Goal: Task Accomplishment & Management: Complete application form

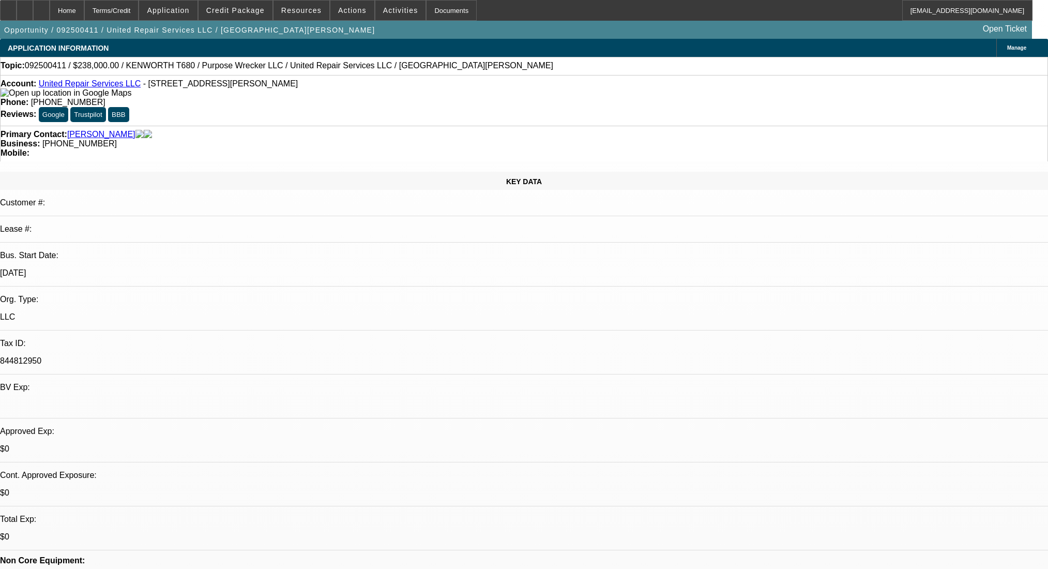
select select "0"
select select "2"
select select "0.1"
select select "4"
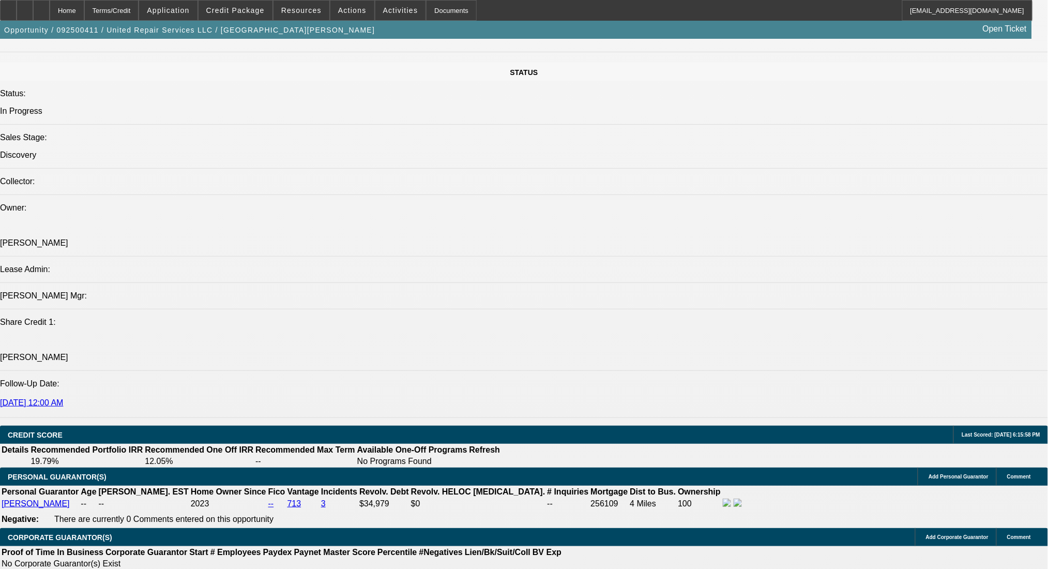
scroll to position [161, 0]
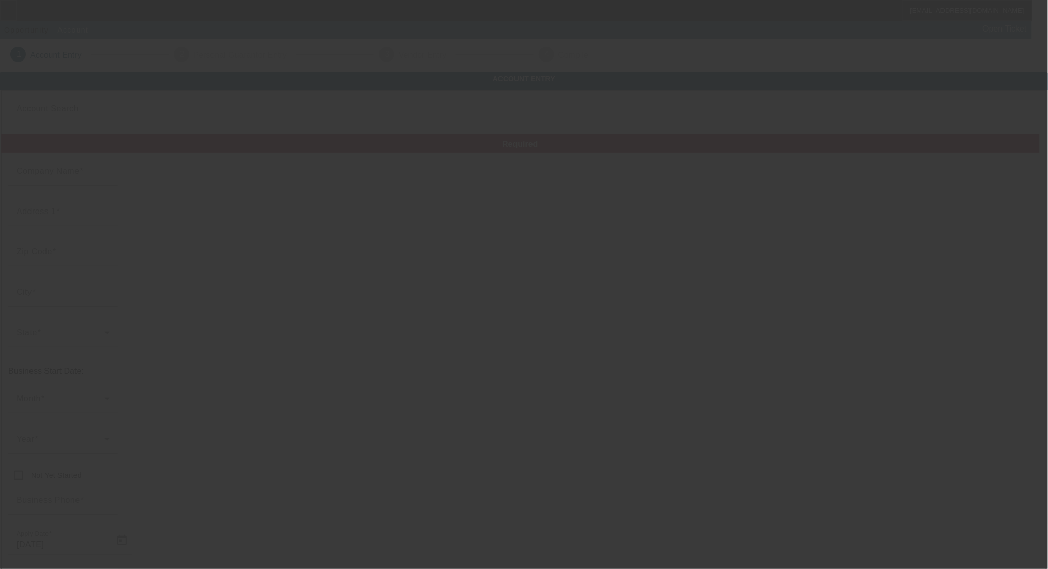
type input "[PERSON_NAME] LLC"
type input "[STREET_ADDRESS]"
type input "85381"
type input "Peoria"
type input "(623) 396-7162"
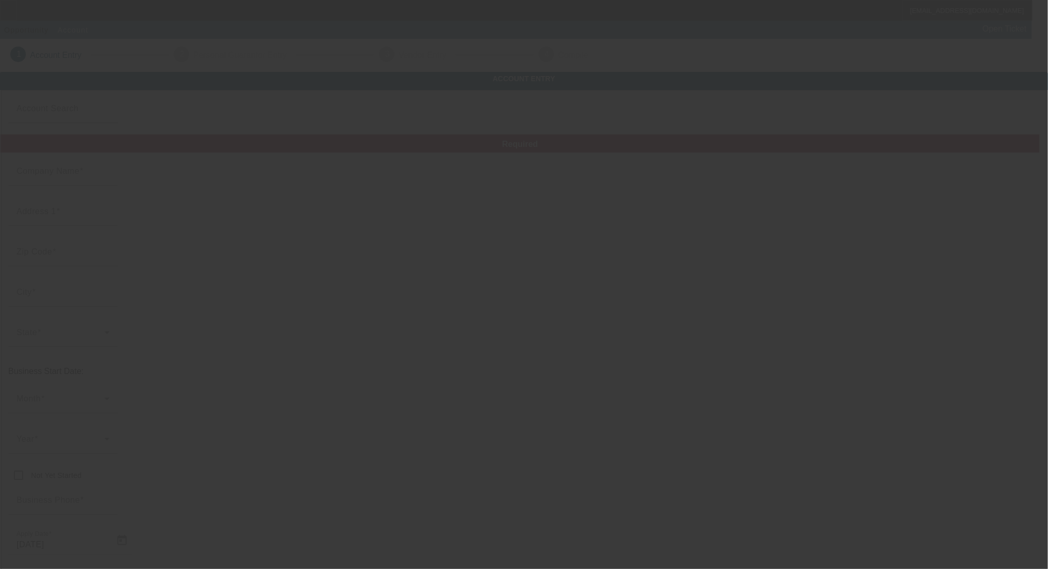
type input "mjali18@yahoo.com"
type input "Maricopa"
type input "93-4520069"
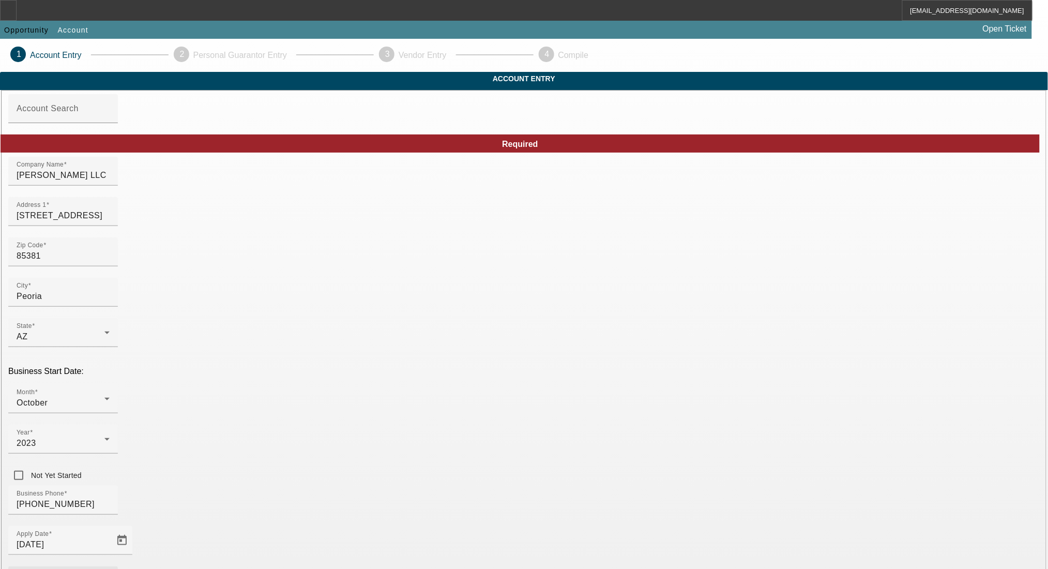
click at [443, 387] on span "Past Client/Applicant" at bounding box center [430, 386] width 82 height 12
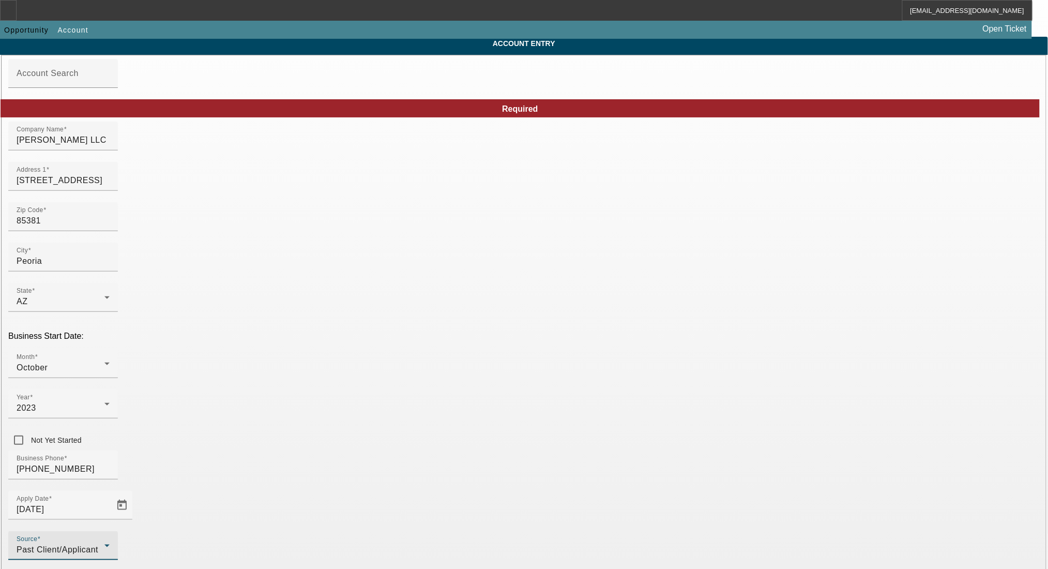
scroll to position [84, 0]
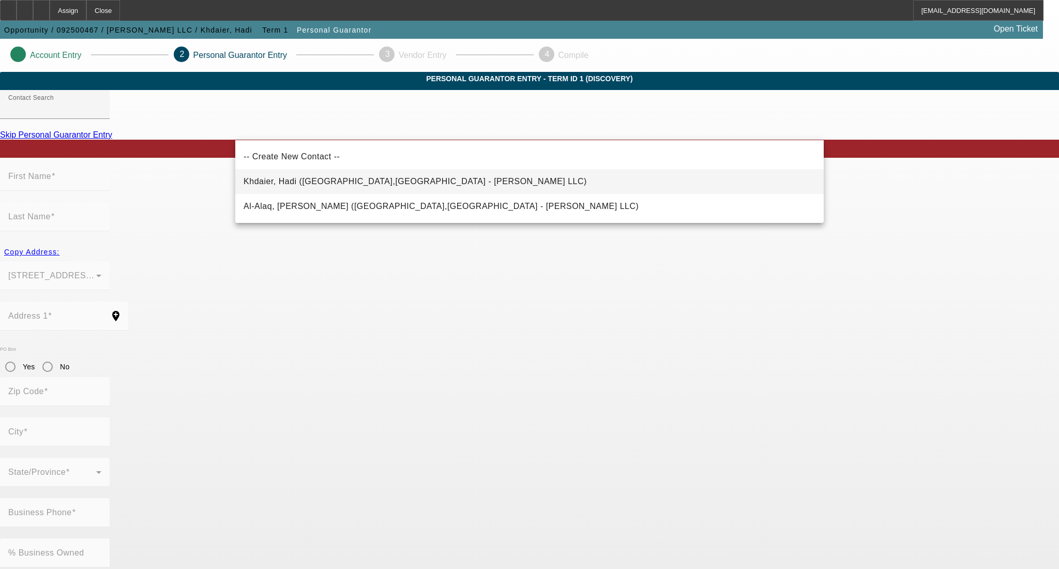
click at [298, 180] on span "Khdaier, Hadi (Peoria,AZ - MJ Tow LLC)" at bounding box center [414, 181] width 343 height 9
type input "Khdaier, Hadi (Peoria,AZ - MJ Tow LLC)"
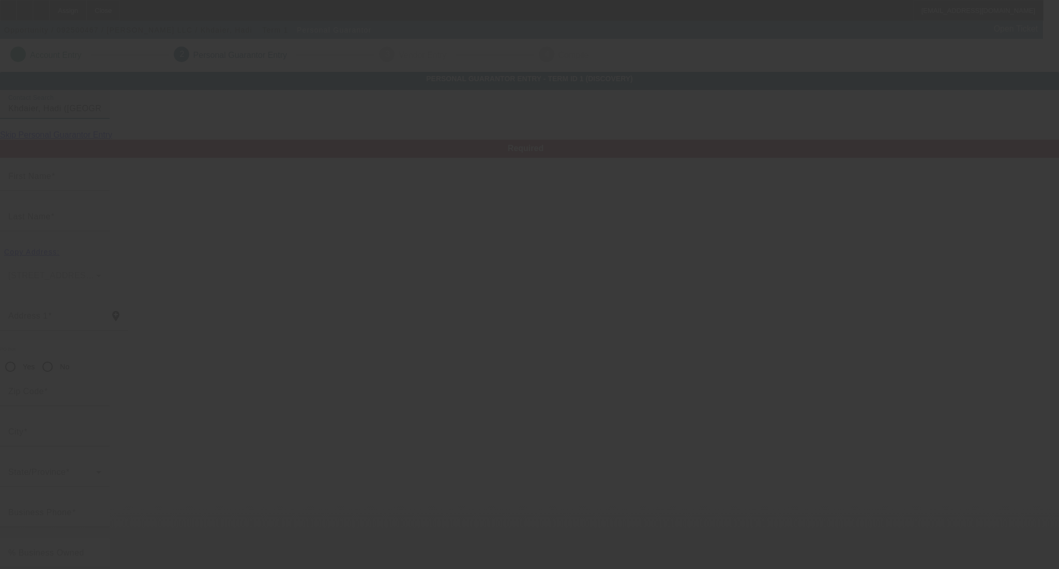
type input "Hadi"
type input "Khdaier"
type input "12321 N 87th Drive"
radio input "true"
type input "85381"
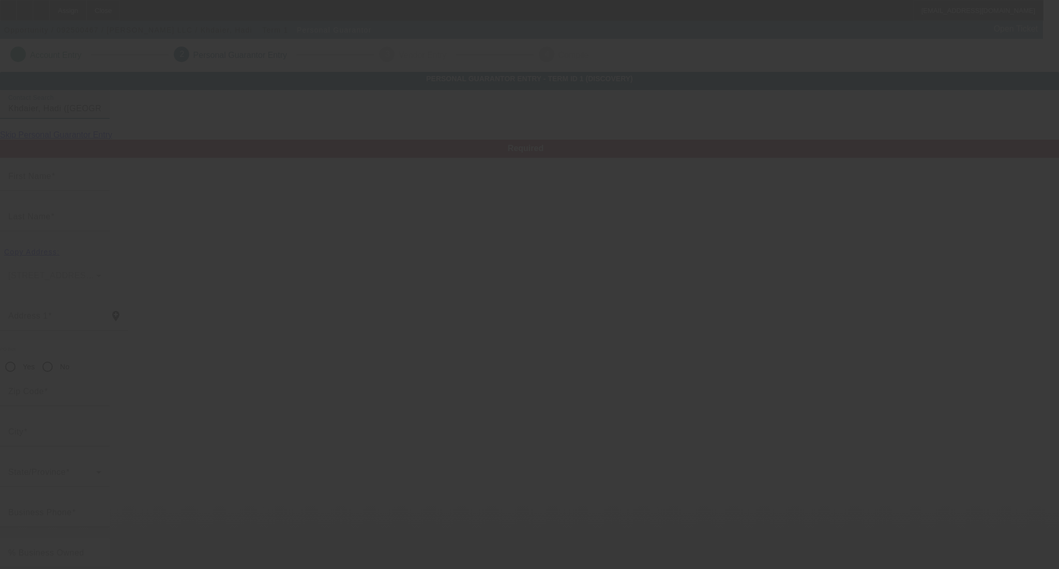
type input "Peoria"
type input "[PHONE_NUMBER]"
type input "50"
type input "177-80-2618"
type input "mjali18@yahoo.com"
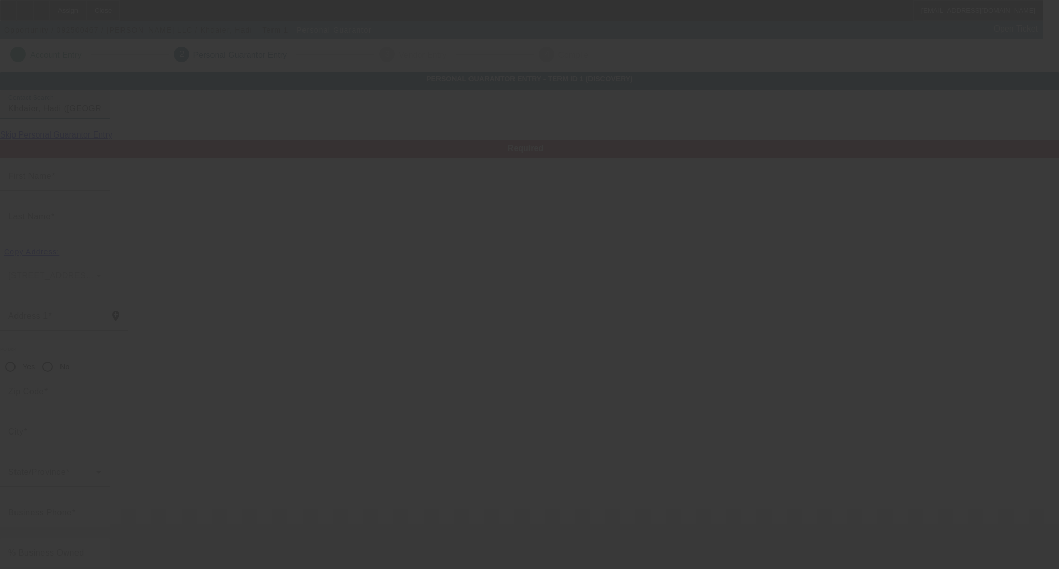
type input "[PHONE_NUMBER]"
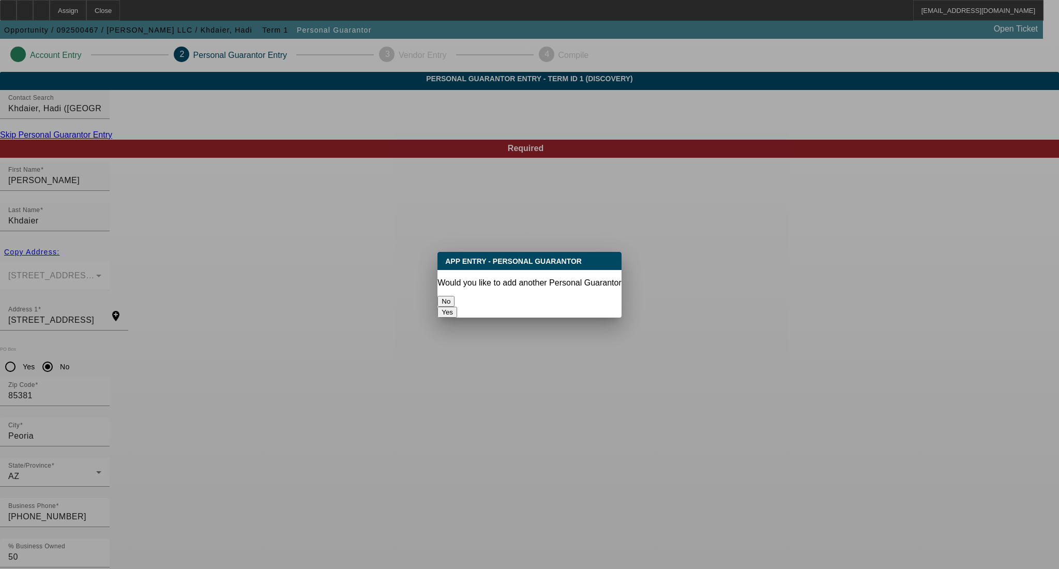
click at [457, 307] on button "Yes" at bounding box center [447, 312] width 20 height 11
radio input "false"
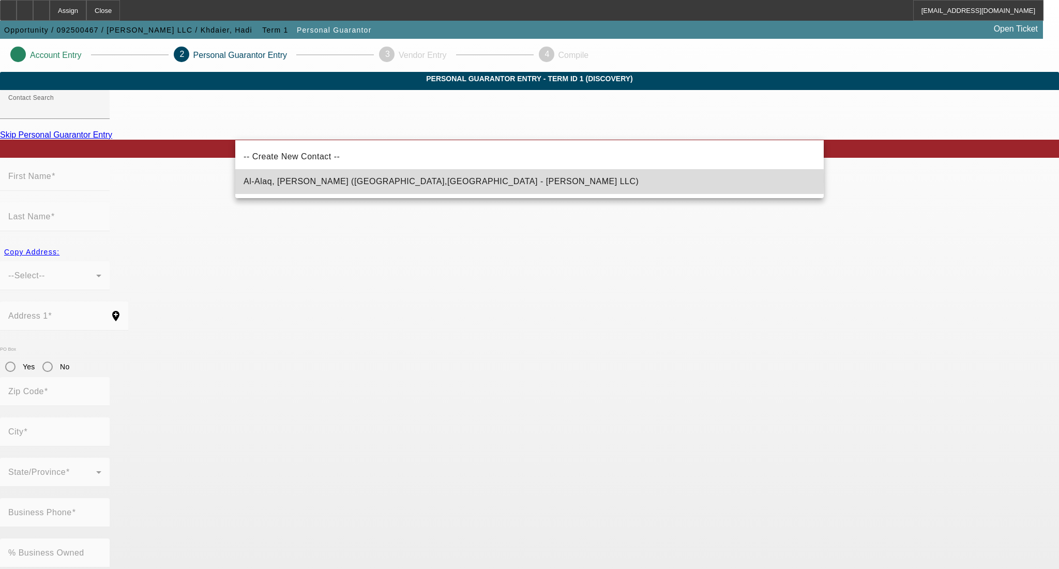
click at [284, 181] on span "Al-Alaq, Nora (Peoria,AZ - MJ Tow LLC)" at bounding box center [440, 181] width 395 height 9
type input "Al-Alaq, Nora (Peoria,AZ - MJ Tow LLC)"
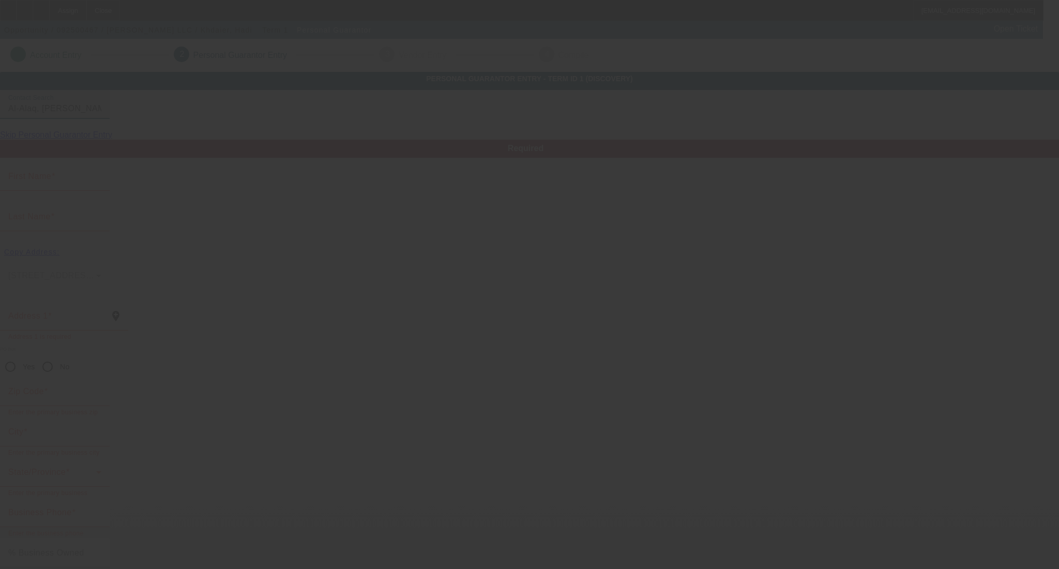
type input "Nora"
type input "Al-Alaq"
type input "12321 North 87th Drive"
radio input "true"
type input "85381"
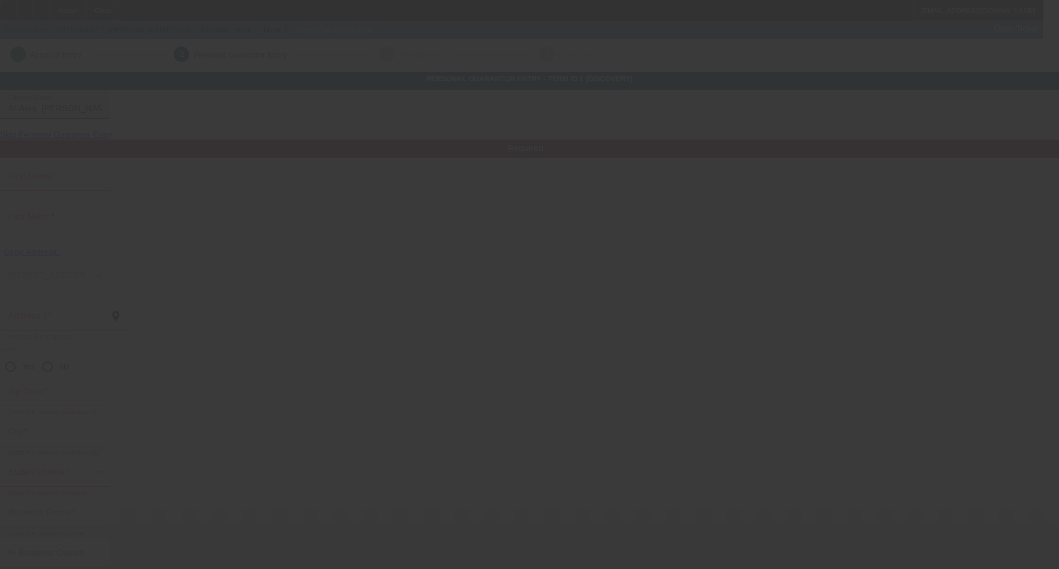
type input "Peoria"
type input "[PHONE_NUMBER]"
type input "100"
type input "601-35-4208"
type input "mjali18@yahoo.com"
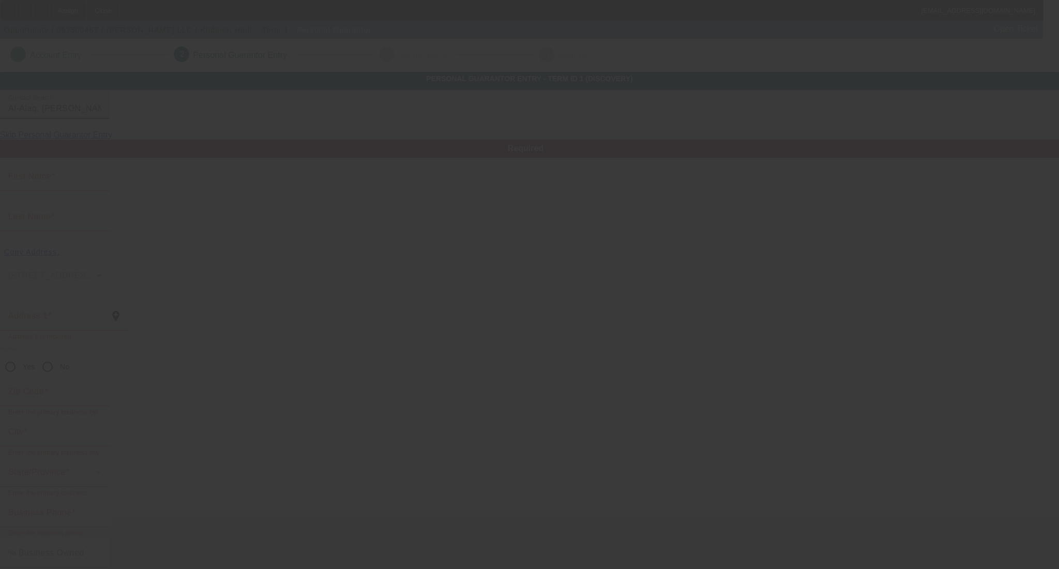
type input "S"
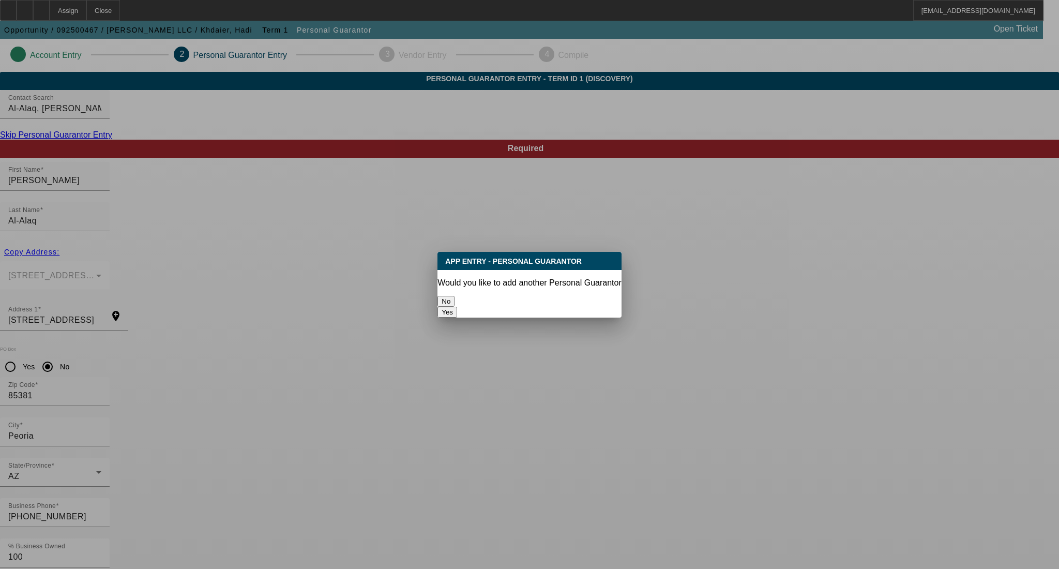
click at [454, 299] on button "No" at bounding box center [445, 301] width 17 height 11
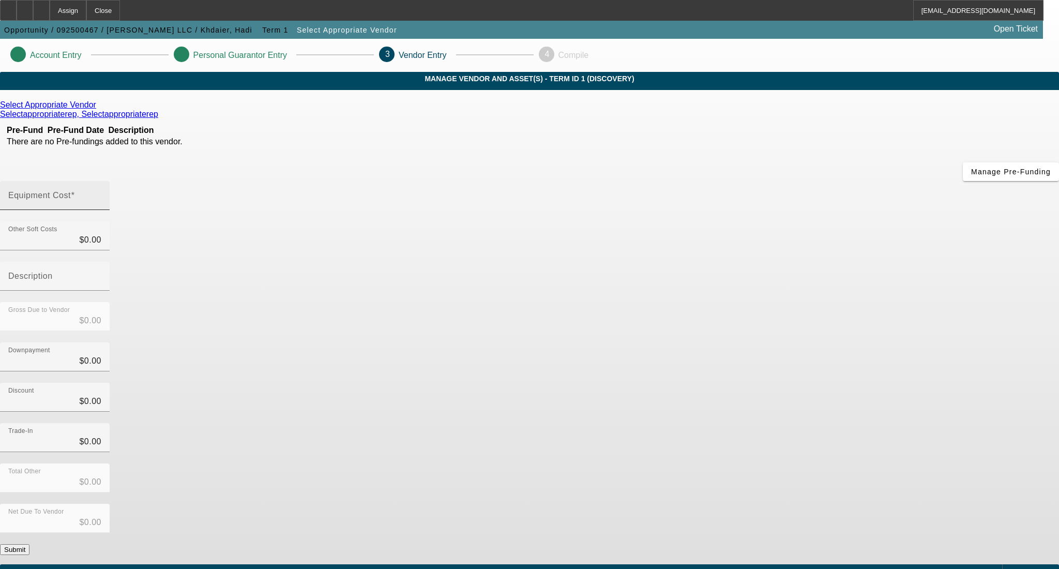
click at [71, 191] on mat-label "Equipment Cost" at bounding box center [39, 195] width 63 height 9
click at [101, 193] on input "Equipment Cost" at bounding box center [54, 199] width 93 height 12
type input "1"
type input "$1.00"
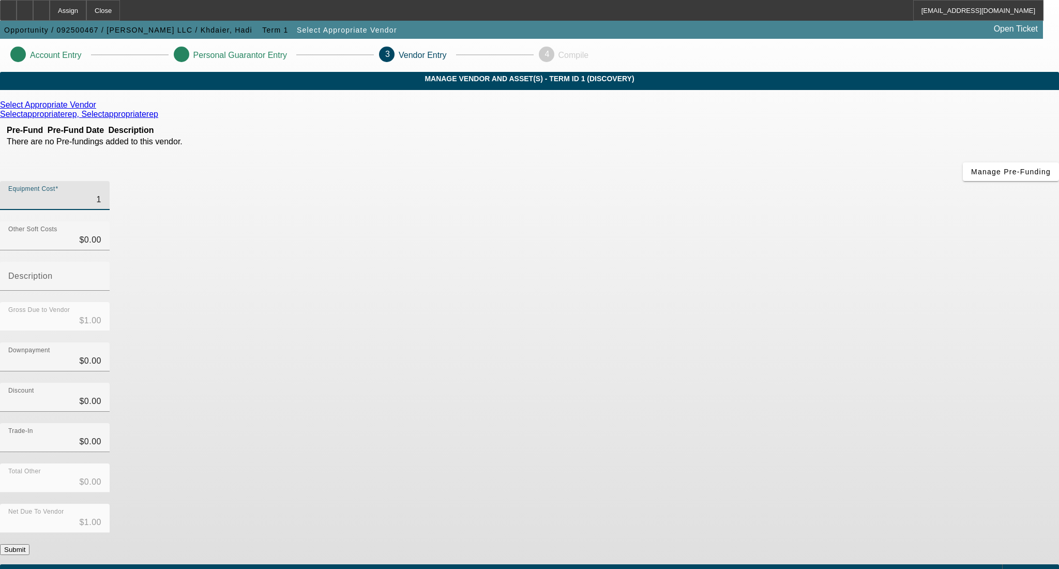
type input "11"
type input "$11.00"
type input "110"
type input "$110.00"
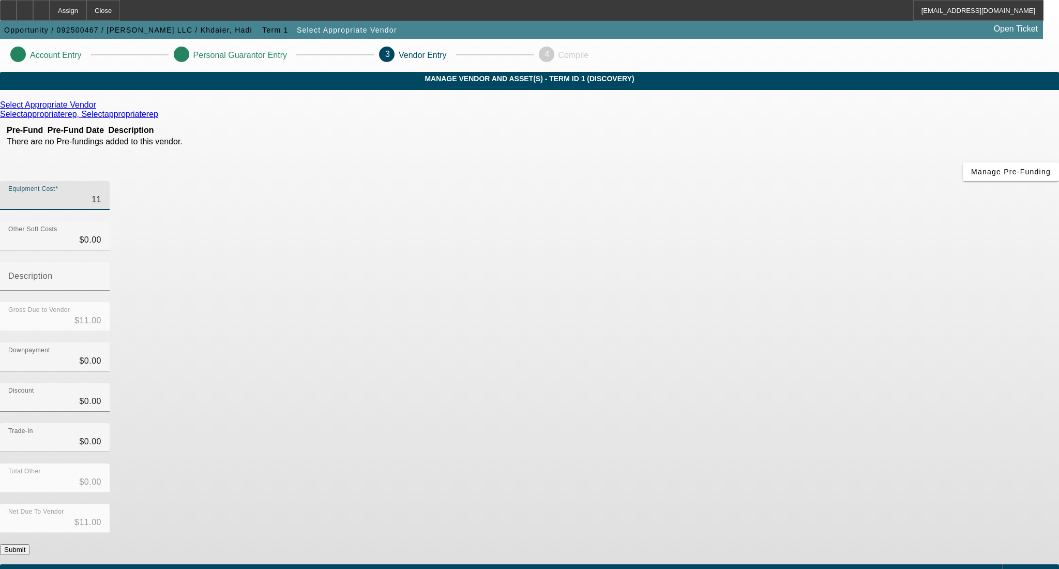
type input "$110.00"
type input "1100"
type input "$1,100.00"
type input "11000"
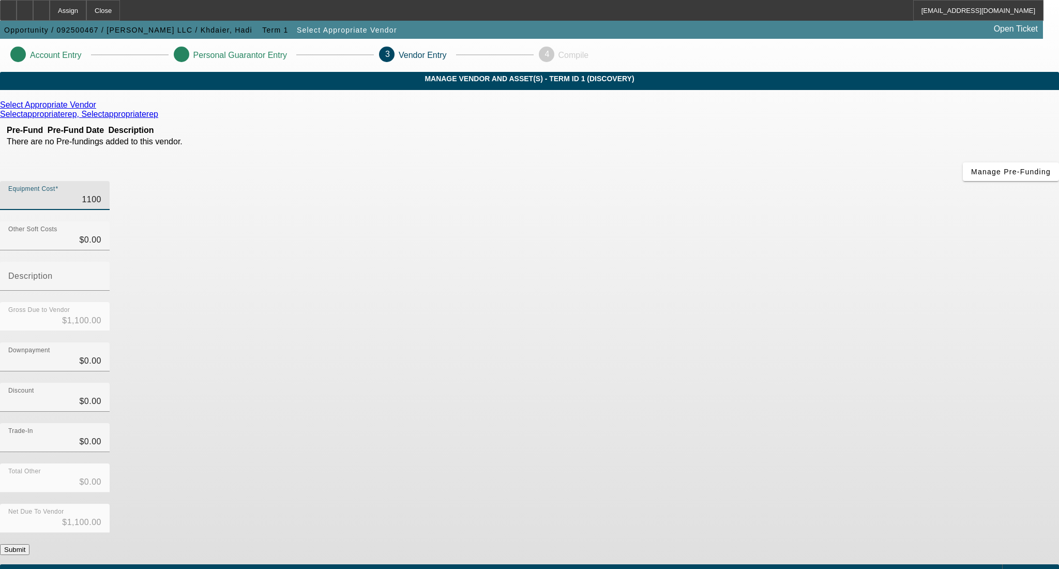
type input "$11,000.00"
type input "110000"
type input "$110,000.00"
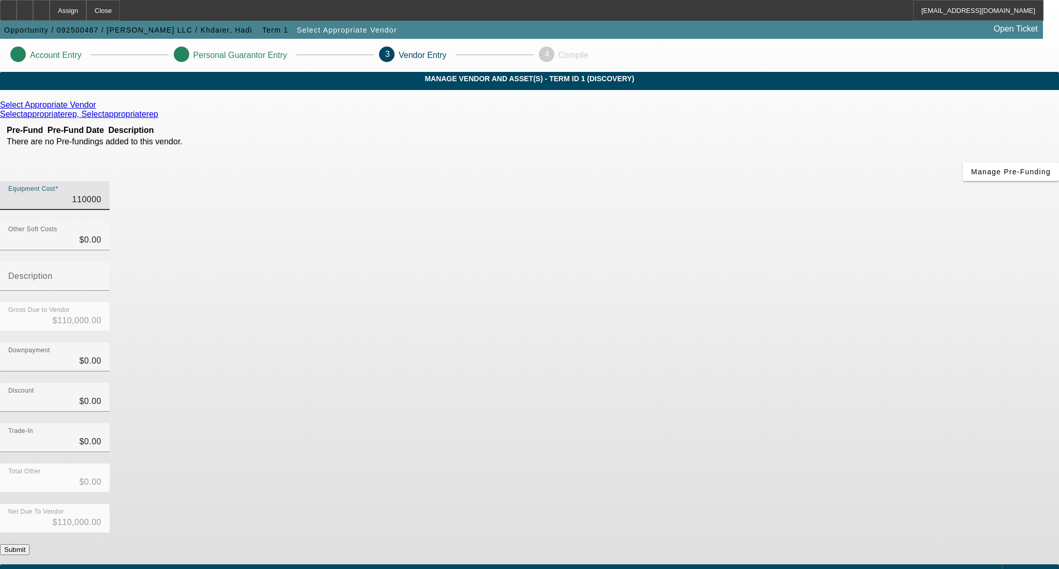
type input "$110,000.00"
click at [726, 342] on div "Downpayment $0.00" at bounding box center [529, 362] width 1059 height 40
click at [1013, 568] on span "Add Equipment" at bounding box center [1032, 573] width 38 height 6
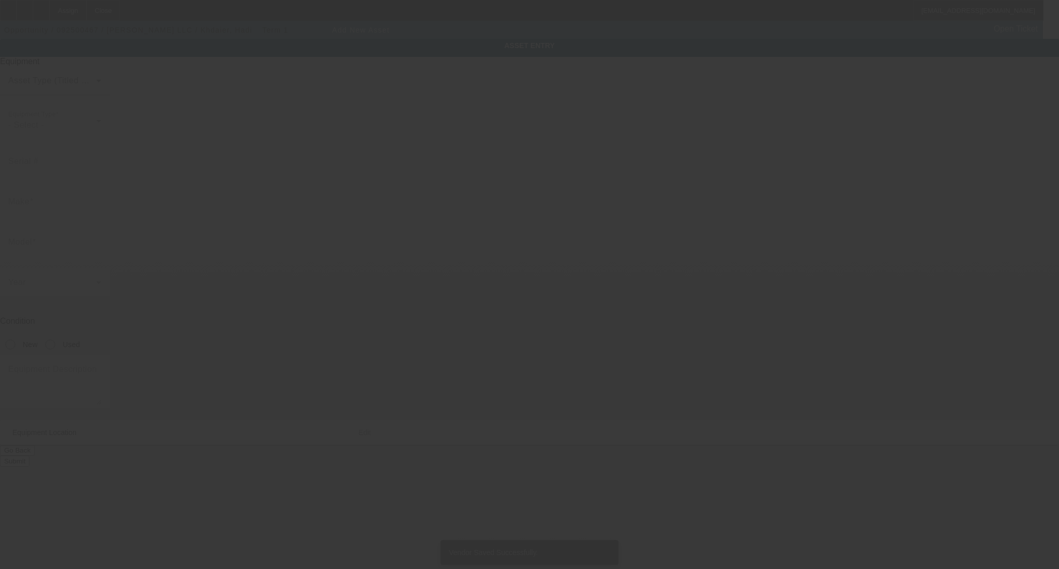
type input "12321 N 87th Dr"
type input "Peoria"
type input "85381"
type input "Maricopa"
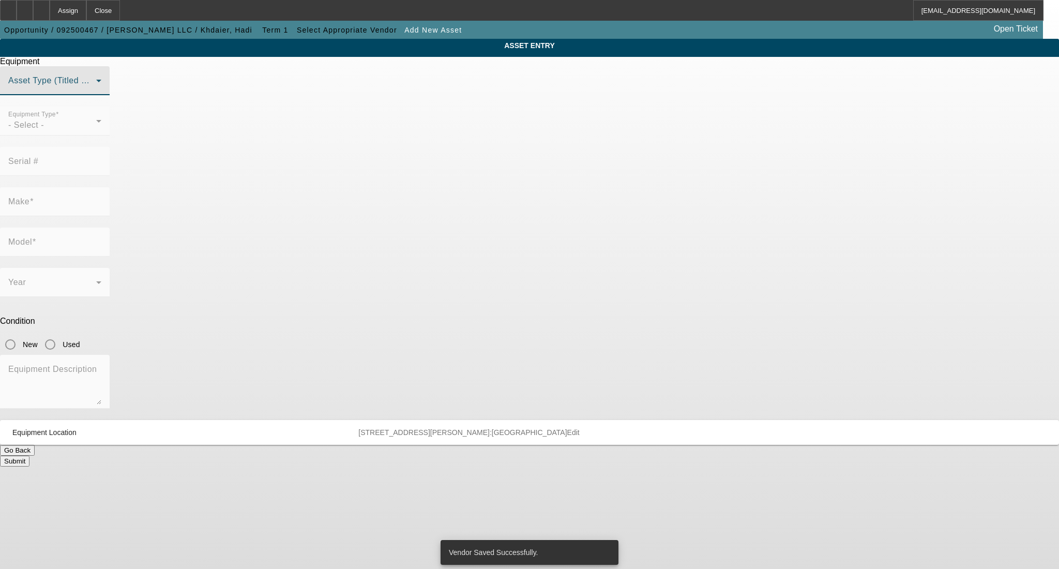
click at [96, 91] on span at bounding box center [52, 85] width 88 height 12
click at [454, 174] on mat-option "Title Vehicle Asset" at bounding box center [530, 181] width 286 height 25
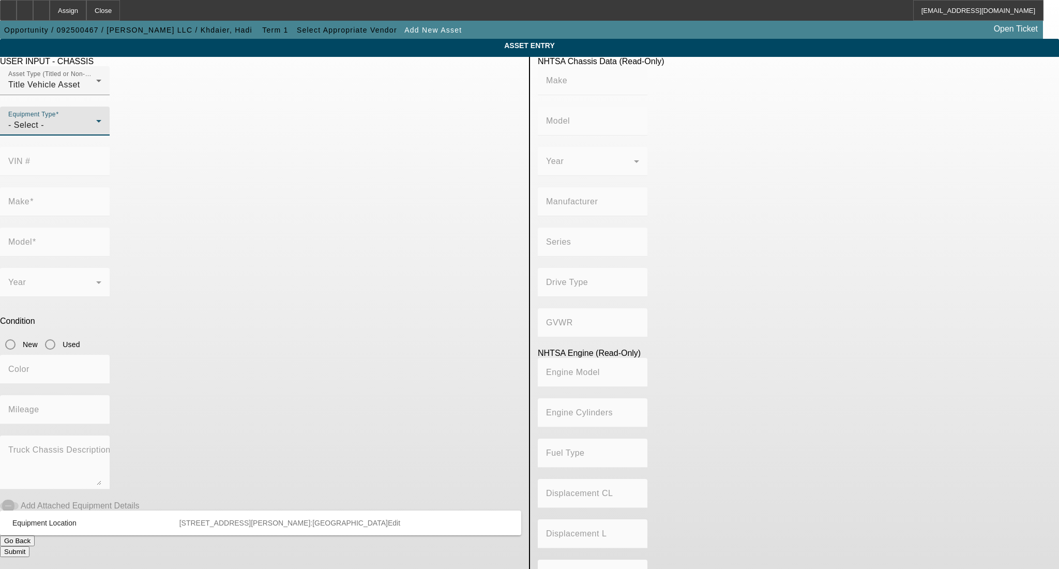
click at [96, 131] on div "- Select -" at bounding box center [52, 125] width 88 height 12
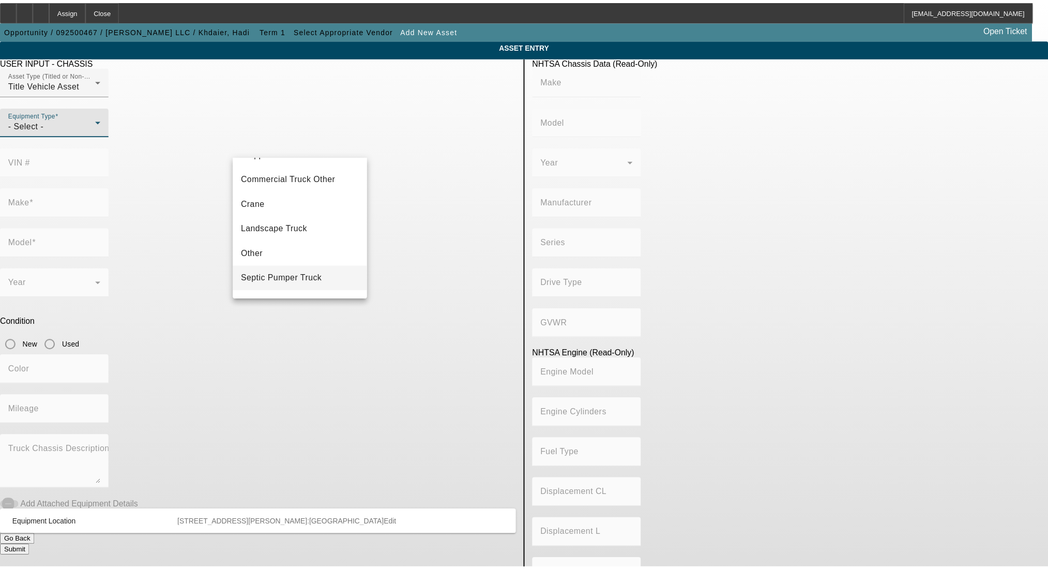
scroll to position [114, 0]
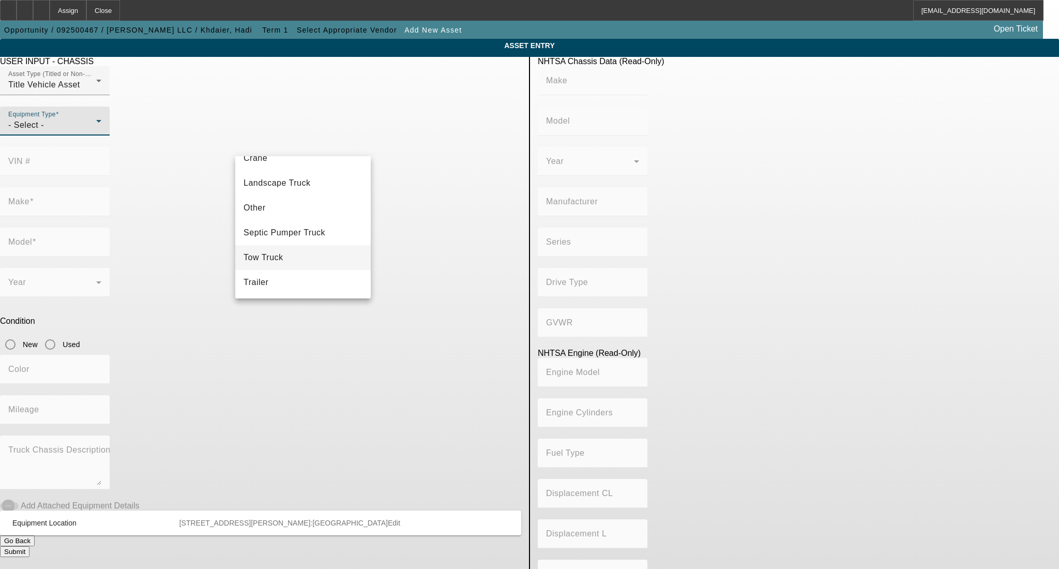
click at [299, 255] on mat-option "Tow Truck" at bounding box center [302, 257] width 135 height 25
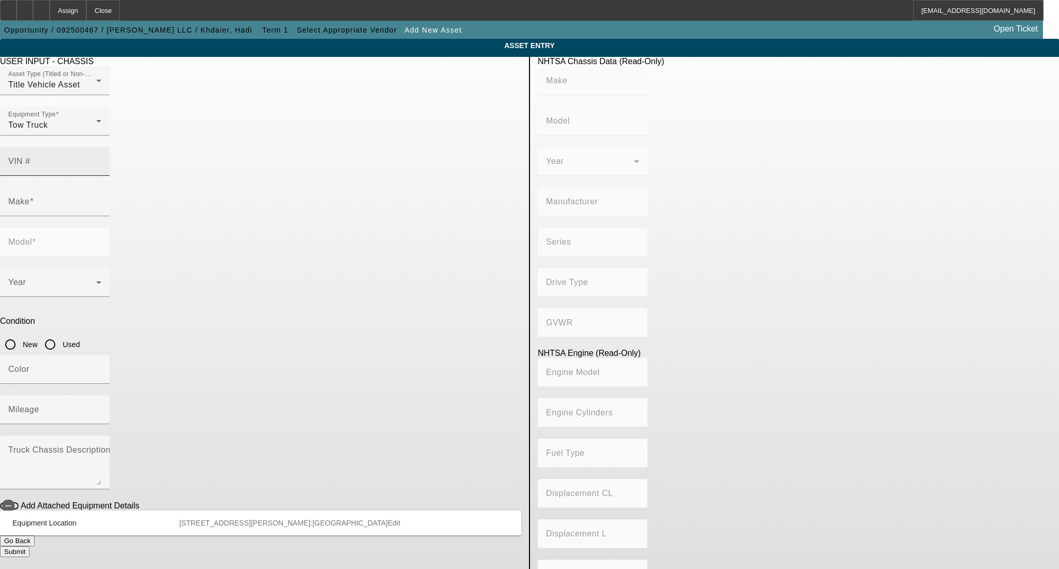
click at [101, 147] on div "VIN #" at bounding box center [54, 161] width 93 height 29
paste input "3ALACWD2XPDUM7192"
type input "3ALACWD2XPDUM7192"
type input "FREIGHTLINER"
type input "M2"
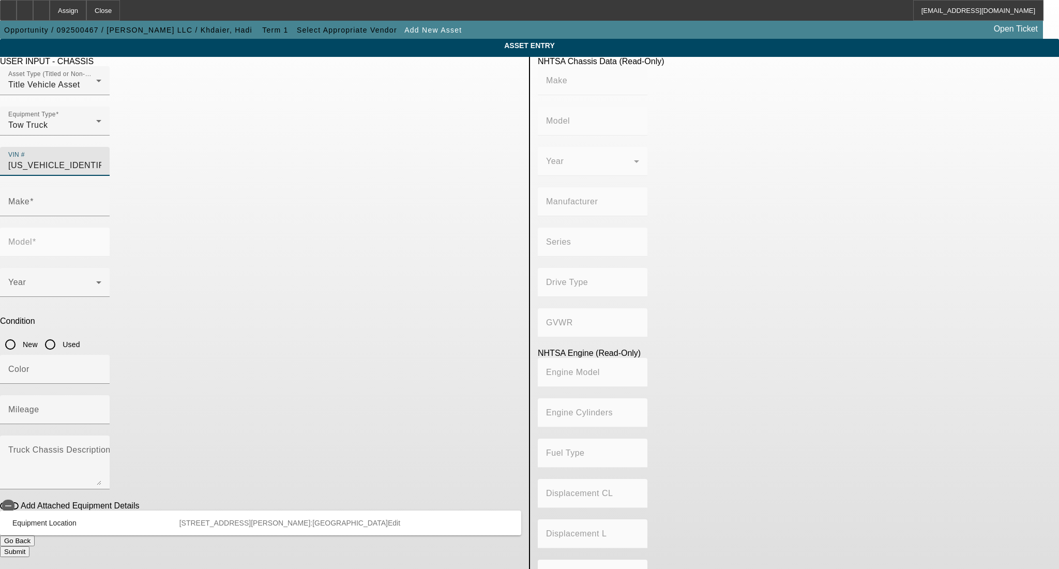
type input "DAIMLER VEHÍCULOS COMERCIALES MÉXICO S. DE R.L. DE C.V."
type input "106 Medium Duty"
type input "4x2"
type input "Class 6: 19,501 - 26,000 lb (8,845 - 11,794 kg)"
type input "Detroit Diesel DD8"
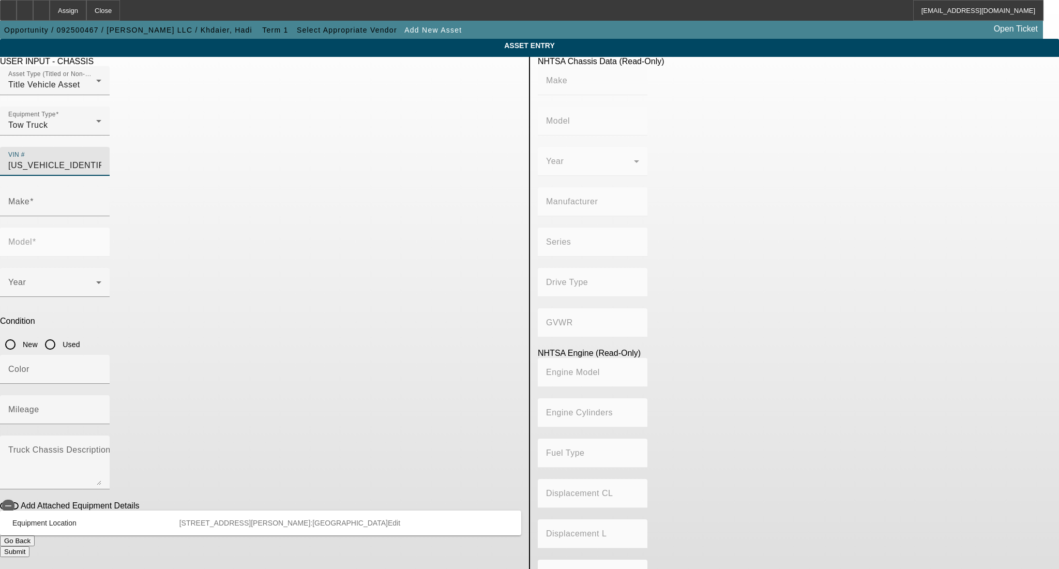
type input "6"
type input "Diesel"
type input "469.88282952943"
type input "7.7"
type input "3ALACWD2XPDUM7192"
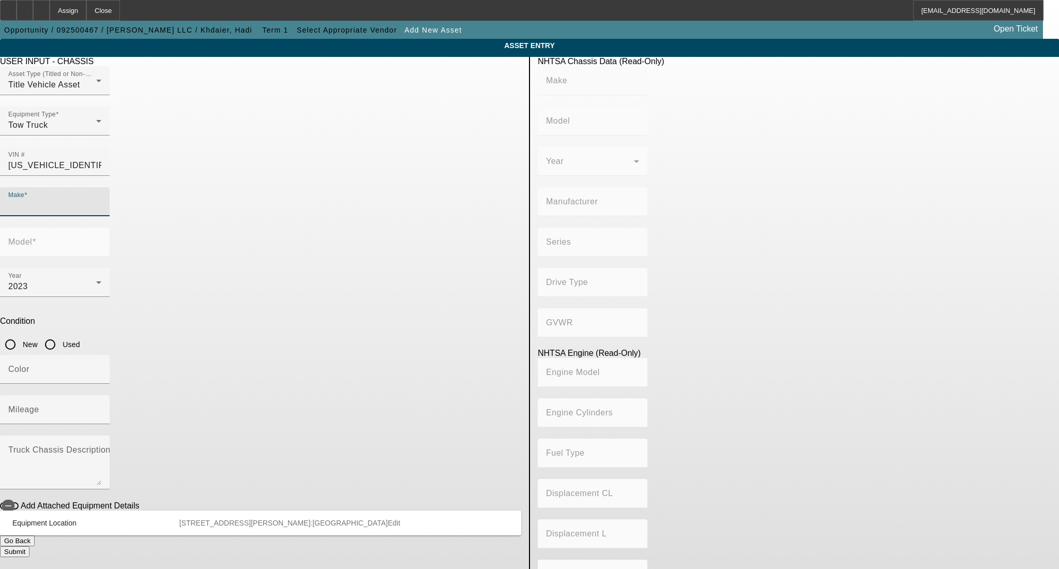
click at [101, 200] on input "Make" at bounding box center [54, 206] width 93 height 12
type input "FREIGHTLINER"
type input "M2"
type input "FREIGHTLINER"
type input "M2"
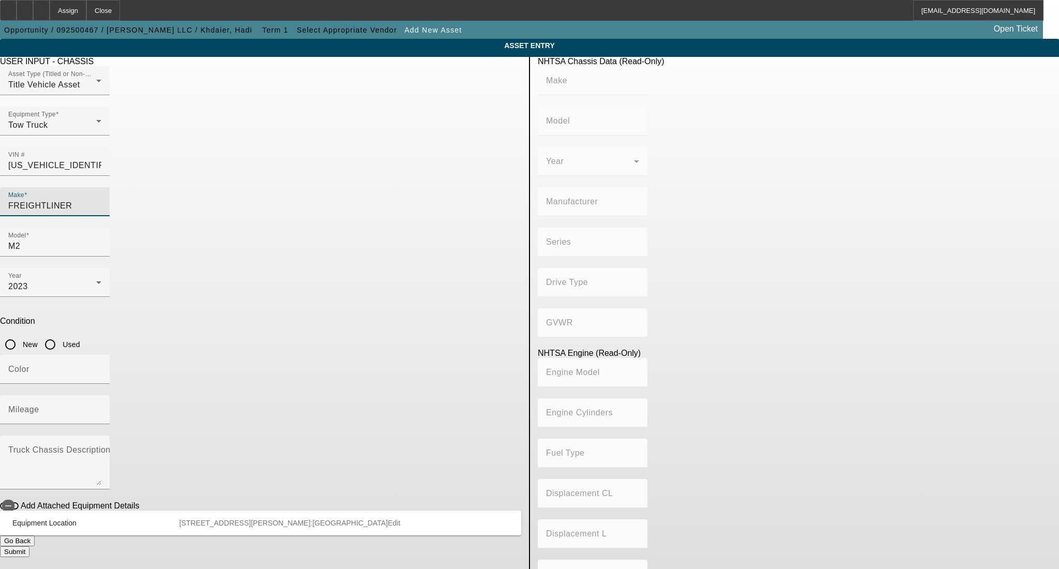
type input "DAIMLER VEHÍCULOS COMERCIALES MÉXICO S. DE R.L. DE C.V."
type input "106 Medium Duty"
type input "4x2"
type input "Class 6: 19,501 - 26,000 lb (8,845 - 11,794 kg)"
type input "Detroit Diesel DD8"
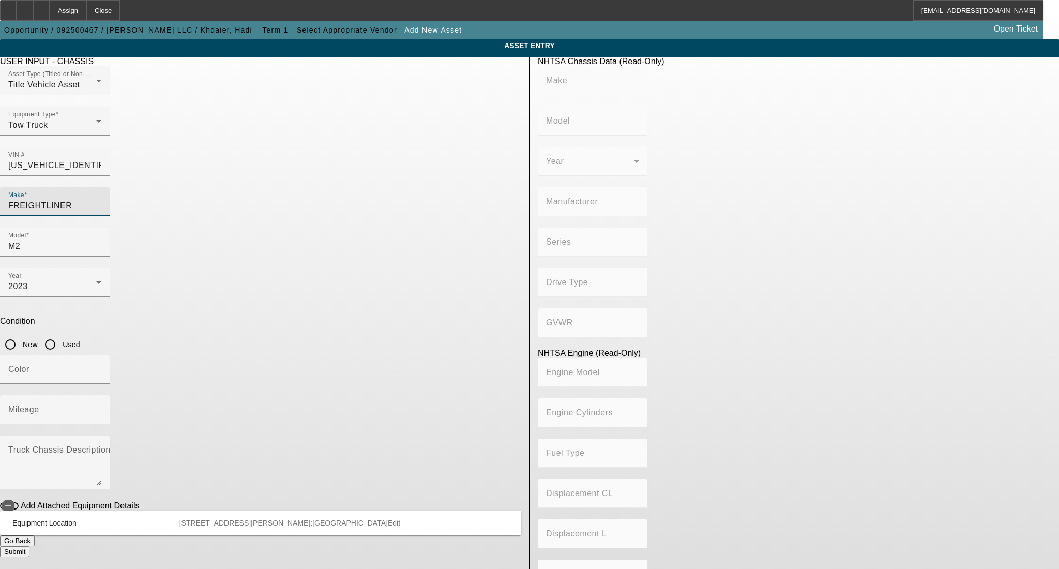
type input "6"
type input "Diesel"
type input "469.88282952943"
type input "7.7"
type input "FREIGHTLINER"
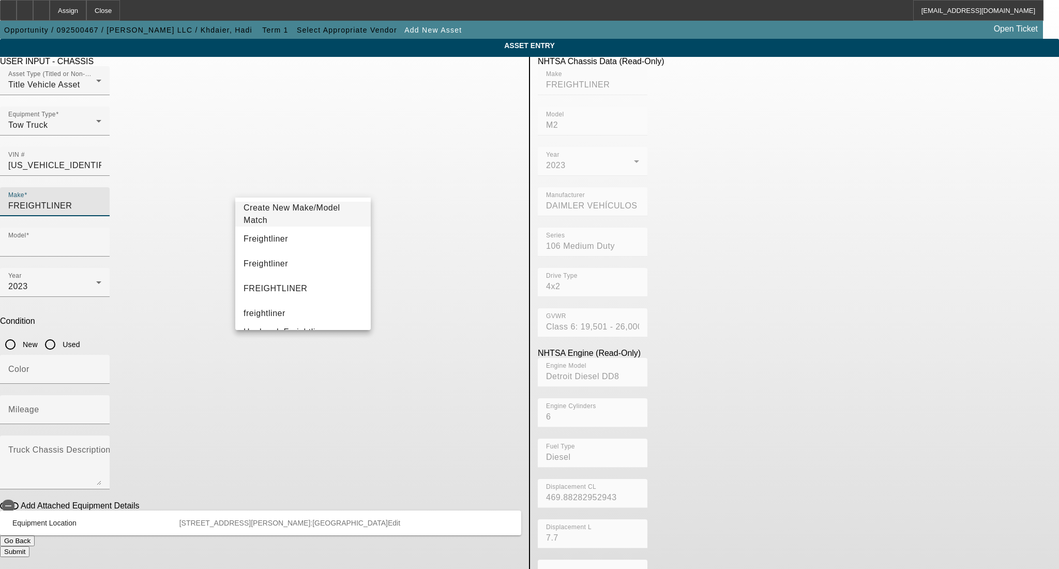
drag, startPoint x: 186, startPoint y: 225, endPoint x: 192, endPoint y: 232, distance: 9.5
click at [186, 226] on app-asset-collateral-manage "ASSET ENTRY USER INPUT - CHASSIS Asset Type (Titled or Non-Titled) Title Vehicl…" at bounding box center [529, 325] width 1059 height 573
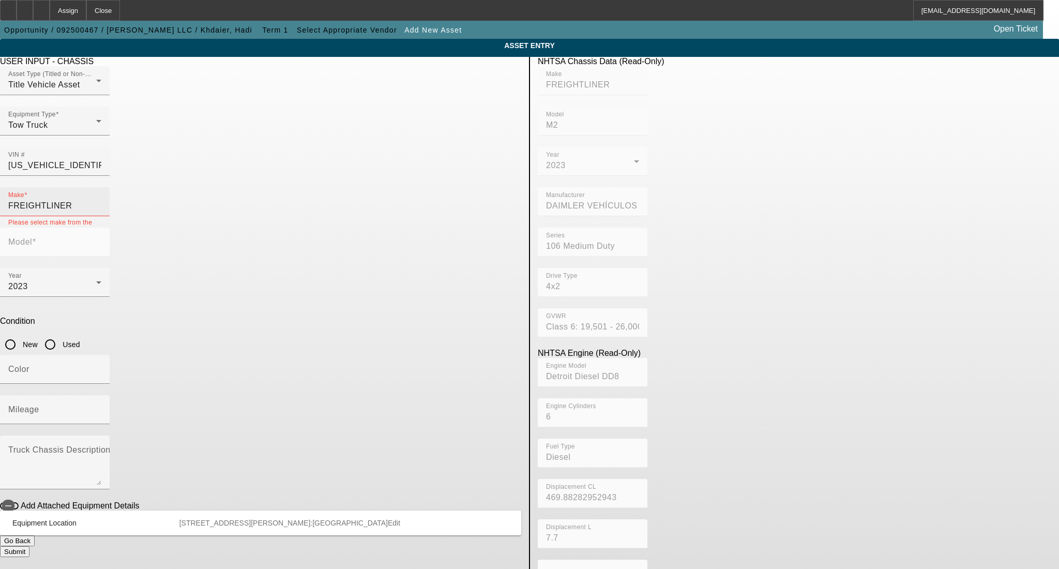
click at [101, 187] on div "Make FREIGHTLINER" at bounding box center [54, 201] width 93 height 29
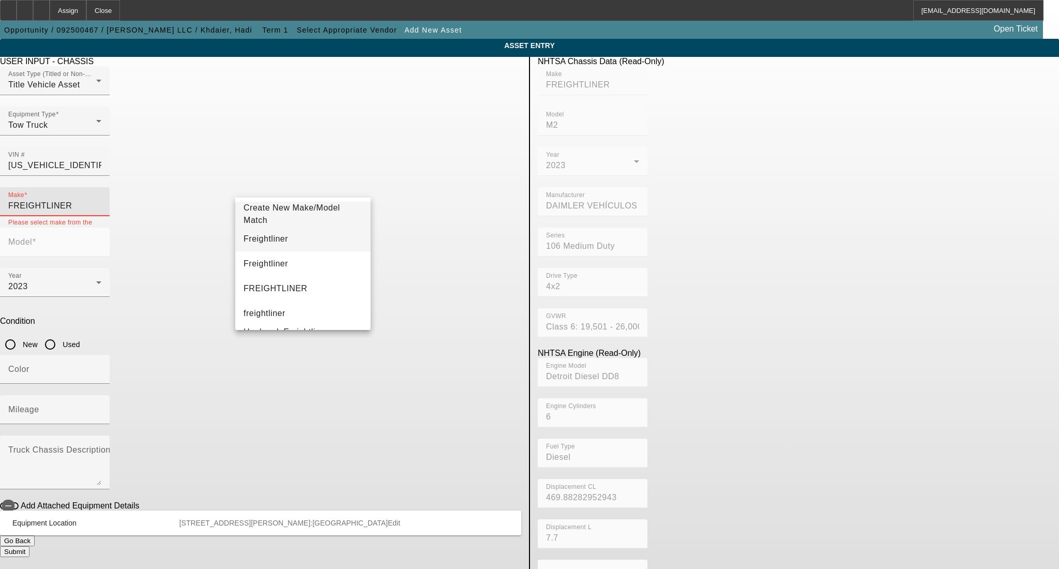
click at [311, 243] on mat-option "Freightliner" at bounding box center [302, 238] width 135 height 25
type input "Freightliner"
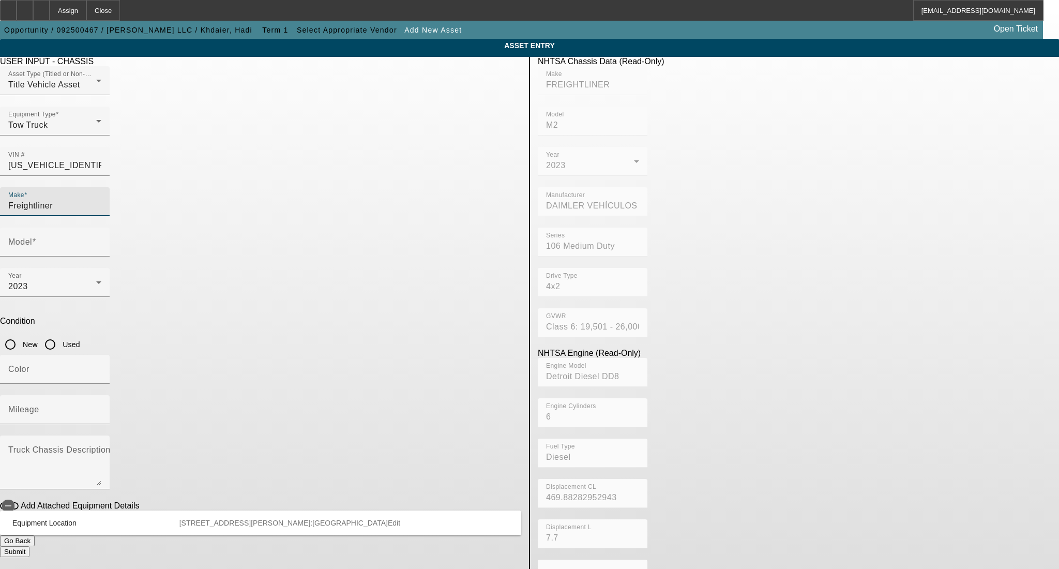
click at [60, 334] on input "Used" at bounding box center [50, 344] width 21 height 21
radio input "true"
click at [101, 240] on input "Model" at bounding box center [54, 246] width 93 height 12
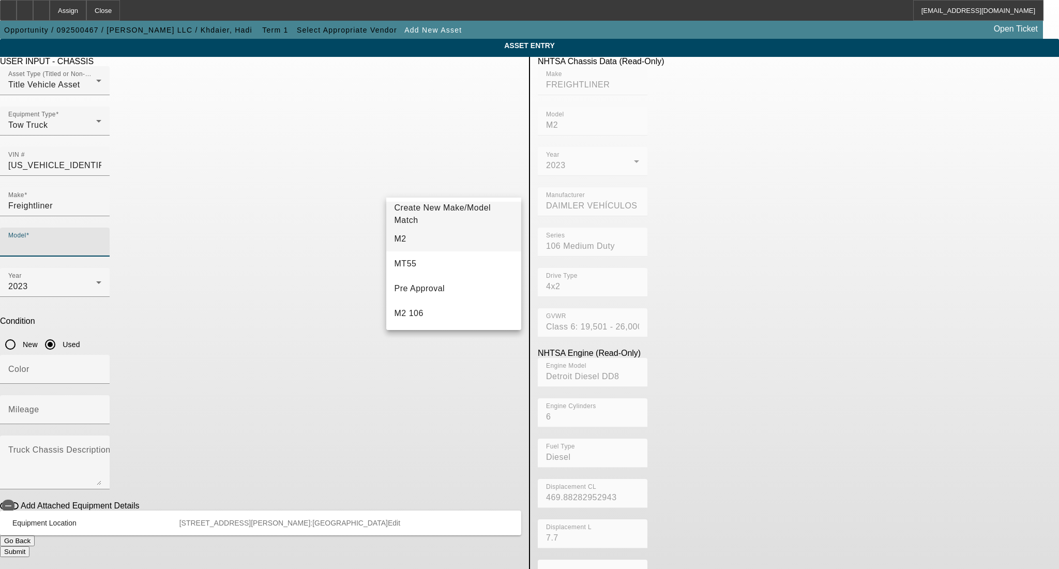
click at [422, 249] on mat-option "M2" at bounding box center [453, 238] width 135 height 25
type input "M2"
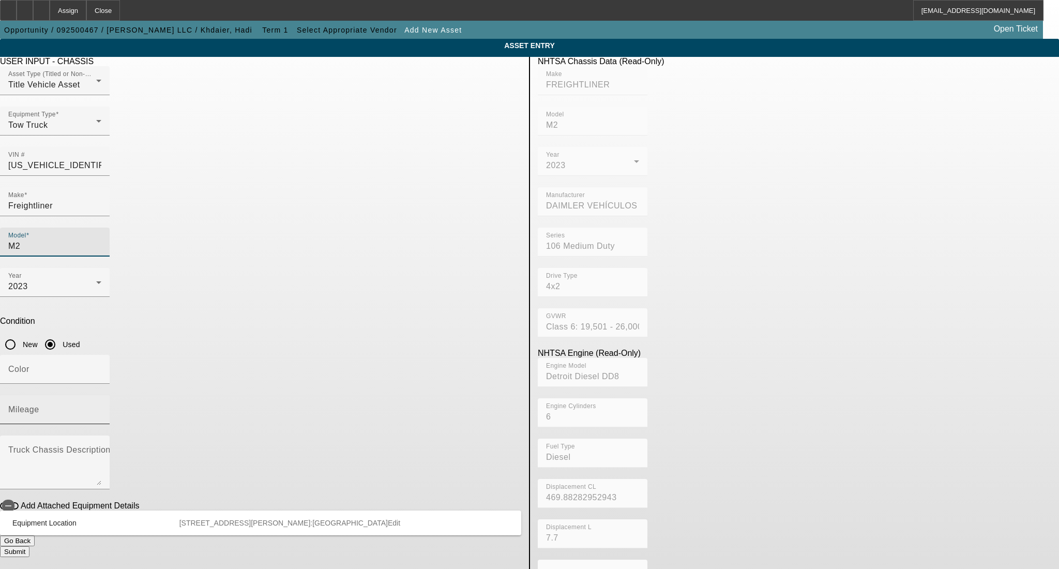
click at [39, 405] on mat-label "Mileage" at bounding box center [23, 409] width 31 height 9
click at [101, 407] on input "Mileage" at bounding box center [54, 413] width 93 height 12
type input "37000"
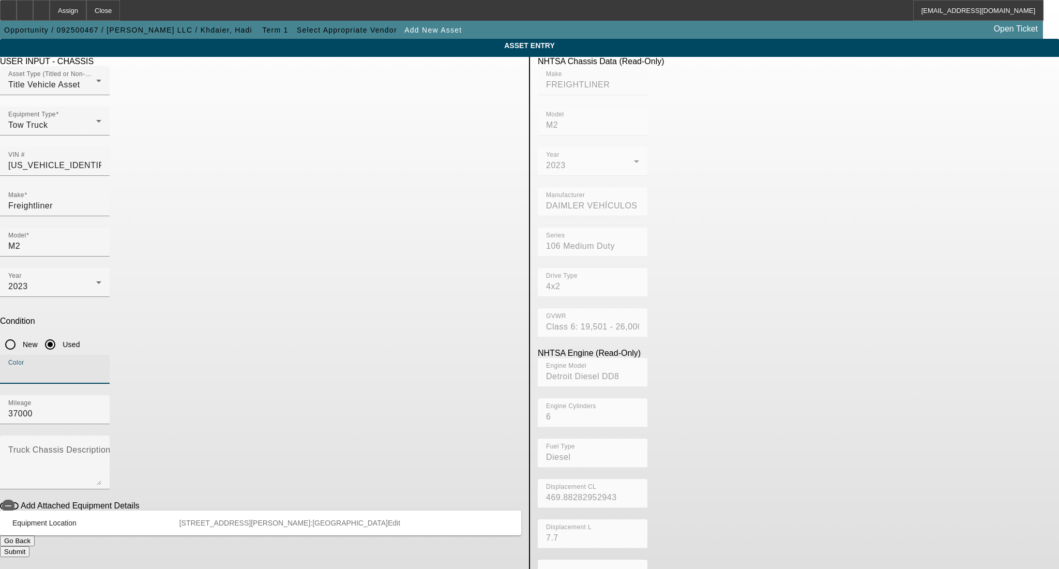
click at [101, 367] on input "Color" at bounding box center [54, 373] width 93 height 12
type input "black"
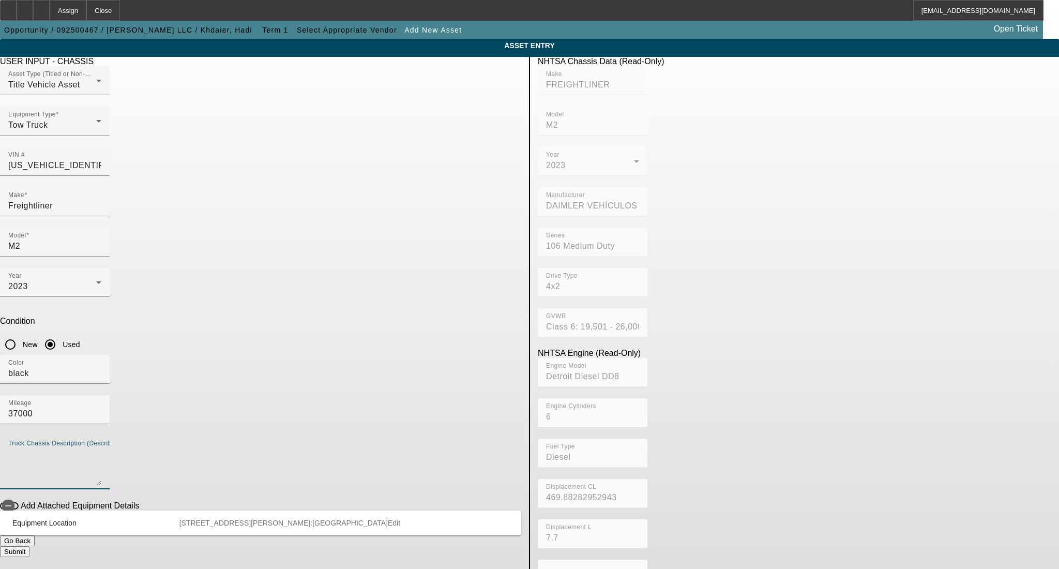
click at [101, 448] on textarea "Truck Chassis Description (Describe the truck chassis only)" at bounding box center [54, 466] width 93 height 37
type textarea "rollback jerr-dan"
click at [29, 546] on button "Submit" at bounding box center [14, 551] width 29 height 11
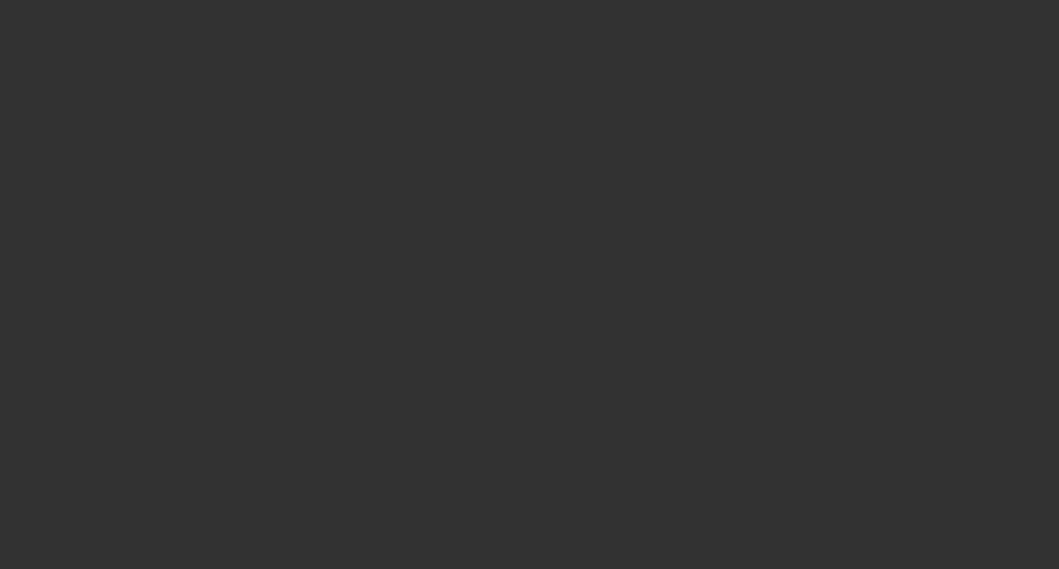
type input "$110,000.00"
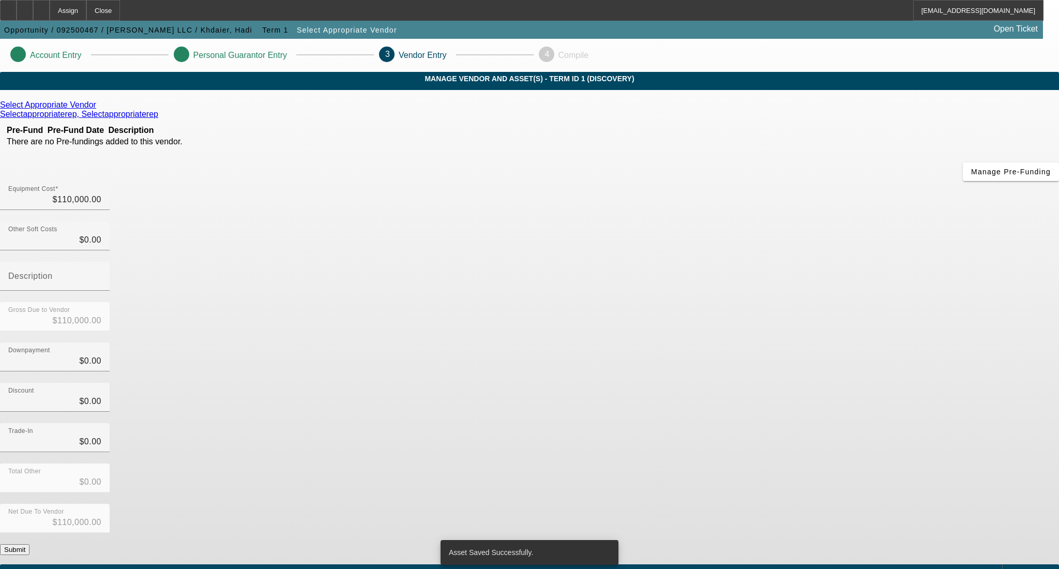
click at [729, 423] on div "Trade-In $0.00" at bounding box center [529, 443] width 1059 height 40
click at [323, 110] on div "Select Appropriate Vendor" at bounding box center [529, 104] width 1059 height 9
click at [99, 109] on icon at bounding box center [99, 104] width 0 height 9
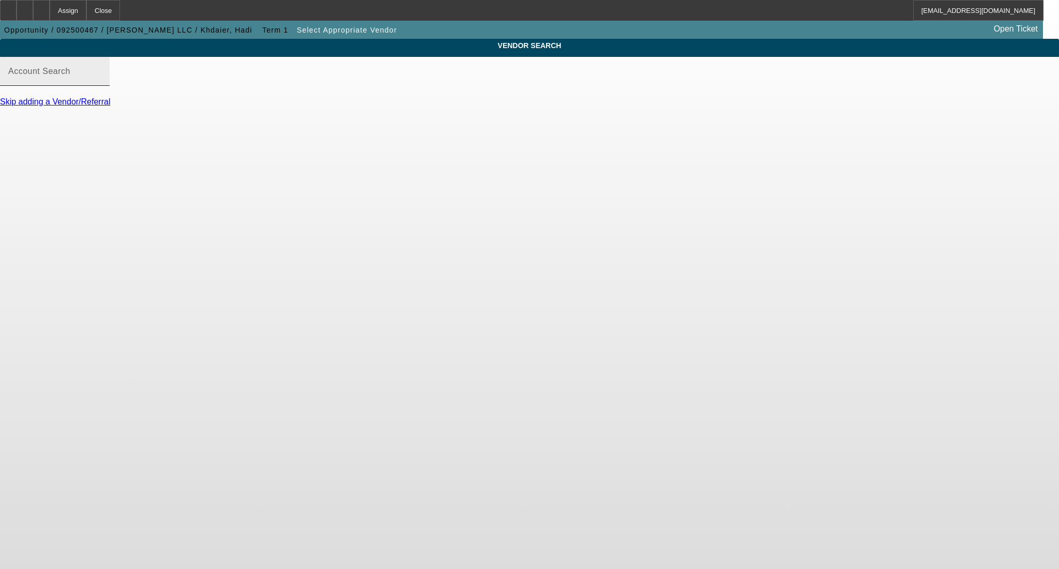
click at [101, 82] on input "Account Search" at bounding box center [54, 75] width 93 height 12
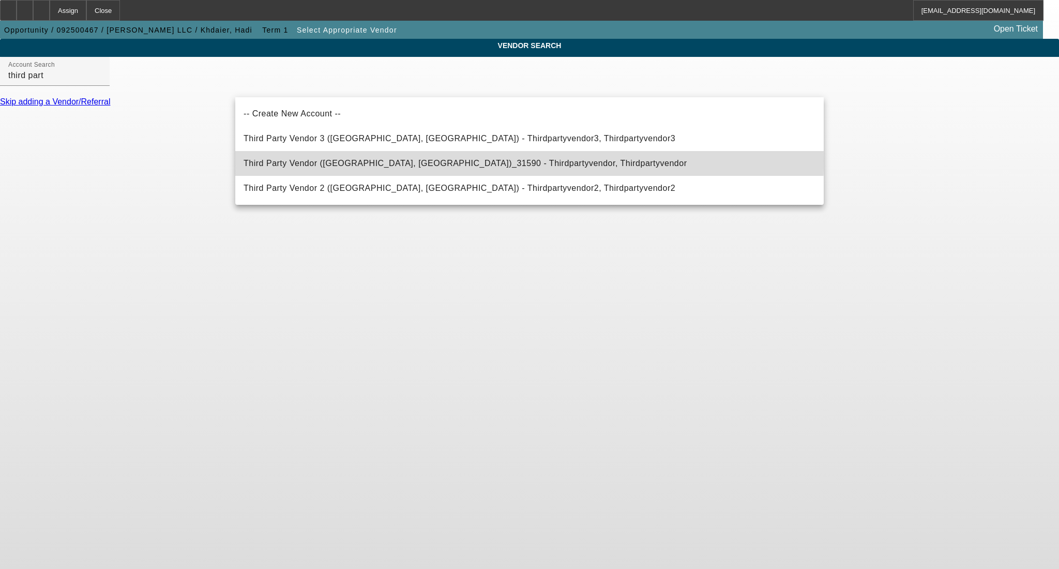
click at [317, 160] on span "Third Party Vendor (Northbrook, IL)_31590 - Thirdpartyvendor, Thirdpartyvendor" at bounding box center [464, 163] width 443 height 9
type input "Third Party Vendor (Northbrook, IL)_31590 - Thirdpartyvendor, Thirdpartyvendor"
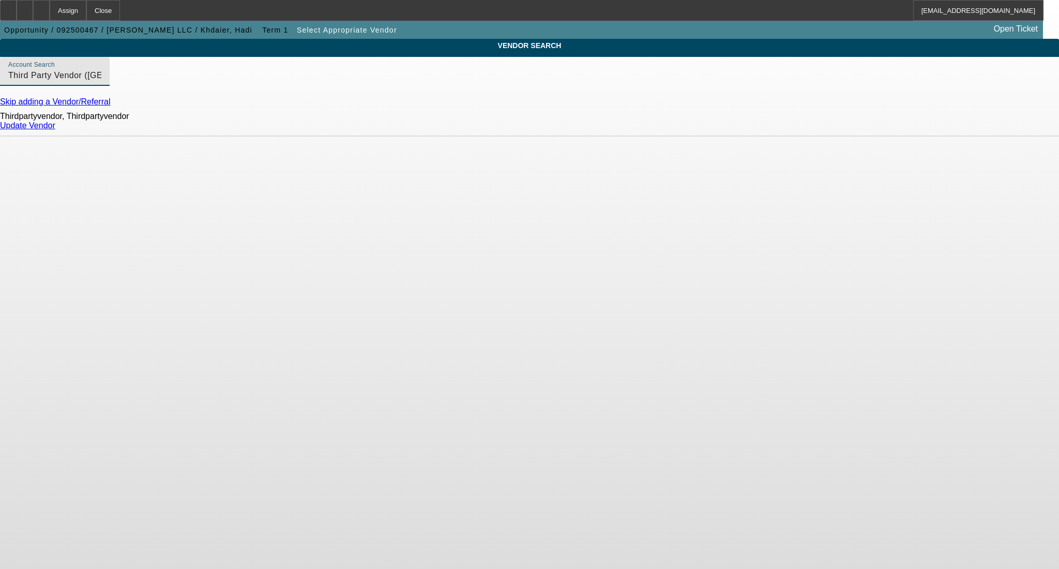
click at [55, 130] on link "Update Vendor" at bounding box center [27, 125] width 55 height 9
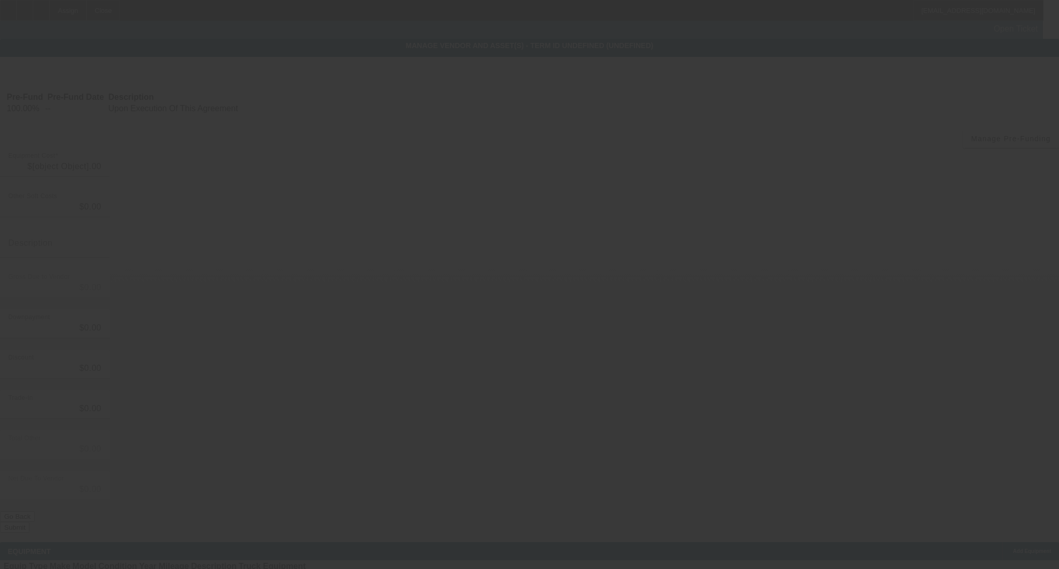
type input "$110,000.00"
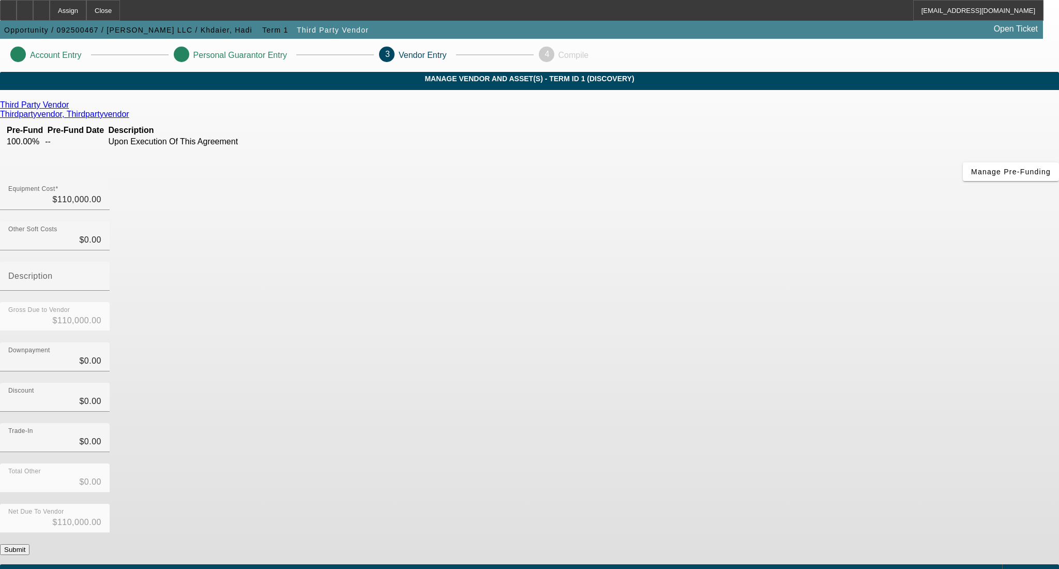
click at [29, 544] on button "Submit" at bounding box center [14, 549] width 29 height 11
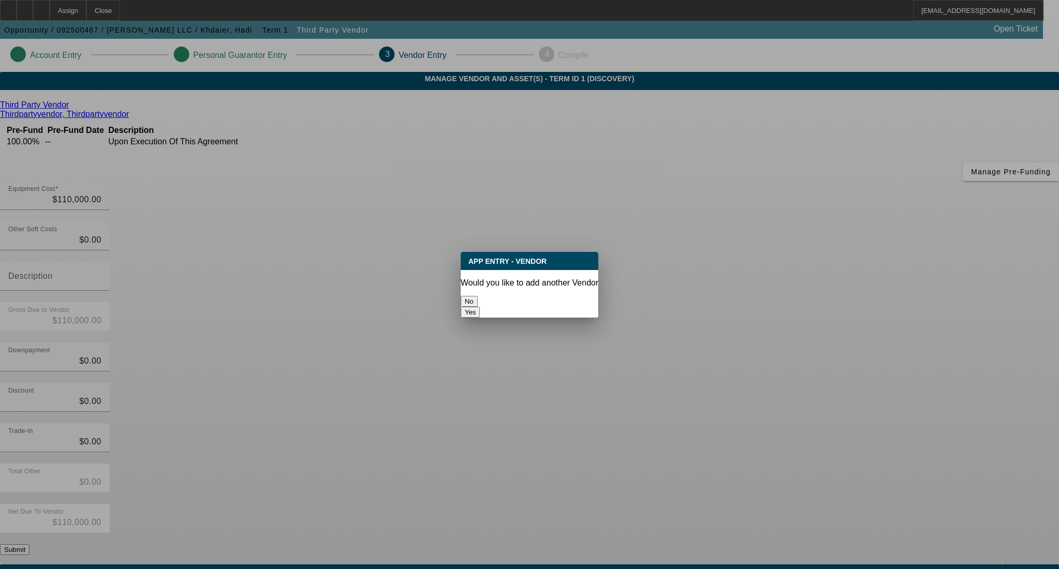
click at [478, 296] on button "No" at bounding box center [469, 301] width 17 height 11
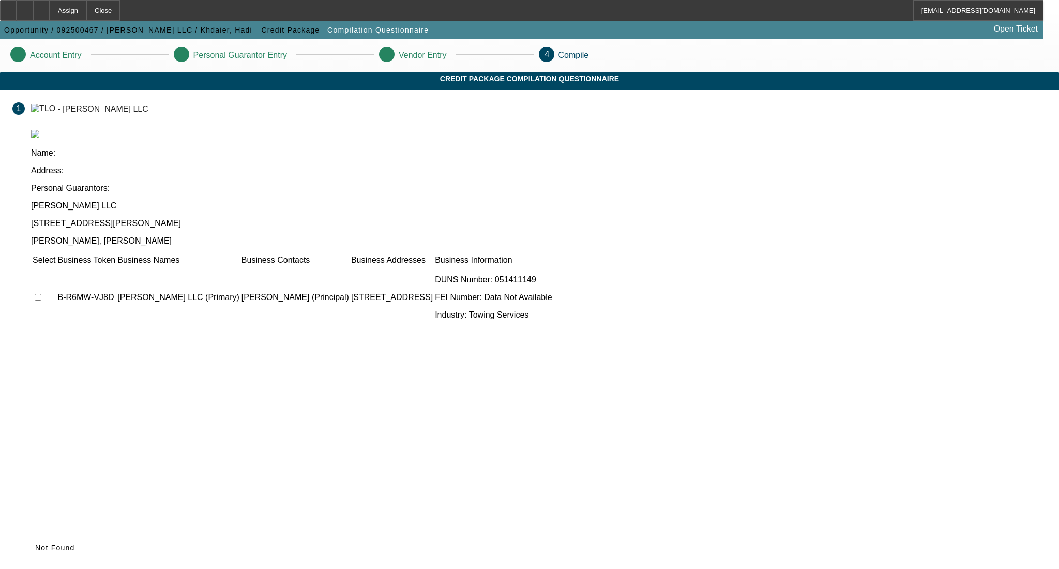
click at [41, 294] on input "checkbox" at bounding box center [38, 297] width 7 height 7
checkbox input "true"
click at [35, 543] on icon at bounding box center [35, 547] width 0 height 8
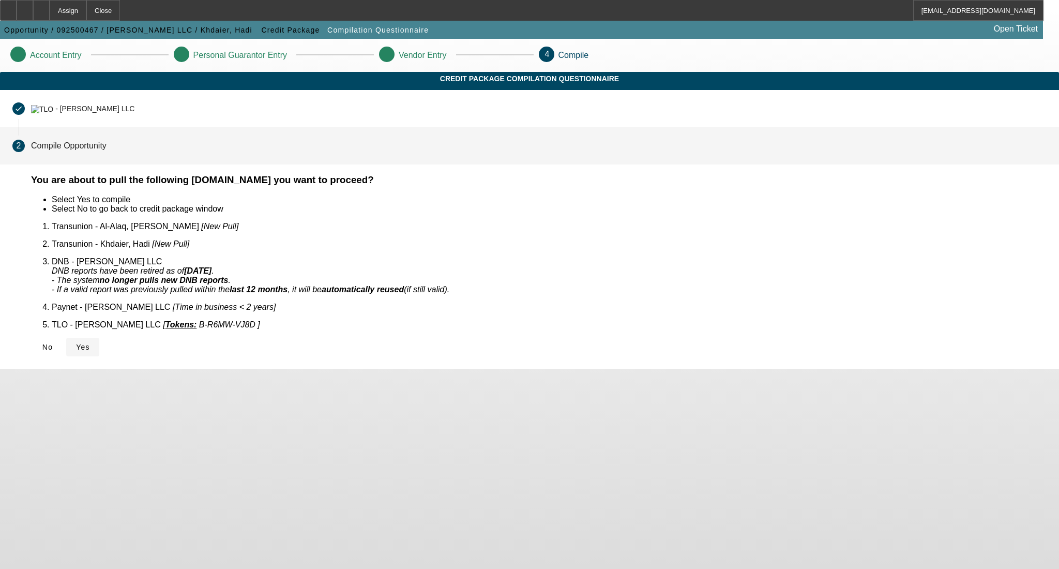
click at [90, 343] on span "Yes" at bounding box center [83, 347] width 14 height 8
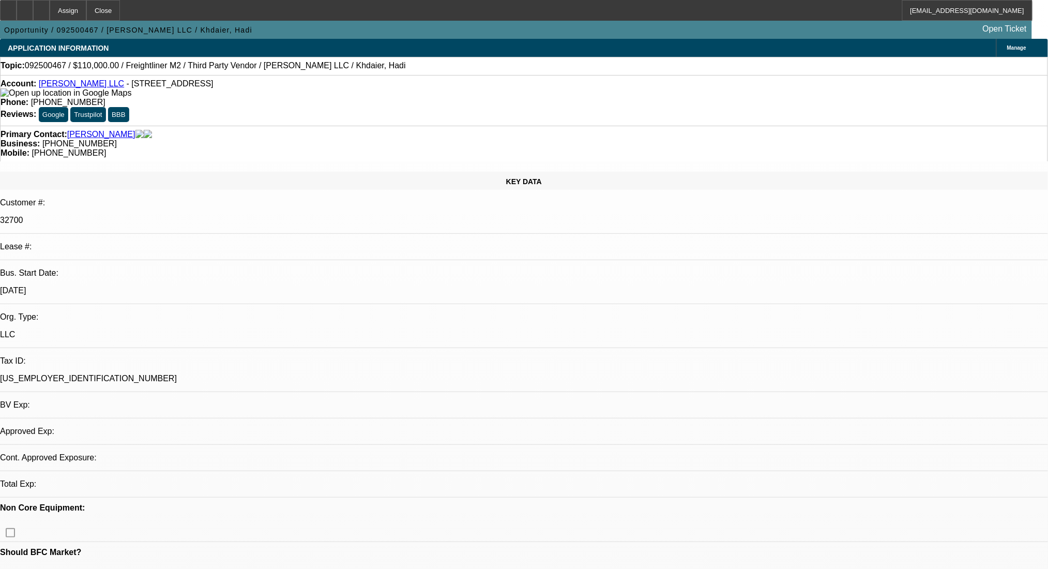
select select "0"
select select "2"
select select "0.1"
select select "4"
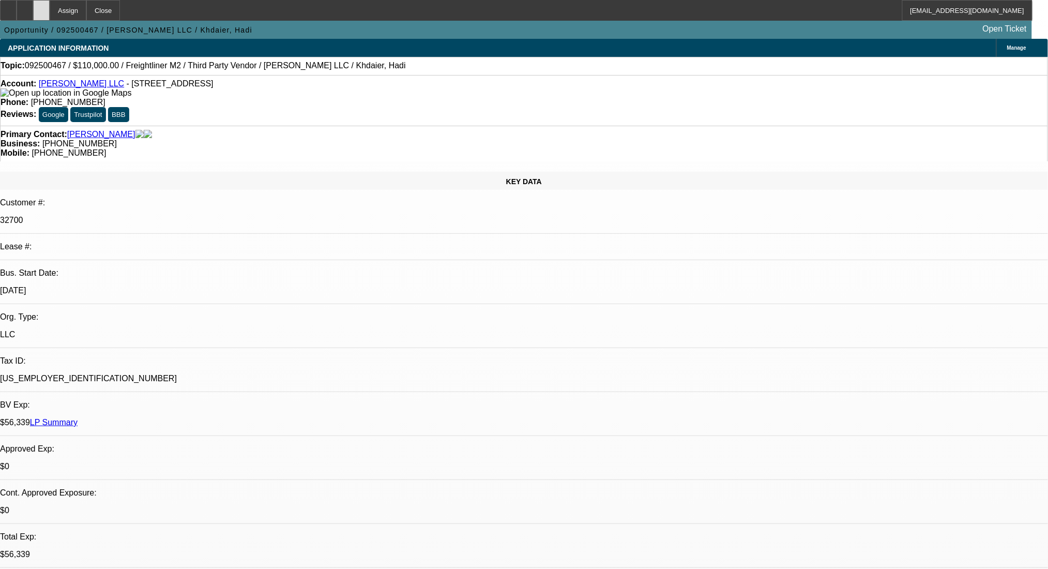
click at [50, 10] on div at bounding box center [41, 10] width 17 height 21
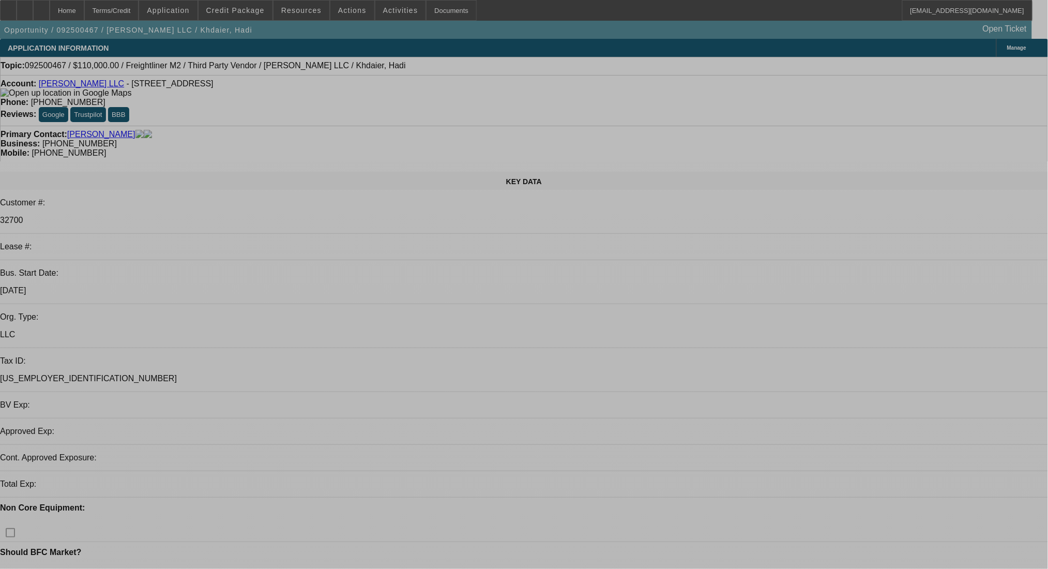
select select "0"
select select "2"
select select "0.1"
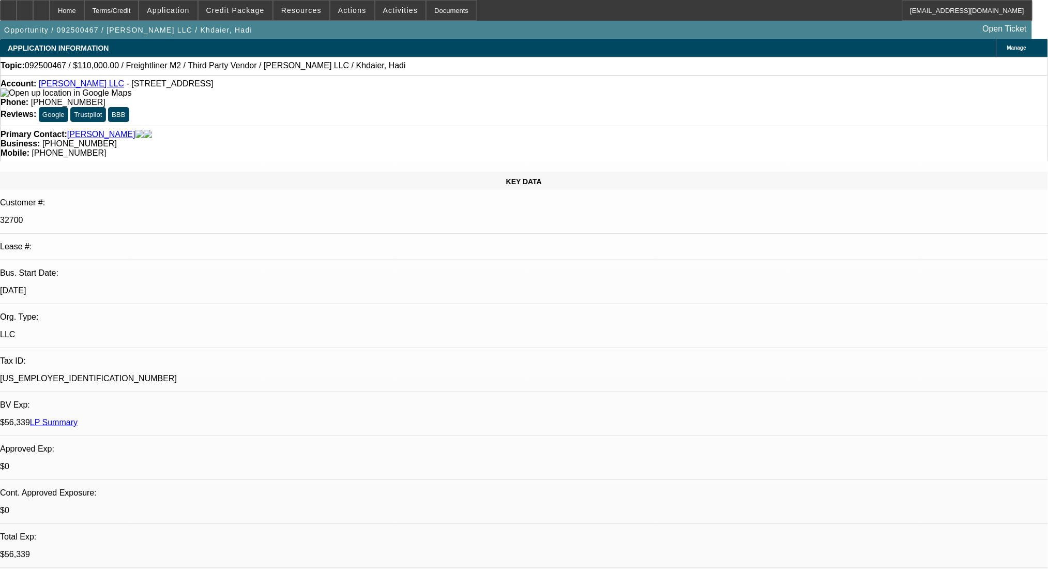
select select "1"
select select "4"
click at [32, 9] on div at bounding box center [25, 10] width 17 height 21
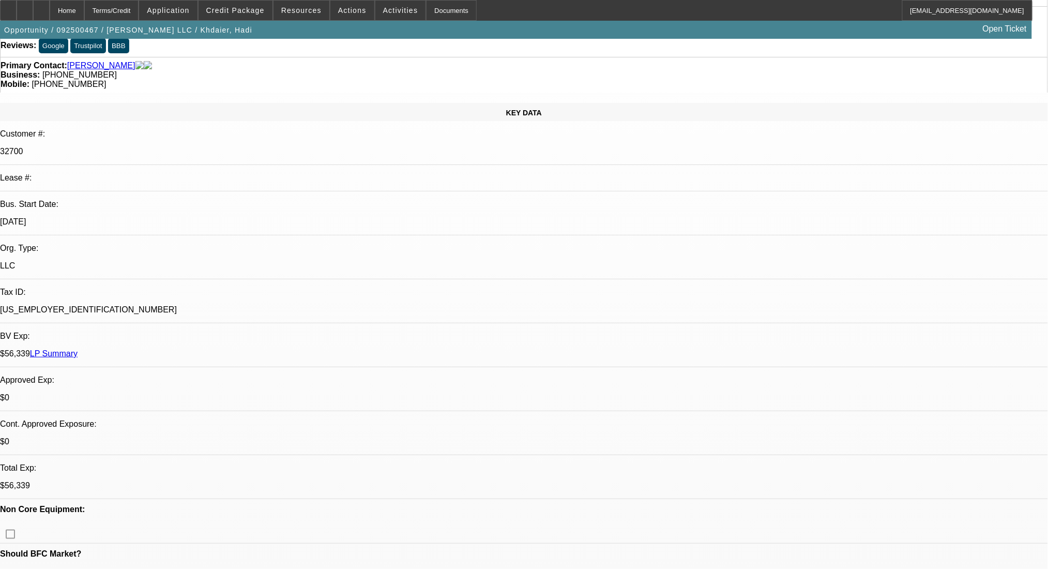
scroll to position [207, 0]
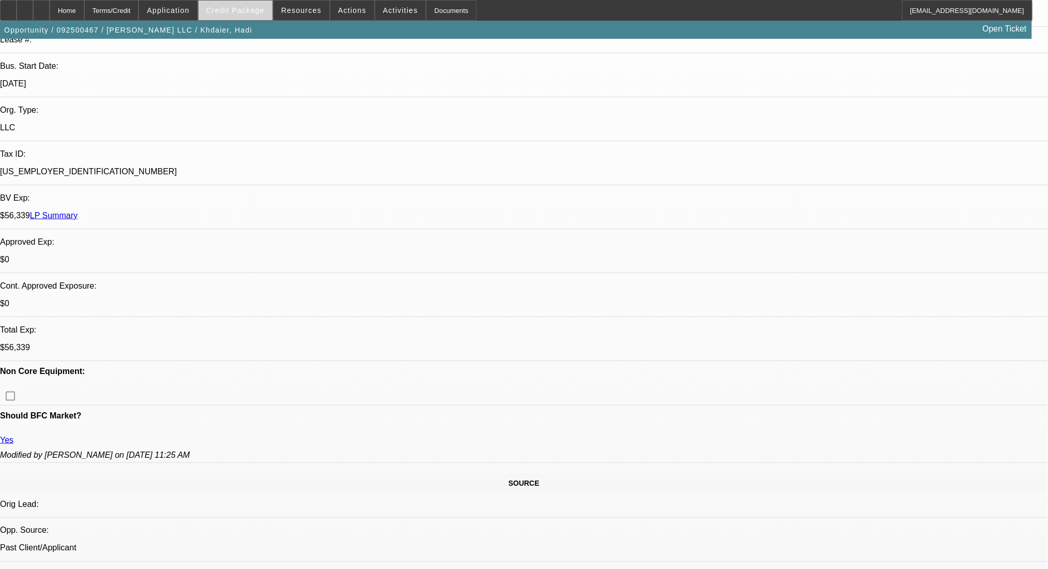
click at [246, 17] on span at bounding box center [235, 10] width 74 height 25
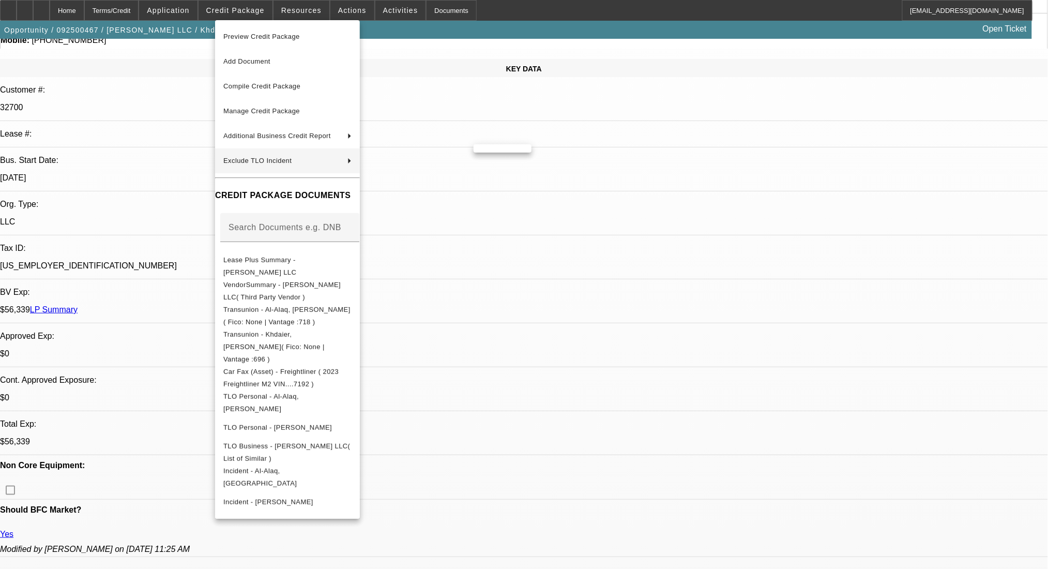
scroll to position [0, 0]
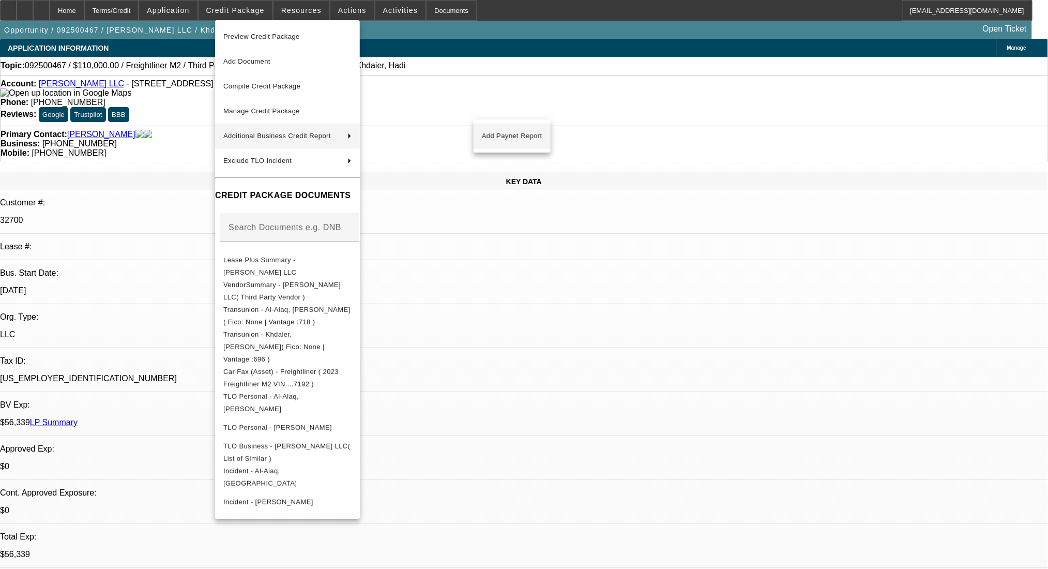
click at [524, 133] on span "Add Paynet Report" at bounding box center [512, 136] width 60 height 12
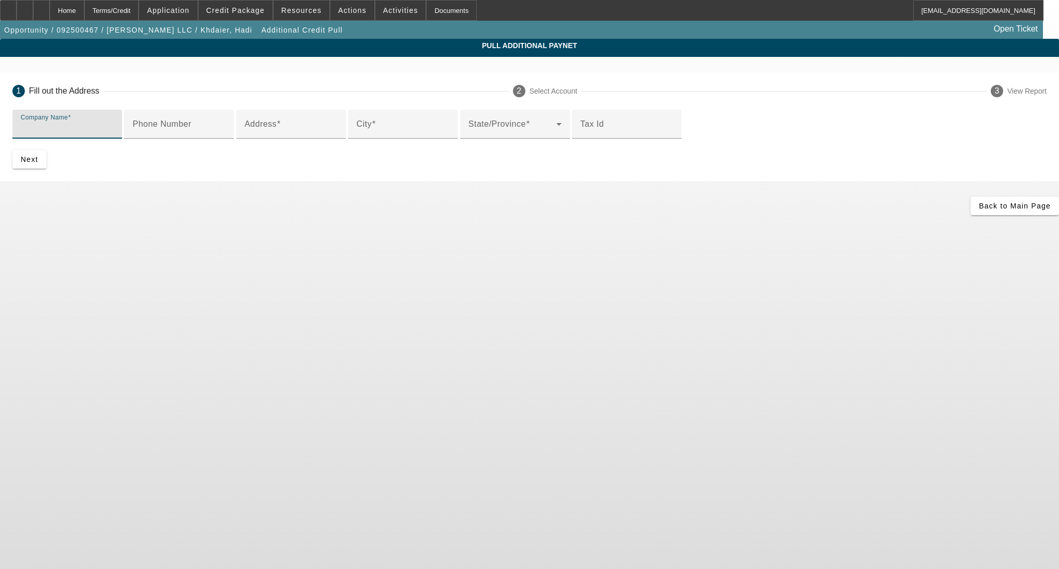
click at [114, 129] on input "Company Name" at bounding box center [67, 128] width 93 height 12
type input "[PERSON_NAME] LLC"
click at [310, 134] on input "Address" at bounding box center [290, 128] width 93 height 12
type input "12321 North 87th drive"
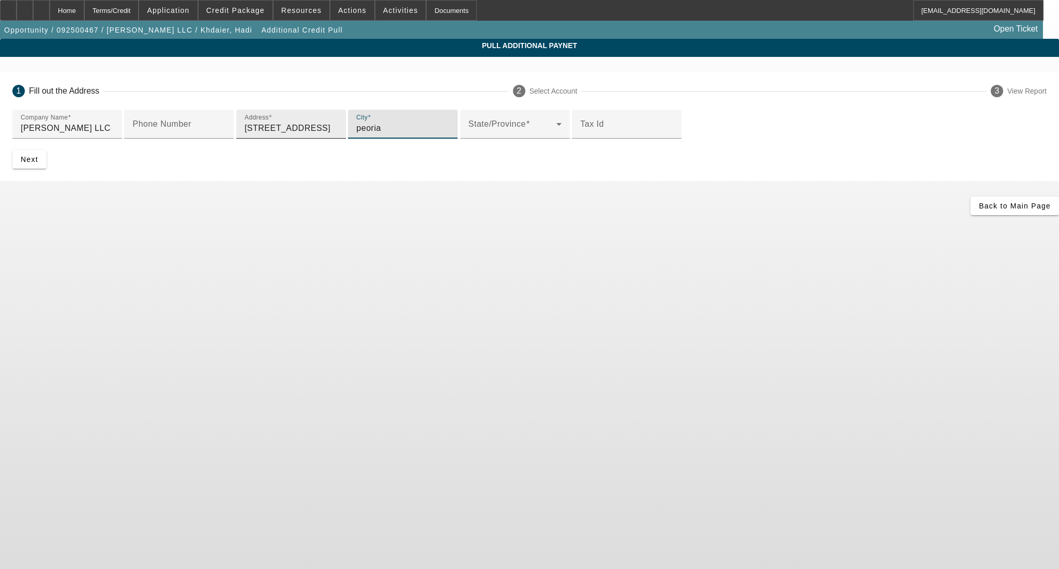
type input "peoria"
click at [47, 172] on span "submit" at bounding box center [29, 159] width 34 height 25
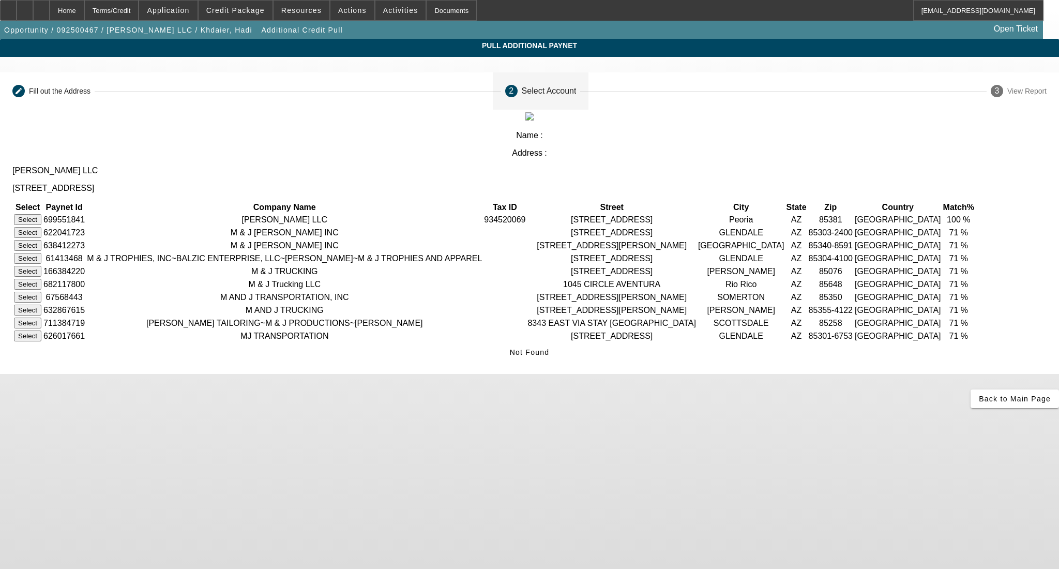
click at [41, 214] on button "Select" at bounding box center [27, 219] width 27 height 11
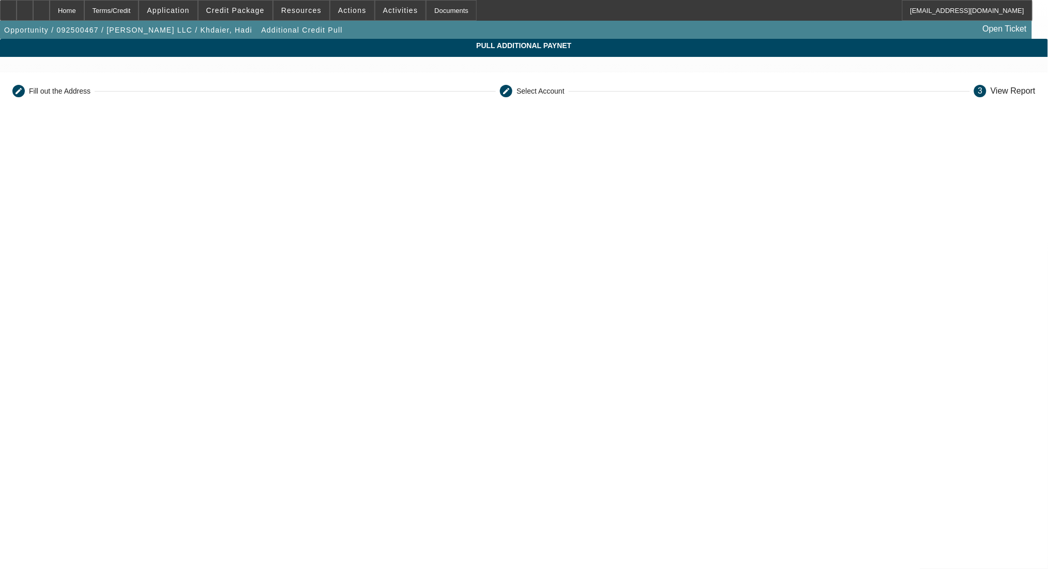
scroll to position [176, 0]
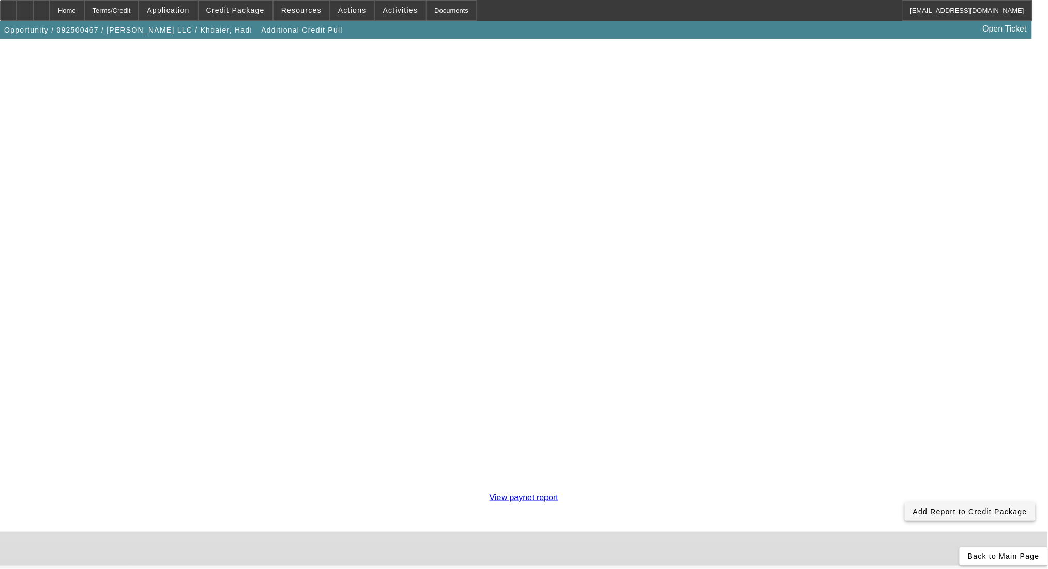
click at [913, 507] on span "Add Report to Credit Package" at bounding box center [970, 511] width 114 height 8
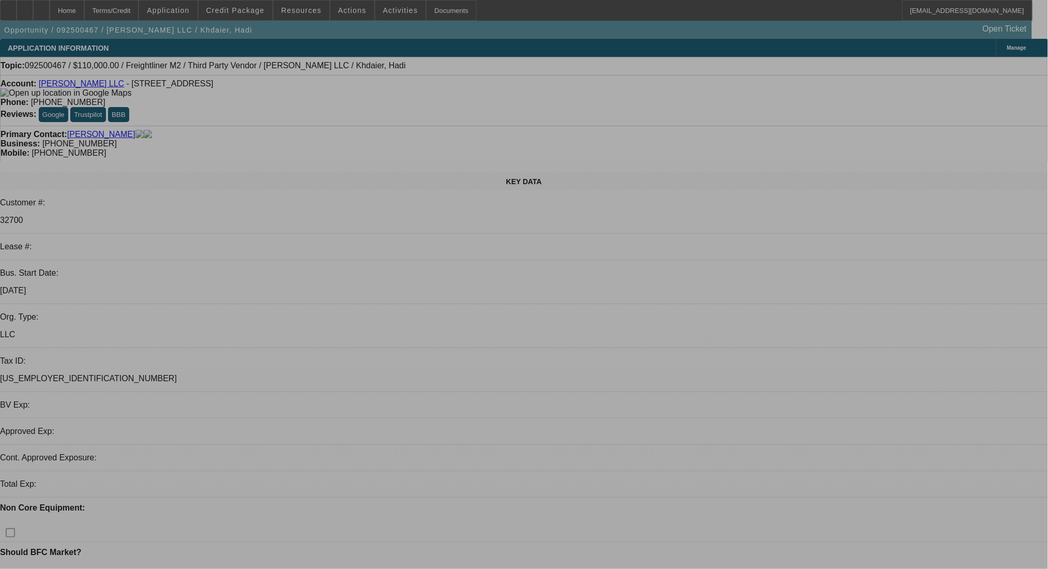
select select "0"
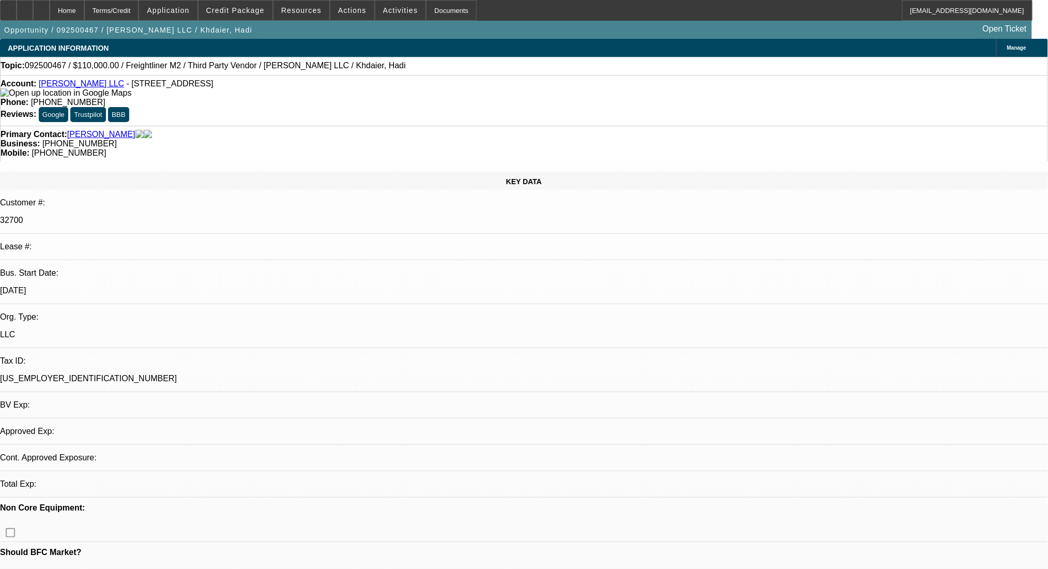
select select "2"
select select "0.1"
select select "4"
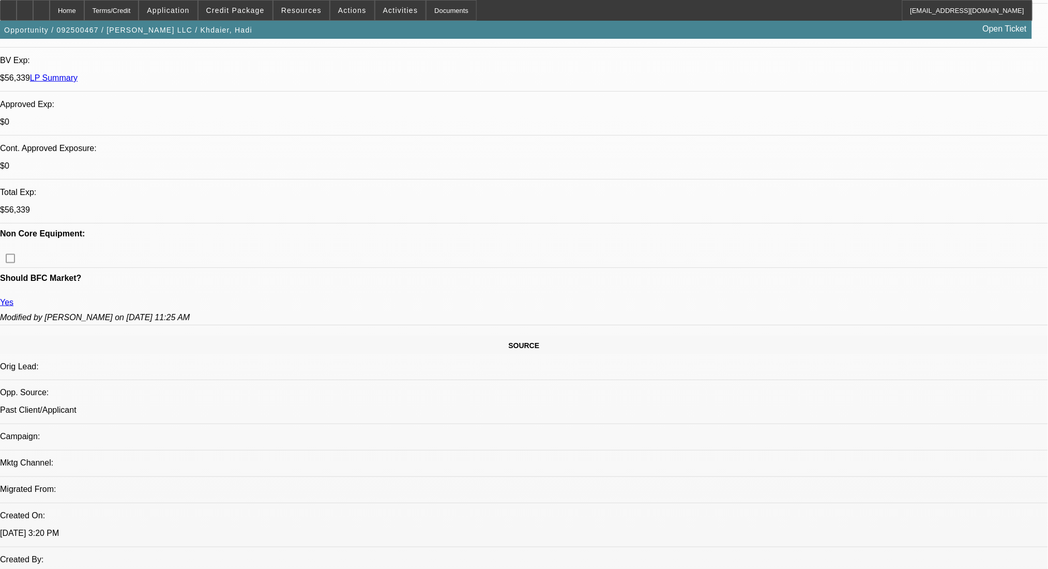
scroll to position [414, 0]
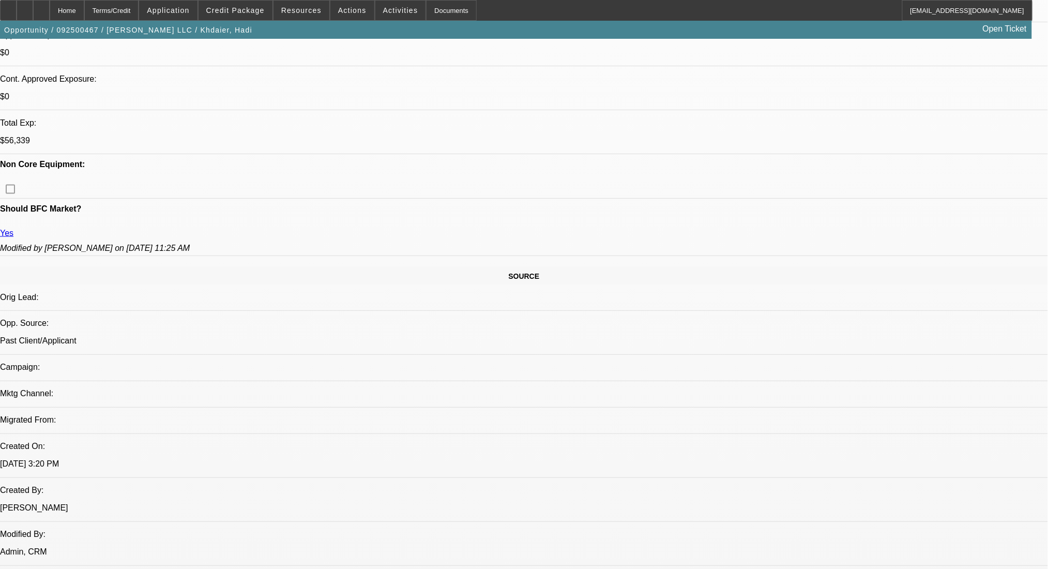
click at [33, 10] on div at bounding box center [25, 10] width 17 height 21
click at [228, 13] on span "Credit Package" at bounding box center [235, 10] width 58 height 8
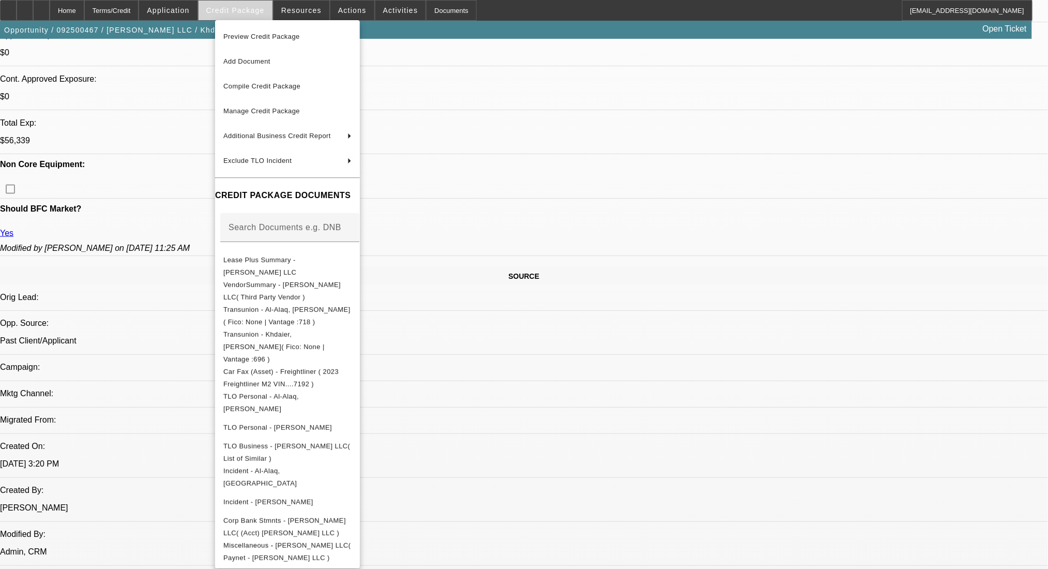
click at [228, 13] on div at bounding box center [524, 284] width 1048 height 569
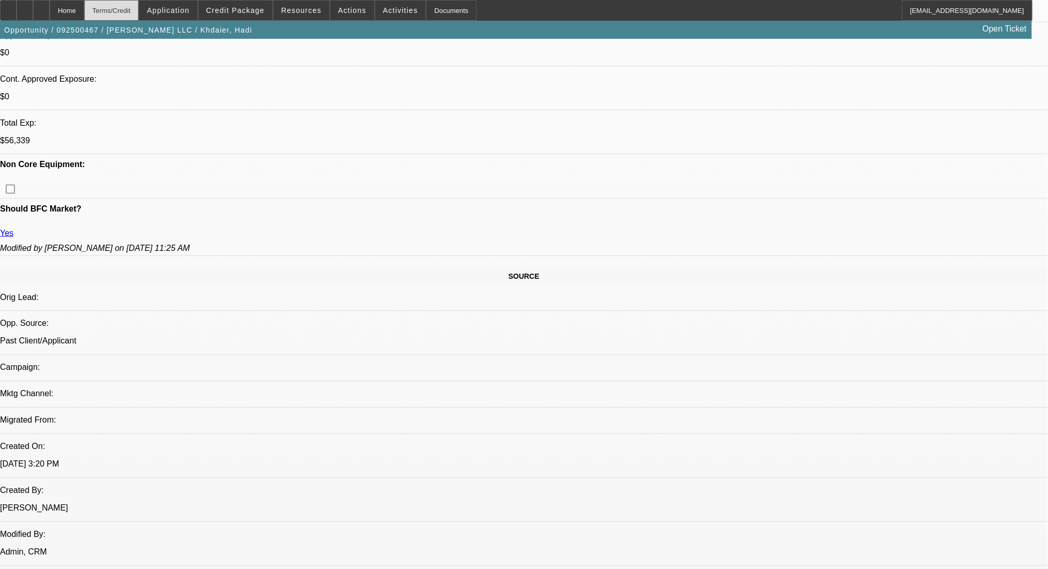
click at [137, 9] on div "Terms/Credit" at bounding box center [111, 10] width 55 height 21
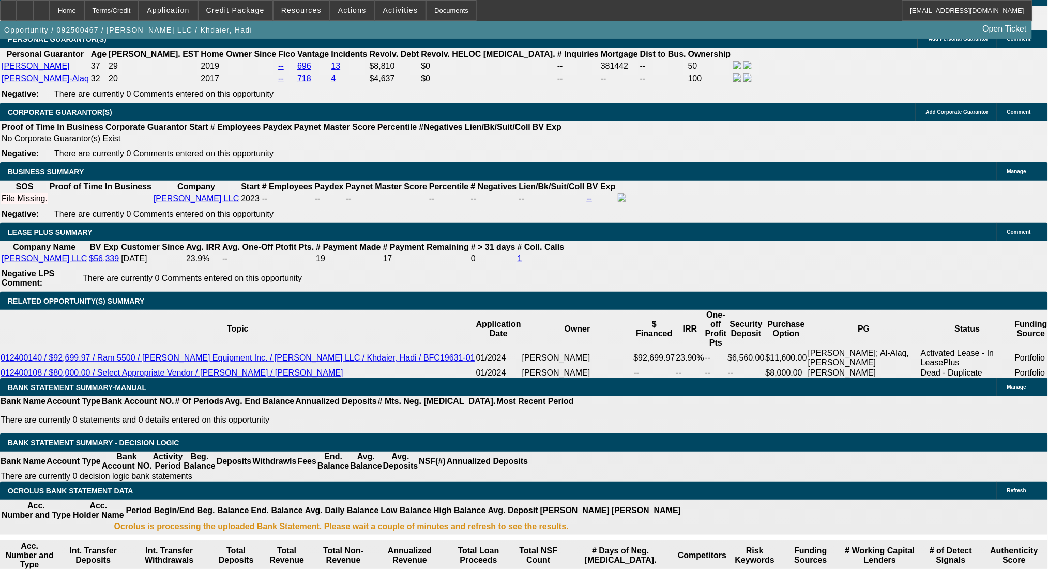
type input "66"
type input "1"
type input "$3,427.22"
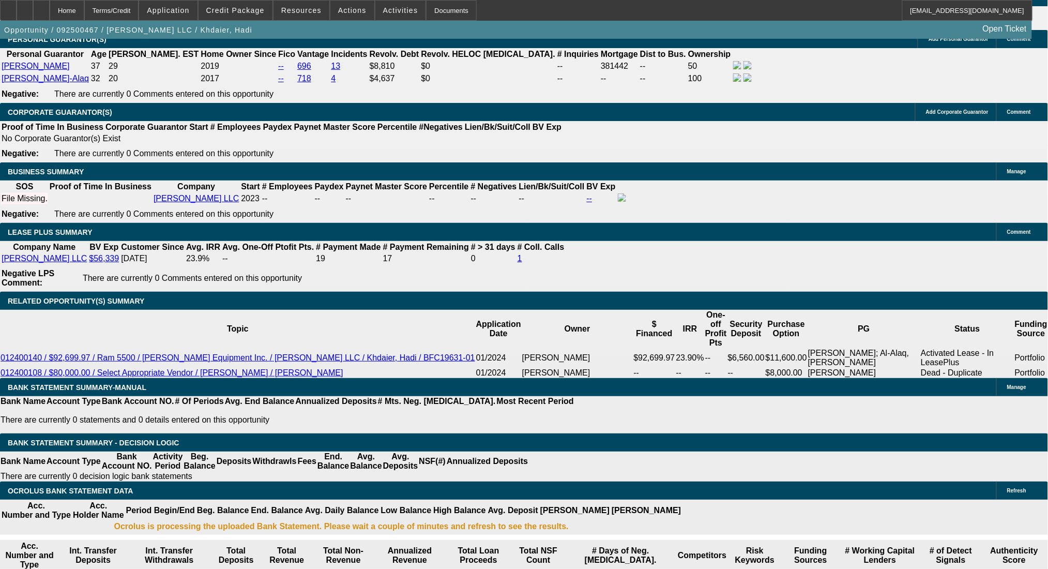
type input "$1,713.61"
type input "15"
type input "$4,914.94"
type input "$2,457.47"
type input "15"
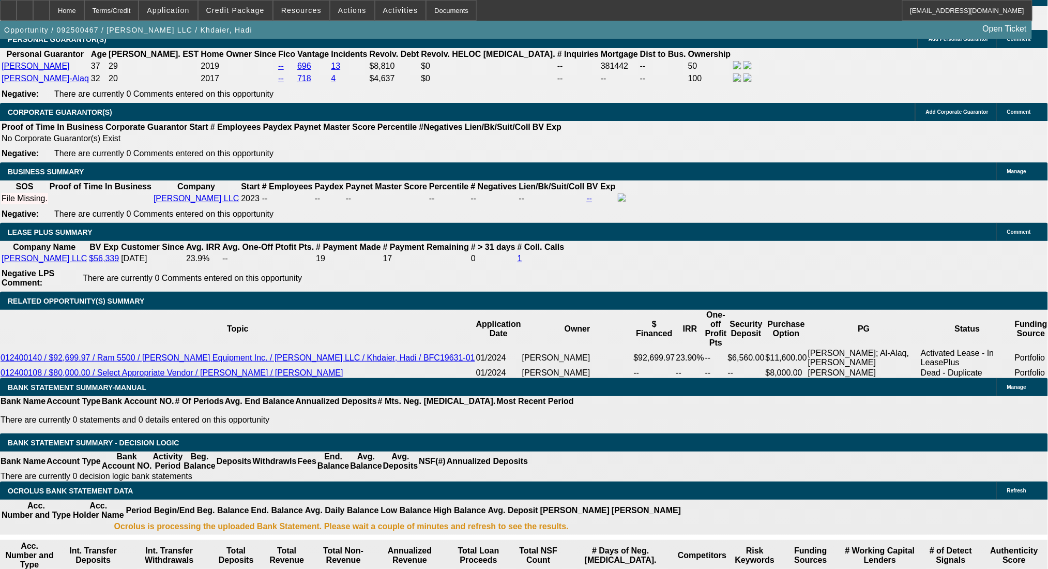
type input "$0.00"
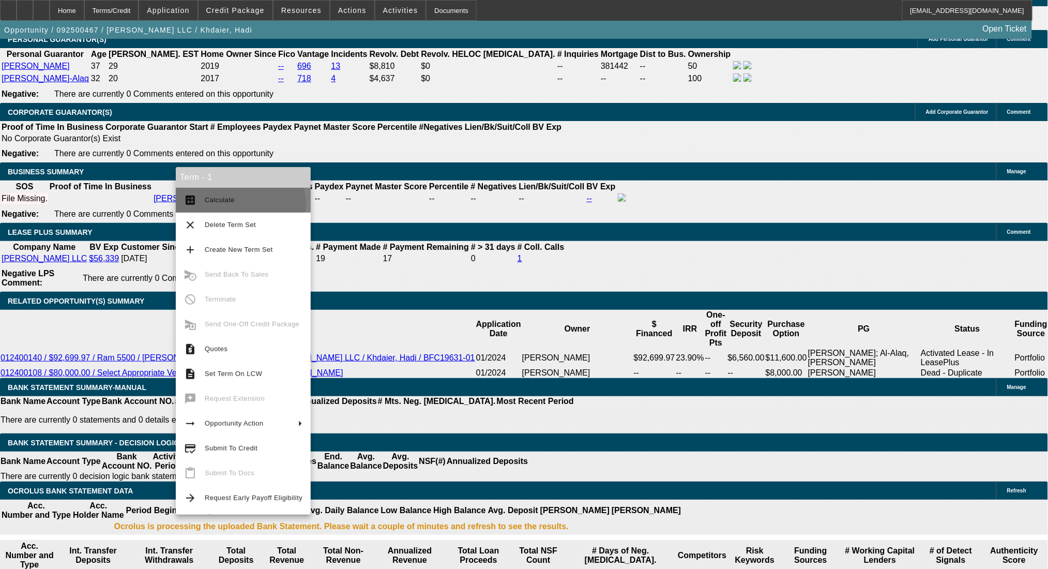
click at [219, 206] on button "calculate Calculate" at bounding box center [243, 200] width 135 height 25
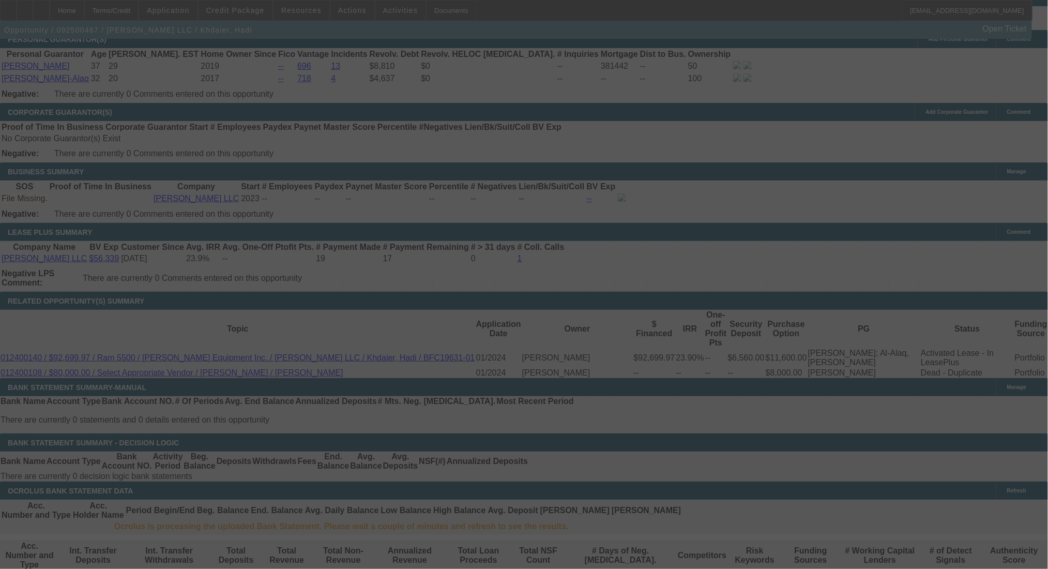
select select "0"
select select "2"
select select "0.1"
select select "4"
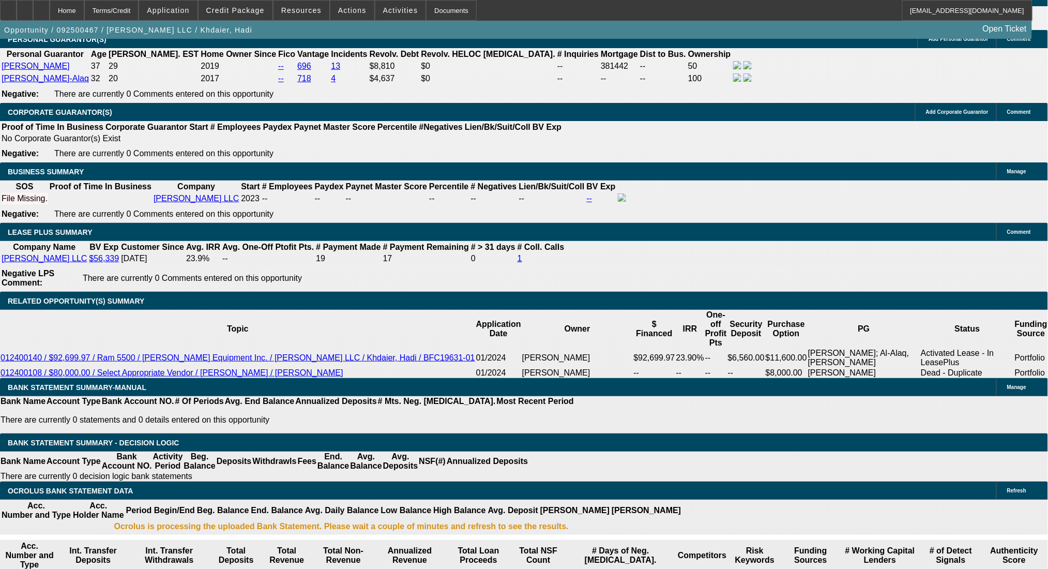
drag, startPoint x: 159, startPoint y: 339, endPoint x: 282, endPoint y: 340, distance: 123.0
type input "24"
type input "$48.00"
type input "UNKNOWN"
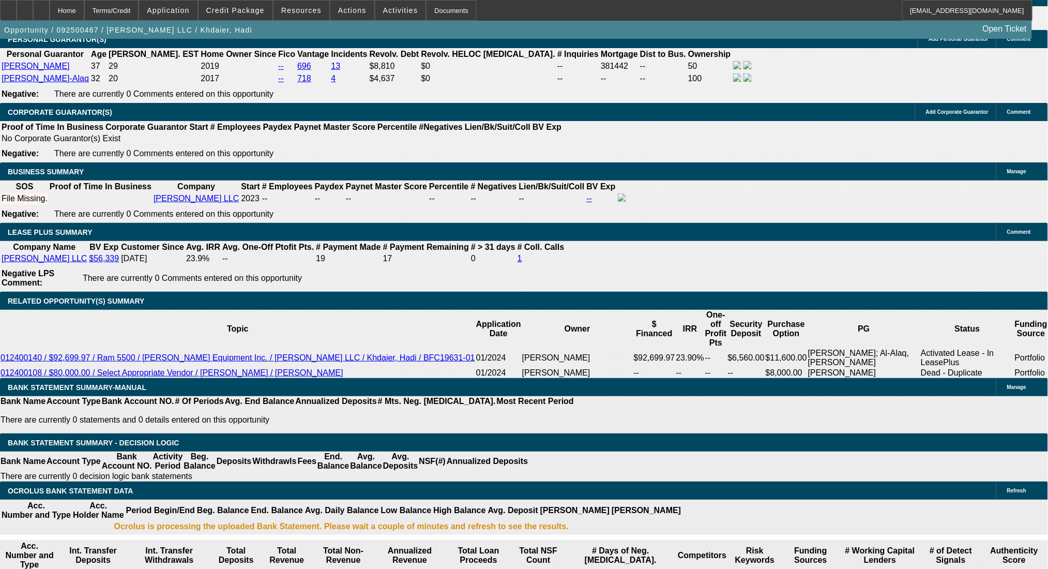
type input "2455"
type input "$4,910.00"
type input "15"
type input "$2,455.00"
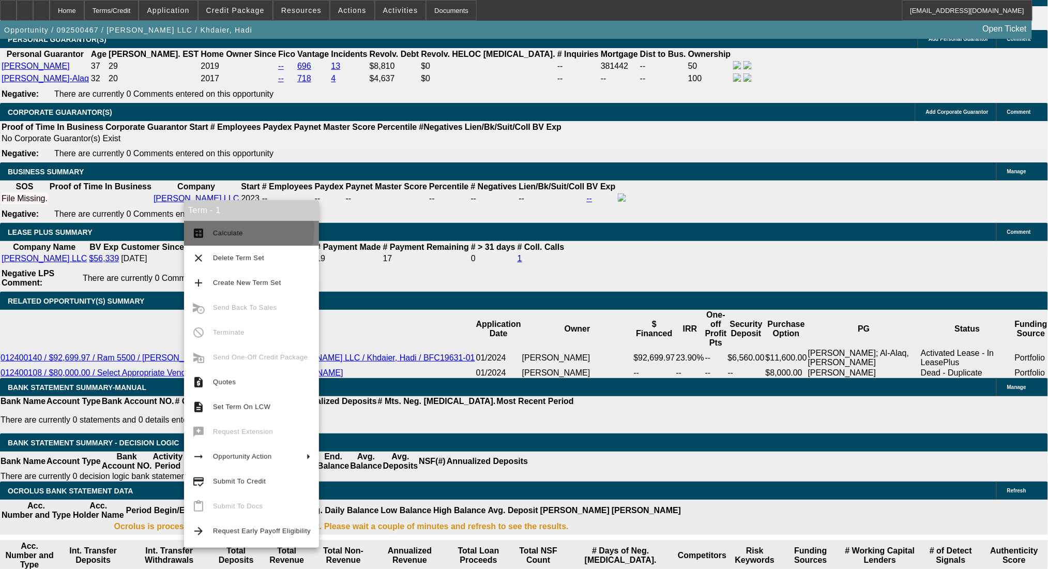
click at [242, 228] on span "Calculate" at bounding box center [262, 233] width 98 height 12
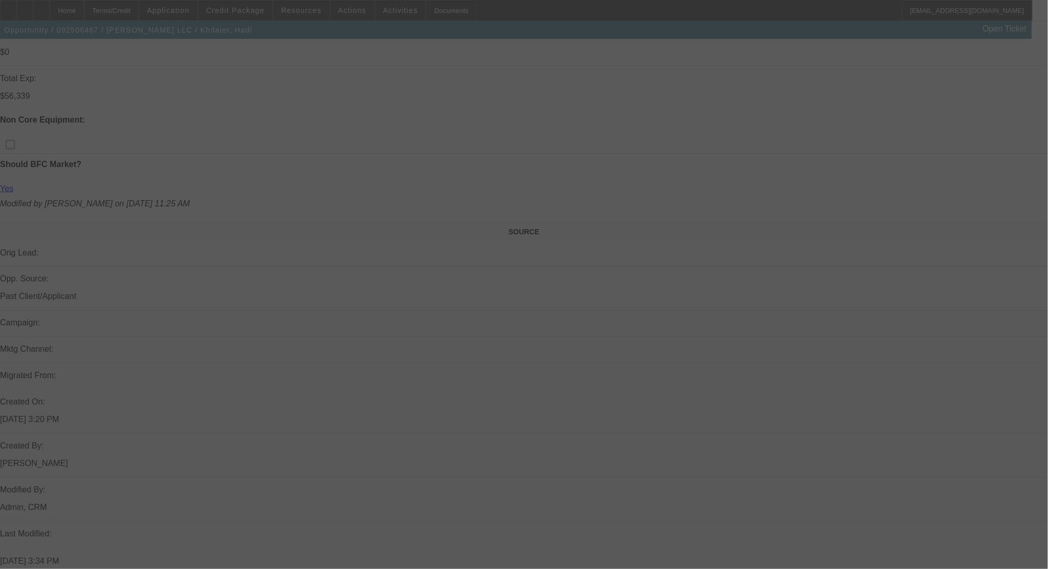
scroll to position [251, 0]
select select "0"
select select "2"
select select "0.1"
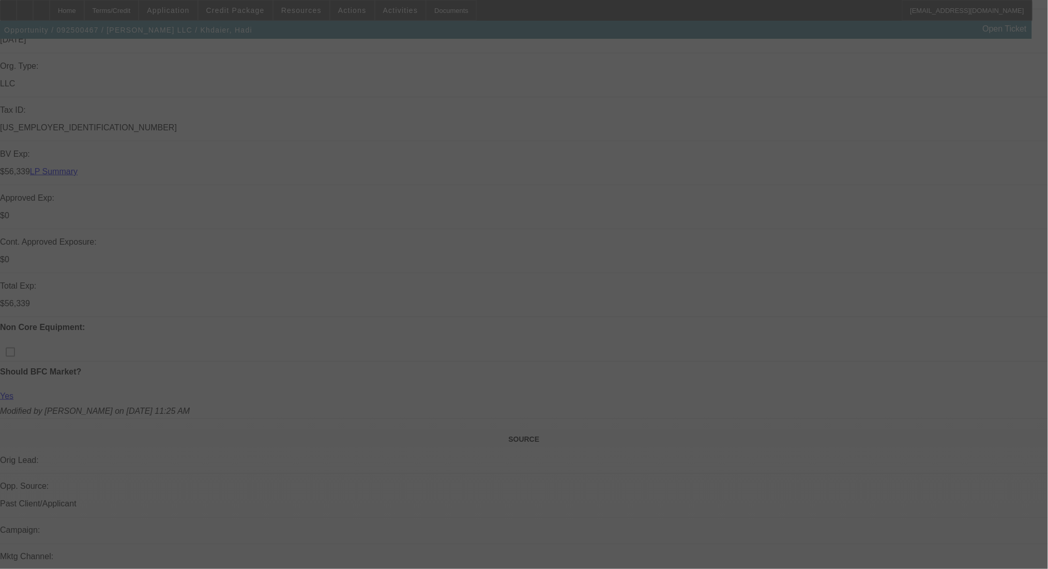
select select "4"
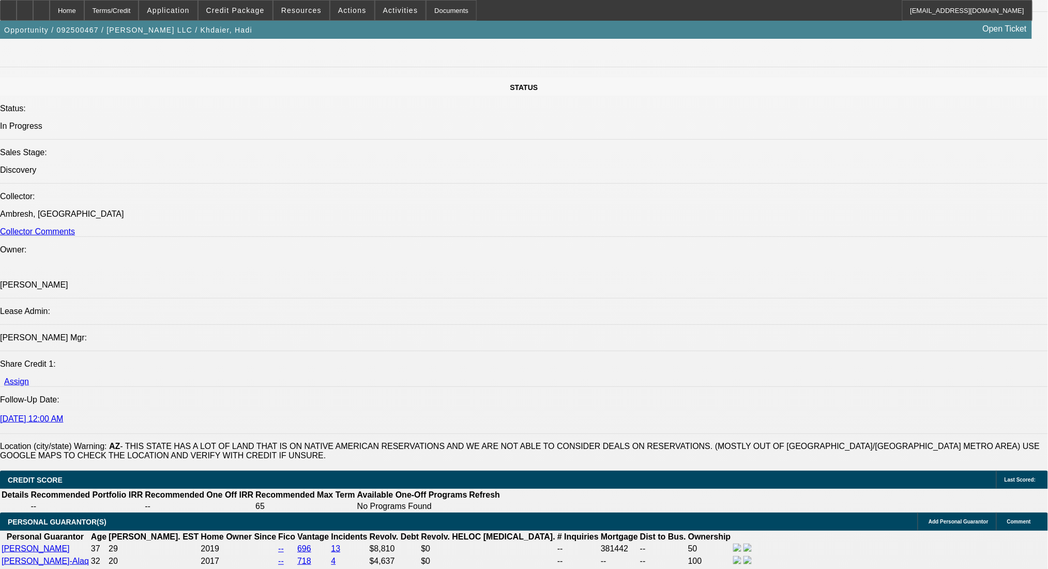
scroll to position [664, 0]
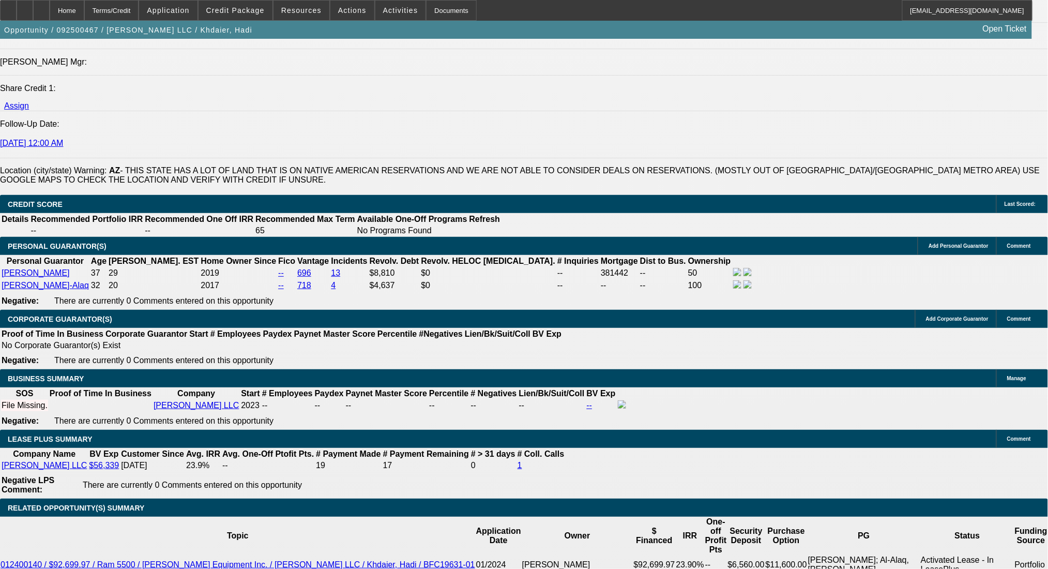
scroll to position [1560, 0]
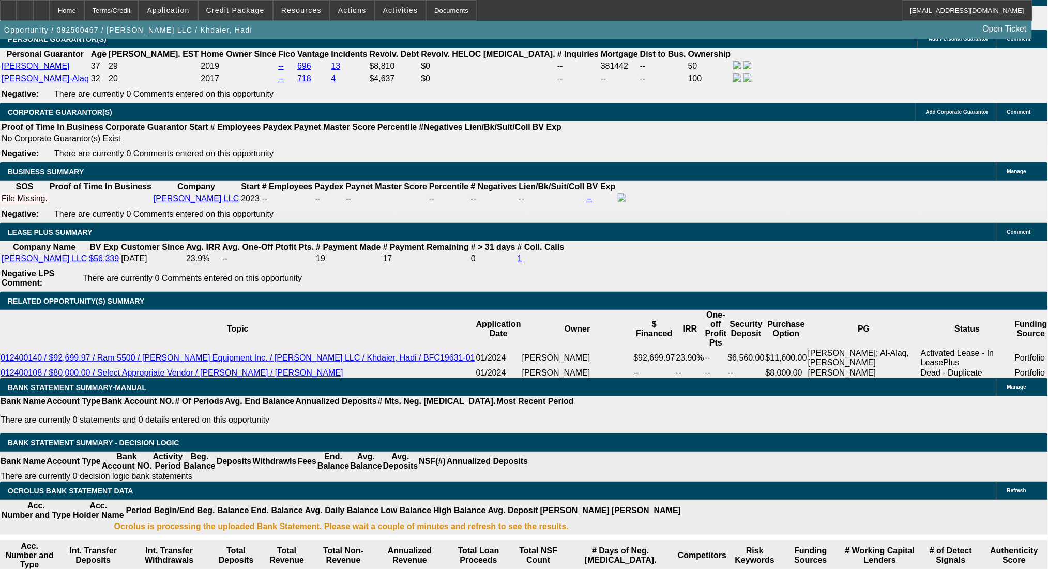
drag, startPoint x: 194, startPoint y: 251, endPoint x: 329, endPoint y: 256, distance: 135.0
type input "$15,000.00"
type input "UNKNOWN"
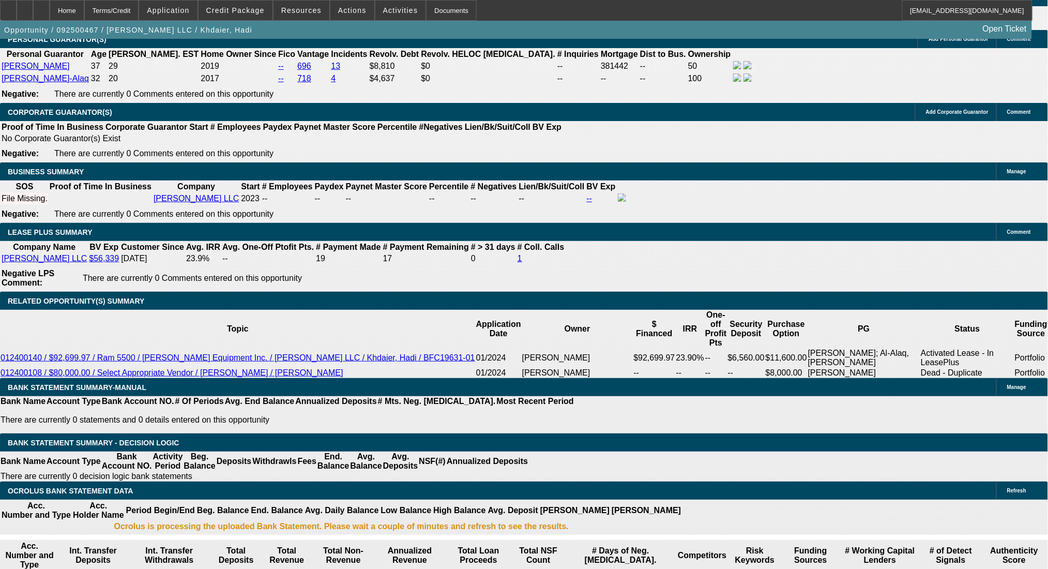
type input "$4,240.46"
type input "$2,120.23"
click at [33, 5] on div at bounding box center [25, 10] width 17 height 21
click at [263, 10] on span "Credit Package" at bounding box center [235, 10] width 58 height 8
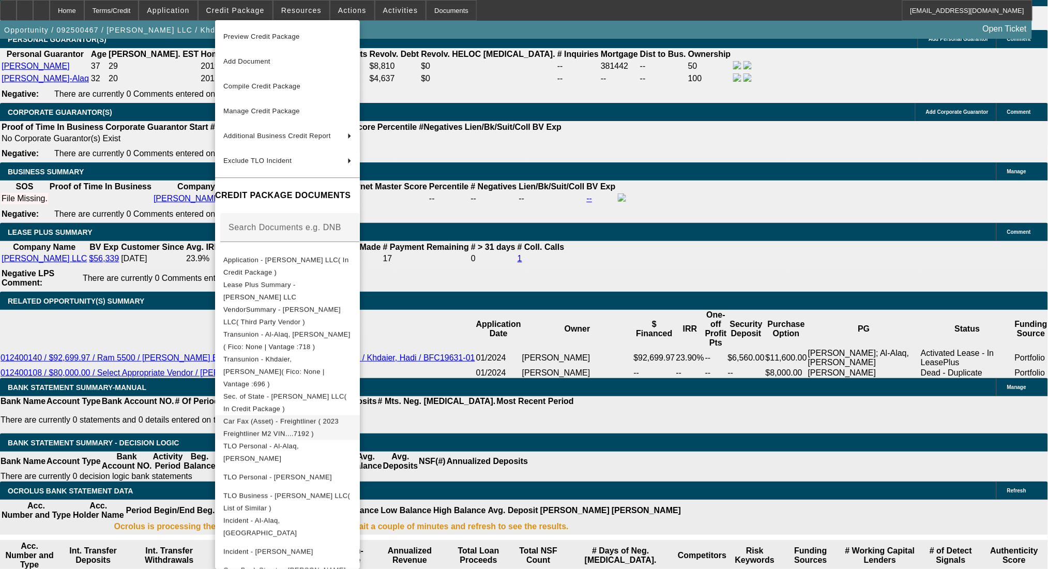
click at [319, 415] on span "Car Fax (Asset) - Freightliner ( 2023 Freightliner M2 VIN....7192 )" at bounding box center [287, 427] width 128 height 25
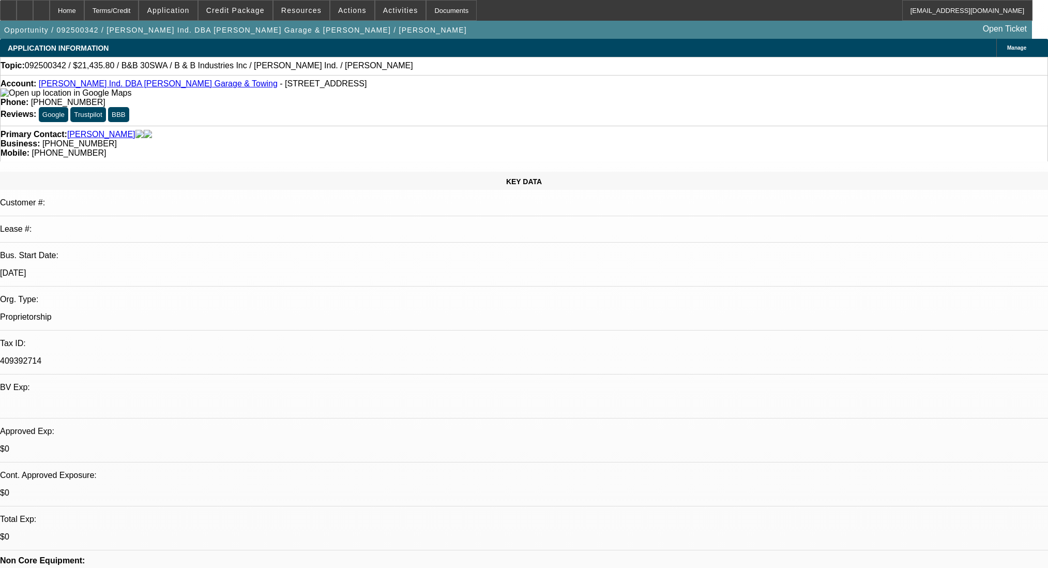
select select "0"
select select "6"
select select "0"
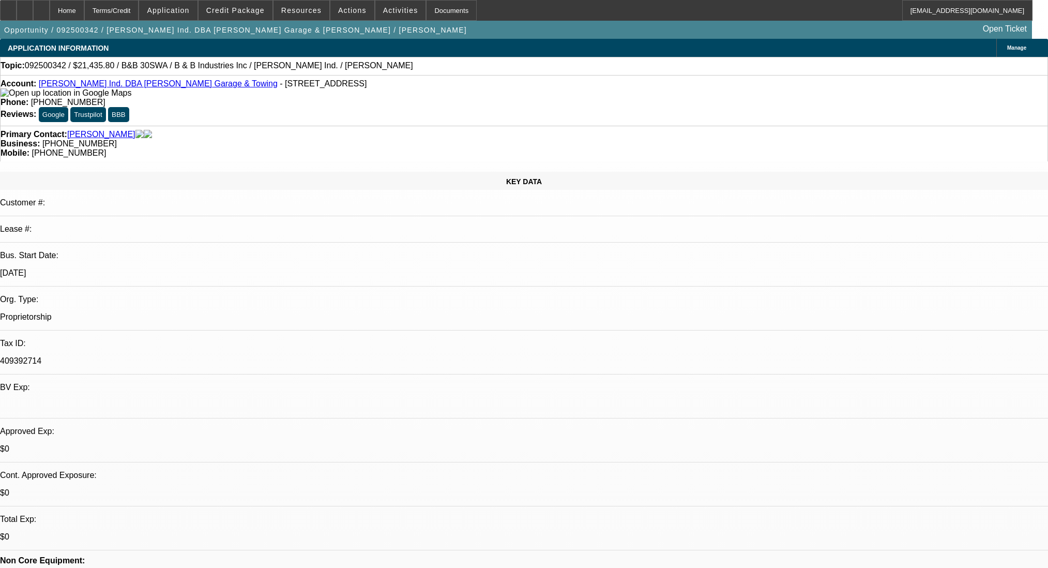
select select "0"
select select "6"
select select "0"
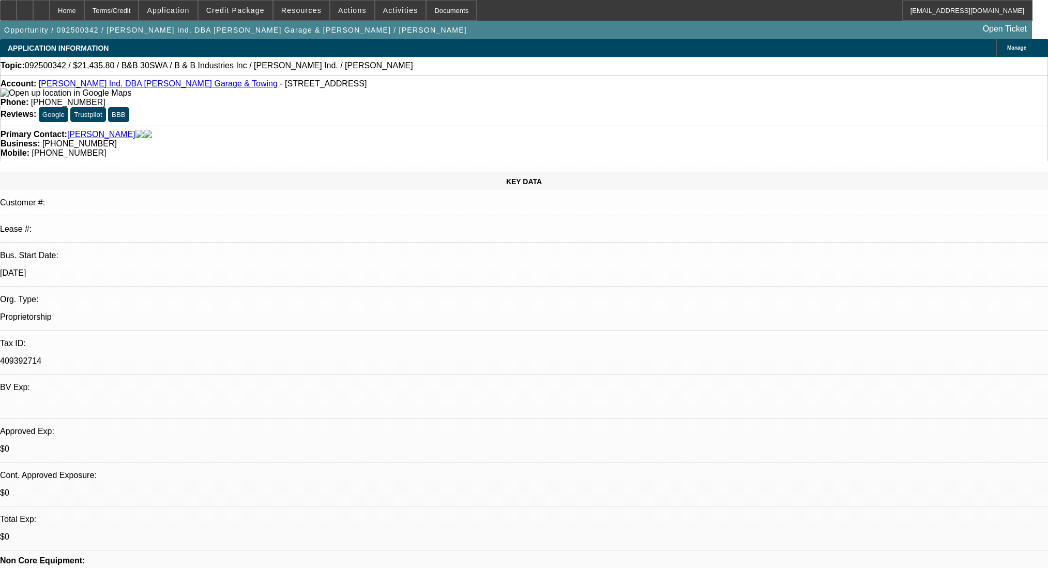
select select "0"
select select "6"
select select "0"
select select "2"
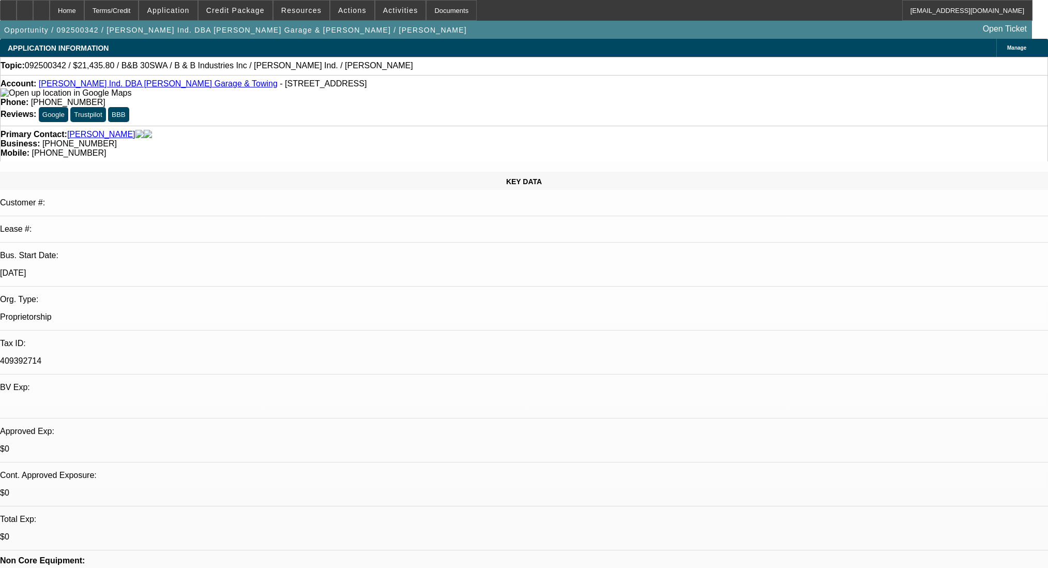
select select "0"
select select "6"
drag, startPoint x: 597, startPoint y: 126, endPoint x: 553, endPoint y: 135, distance: 44.8
click at [553, 135] on div "Primary Contact: Eskew, Benny Business: (580) 236-1535 Mobile: (580) 306-2405" at bounding box center [524, 144] width 1048 height 36
click at [139, 15] on div "Terms/Credit" at bounding box center [111, 10] width 55 height 21
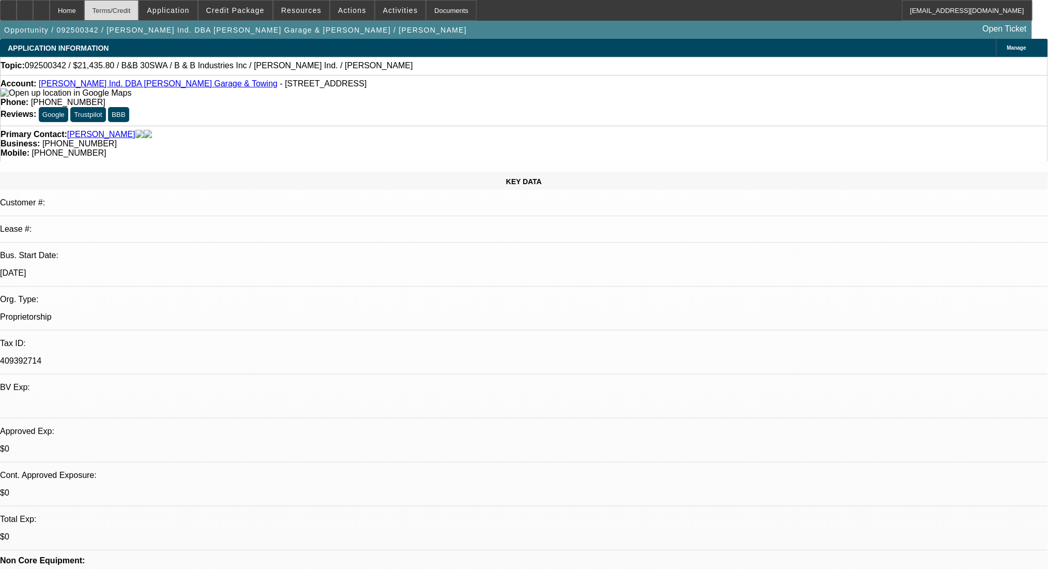
click at [139, 9] on div "Terms/Credit" at bounding box center [111, 10] width 55 height 21
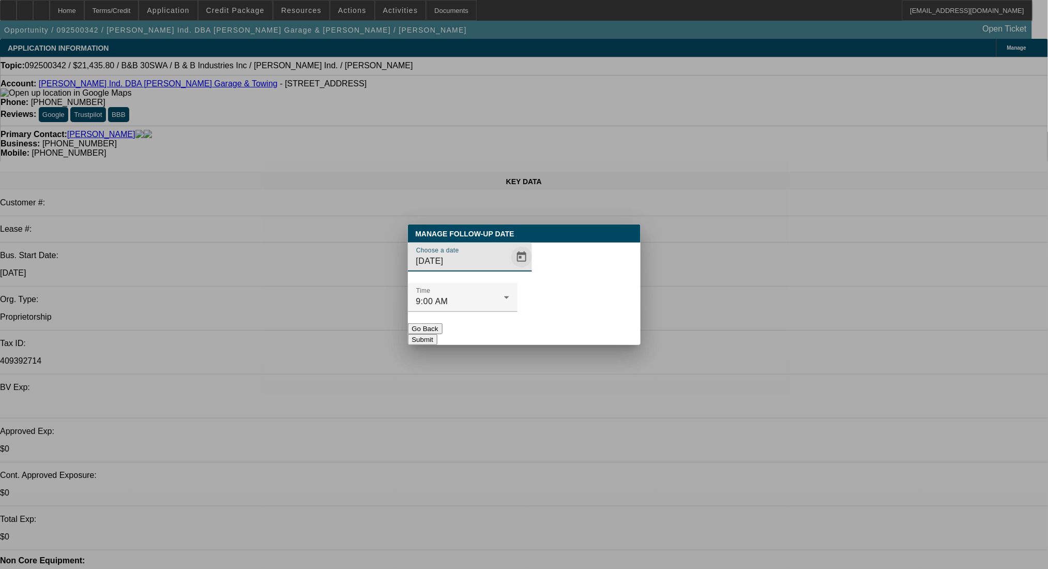
click at [513, 269] on span "Open calendar" at bounding box center [521, 256] width 25 height 25
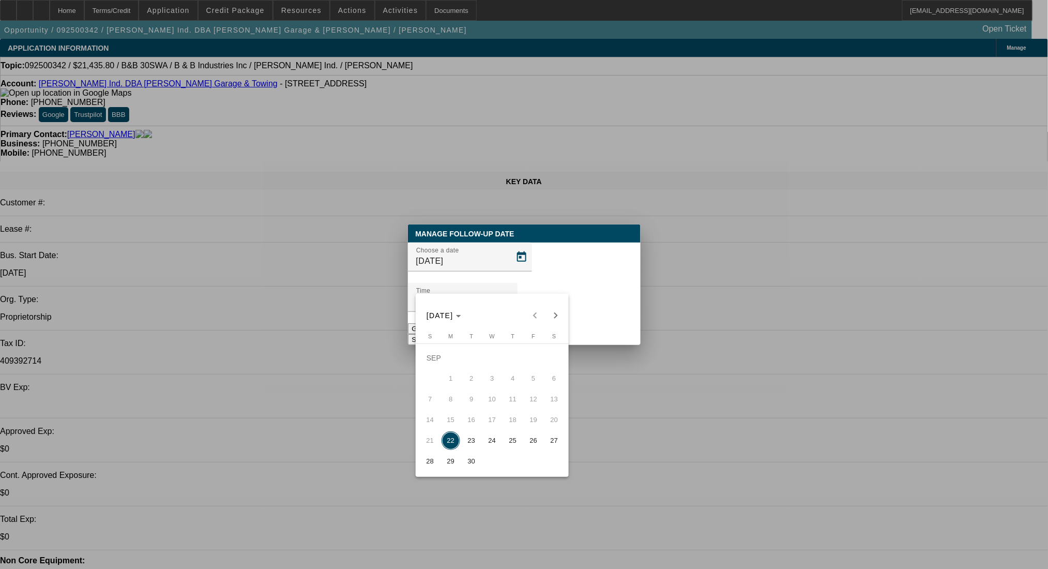
drag, startPoint x: 466, startPoint y: 445, endPoint x: 545, endPoint y: 347, distance: 125.7
click at [466, 443] on span "23" at bounding box center [471, 440] width 19 height 19
type input "9/23/2025"
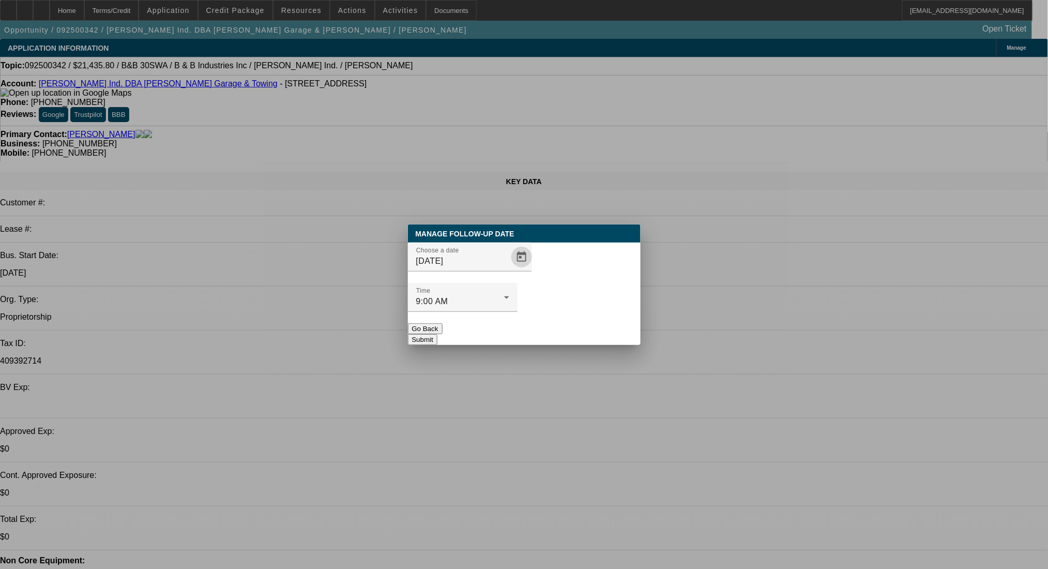
click at [437, 334] on button "Submit" at bounding box center [422, 339] width 29 height 11
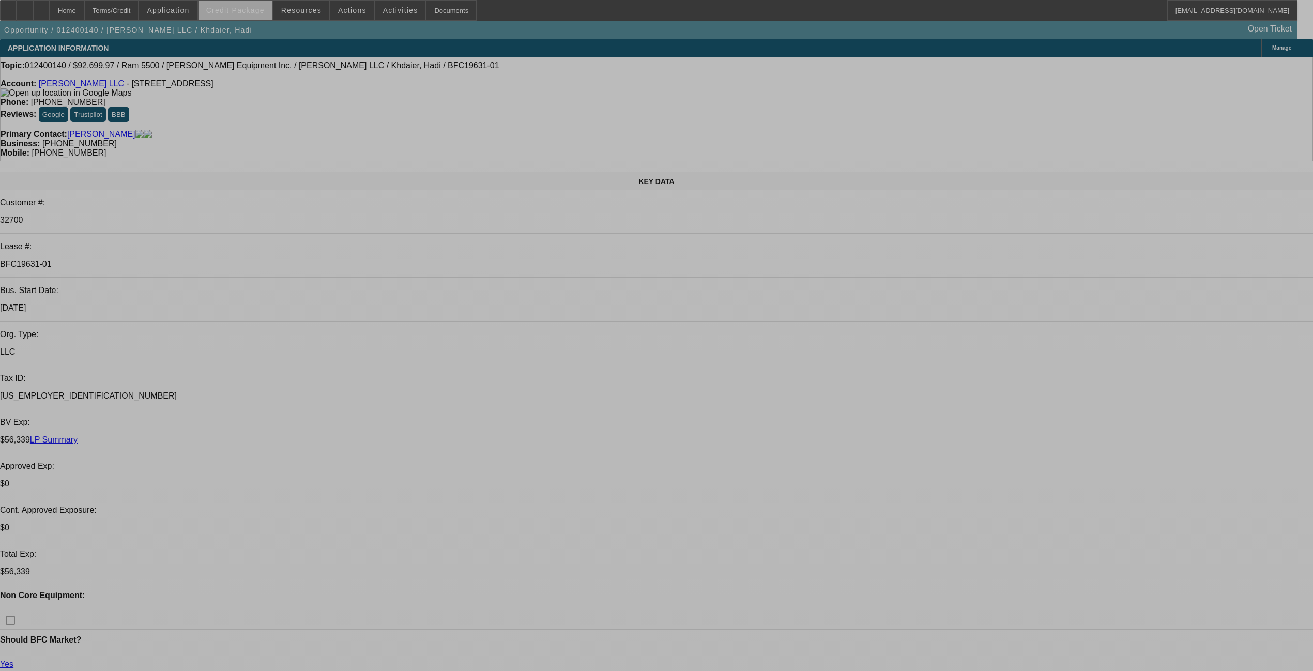
select select "0"
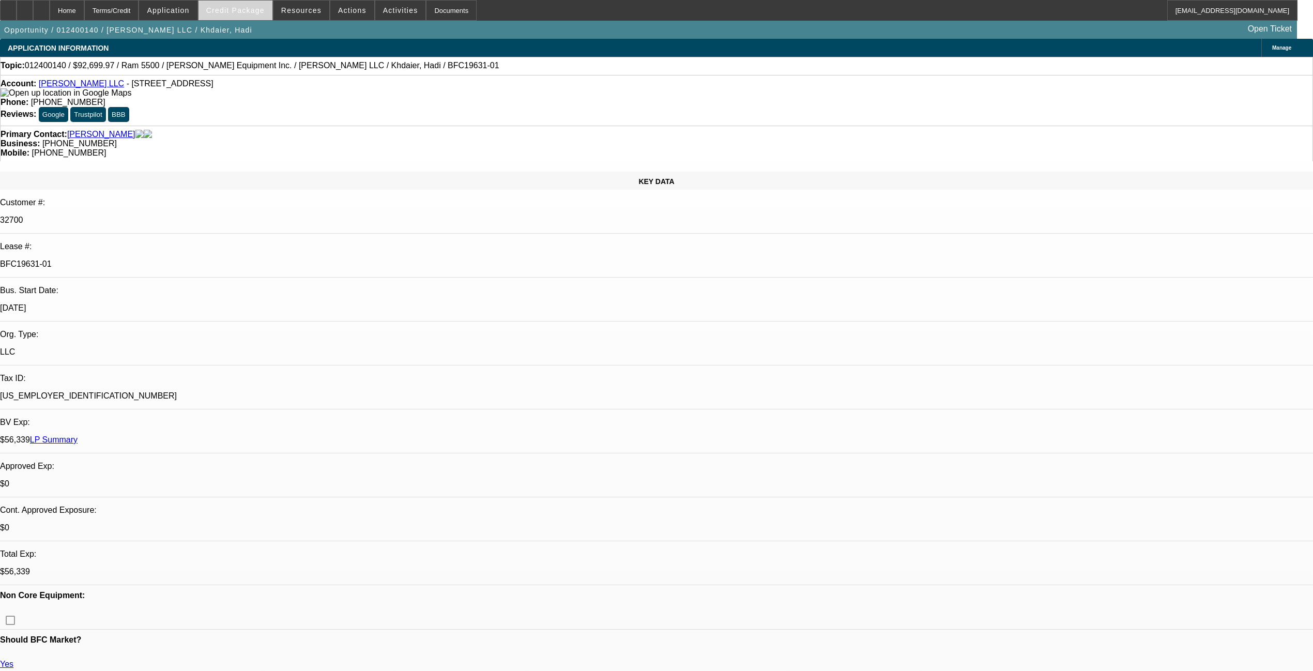
select select "2"
select select "0.1"
select select "4"
select select "0"
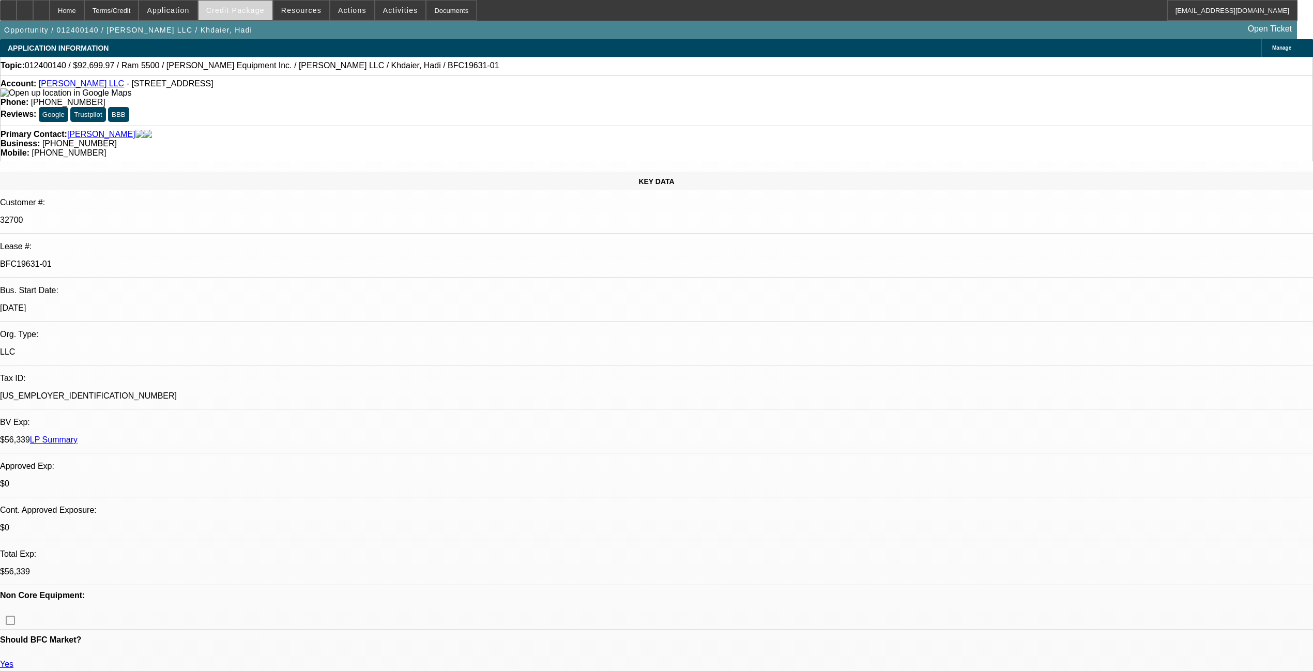
select select "2"
select select "0.1"
select select "4"
select select "0"
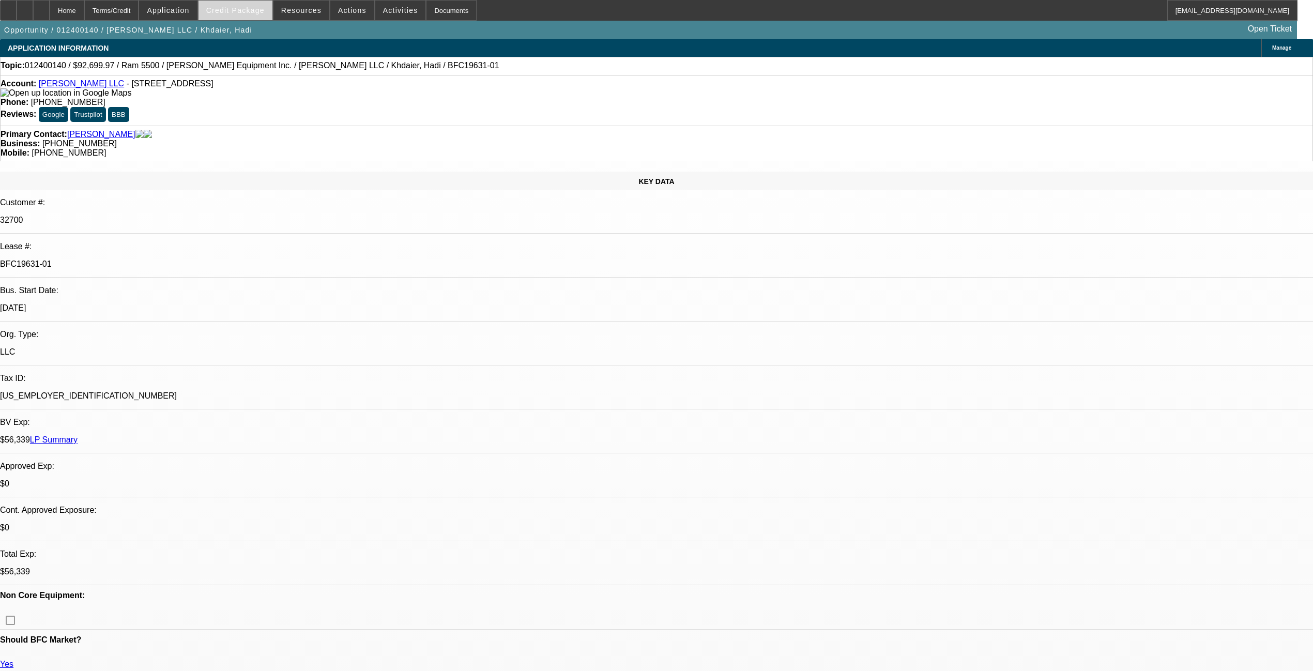
select select "2"
select select "0.1"
select select "4"
select select "0"
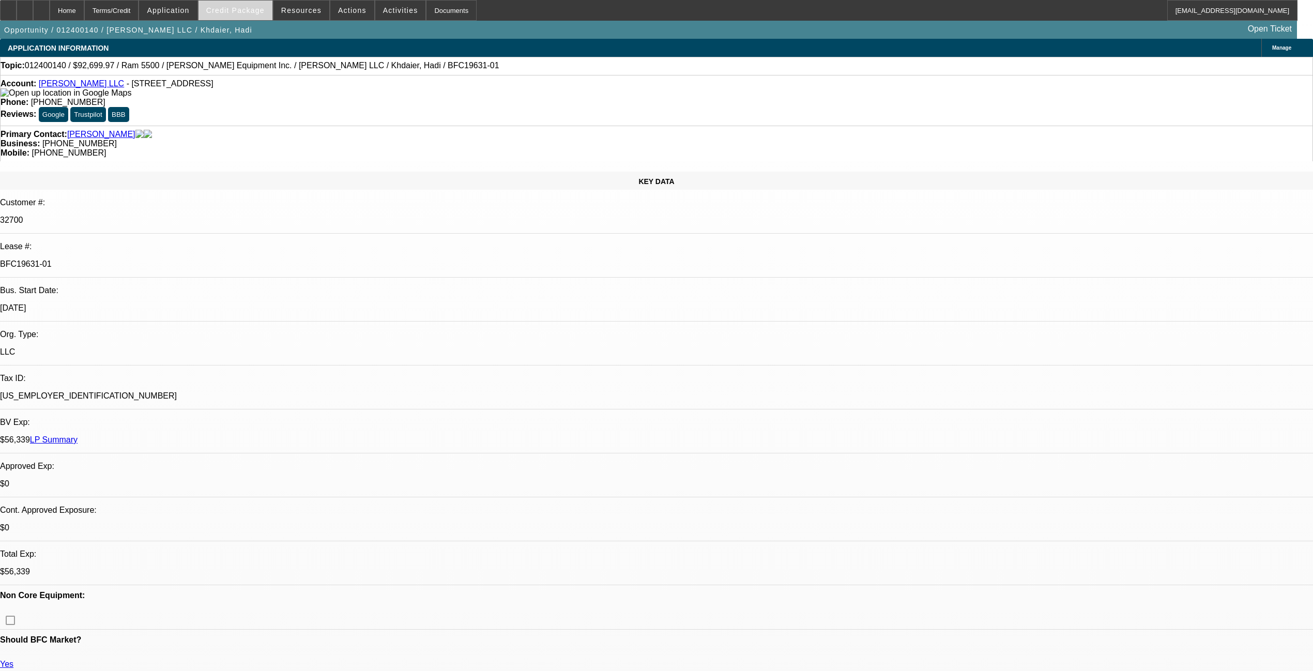
select select "2"
select select "0.1"
select select "4"
click at [247, 9] on span "Credit Package" at bounding box center [235, 10] width 58 height 8
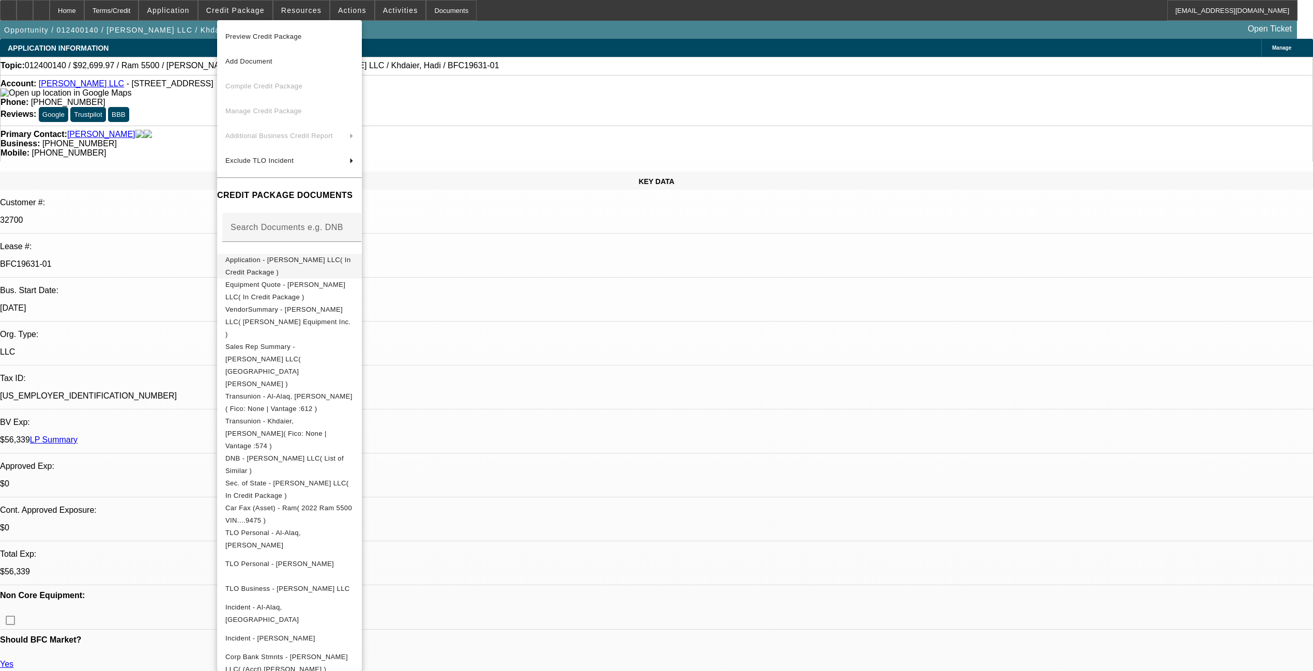
click at [322, 261] on span "Application - [PERSON_NAME] LLC( In Credit Package )" at bounding box center [288, 265] width 126 height 20
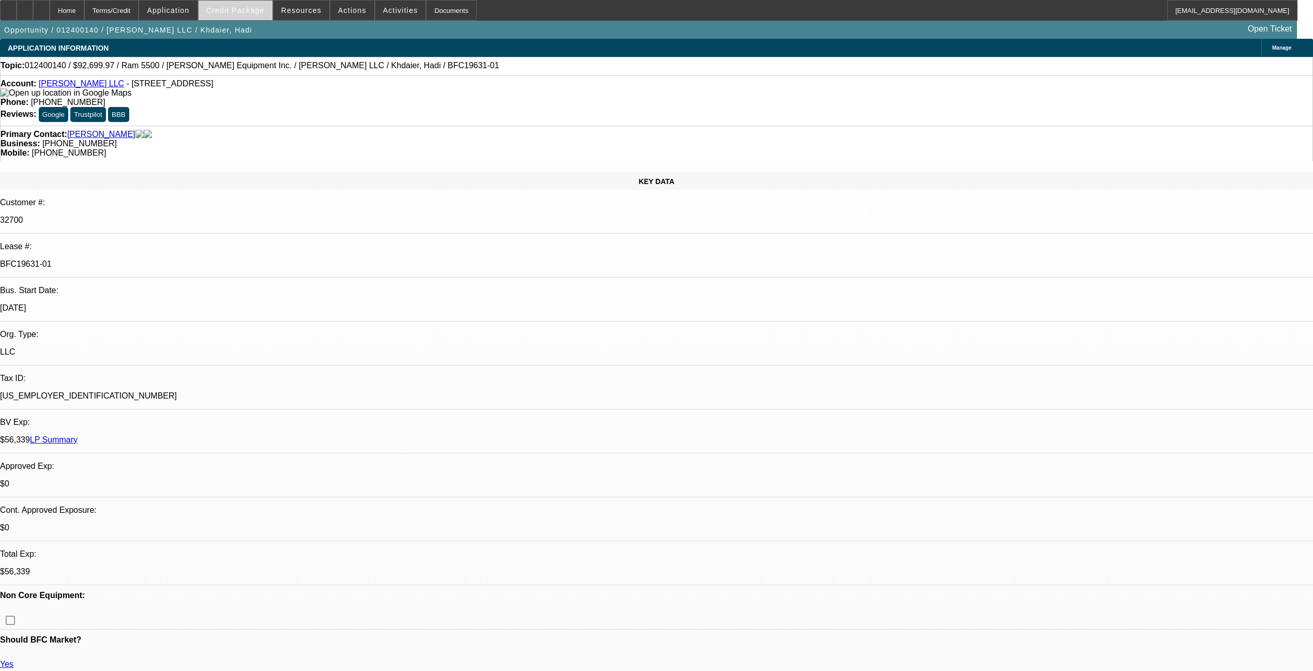
click at [258, 5] on span at bounding box center [235, 10] width 74 height 25
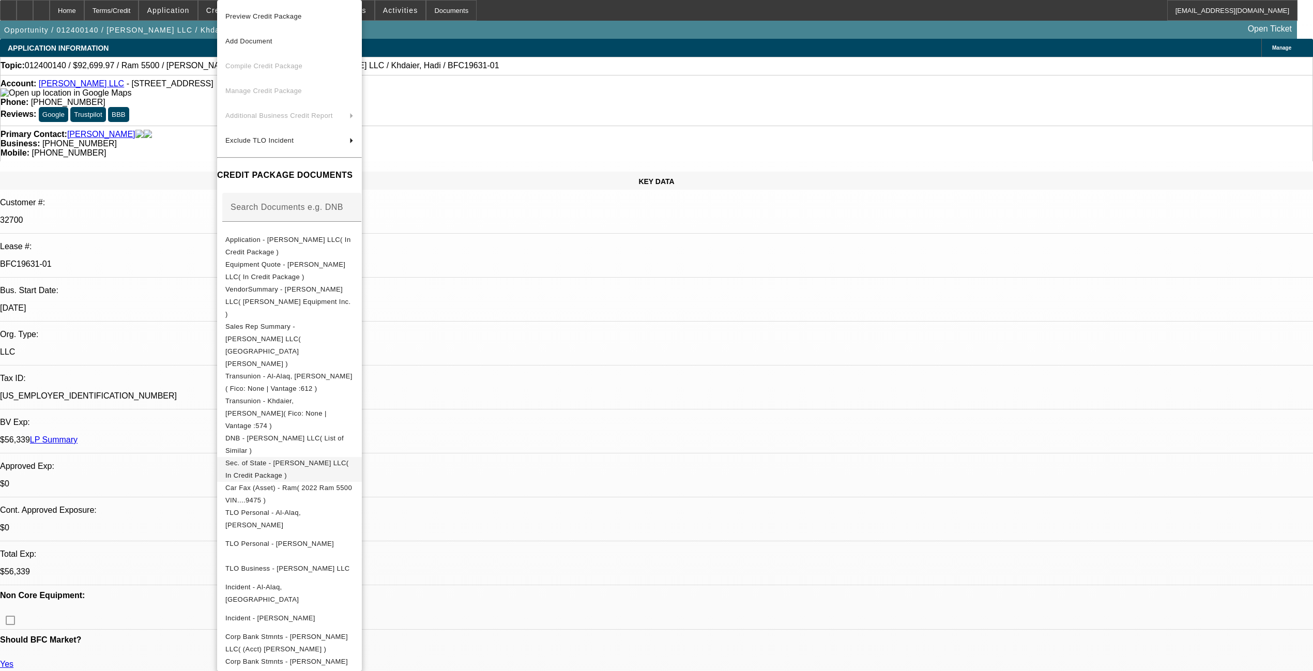
click at [288, 459] on span "Sec. of State - [PERSON_NAME] LLC( In Credit Package )" at bounding box center [287, 469] width 124 height 20
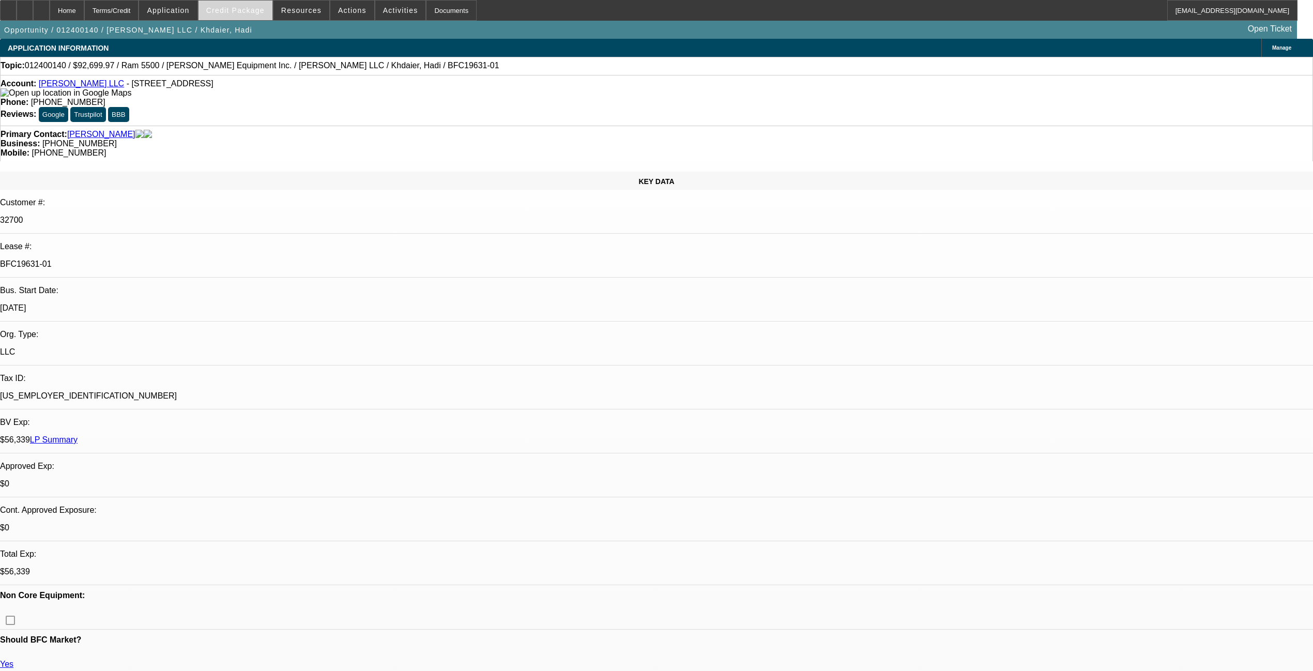
click at [264, 2] on span at bounding box center [235, 10] width 74 height 25
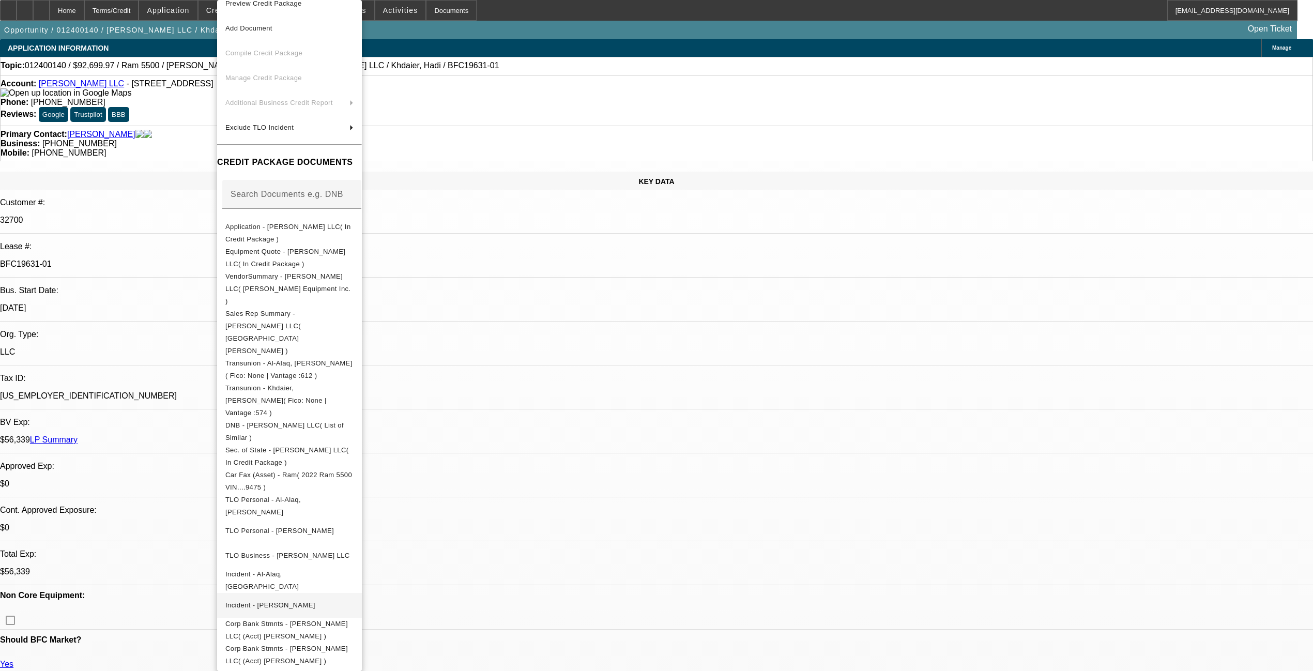
scroll to position [20, 0]
click at [546, 325] on div at bounding box center [656, 335] width 1313 height 671
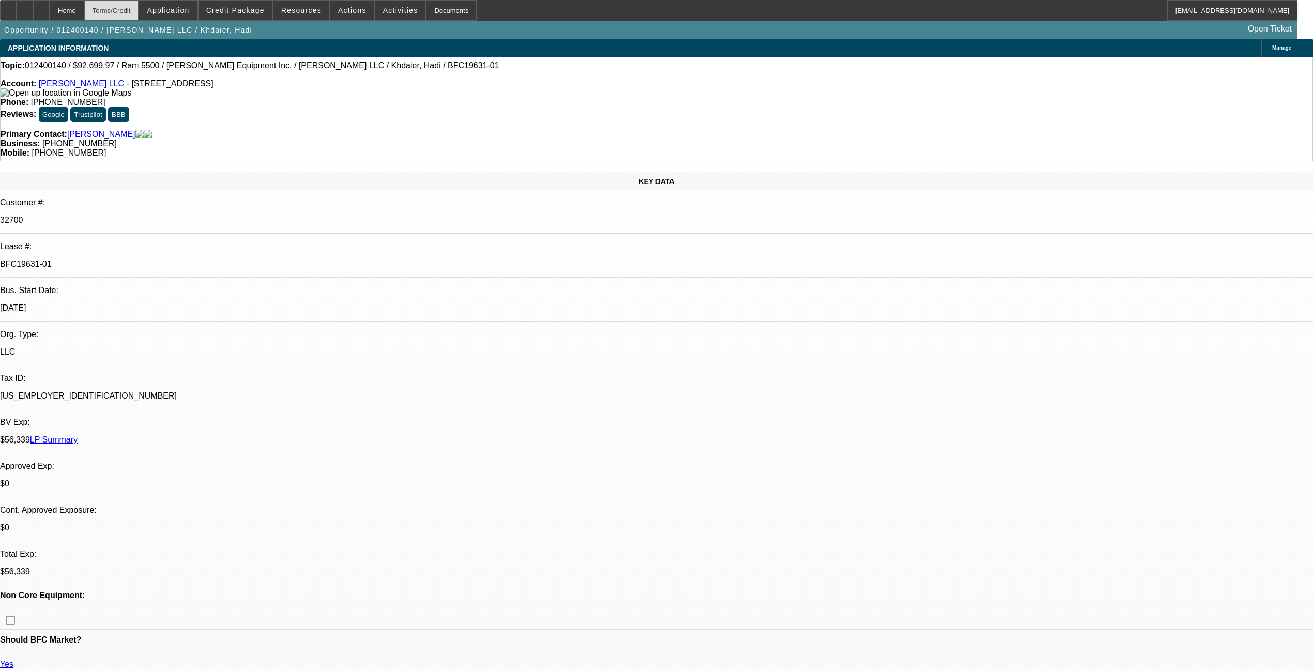
click at [139, 7] on div "Terms/Credit" at bounding box center [111, 10] width 55 height 21
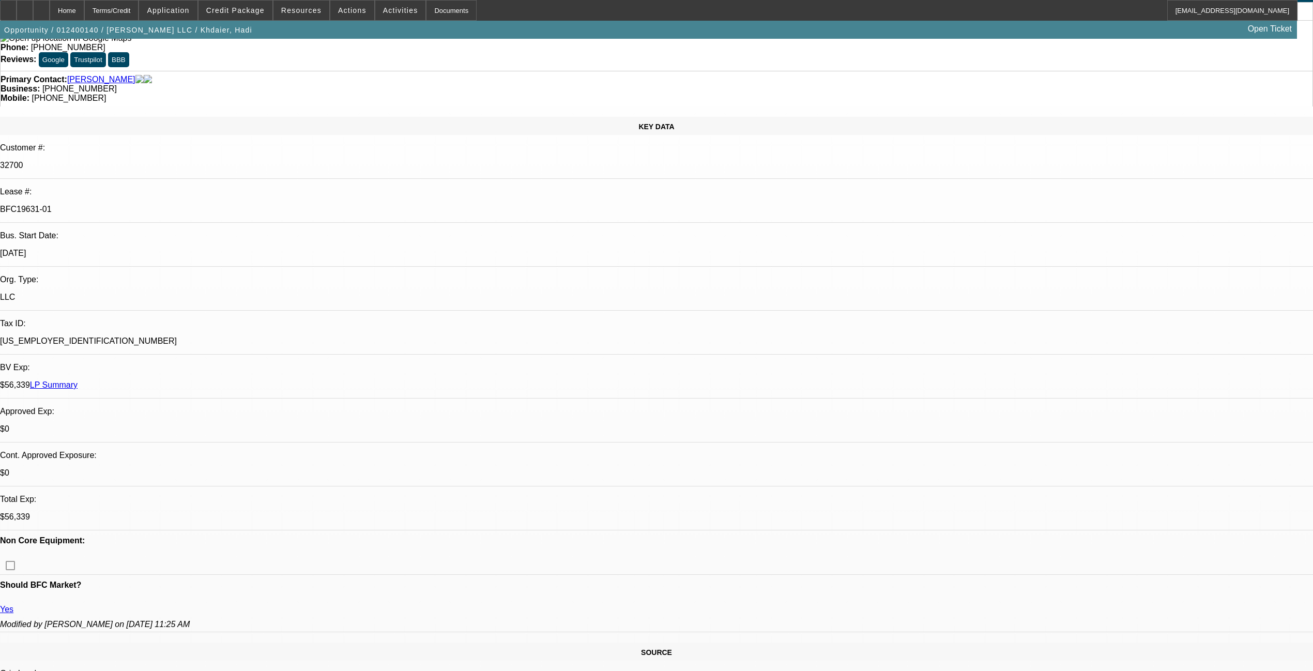
scroll to position [0, 0]
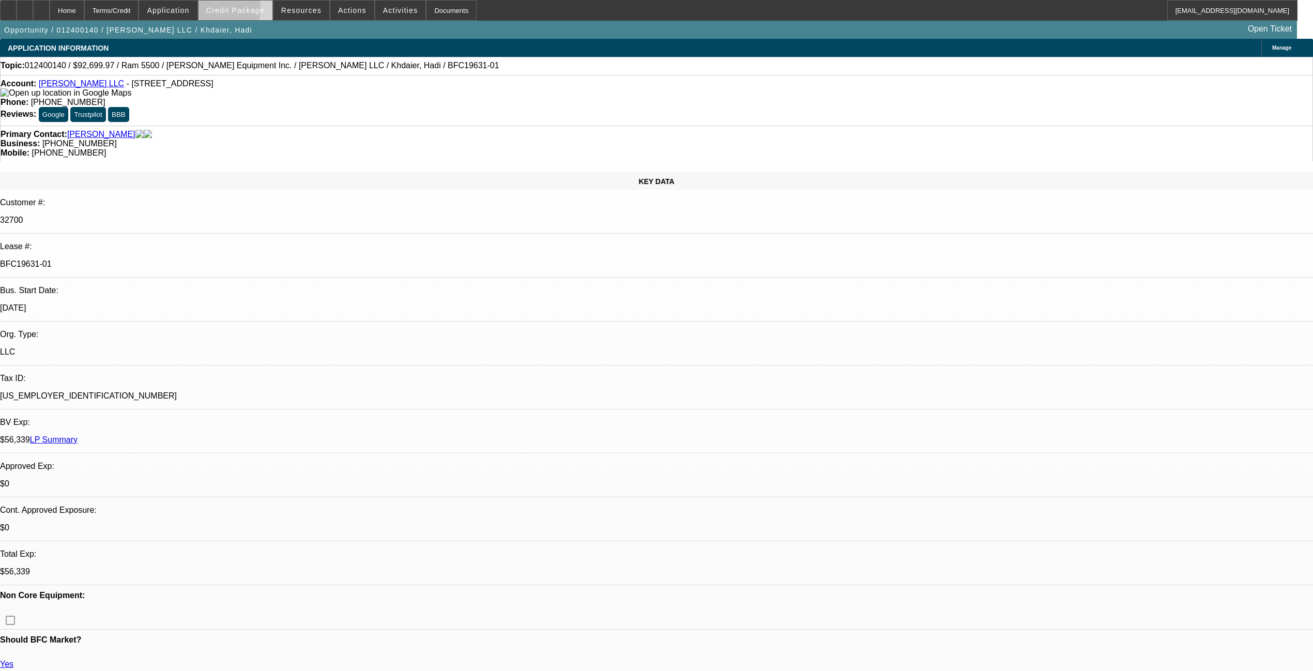
click at [227, 11] on span "Credit Package" at bounding box center [235, 10] width 58 height 8
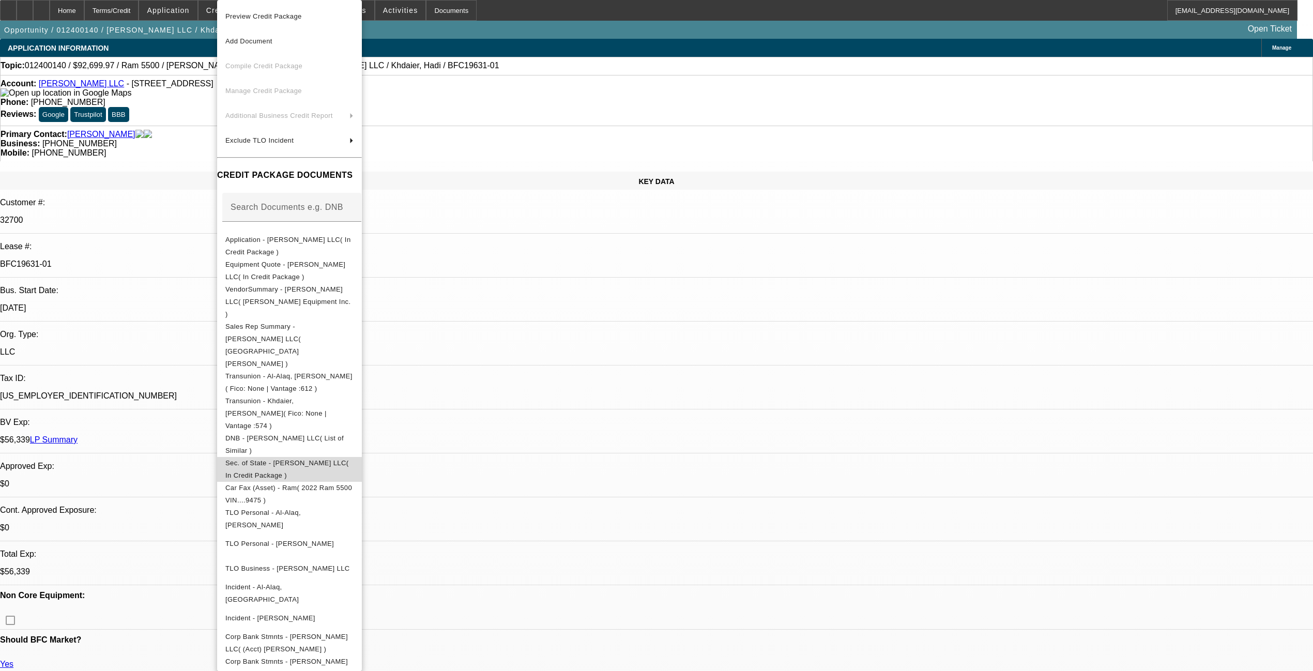
click at [299, 457] on span "Sec. of State - [PERSON_NAME] LLC( In Credit Package )" at bounding box center [289, 469] width 128 height 25
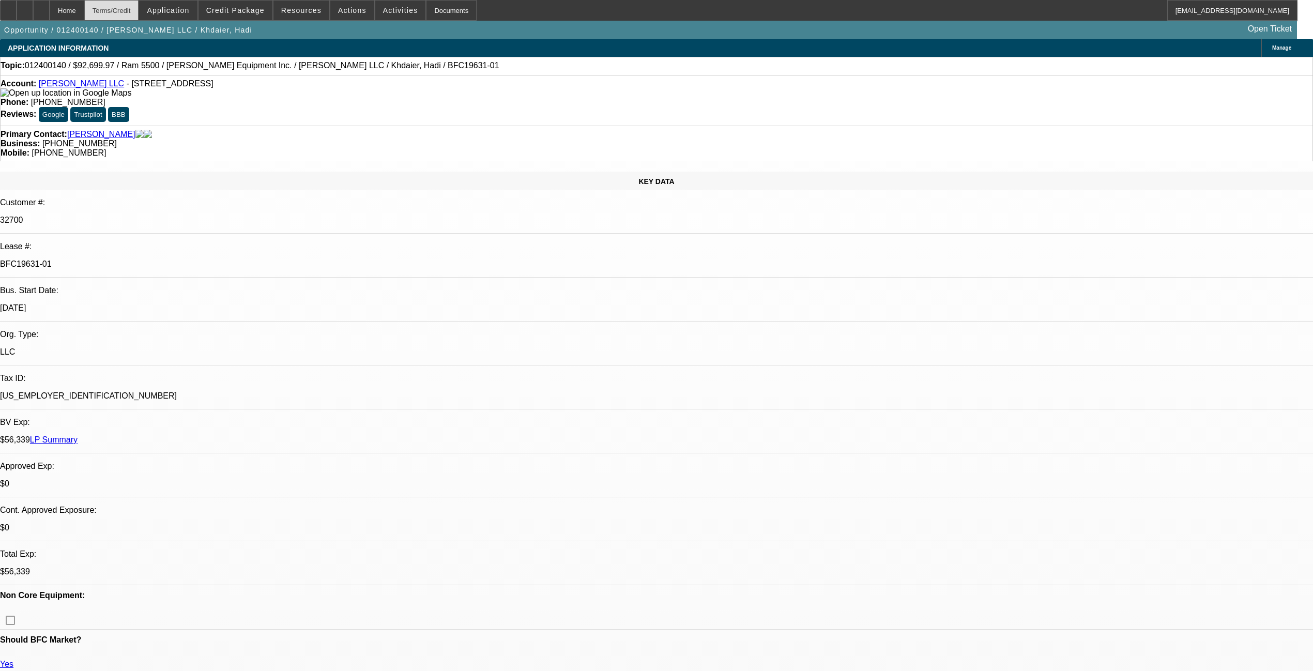
click at [137, 7] on div "Terms/Credit" at bounding box center [111, 10] width 55 height 21
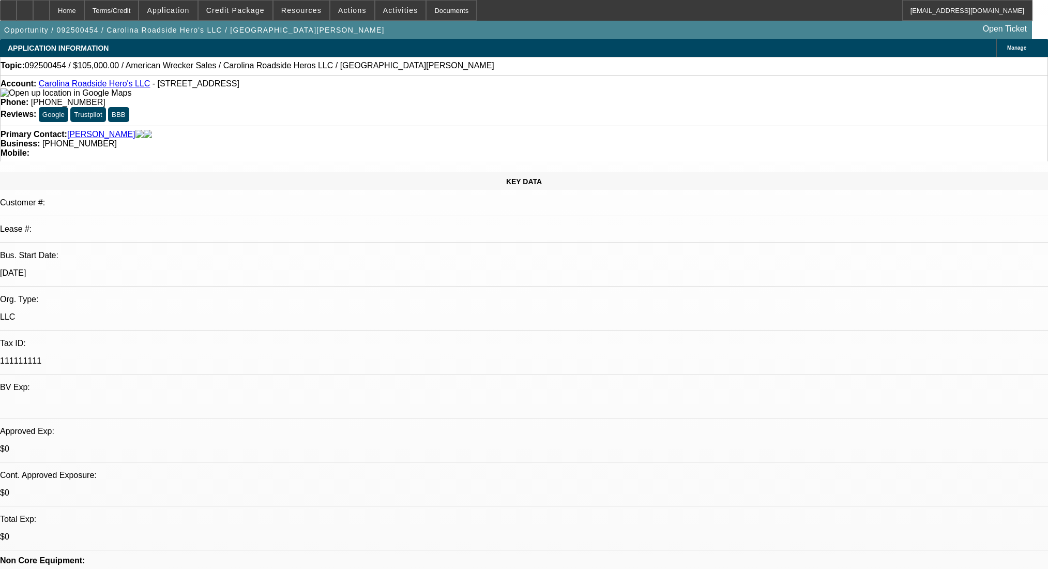
select select "0"
select select "2"
select select "0.1"
select select "4"
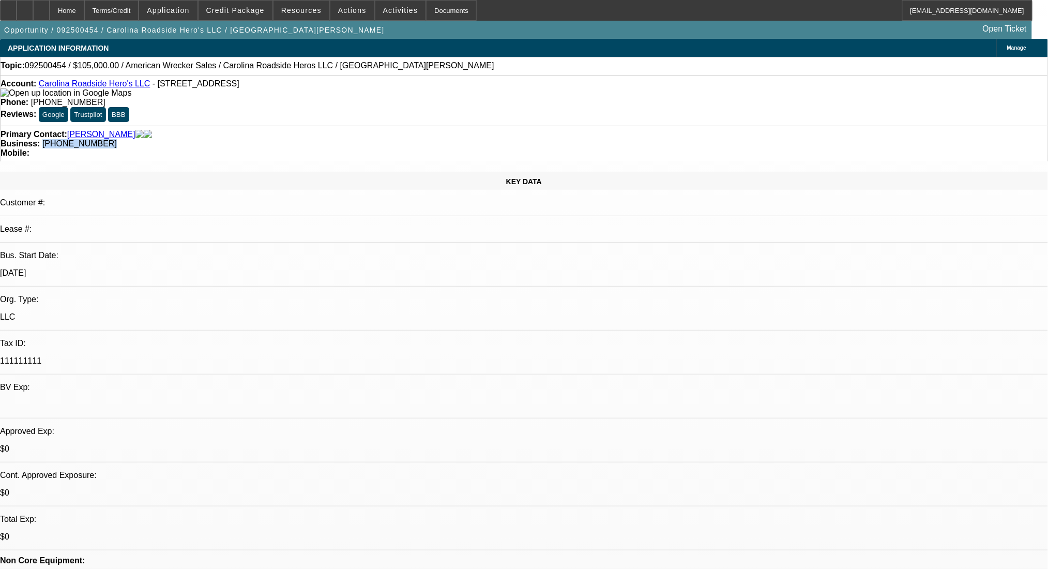
drag, startPoint x: 454, startPoint y: 114, endPoint x: 390, endPoint y: 121, distance: 63.9
click at [390, 126] on div "Primary Contact: [PERSON_NAME] Business: [PHONE_NUMBER] Mobile:" at bounding box center [524, 144] width 1048 height 36
copy span "[PHONE_NUMBER]"
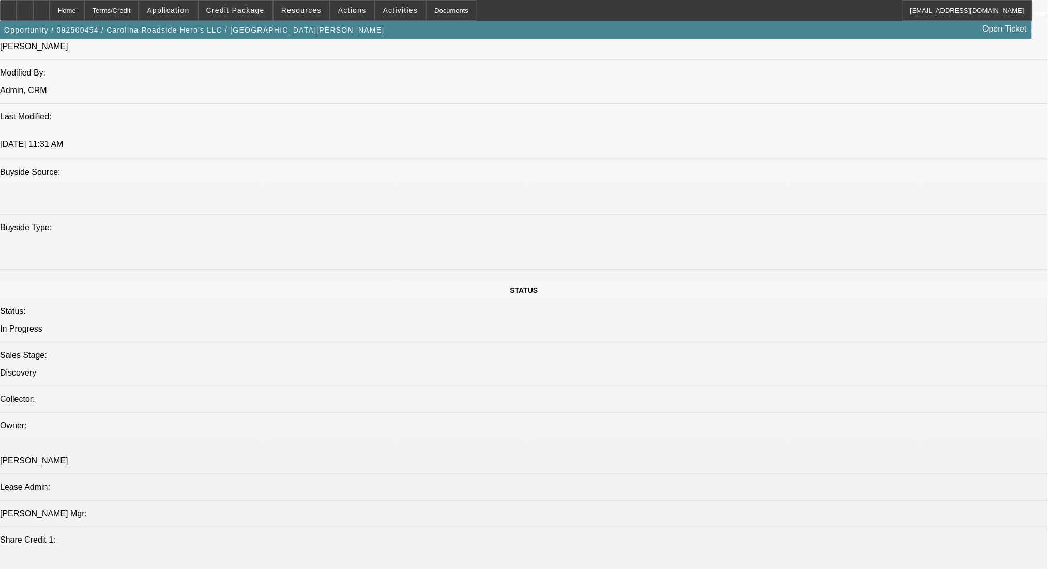
scroll to position [827, 0]
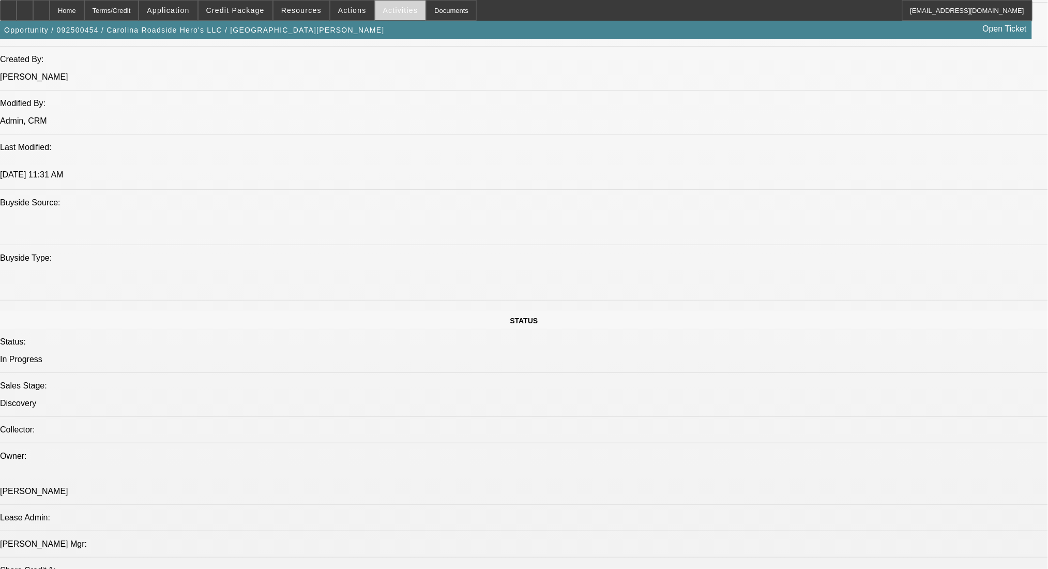
click at [383, 10] on span "Activities" at bounding box center [400, 10] width 35 height 8
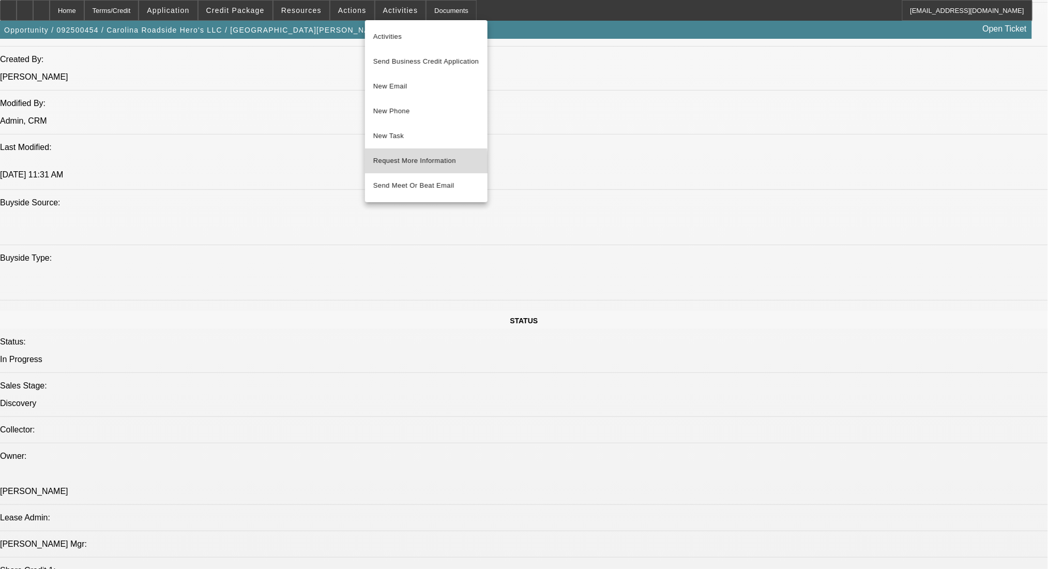
click at [401, 164] on span "Request More Information" at bounding box center [426, 161] width 106 height 12
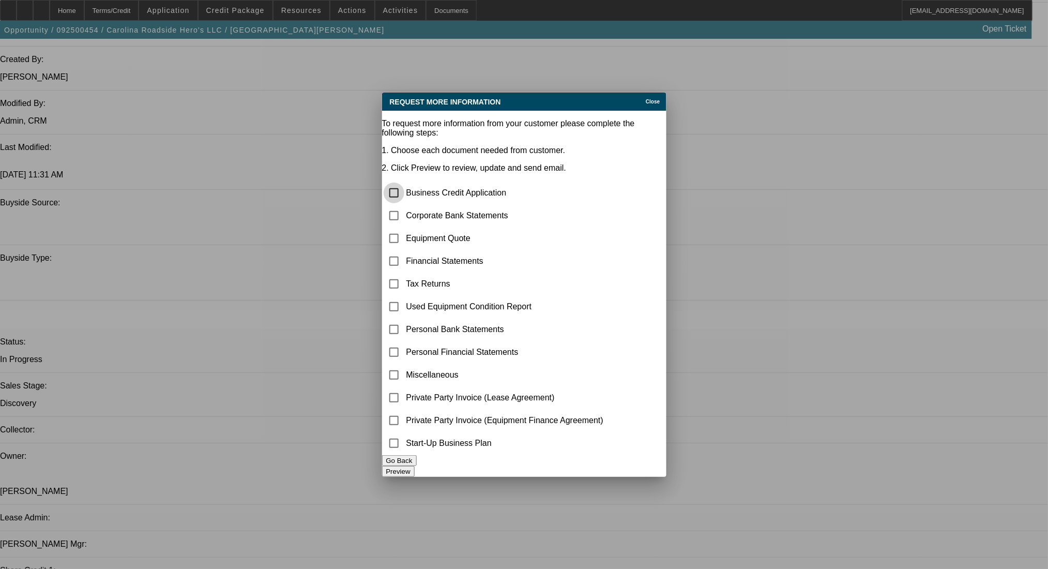
scroll to position [0, 0]
click at [403, 205] on input "checkbox" at bounding box center [394, 215] width 21 height 21
checkbox input "true"
click at [415, 468] on button "Preview" at bounding box center [398, 471] width 33 height 11
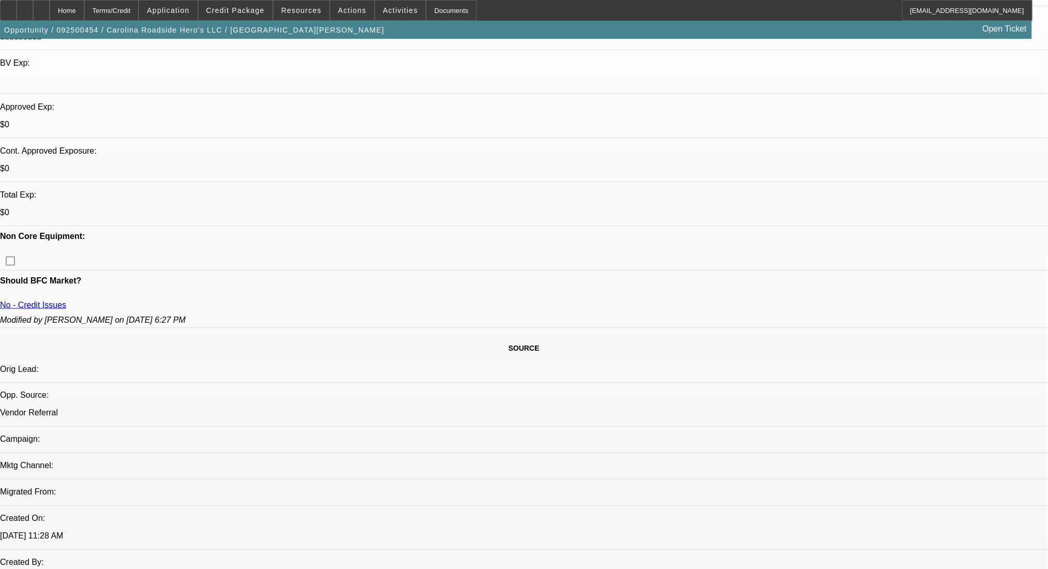
scroll to position [207, 0]
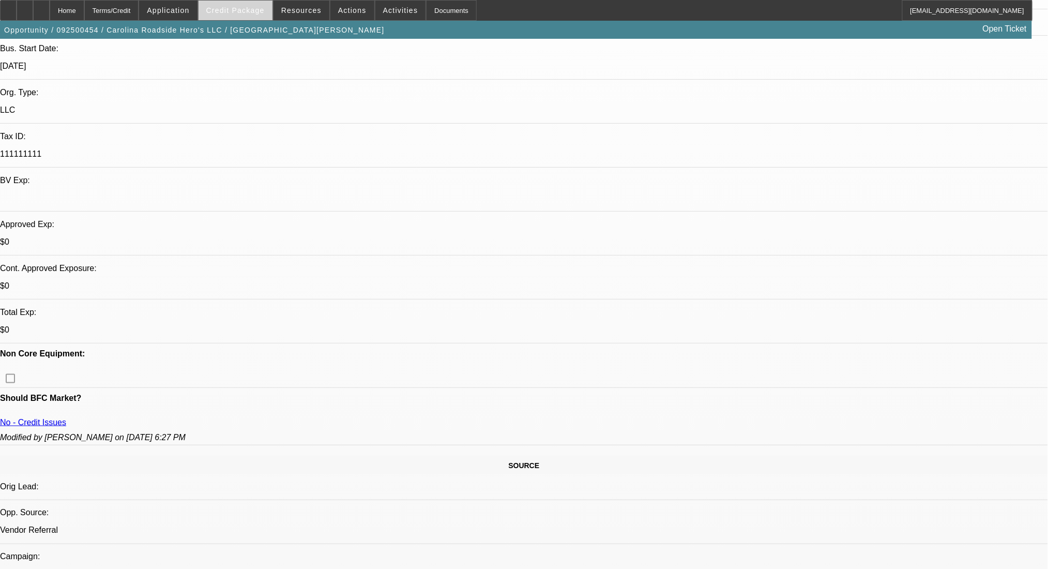
click at [246, 10] on span "Credit Package" at bounding box center [235, 10] width 58 height 8
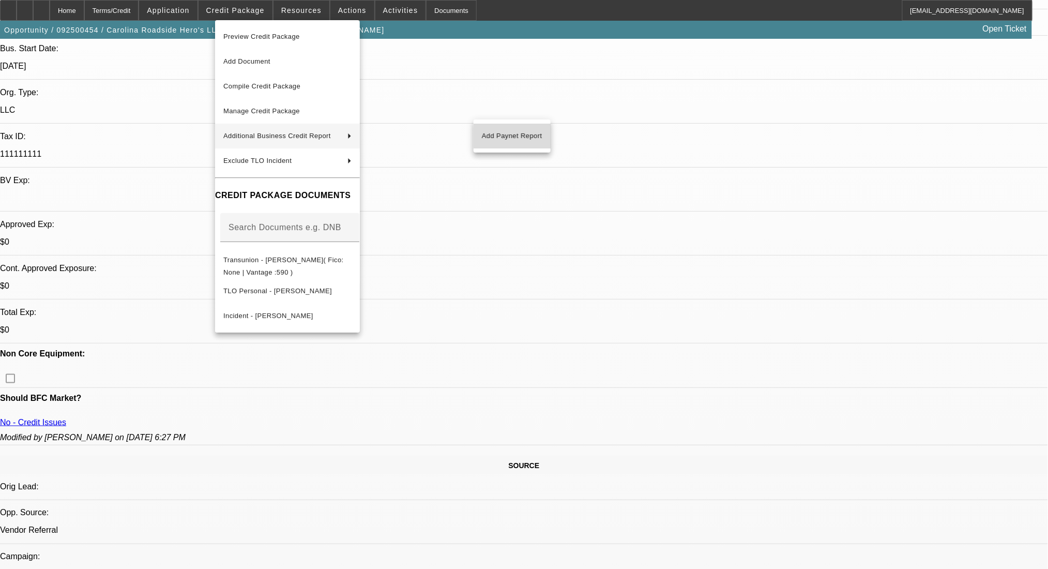
click at [500, 134] on span "Add Paynet Report" at bounding box center [512, 136] width 60 height 12
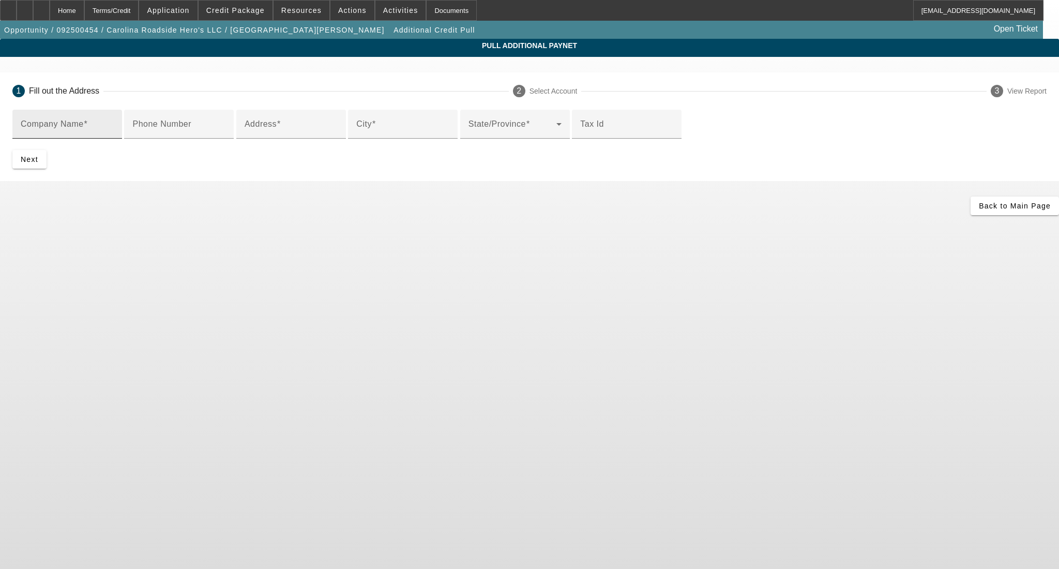
click at [114, 120] on div "Company Name" at bounding box center [67, 124] width 93 height 29
type input "carolina roadside hero"
type input "4303 Stillwater rd"
click at [375, 139] on div "City" at bounding box center [402, 124] width 93 height 29
type input "orangeburg"
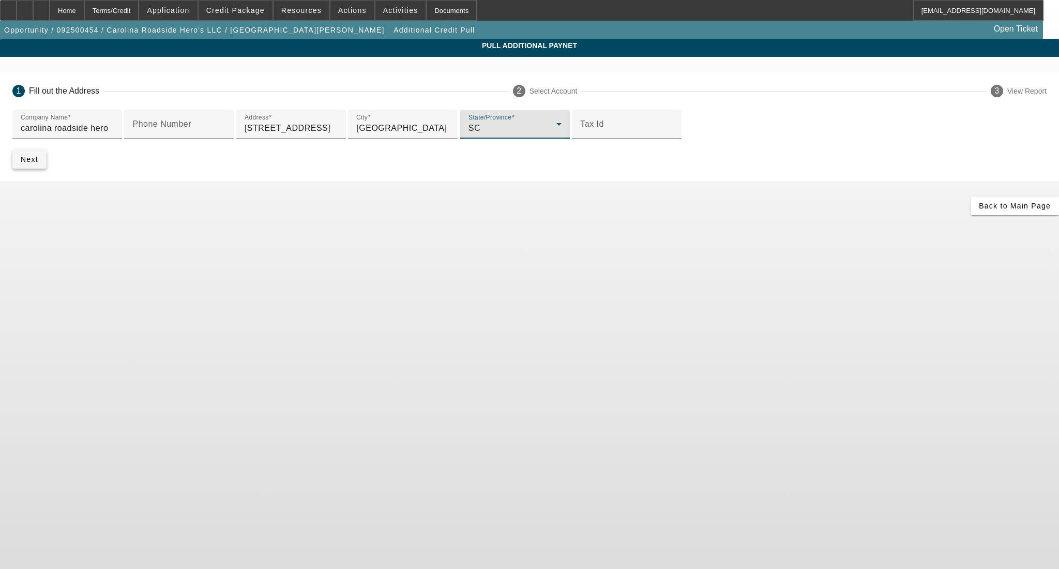
click at [47, 172] on span "submit" at bounding box center [29, 159] width 34 height 25
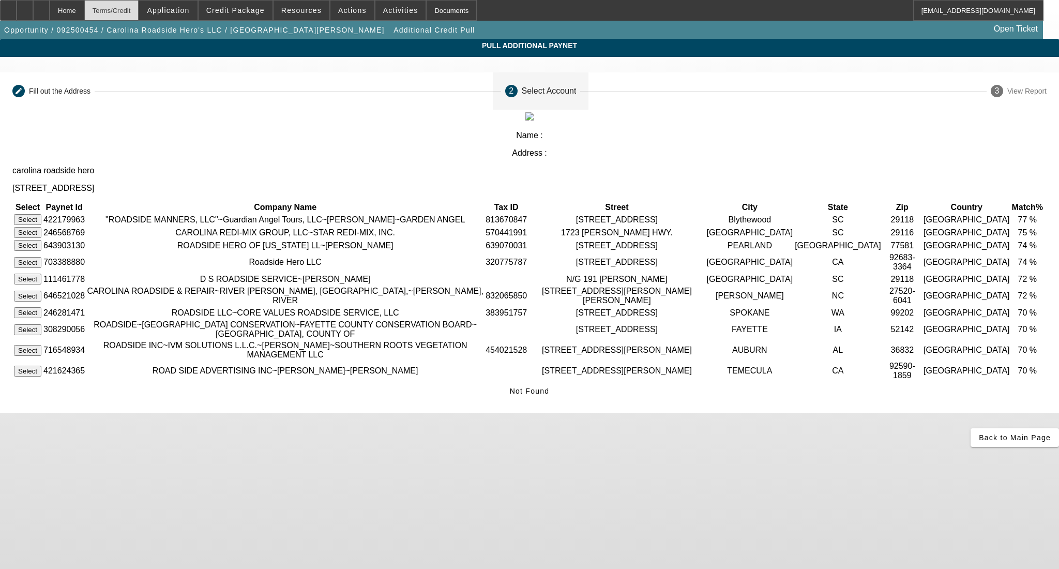
click at [136, 12] on div "Terms/Credit" at bounding box center [111, 10] width 55 height 21
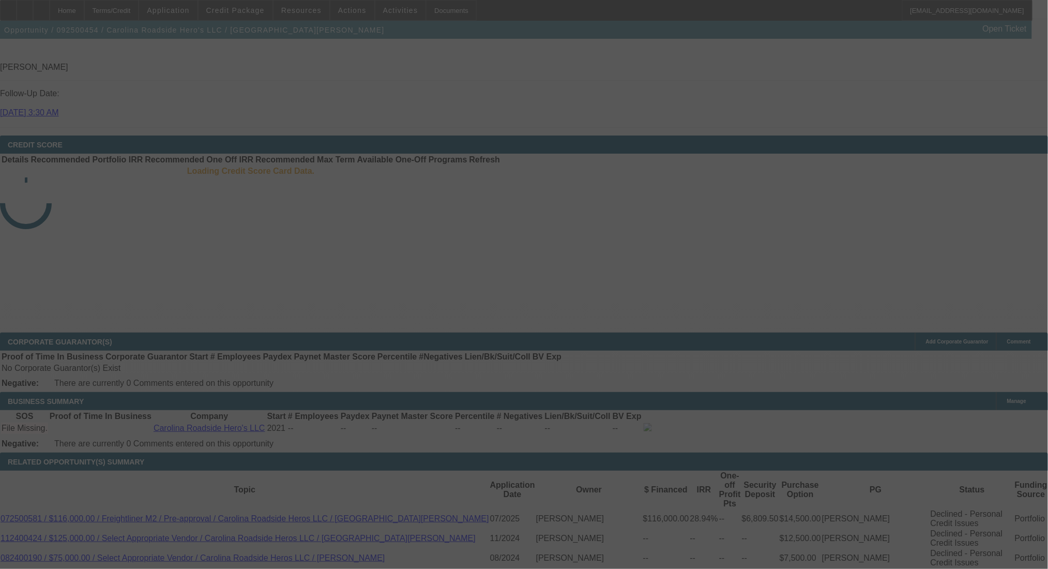
scroll to position [1402, 0]
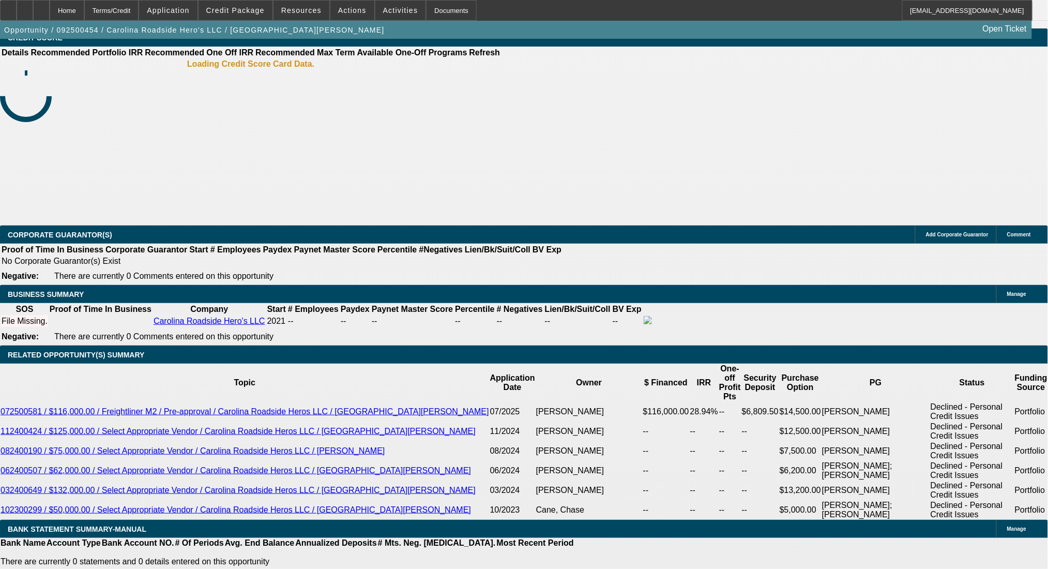
select select "0"
select select "2"
select select "0.1"
select select "4"
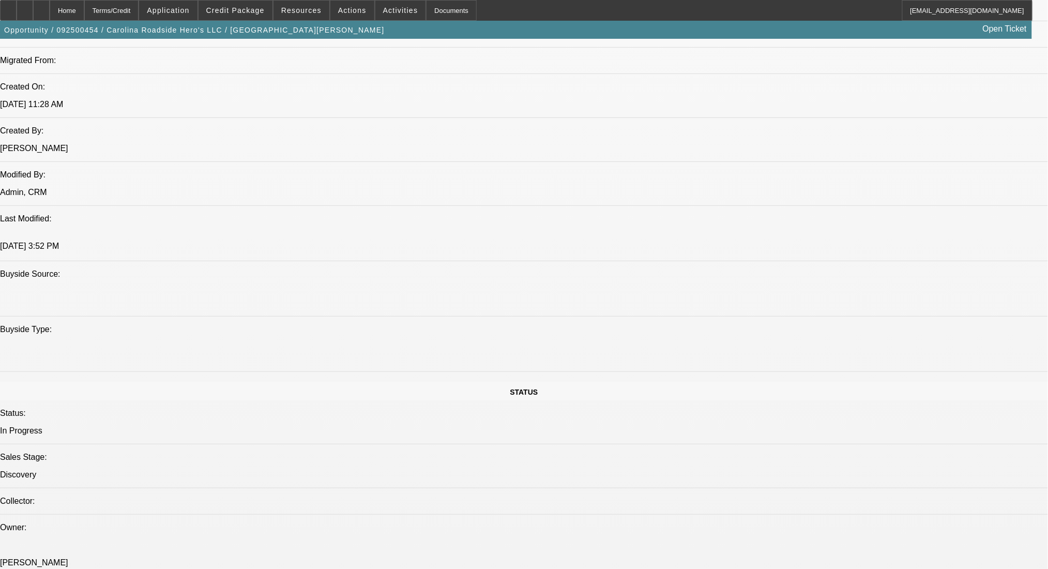
scroll to position [633, 0]
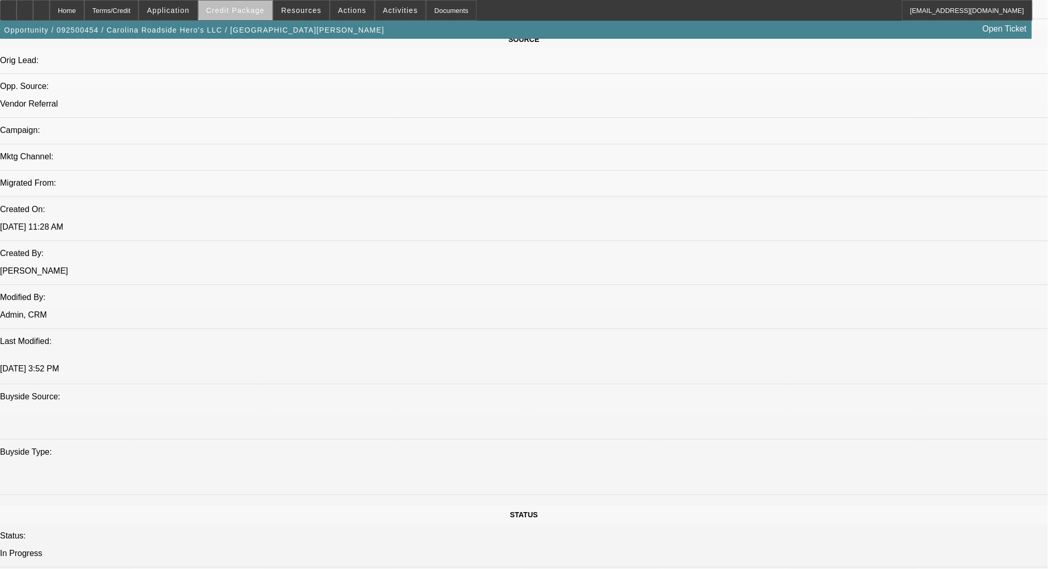
click at [255, 9] on span "Credit Package" at bounding box center [235, 10] width 58 height 8
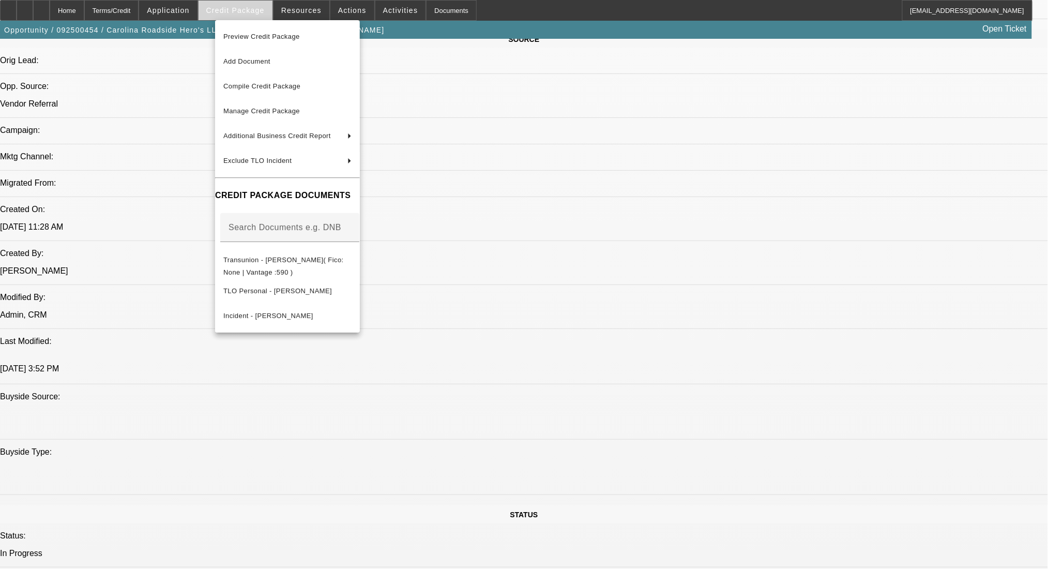
click at [255, 9] on div at bounding box center [524, 284] width 1048 height 569
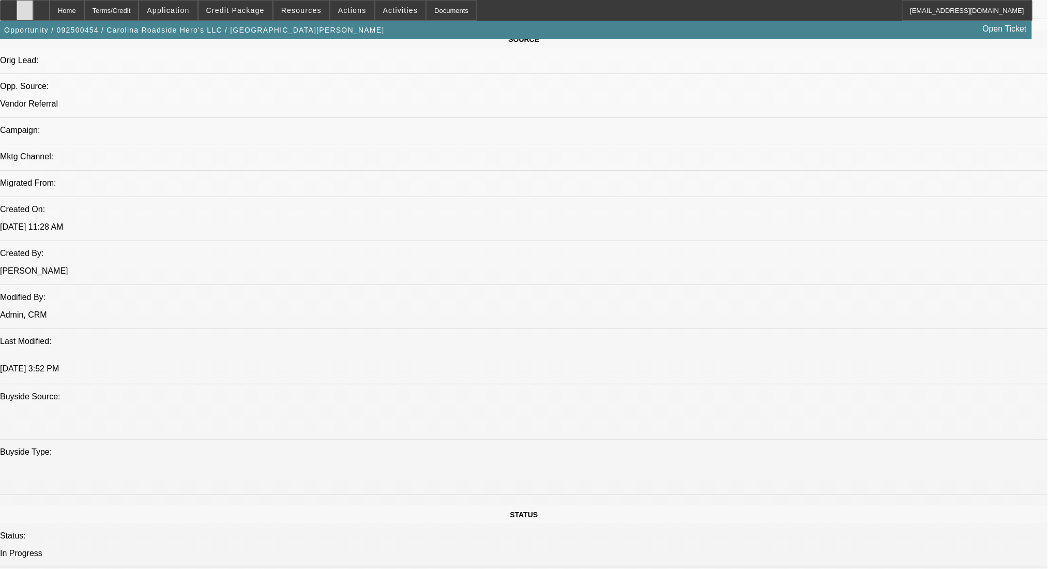
click at [25, 7] on icon at bounding box center [25, 7] width 0 height 0
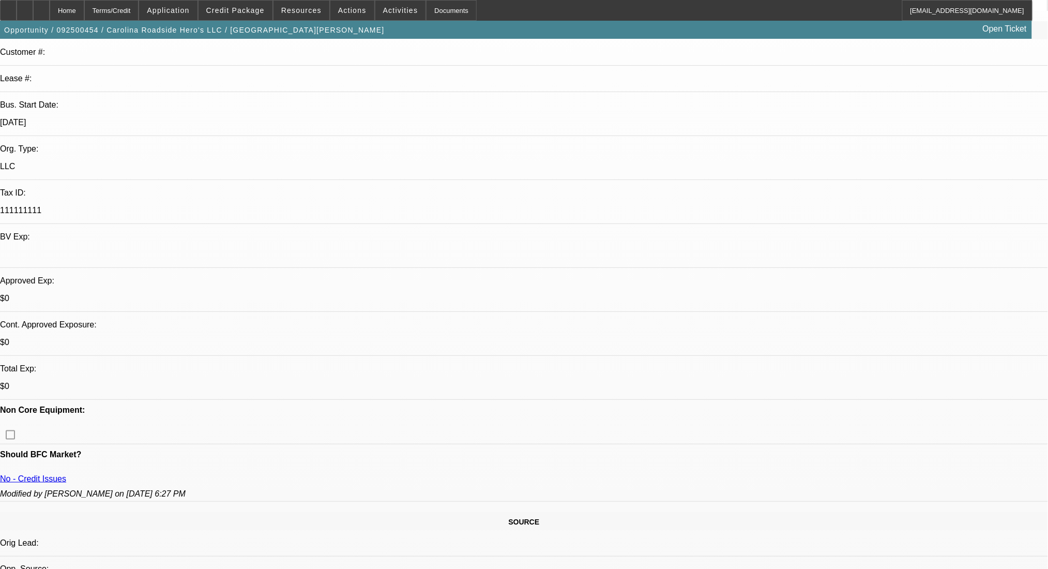
scroll to position [0, 0]
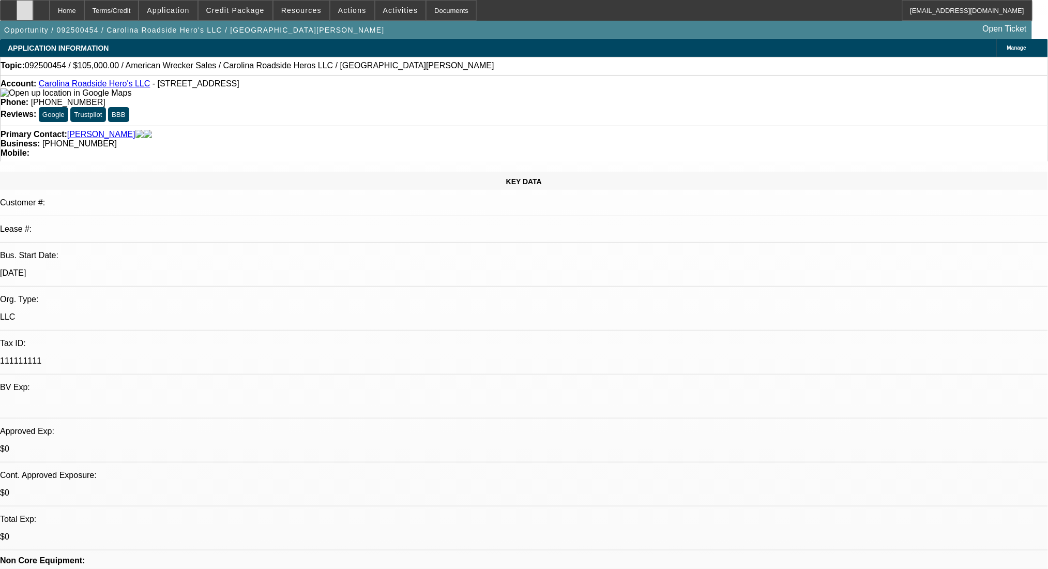
click at [33, 15] on div at bounding box center [25, 10] width 17 height 21
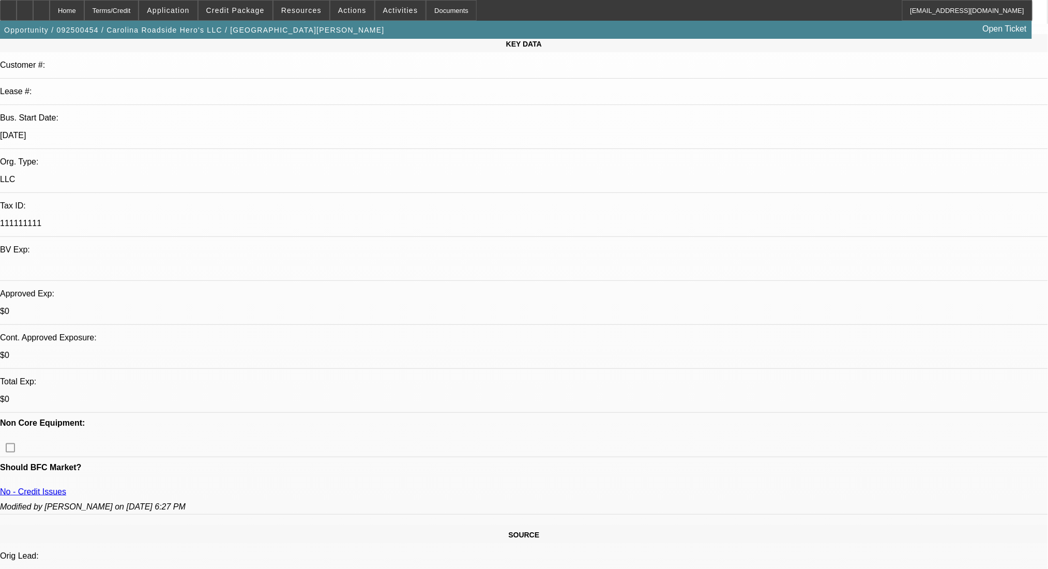
radio input "true"
type textarea "j"
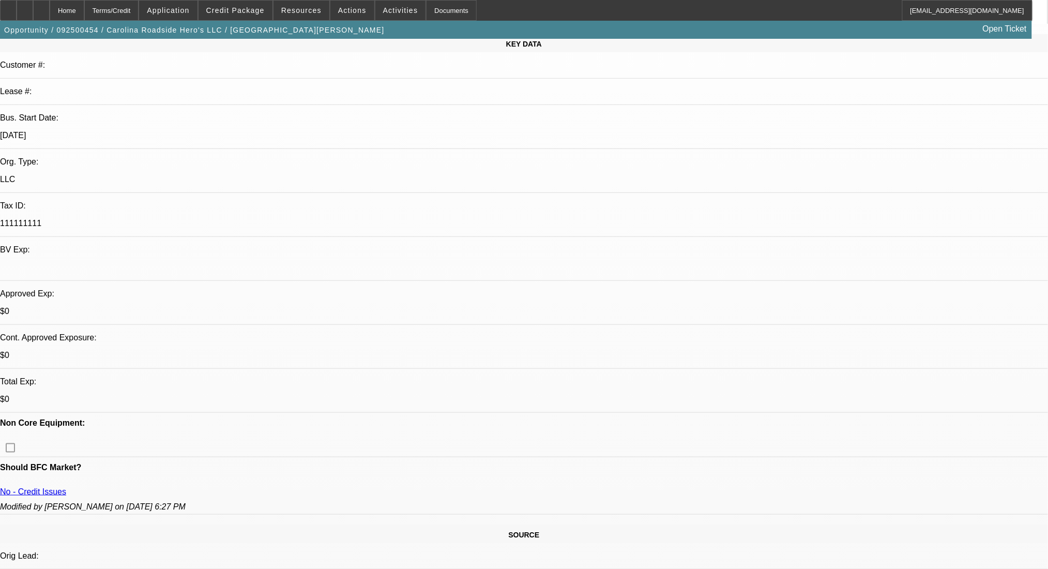
type textarea "need aug banks"
radio input "true"
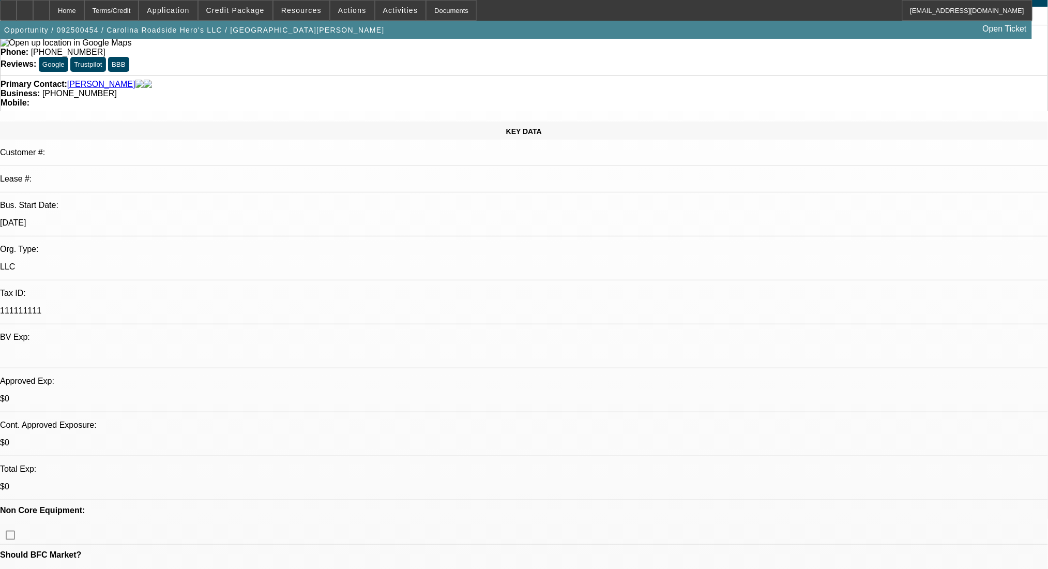
scroll to position [0, 0]
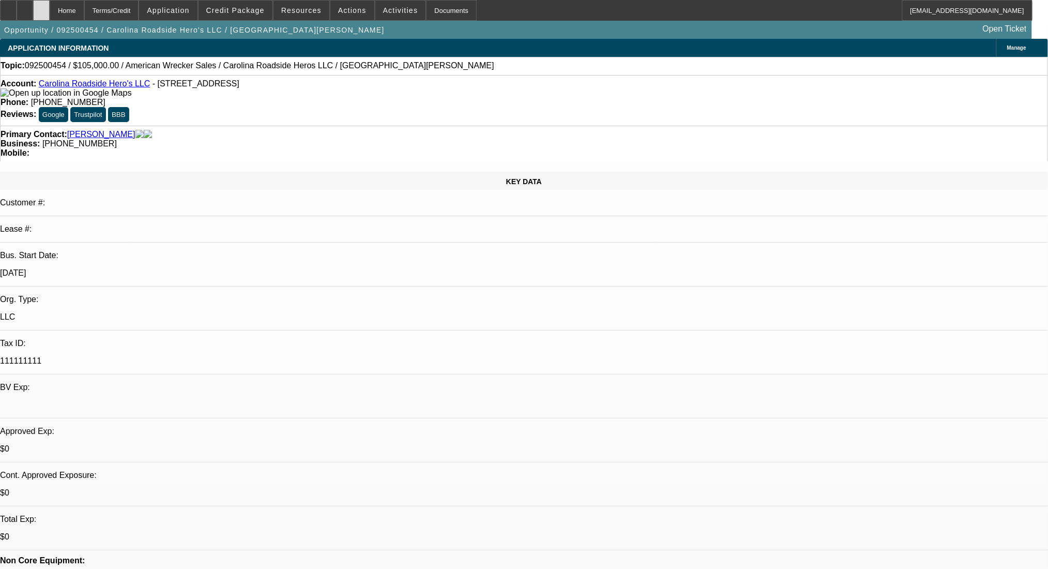
click at [50, 9] on div at bounding box center [41, 10] width 17 height 21
select select "0"
select select "2"
select select "0.1"
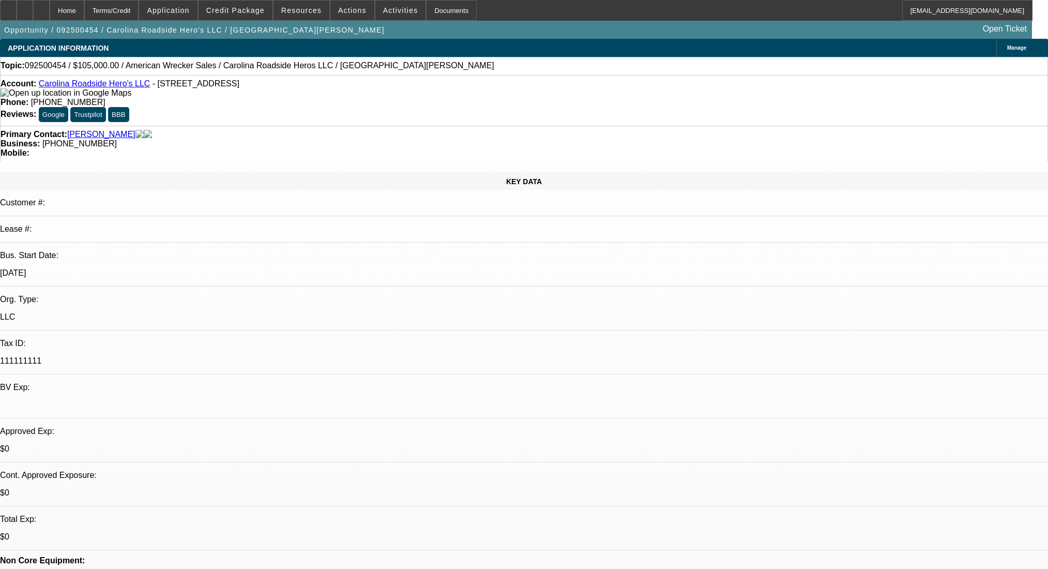
select select "4"
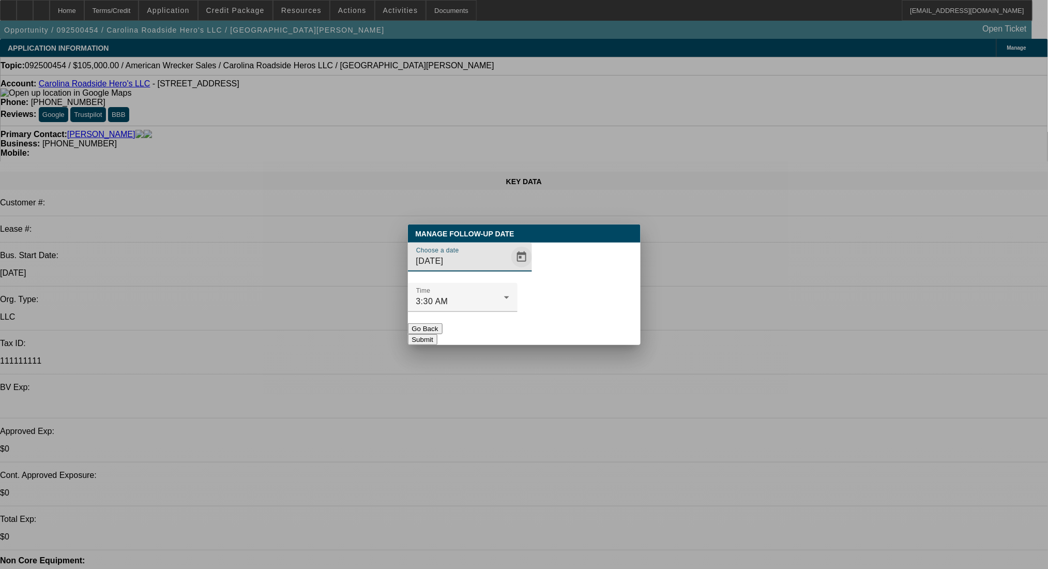
click at [509, 269] on span "Open calendar" at bounding box center [521, 256] width 25 height 25
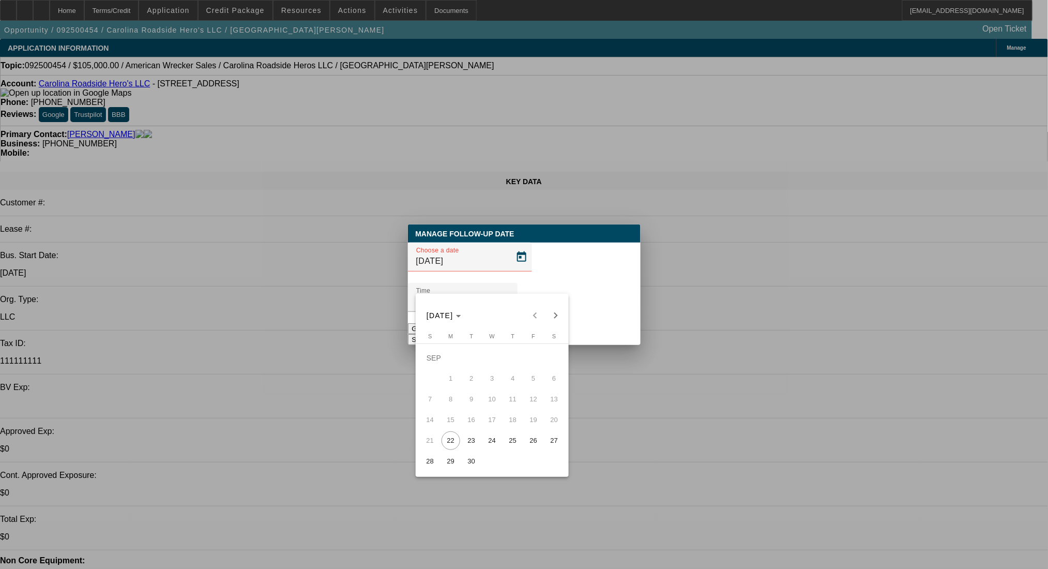
click at [493, 446] on span "24" at bounding box center [492, 440] width 19 height 19
type input "[DATE]"
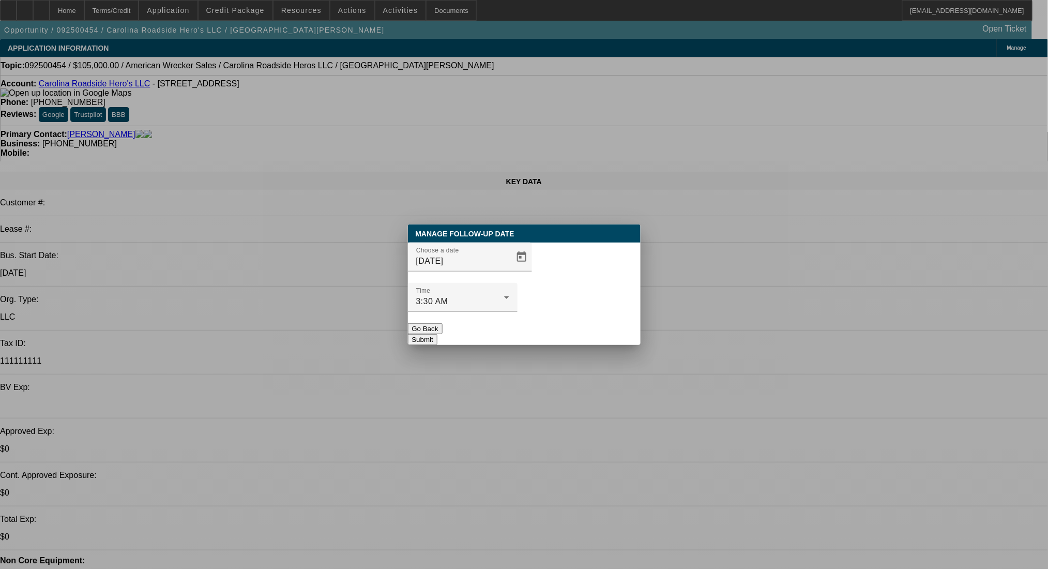
click at [437, 334] on button "Submit" at bounding box center [422, 339] width 29 height 11
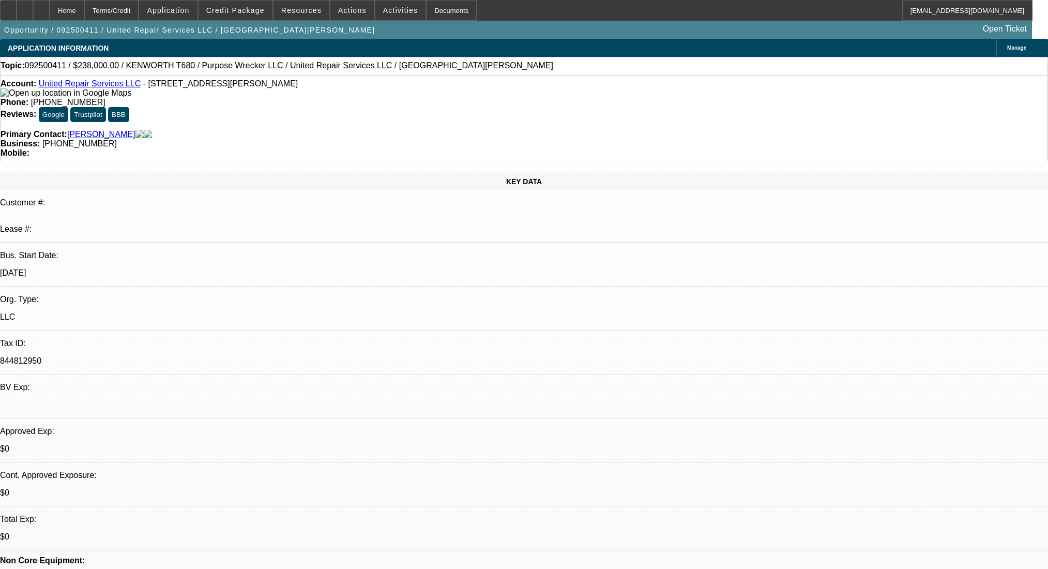
select select "0"
select select "2"
select select "0.1"
select select "4"
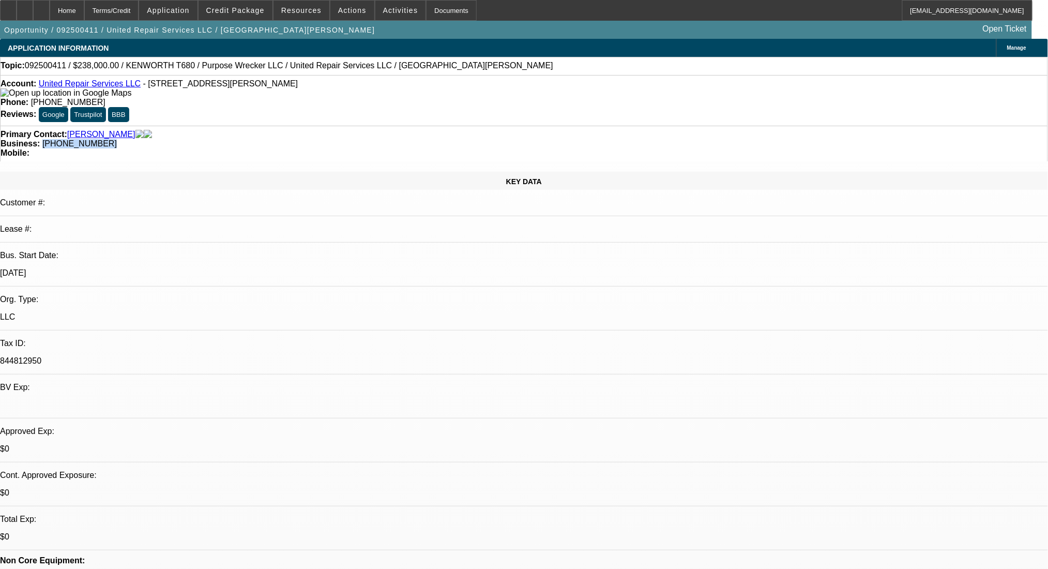
drag, startPoint x: 462, startPoint y: 119, endPoint x: 391, endPoint y: 125, distance: 71.0
click at [391, 126] on div "Primary Contact: Muthanna, Omar Business: (313) 477-5779 Mobile:" at bounding box center [524, 144] width 1048 height 36
copy span "(313) 477-5779"
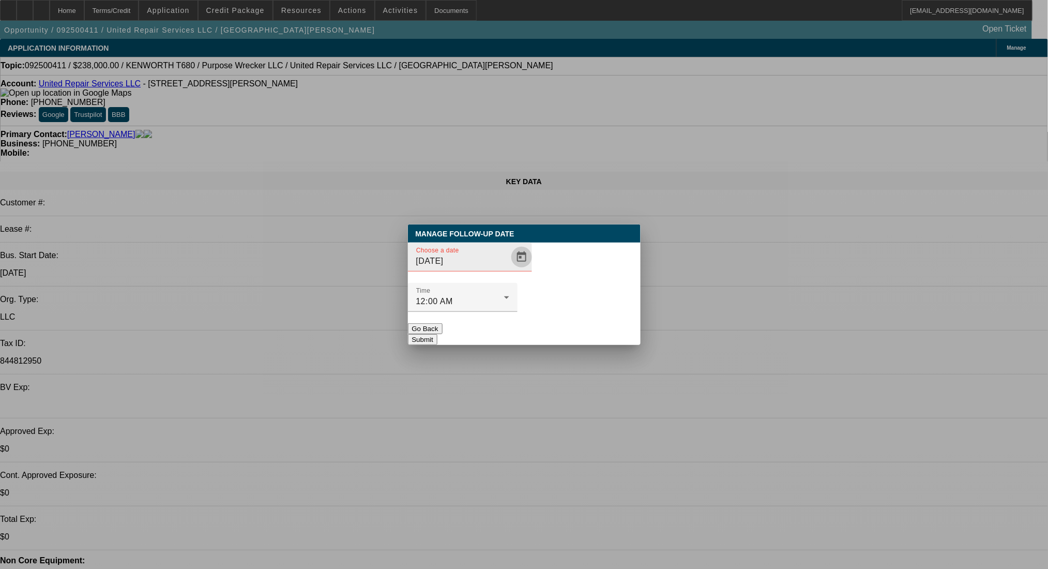
click at [510, 269] on span "Open calendar" at bounding box center [521, 256] width 25 height 25
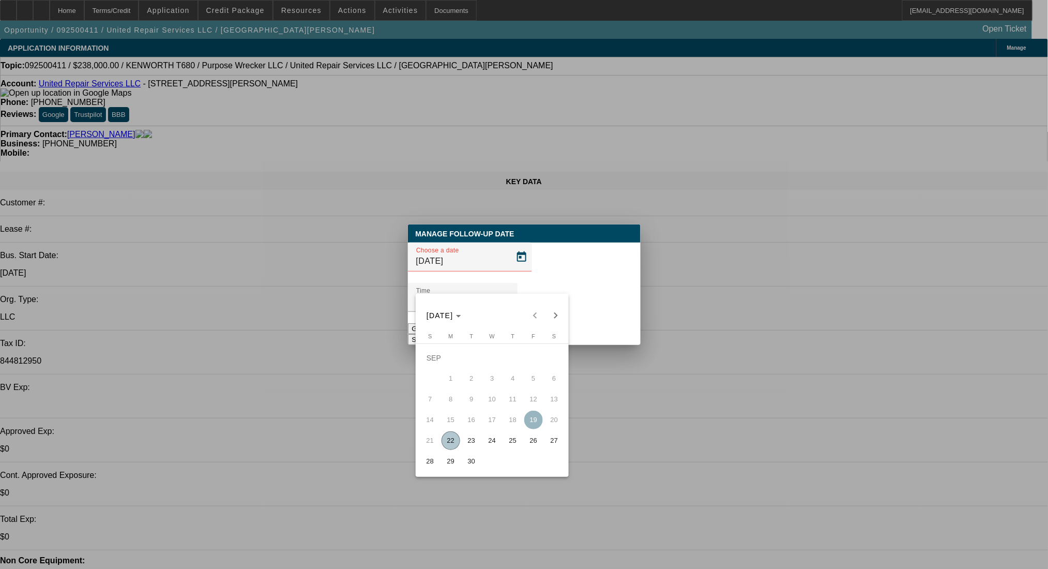
click at [466, 442] on span "23" at bounding box center [471, 440] width 19 height 19
type input "9/23/2025"
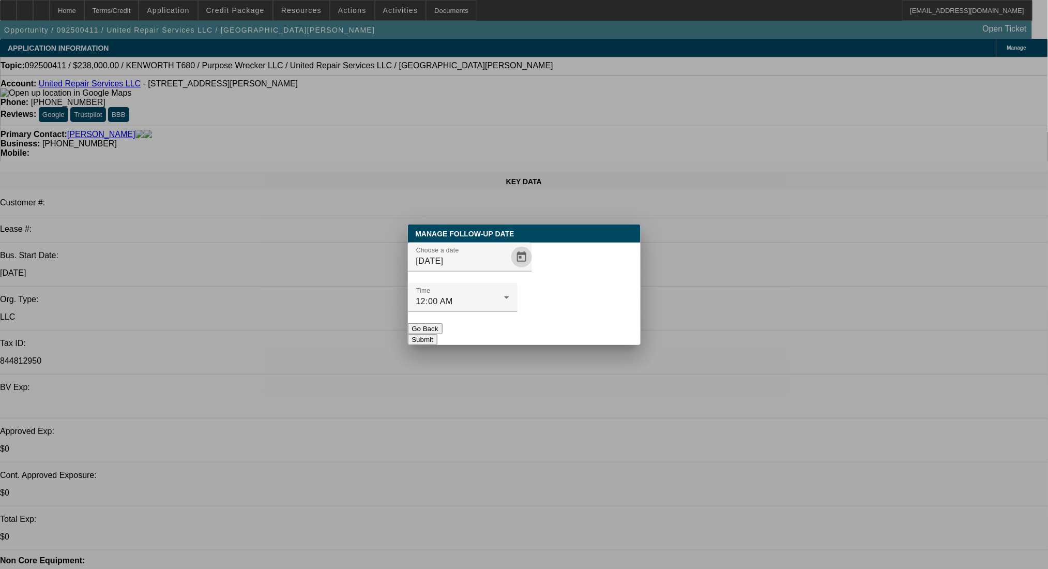
click at [437, 334] on button "Submit" at bounding box center [422, 339] width 29 height 11
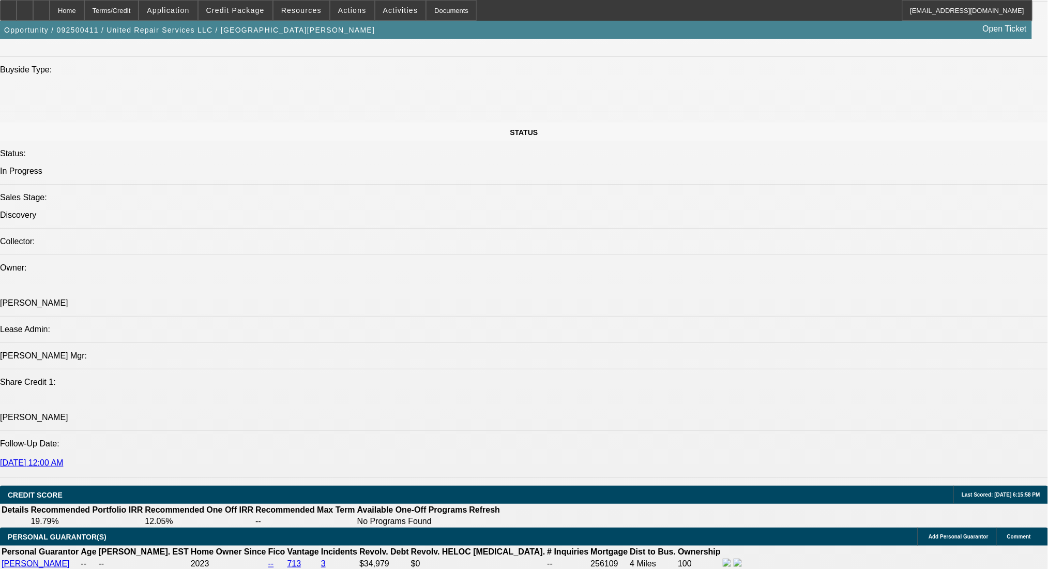
scroll to position [1034, 0]
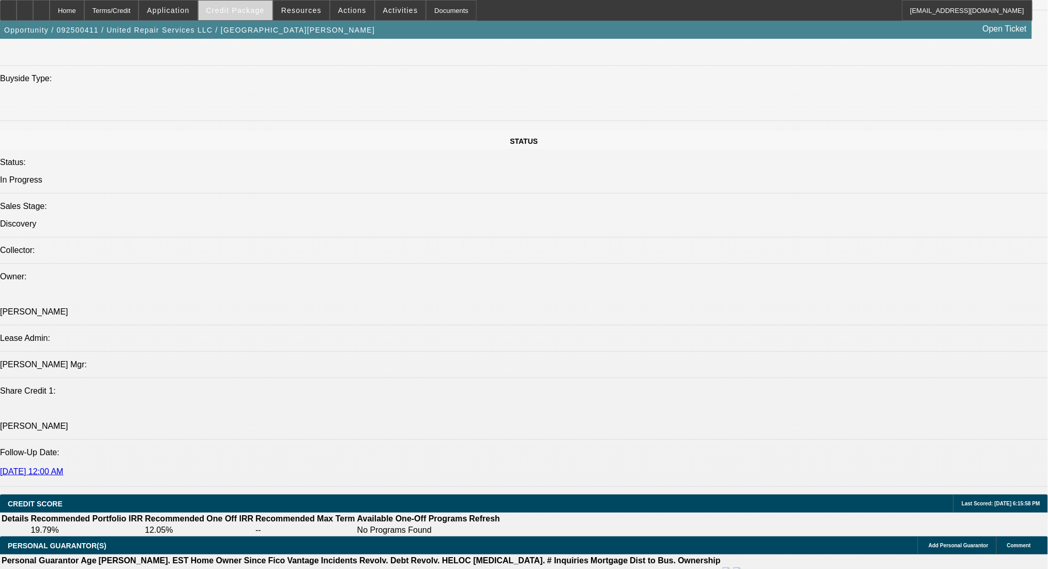
click at [254, 6] on span "Credit Package" at bounding box center [235, 10] width 58 height 8
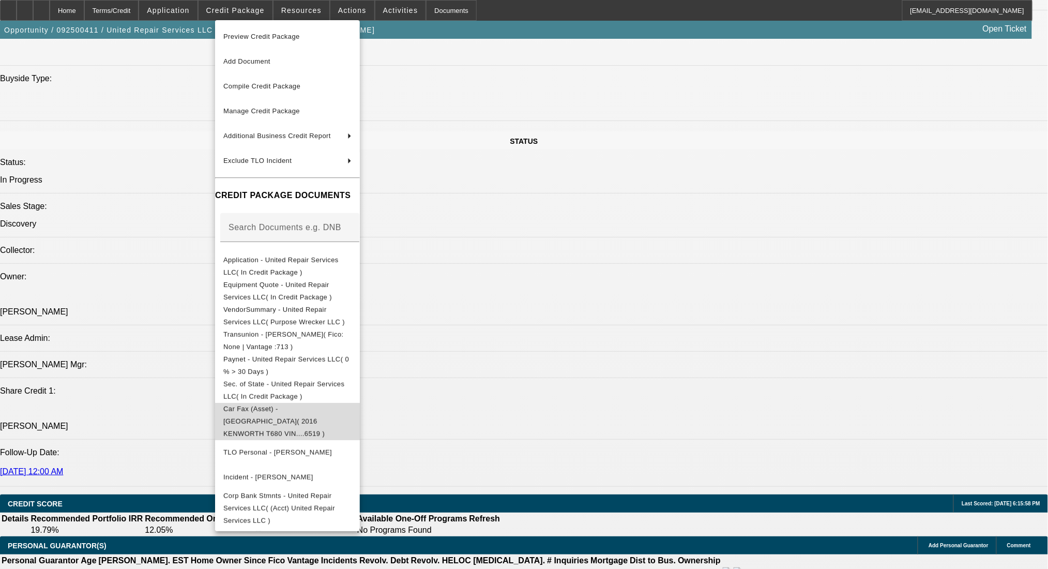
click at [325, 409] on span "Car Fax (Asset) - KENWORTH( 2016 KENWORTH T680 VIN....6519 )" at bounding box center [273, 420] width 101 height 33
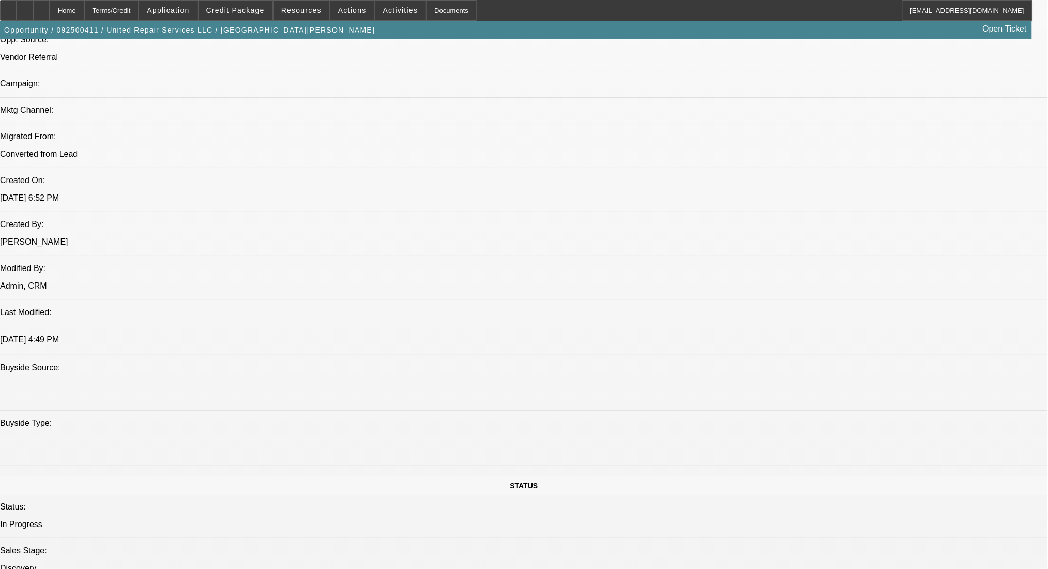
scroll to position [551, 0]
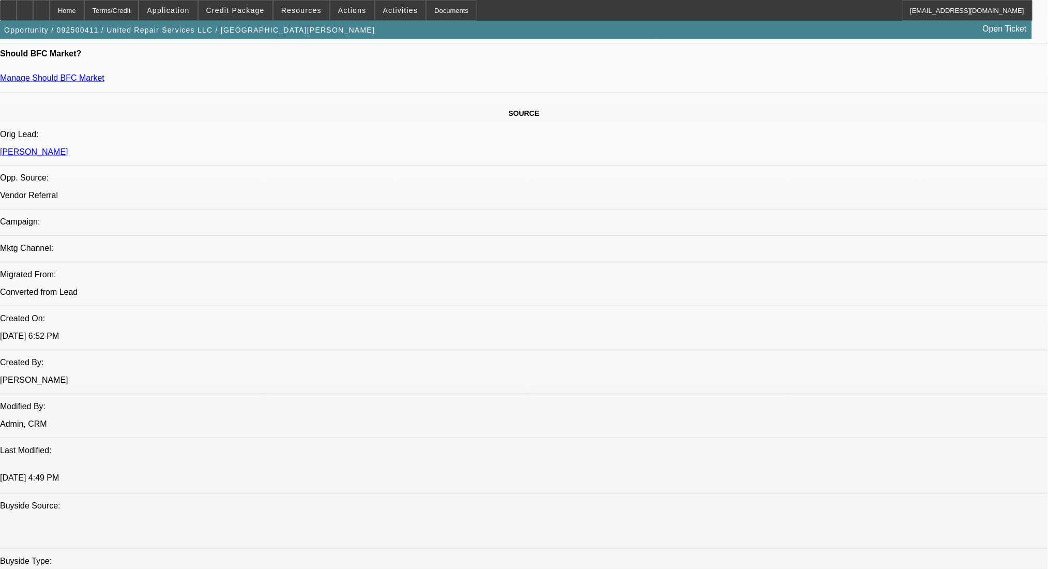
click at [272, 4] on span at bounding box center [235, 10] width 74 height 25
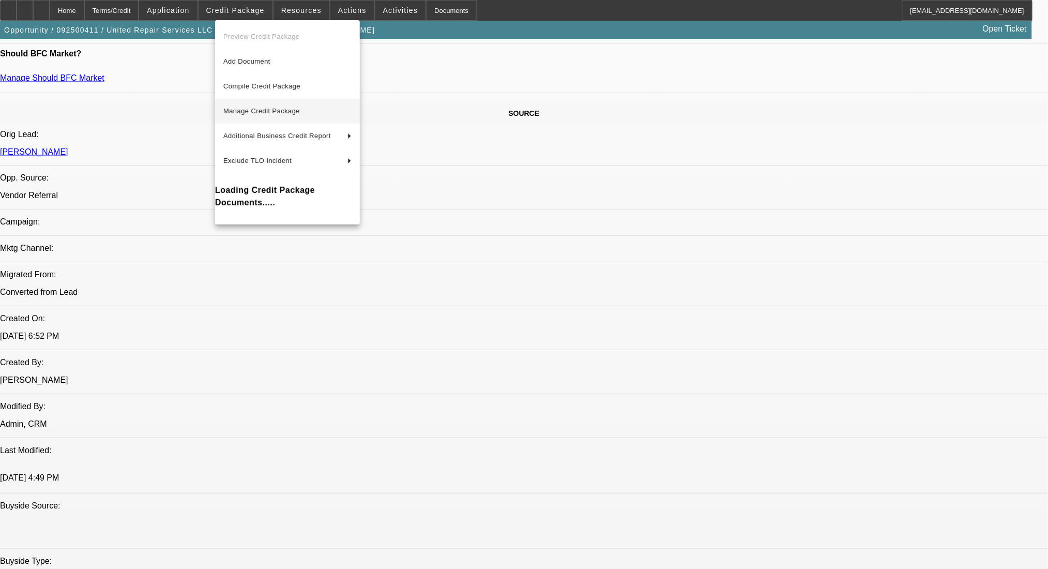
click at [311, 116] on span "Manage Credit Package" at bounding box center [287, 111] width 128 height 12
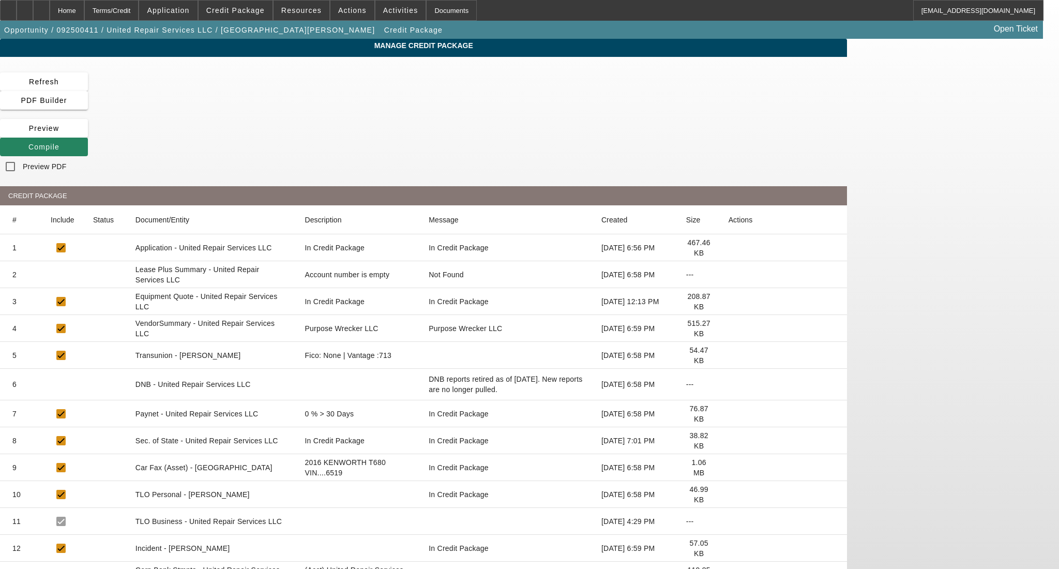
click at [728, 568] on icon at bounding box center [728, 575] width 0 height 0
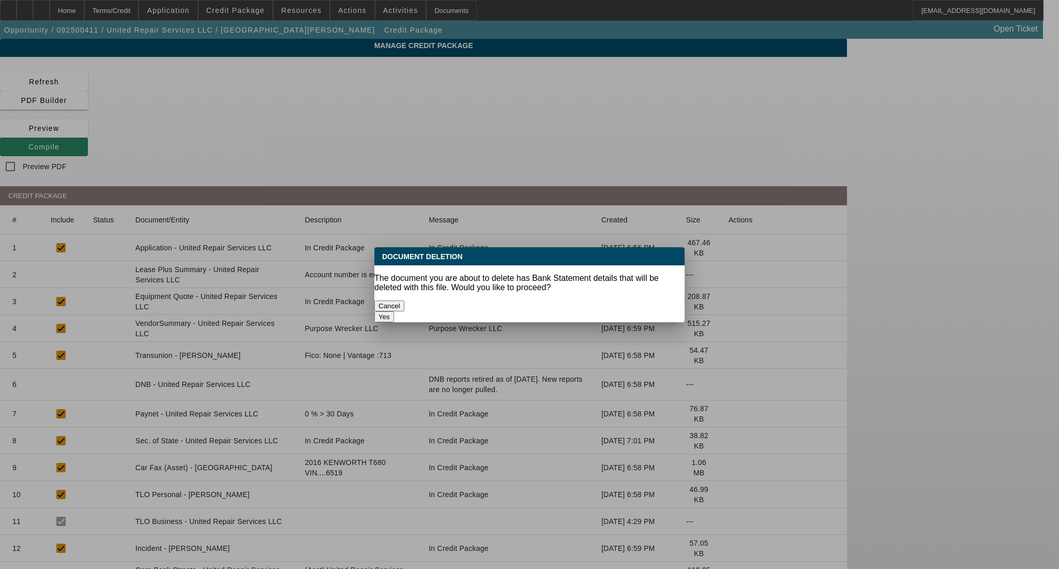
click at [394, 311] on button "Yes" at bounding box center [384, 316] width 20 height 11
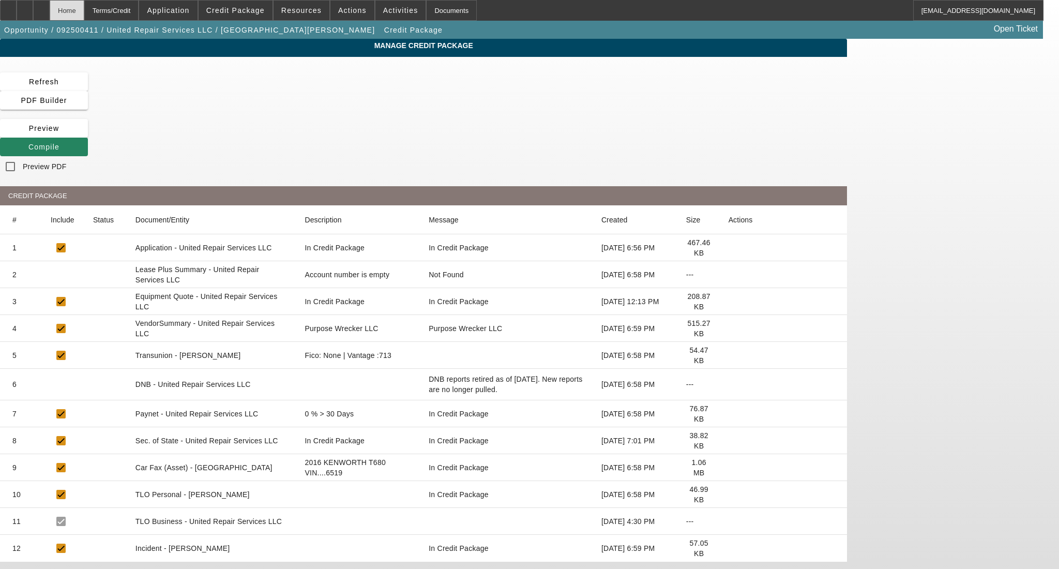
click at [84, 11] on div "Home" at bounding box center [67, 10] width 35 height 21
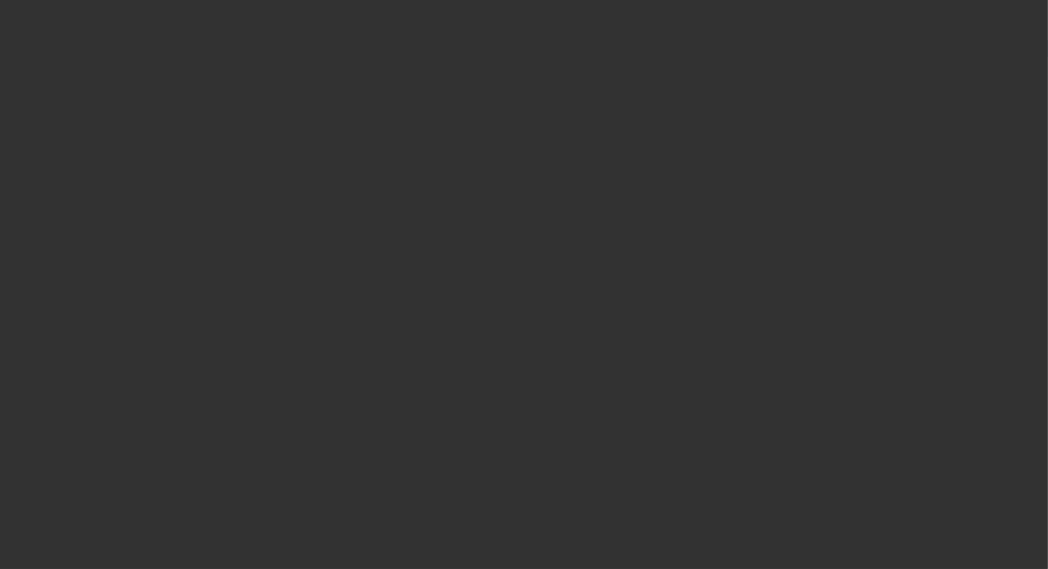
select select "0"
select select "2"
select select "0.1"
select select "4"
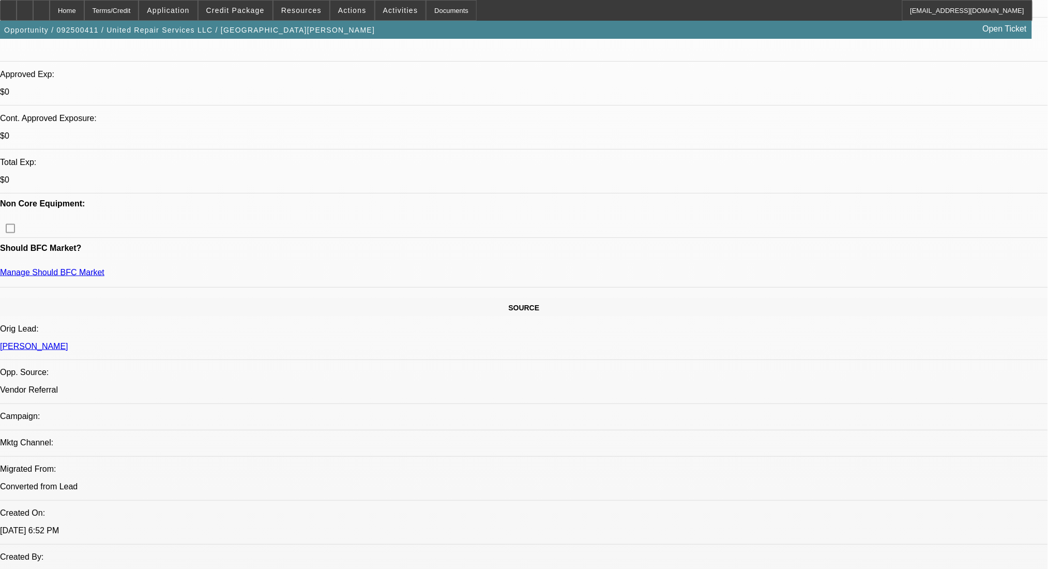
scroll to position [344, 0]
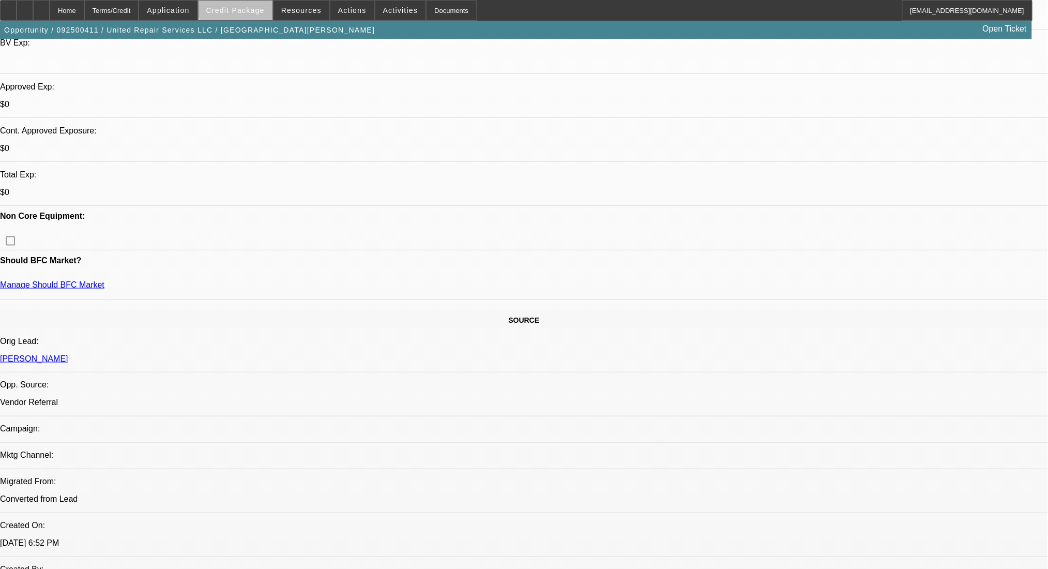
click at [264, 4] on span at bounding box center [235, 10] width 74 height 25
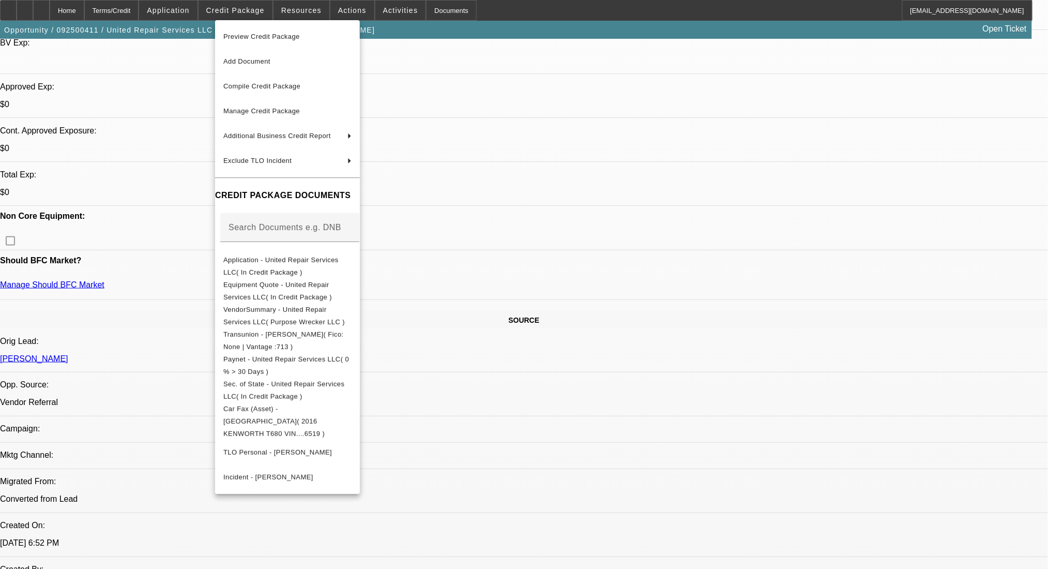
click at [881, 453] on div at bounding box center [524, 284] width 1048 height 569
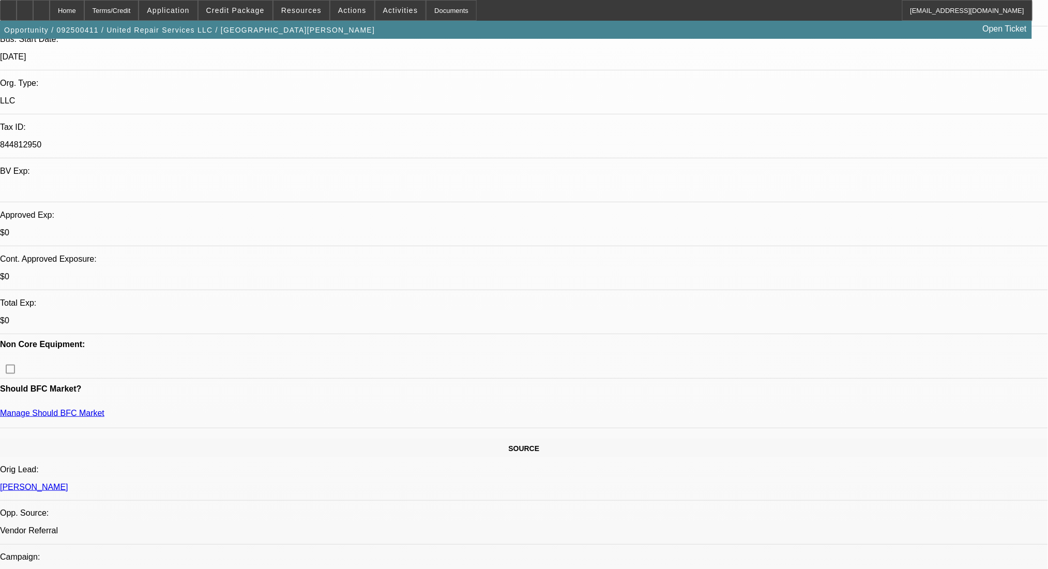
scroll to position [207, 0]
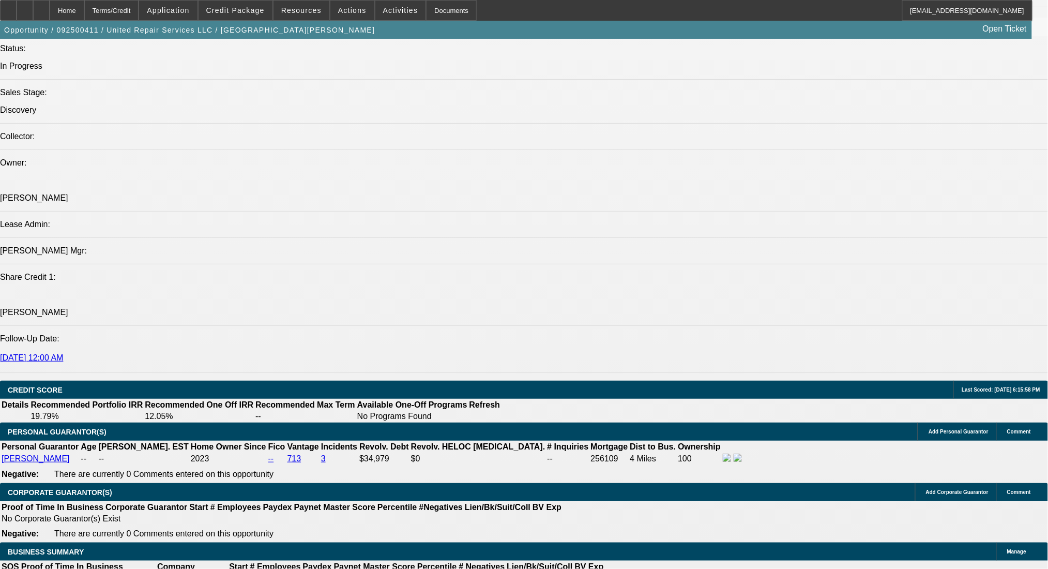
scroll to position [1171, 0]
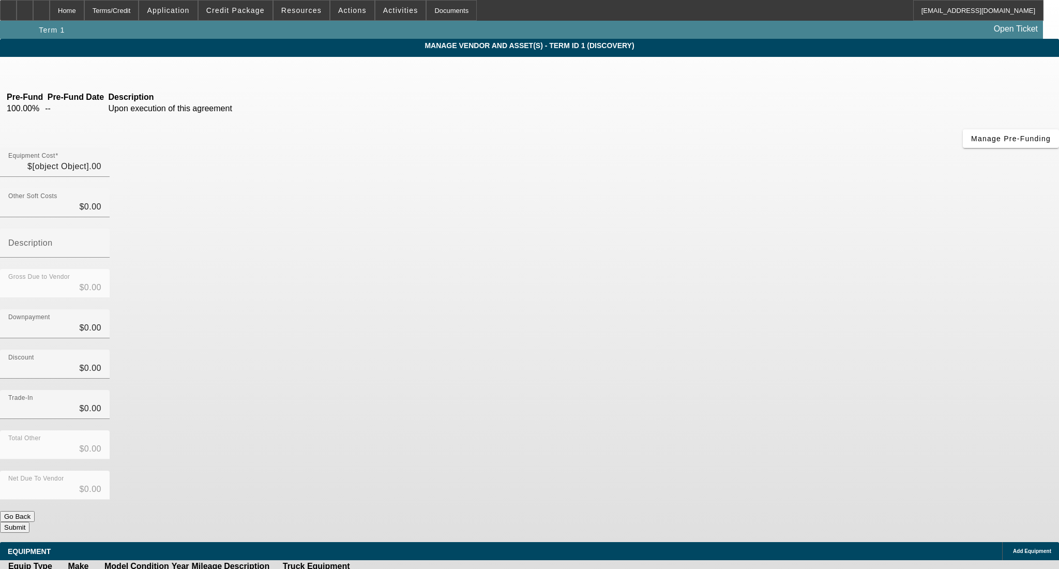
type input "$238,000.00"
click at [394, 568] on icon at bounding box center [394, 577] width 0 height 0
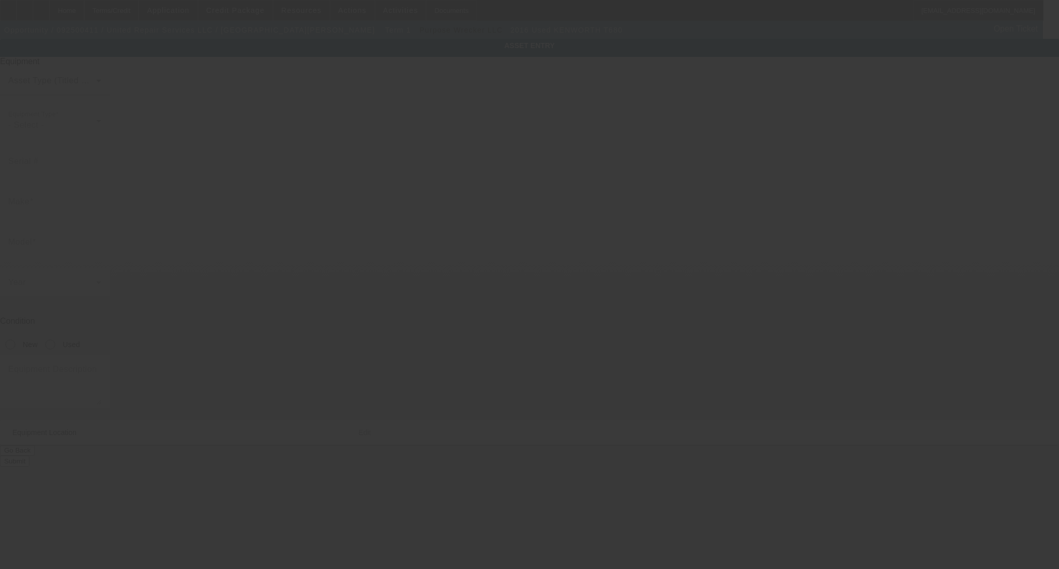
type input "1XKYD49X3GJ486519"
type input "Kenworth"
type input "T680"
radio input "true"
type input "8060 Wheeler St"
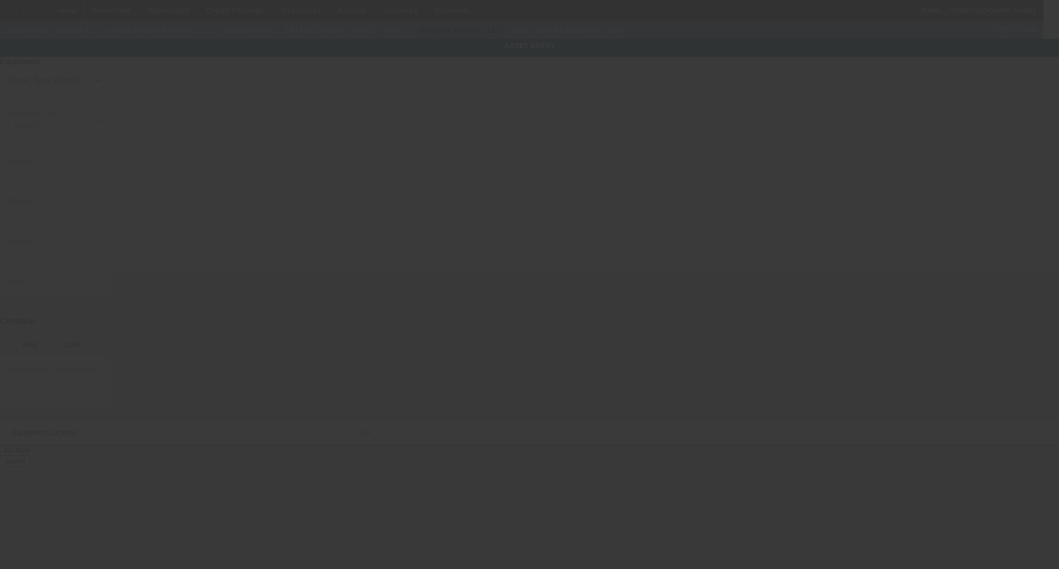
type input "Detroit"
type input "48210"
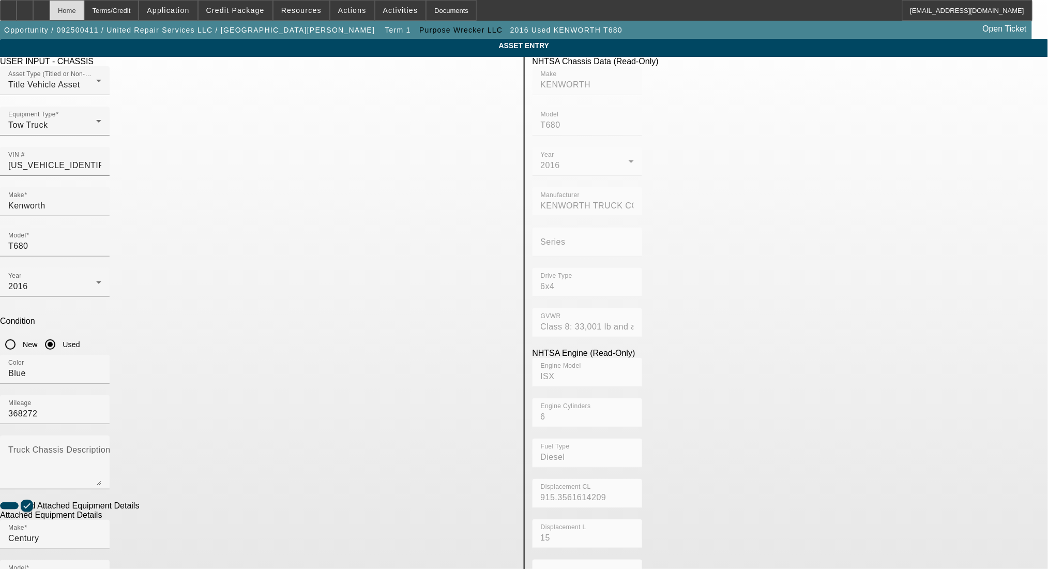
click at [84, 3] on div "Home" at bounding box center [67, 10] width 35 height 21
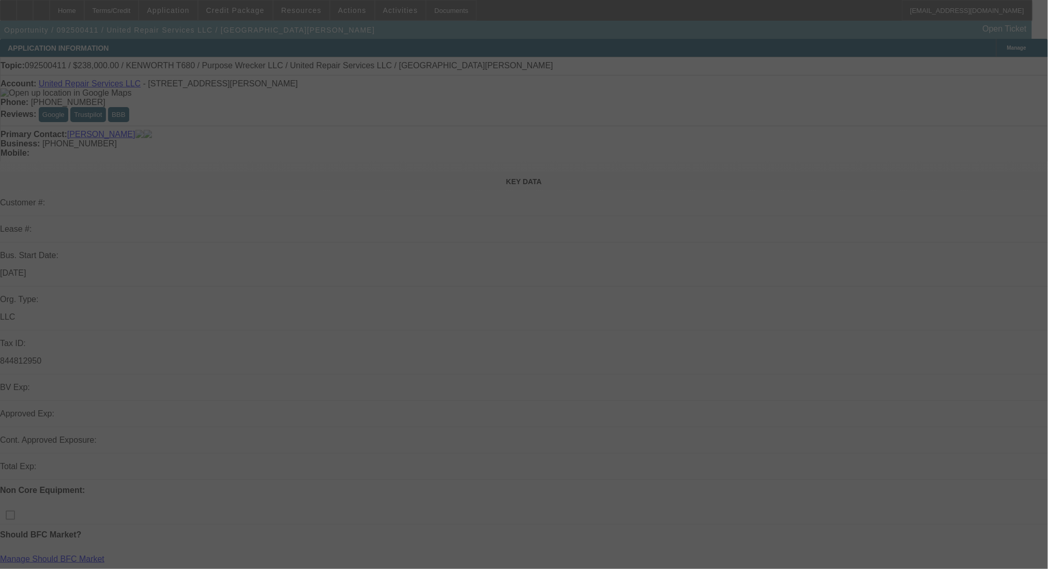
select select "0"
select select "2"
select select "0.1"
select select "4"
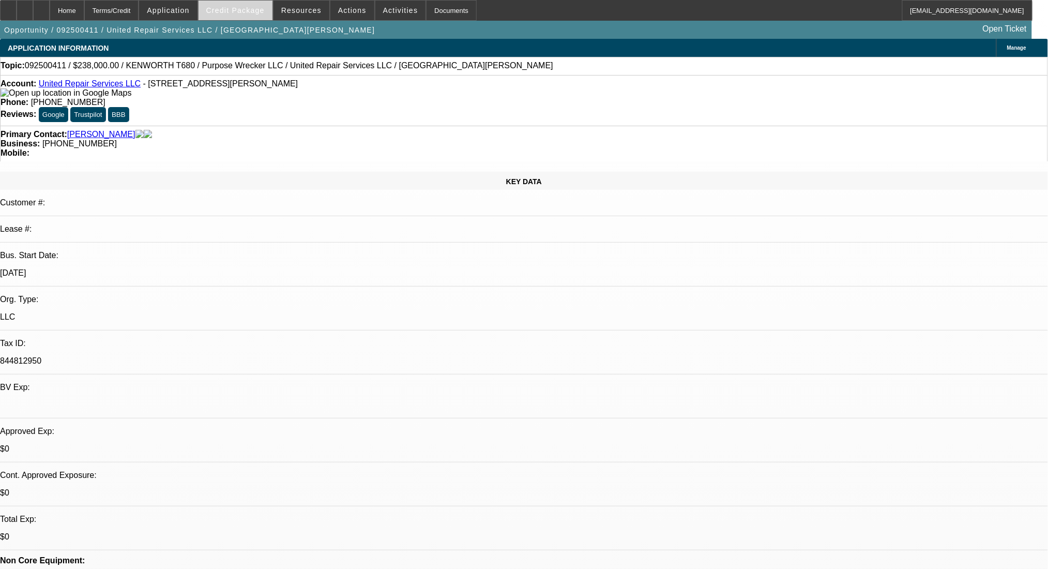
click at [265, 7] on span "Credit Package" at bounding box center [235, 10] width 58 height 8
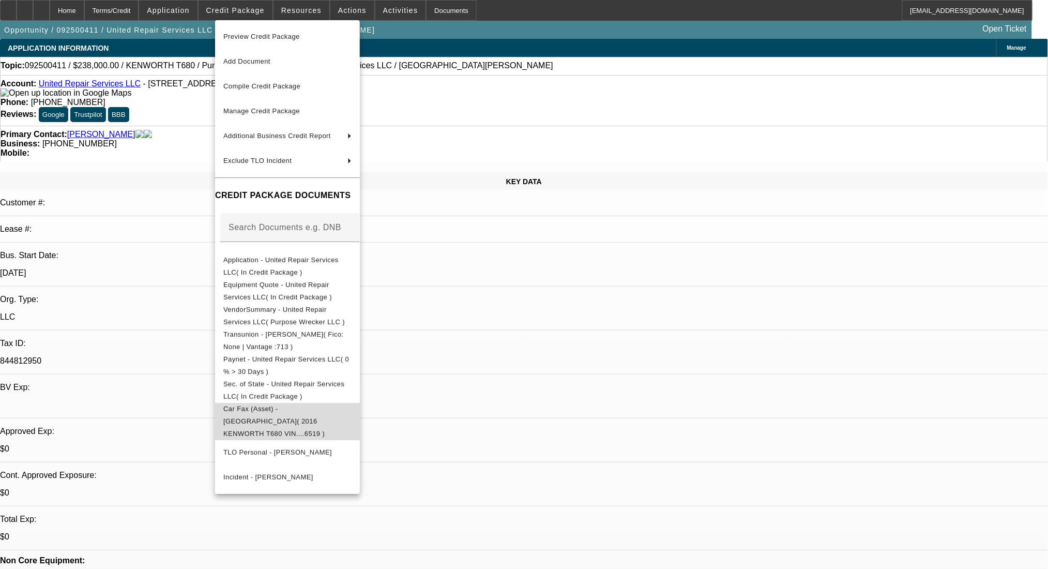
click at [316, 406] on span "Car Fax (Asset) - KENWORTH( 2016 KENWORTH T680 VIN....6519 )" at bounding box center [287, 420] width 128 height 37
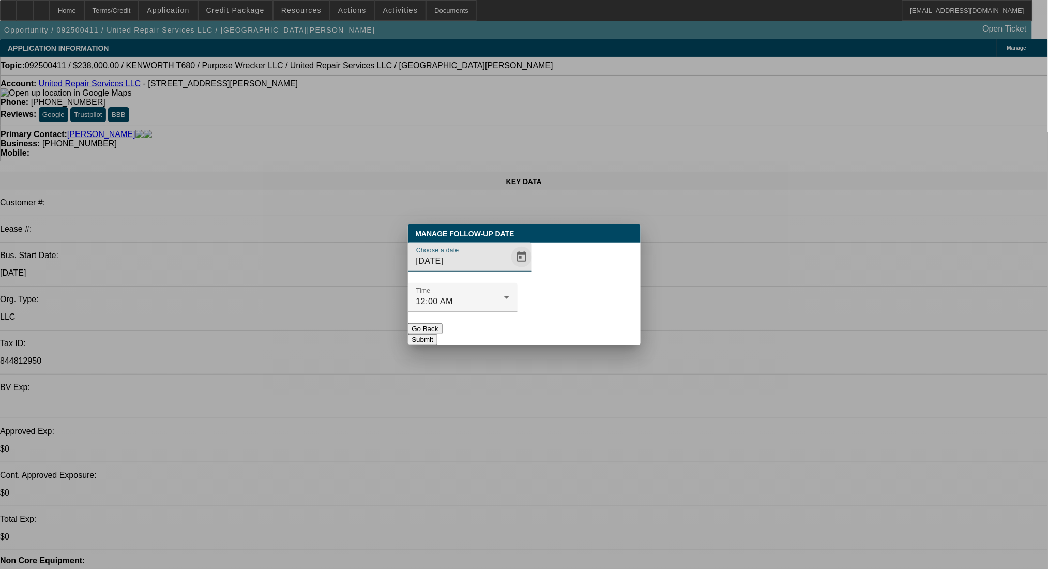
click at [509, 269] on span "Open calendar" at bounding box center [521, 256] width 25 height 25
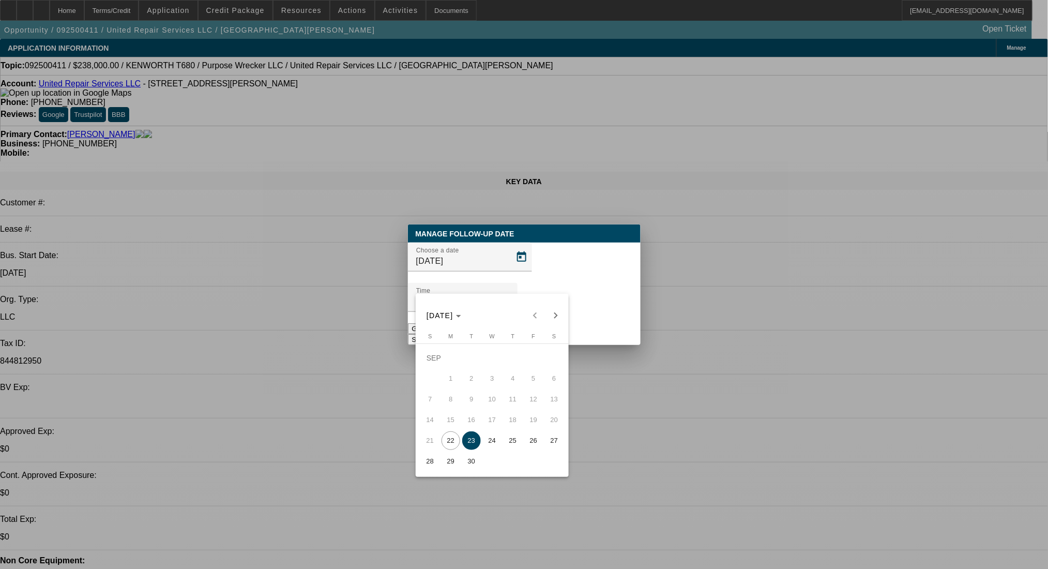
drag, startPoint x: 495, startPoint y: 442, endPoint x: 546, endPoint y: 355, distance: 101.9
click at [495, 442] on span "24" at bounding box center [492, 440] width 19 height 19
type input "[DATE]"
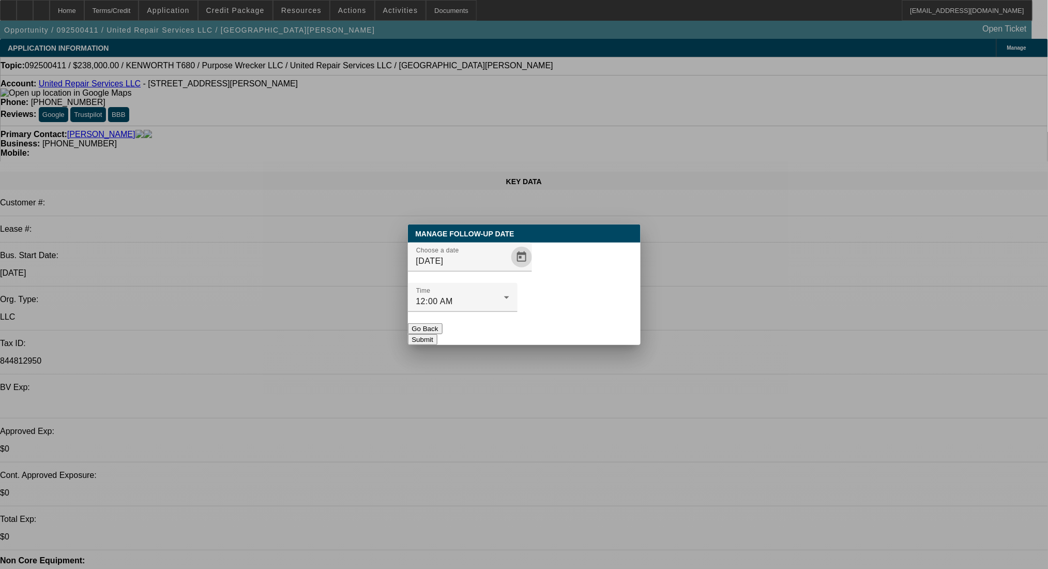
click at [437, 334] on button "Submit" at bounding box center [422, 339] width 29 height 11
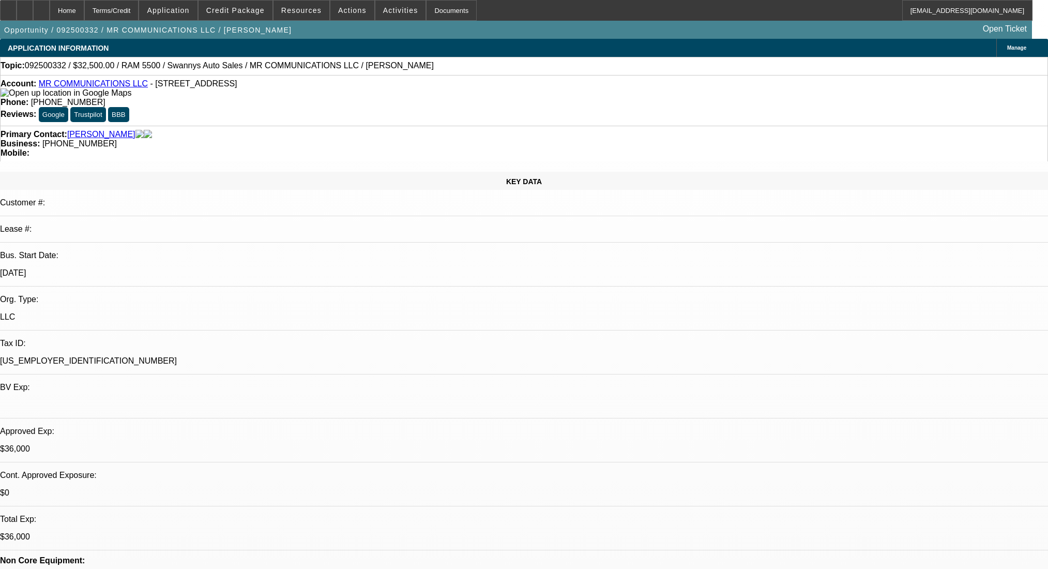
select select "0"
select select "2"
select select "0"
select select "6"
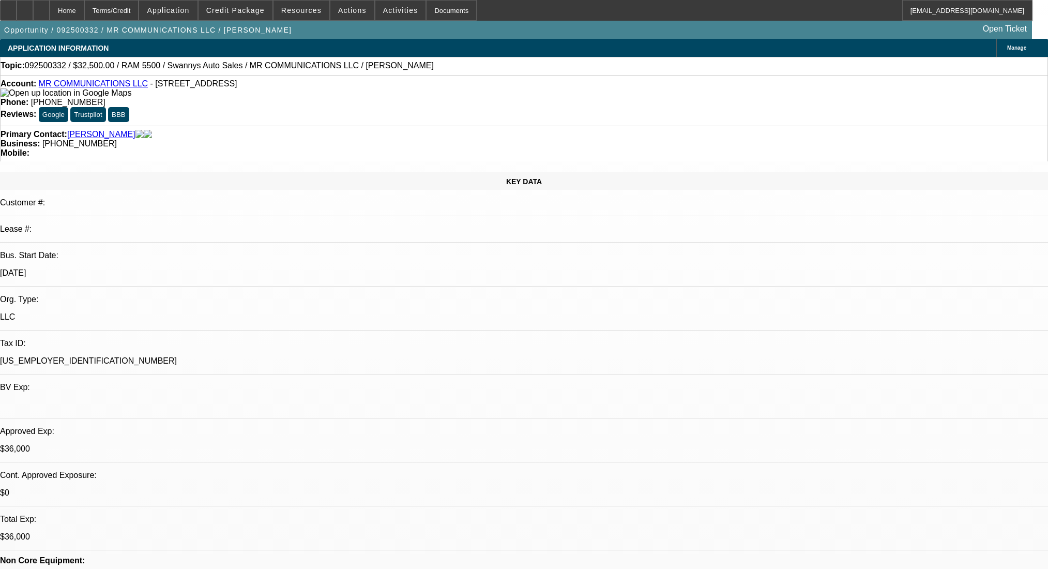
select select "0"
select select "2"
select select "0"
select select "6"
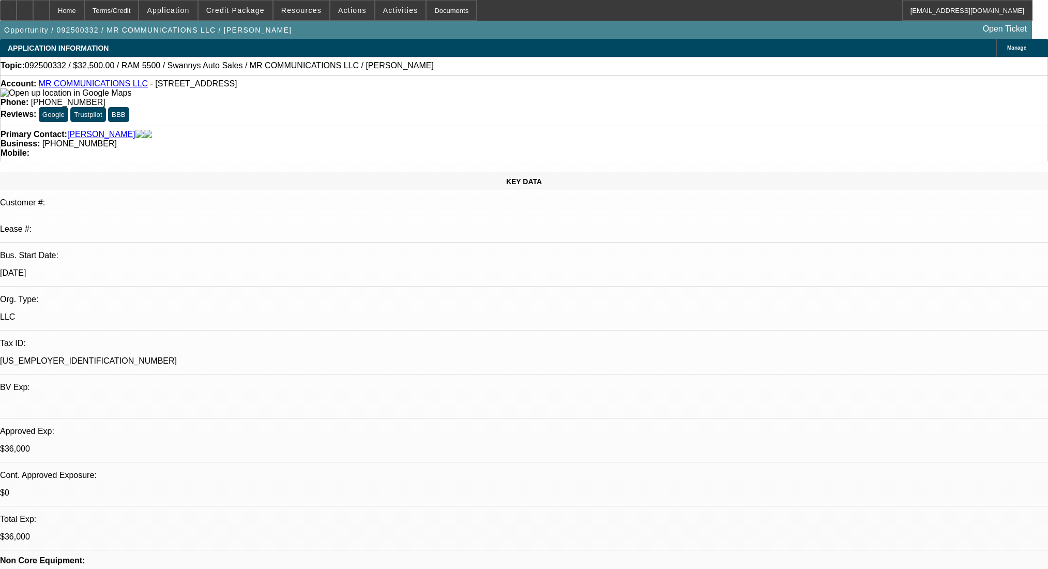
select select "0"
select select "2"
select select "0"
select select "6"
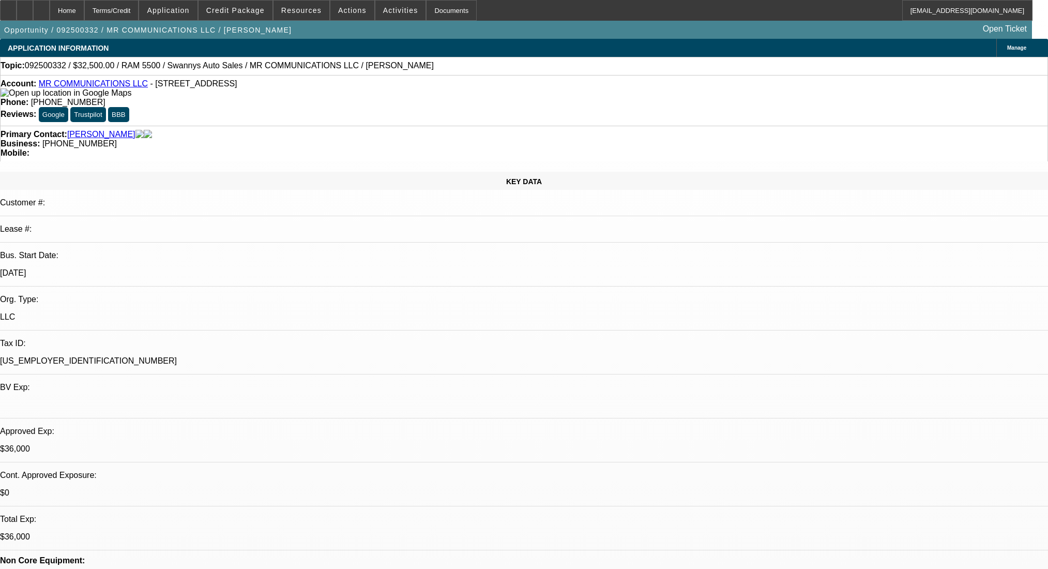
select select "0"
select select "2"
select select "0"
select select "6"
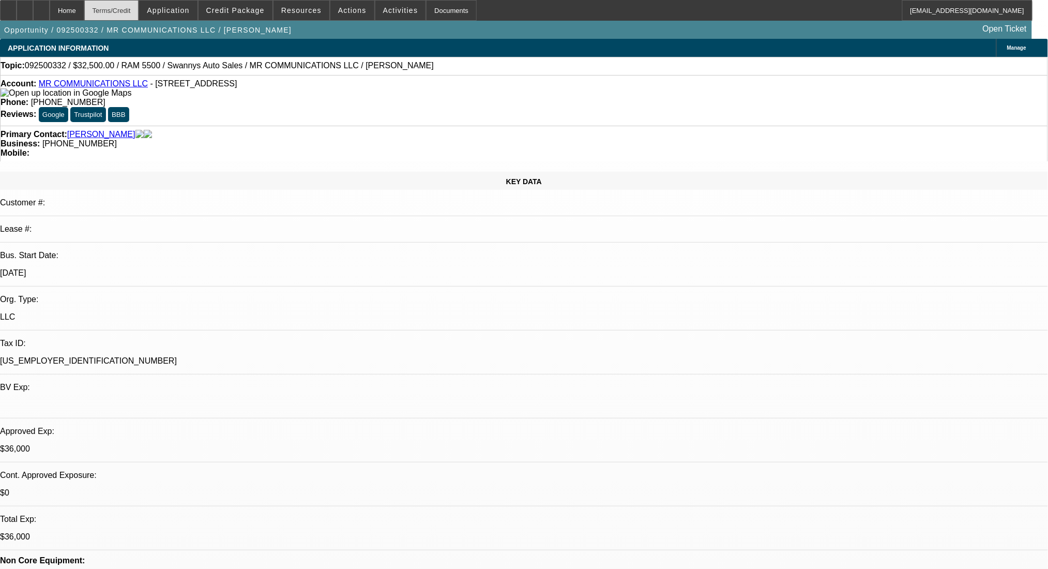
click at [139, 3] on div "Terms/Credit" at bounding box center [111, 10] width 55 height 21
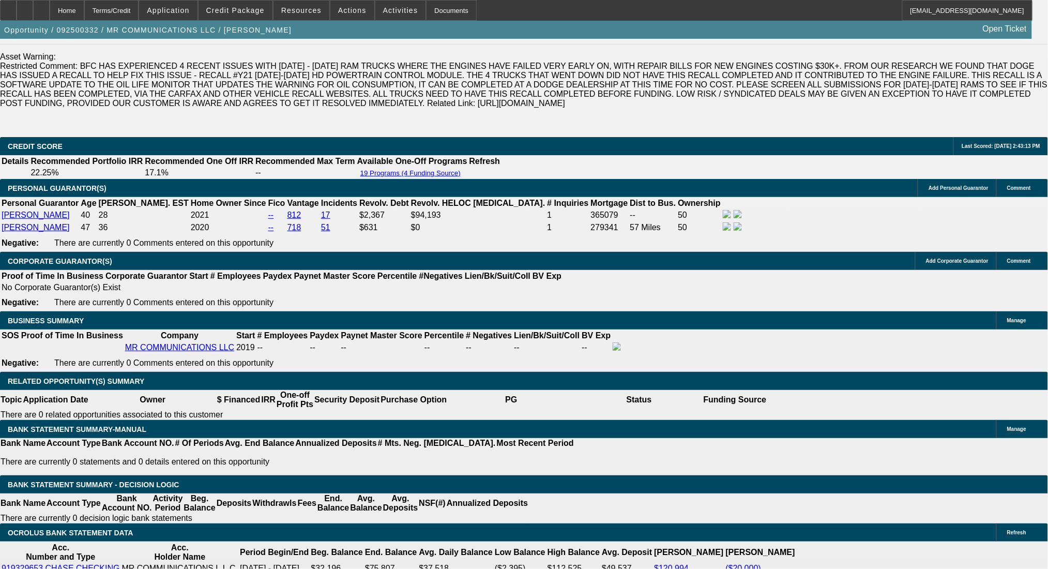
scroll to position [1468, 0]
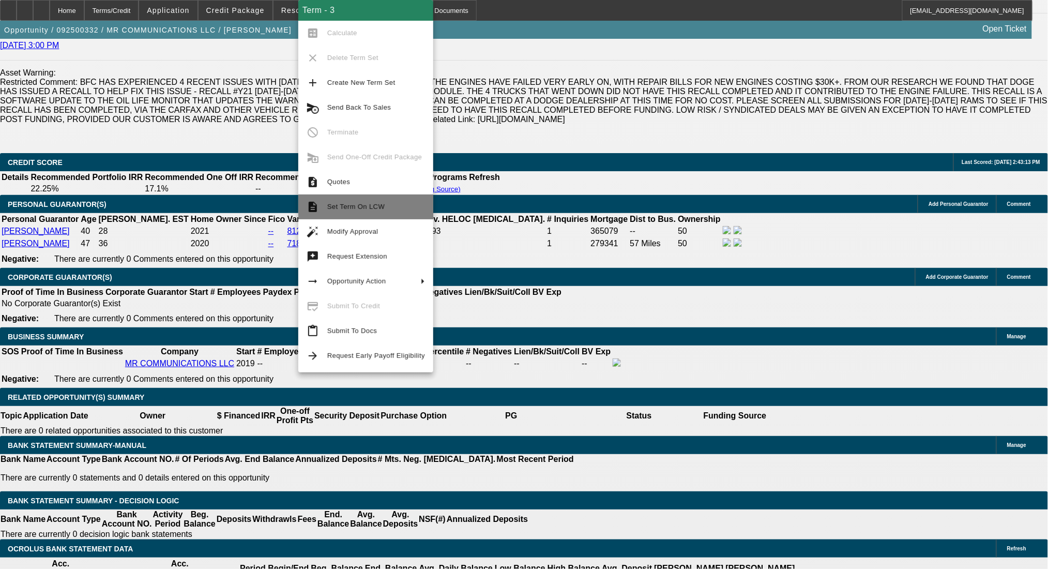
click at [353, 203] on span "Set Term On LCW" at bounding box center [355, 207] width 57 height 8
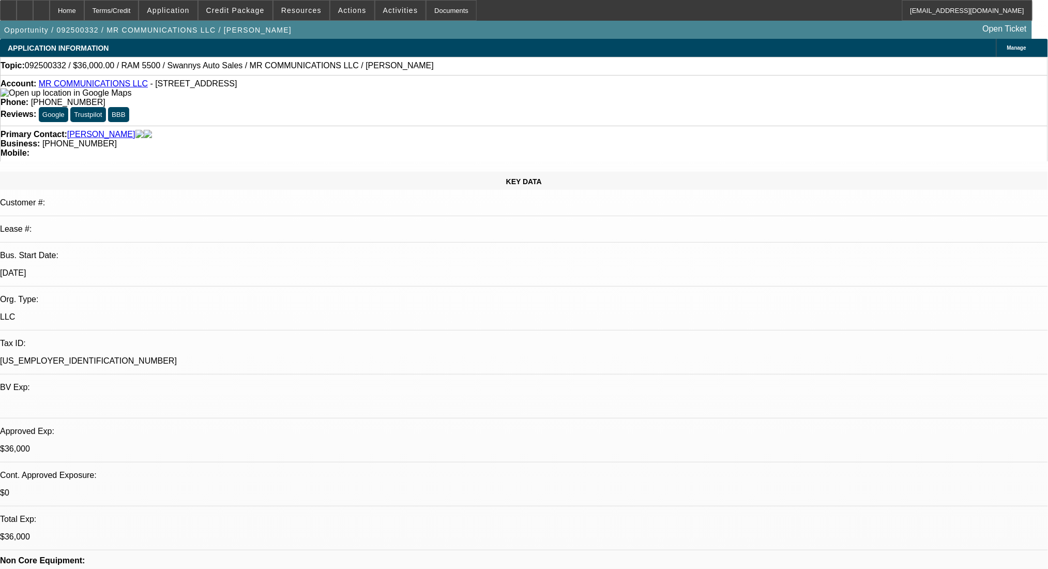
select select "0"
select select "2"
select select "0"
select select "6"
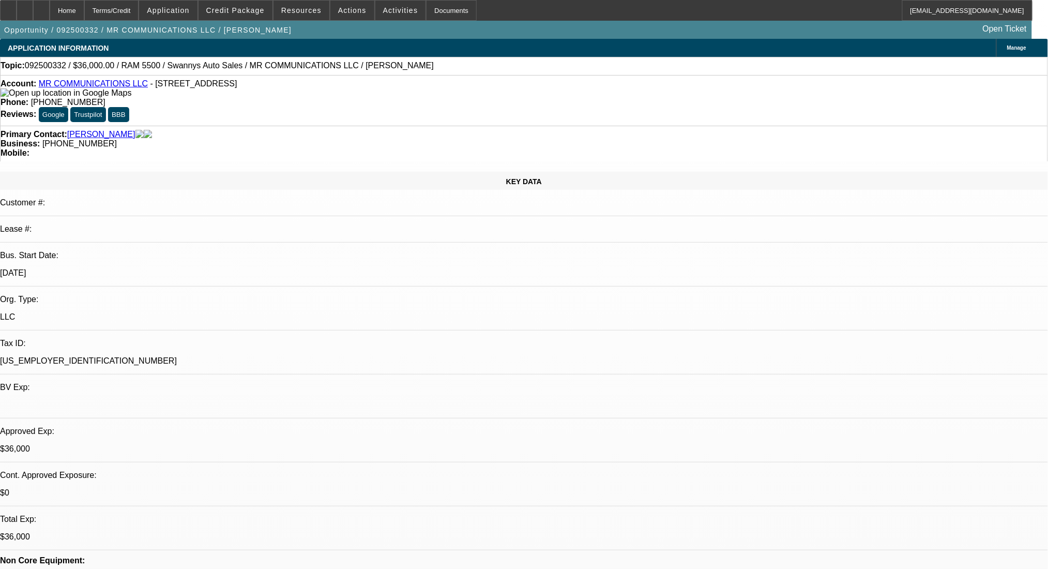
select select "0"
select select "2"
select select "0"
select select "6"
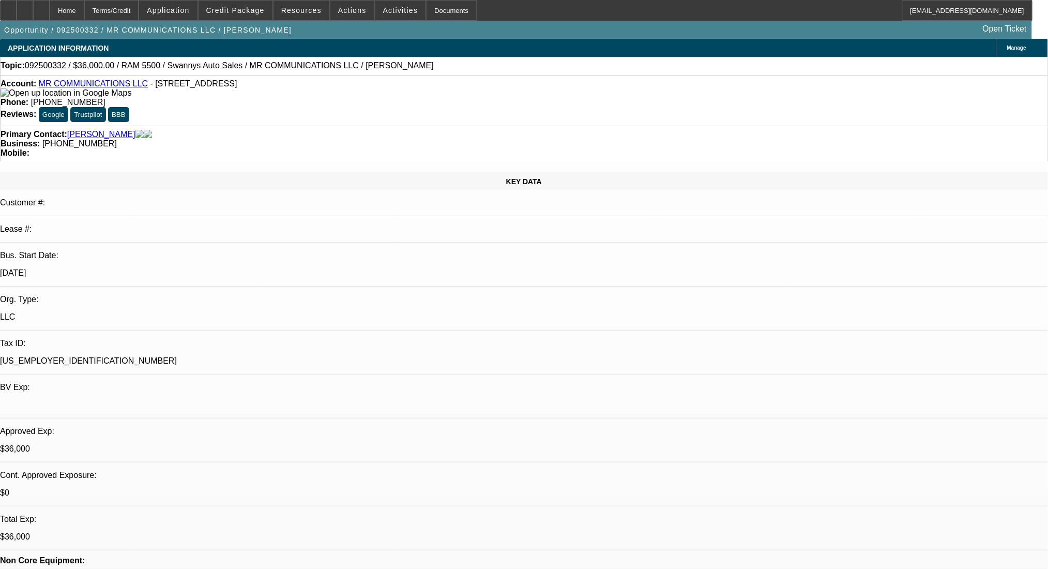
select select "0"
select select "2"
select select "0"
select select "6"
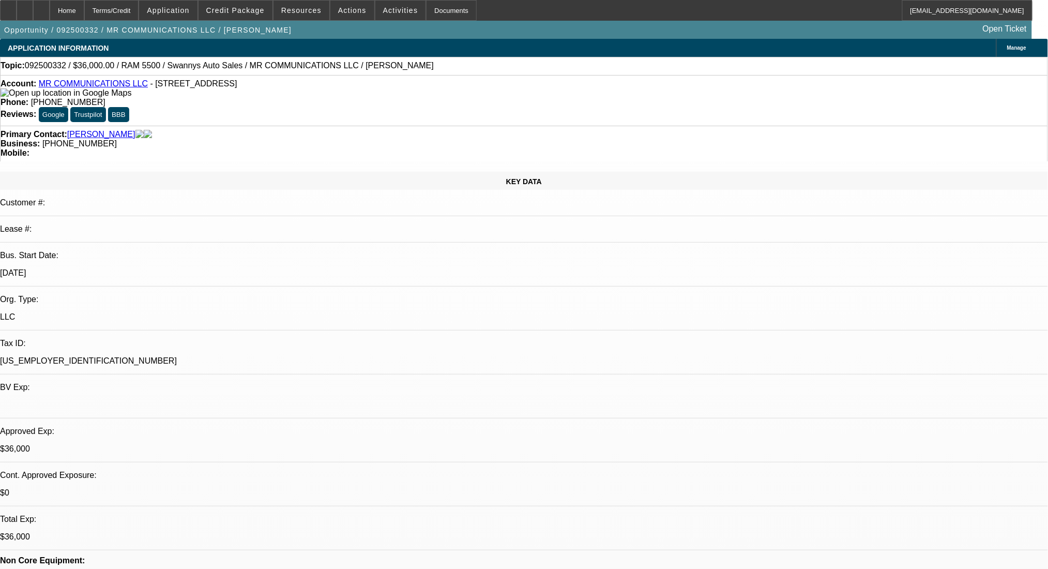
select select "0"
select select "2"
select select "0"
select select "6"
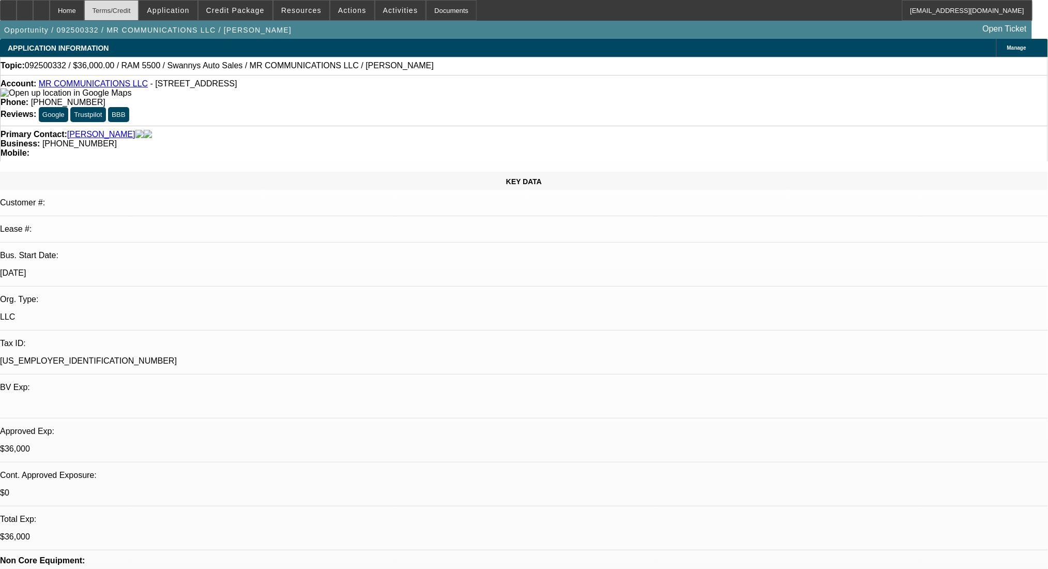
click at [136, 17] on div "Terms/Credit" at bounding box center [111, 10] width 55 height 21
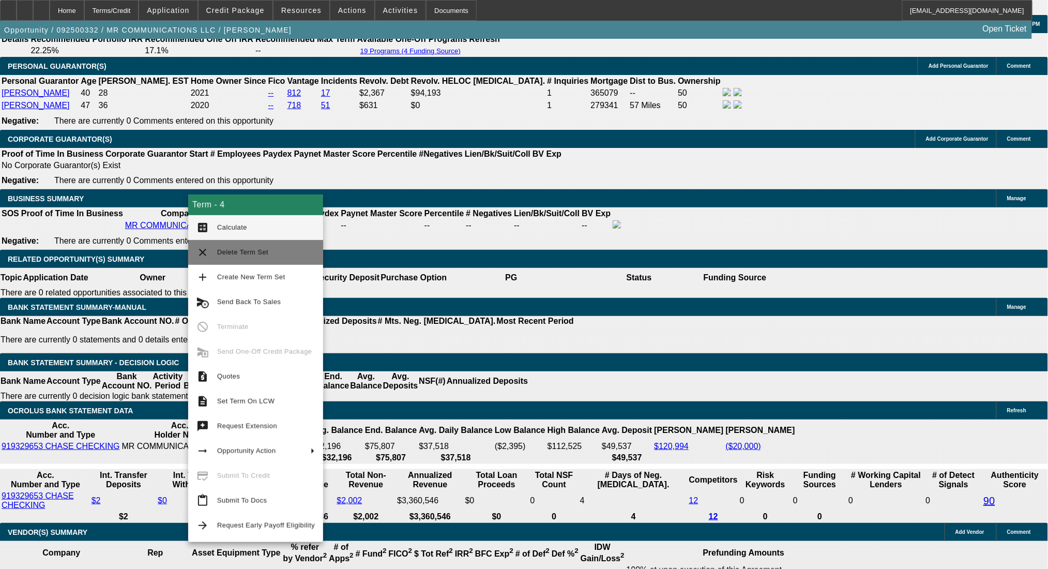
click at [236, 253] on span "Delete Term Set" at bounding box center [242, 252] width 51 height 8
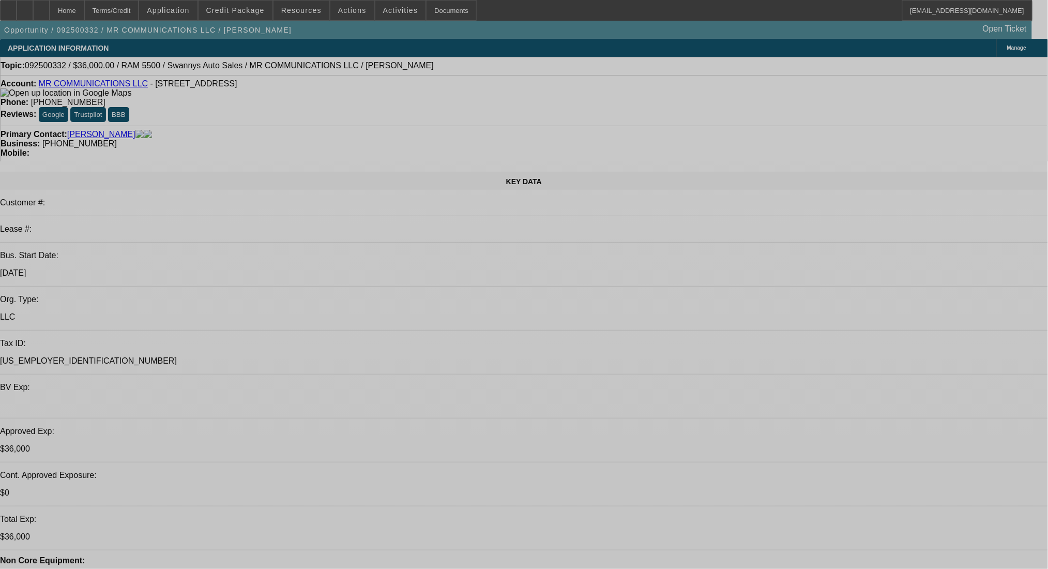
select select "0"
select select "2"
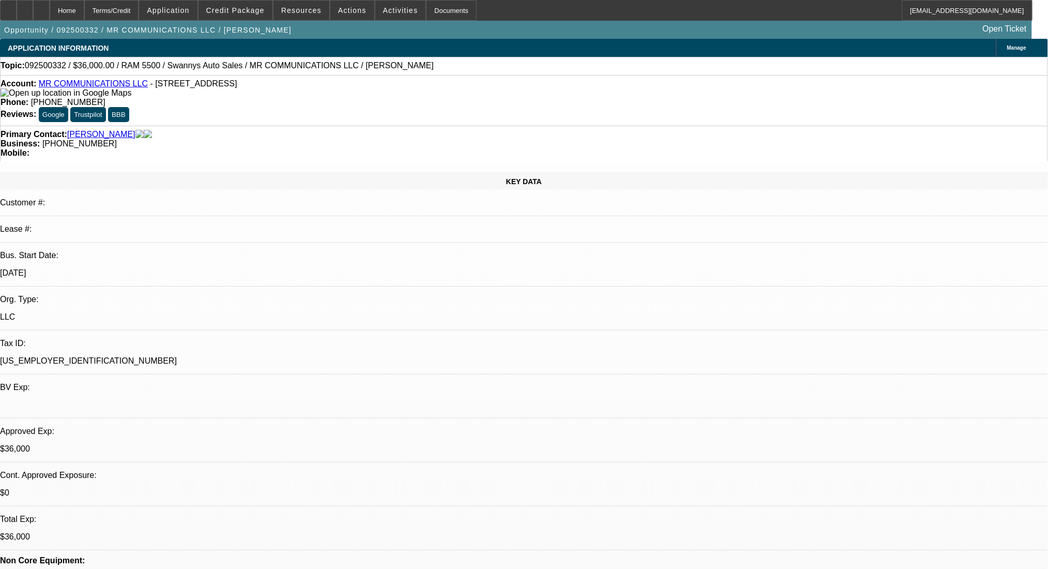
select select "2"
select select "0"
select select "6"
select select "0"
select select "2"
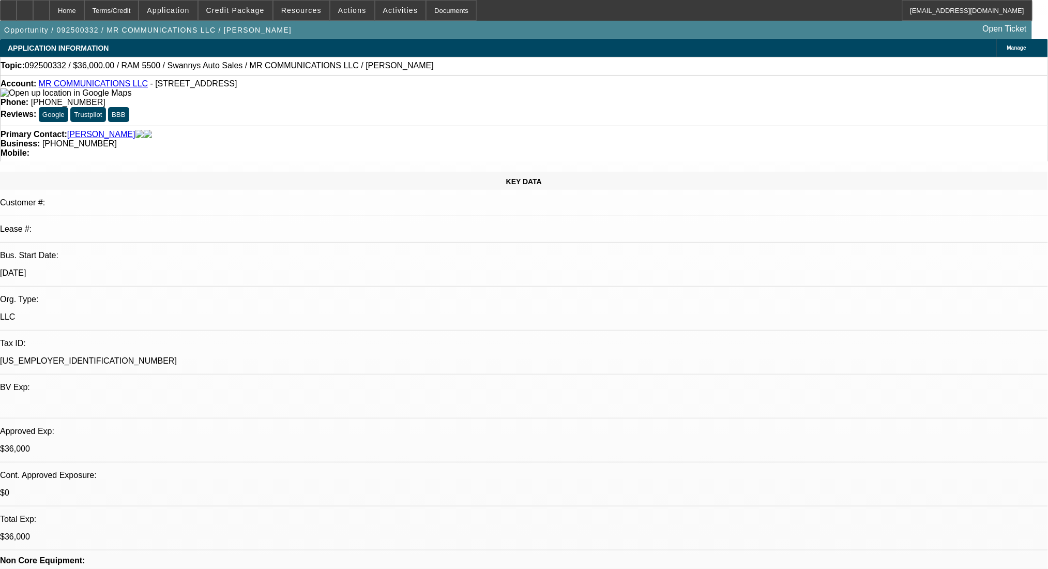
select select "2"
select select "0"
select select "6"
select select "0"
select select "2"
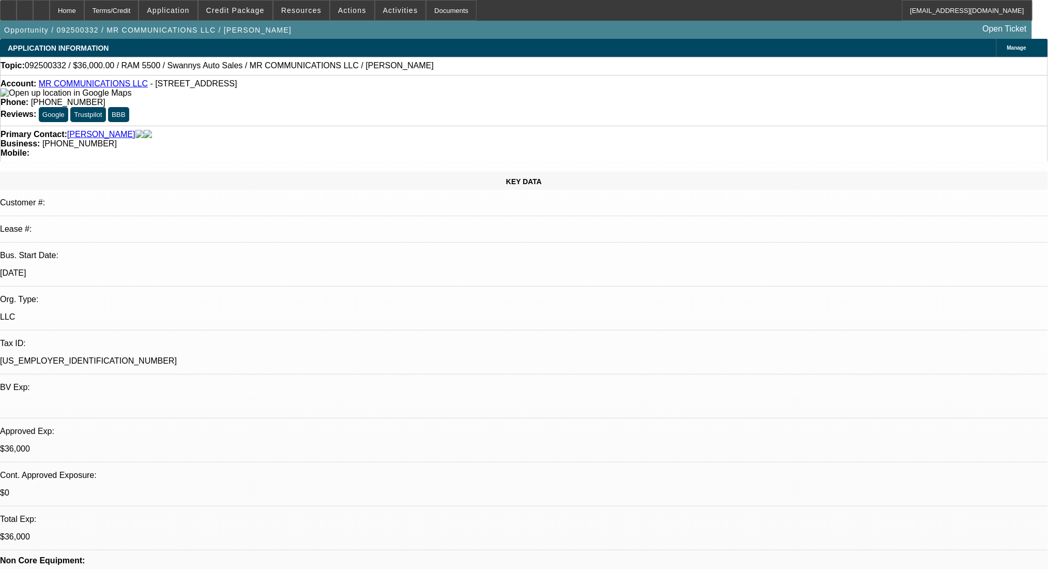
select select "2"
select select "0"
select select "6"
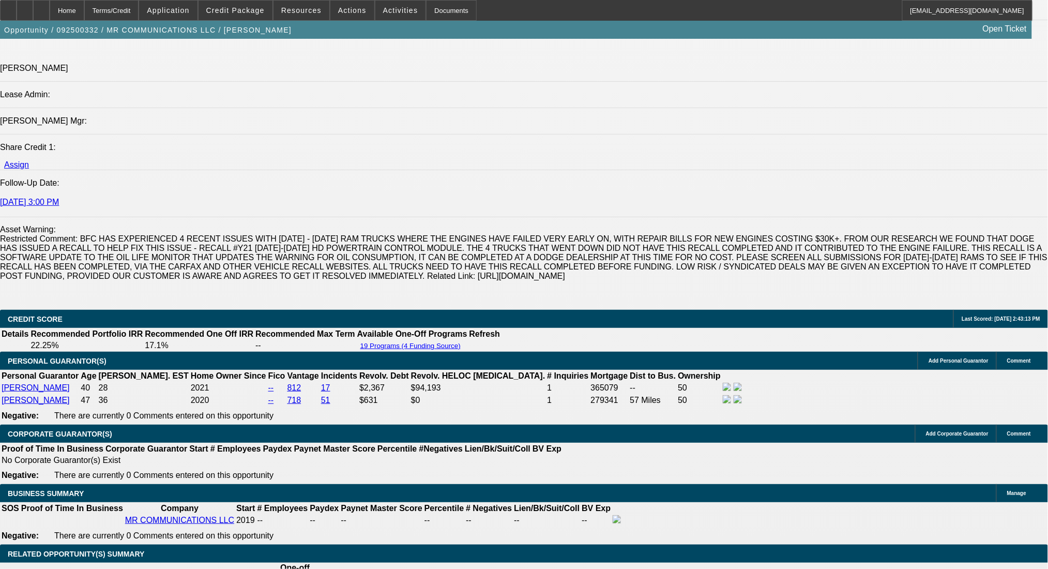
scroll to position [1585, 0]
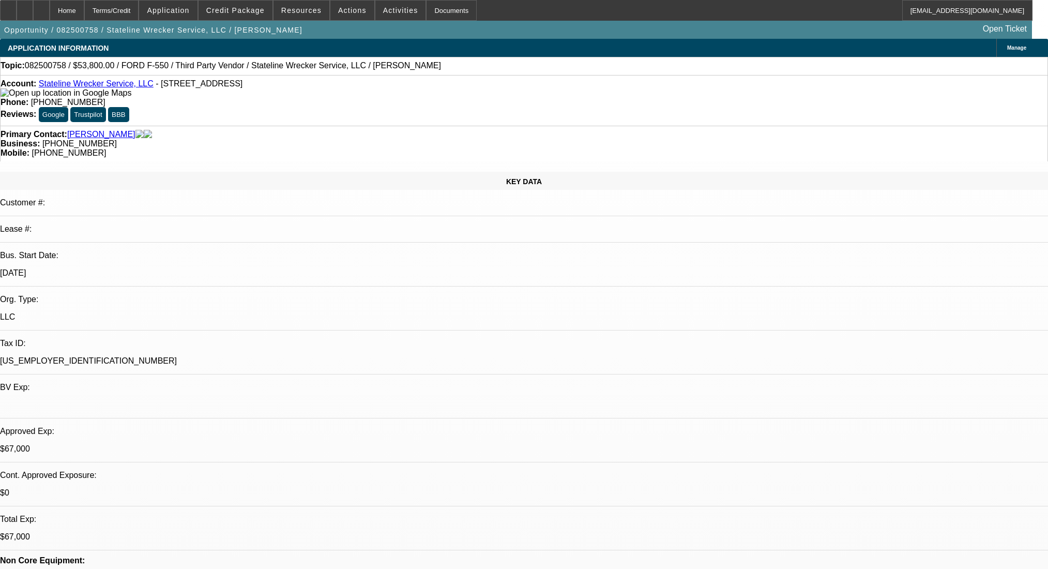
select select "0"
select select "2"
select select "0.1"
select select "4"
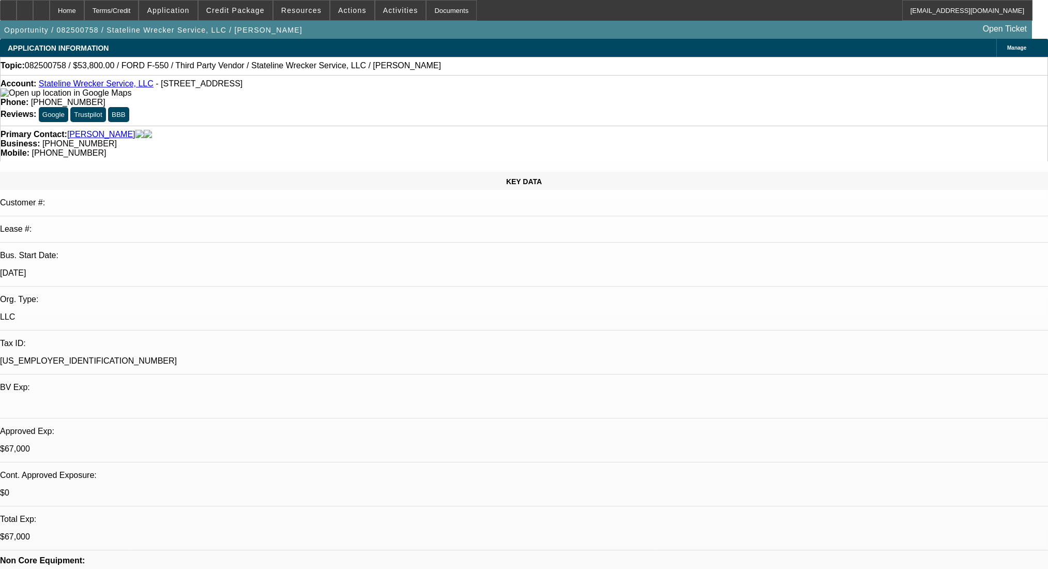
select select "0"
select select "2"
select select "0.1"
select select "4"
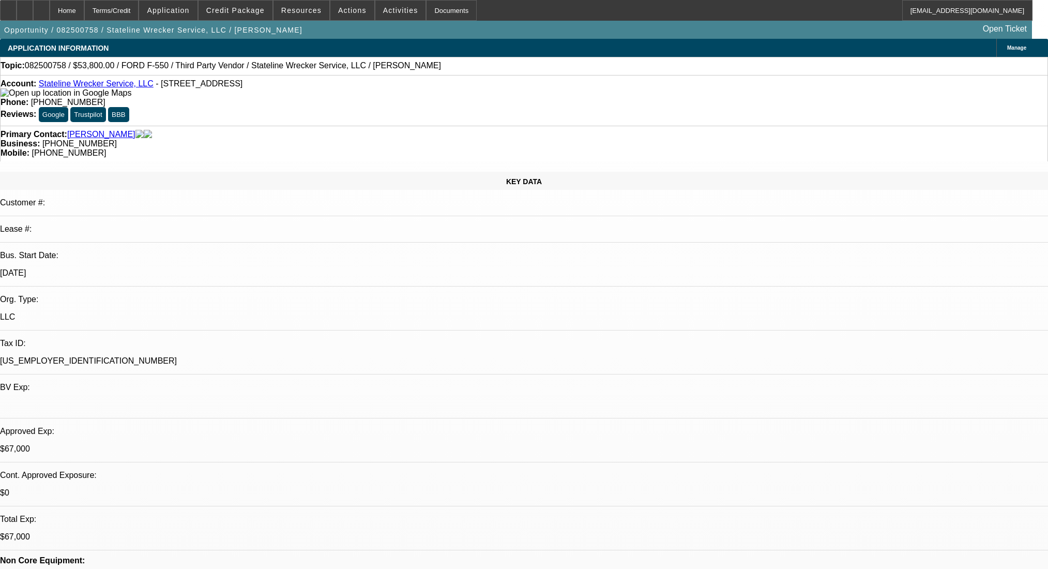
select select "0"
select select "2"
select select "0.1"
select select "4"
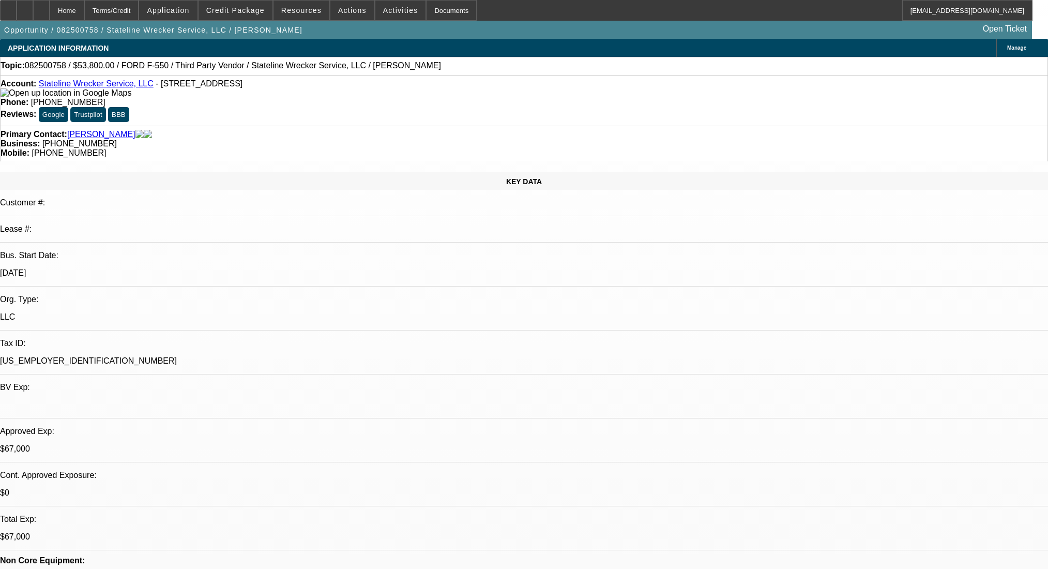
select select "0"
select select "2"
select select "0.1"
select select "4"
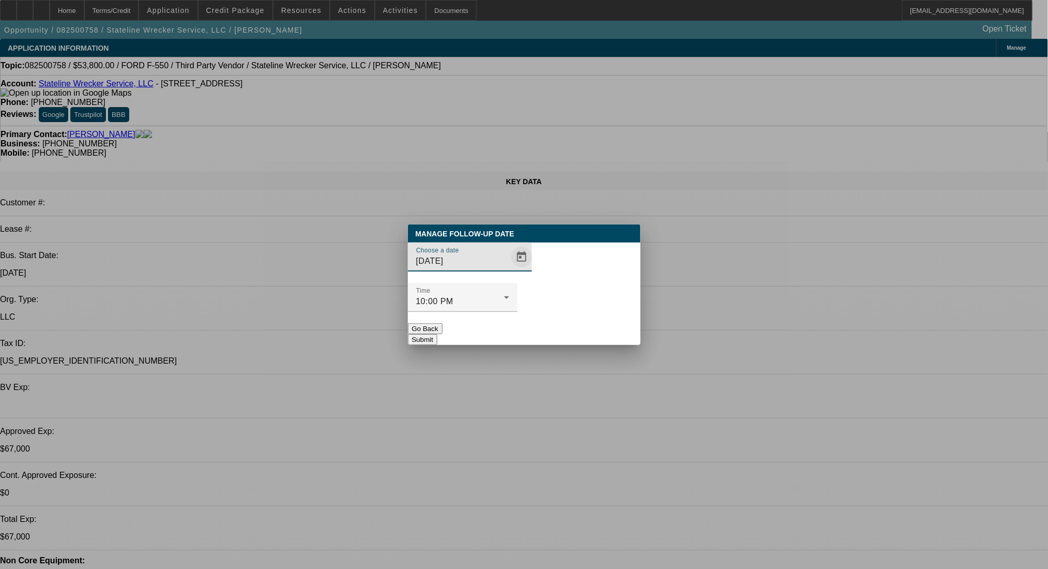
click at [509, 269] on span "Open calendar" at bounding box center [521, 256] width 25 height 25
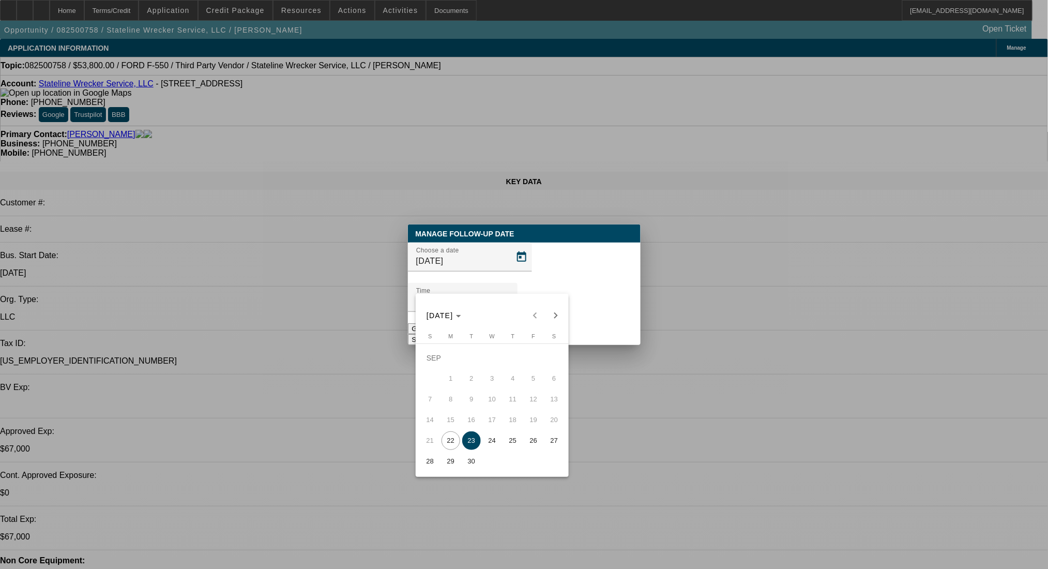
click at [510, 241] on div at bounding box center [524, 284] width 1048 height 569
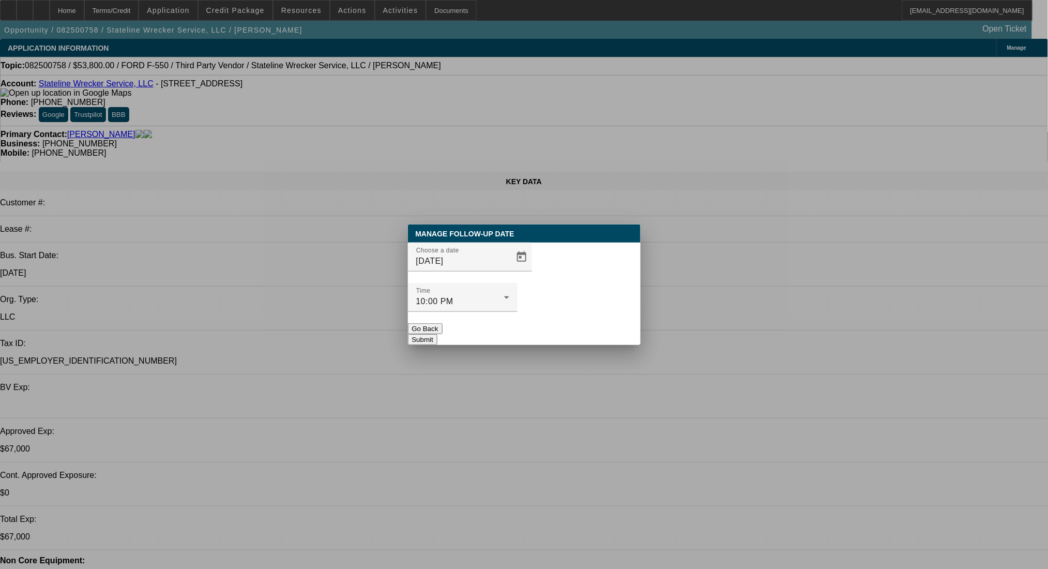
click at [437, 334] on button "Submit" at bounding box center [422, 339] width 29 height 11
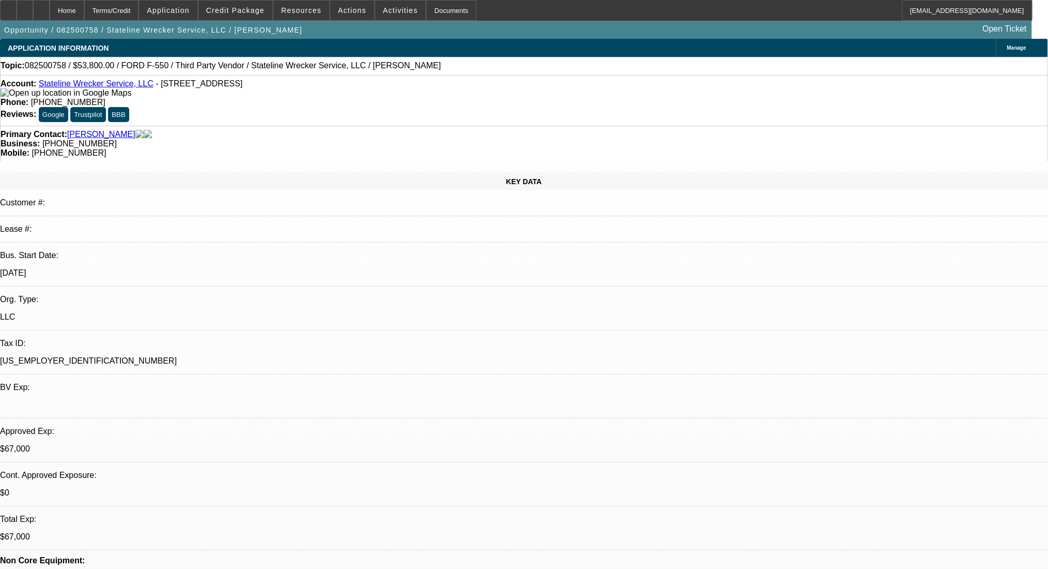
radio input "true"
drag, startPoint x: 892, startPoint y: 246, endPoint x: 889, endPoint y: 200, distance: 46.6
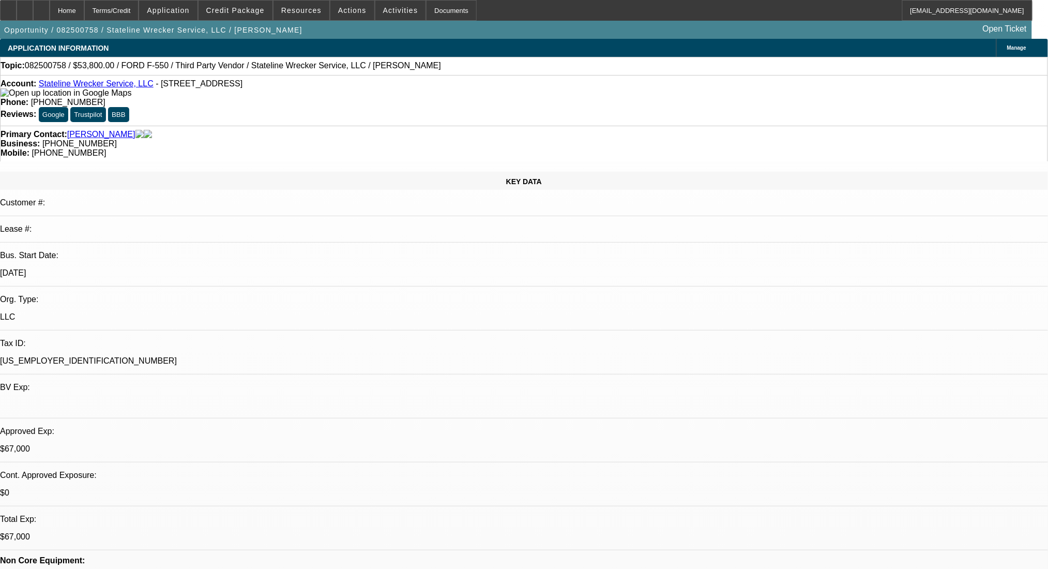
type textarea "Dodge 5500 2015 miles:154k $45k"
radio input "true"
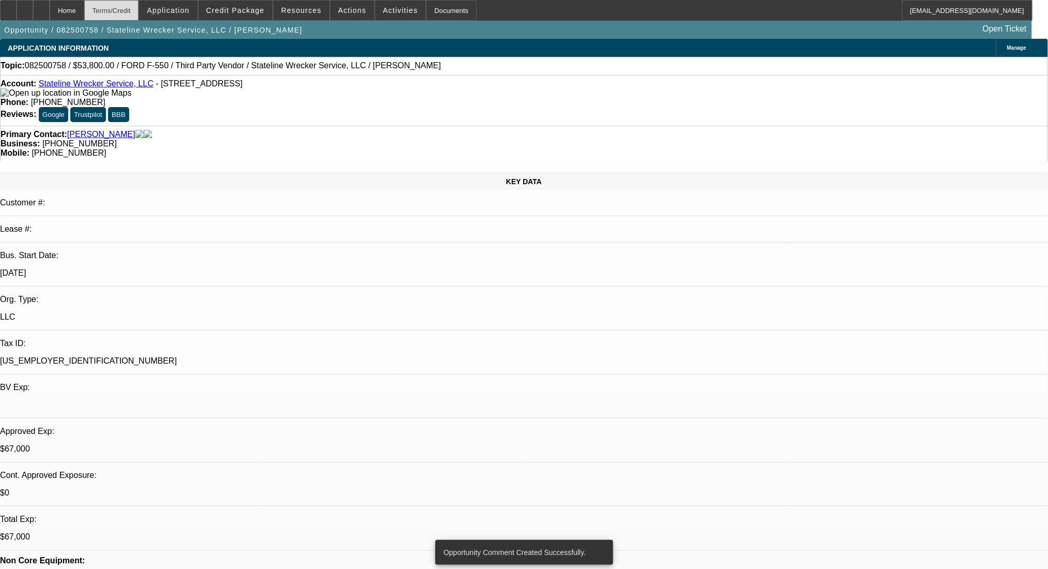
click at [139, 4] on div "Terms/Credit" at bounding box center [111, 10] width 55 height 21
click at [133, 18] on div "Terms/Credit" at bounding box center [111, 10] width 55 height 21
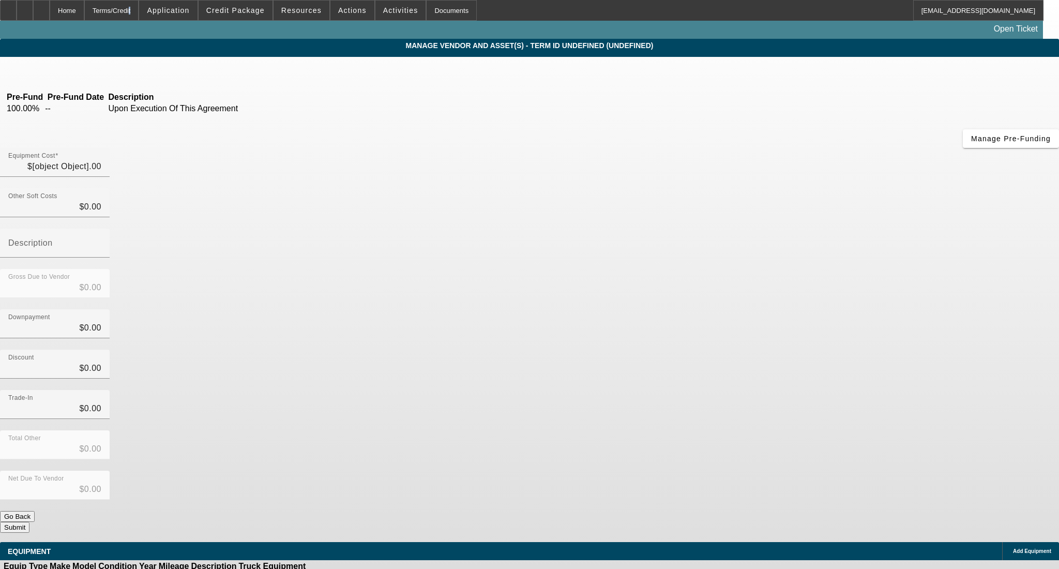
type input "$75,000.00"
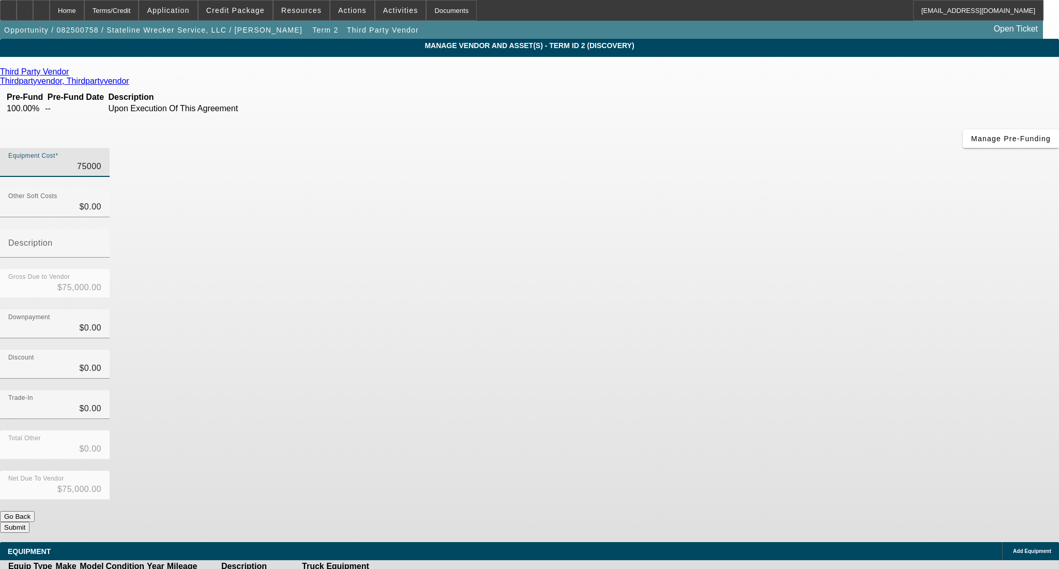
drag, startPoint x: 601, startPoint y: 88, endPoint x: 753, endPoint y: 100, distance: 151.9
click at [753, 148] on div "Equipment Cost 75000" at bounding box center [529, 168] width 1059 height 40
type input "4"
type input "$4.00"
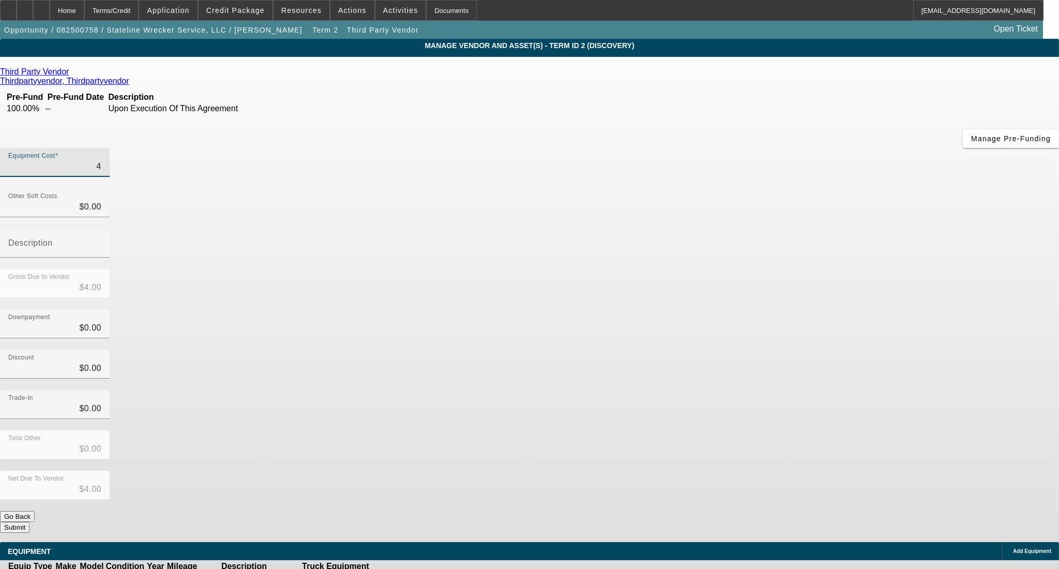
type input "45"
type input "$45.00"
type input "450"
type input "$450.00"
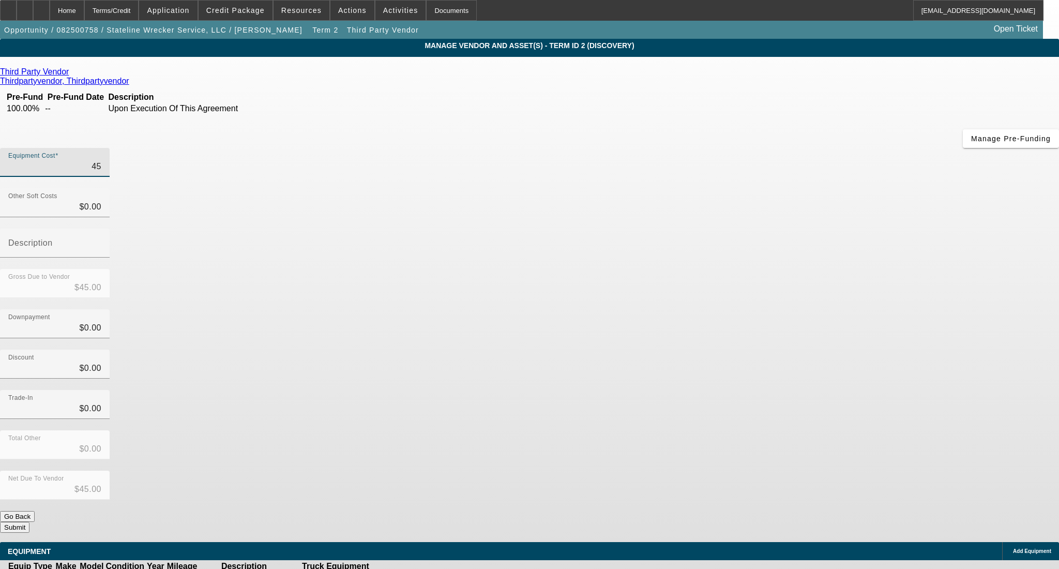
type input "$450.00"
type input "4500"
type input "$4,500.00"
type input "45000"
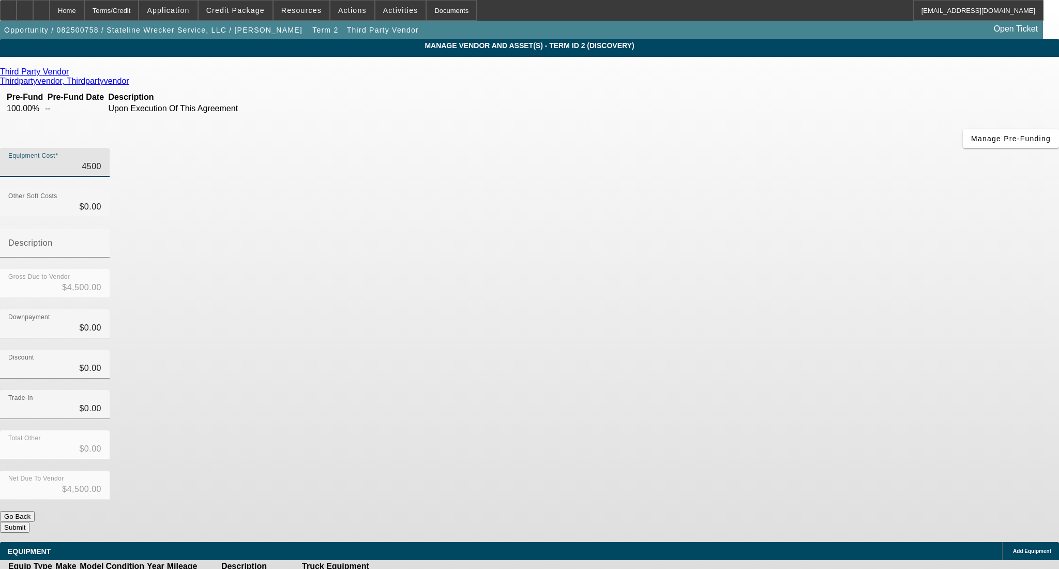
type input "$45,000.00"
click at [793, 349] on div "Discount $0.00" at bounding box center [529, 369] width 1059 height 40
click at [29, 522] on button "Submit" at bounding box center [14, 527] width 29 height 11
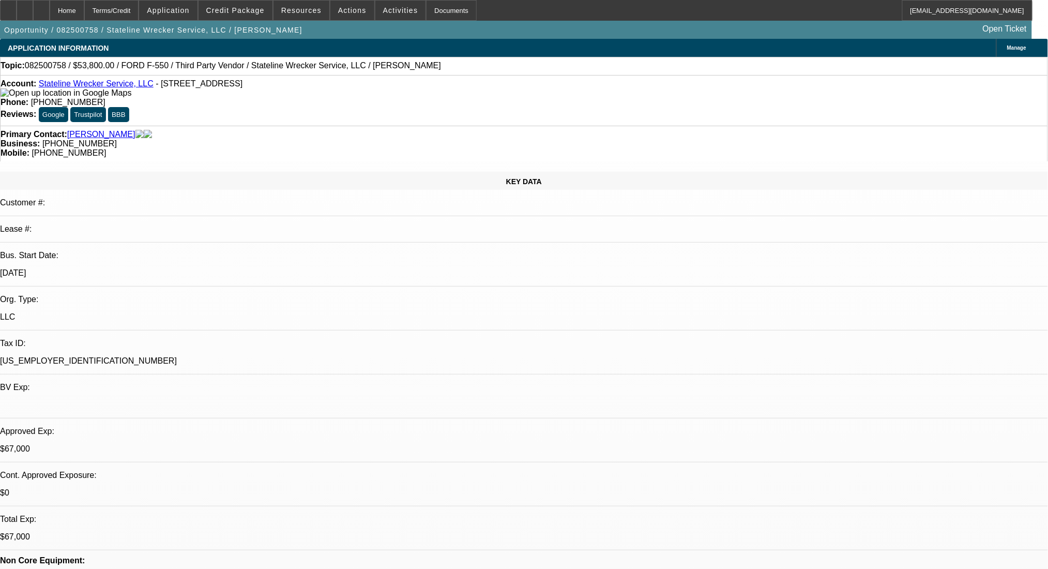
select select "0"
select select "2"
select select "0.1"
select select "4"
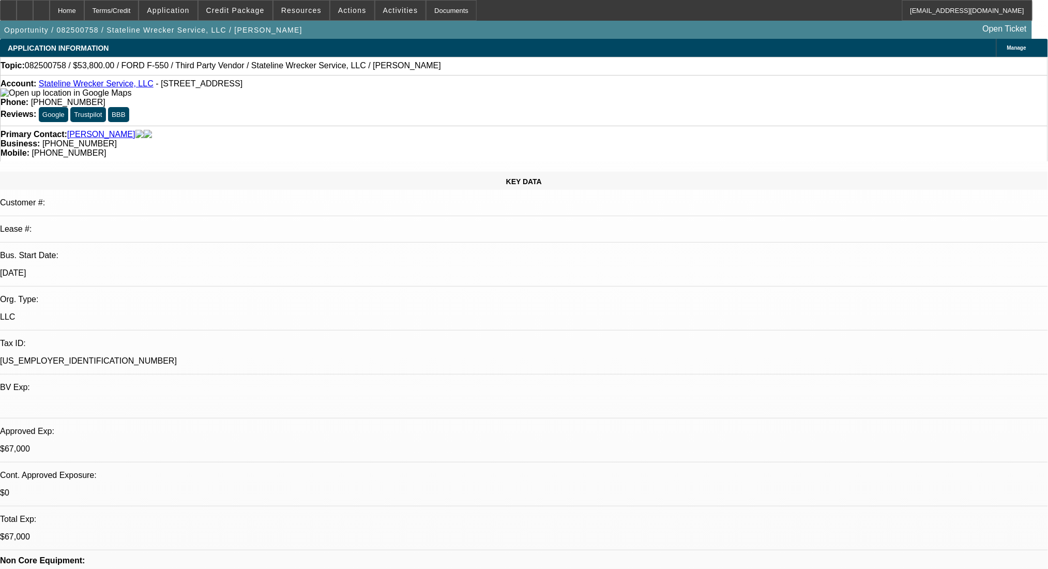
select select "0"
select select "2"
select select "0.1"
select select "4"
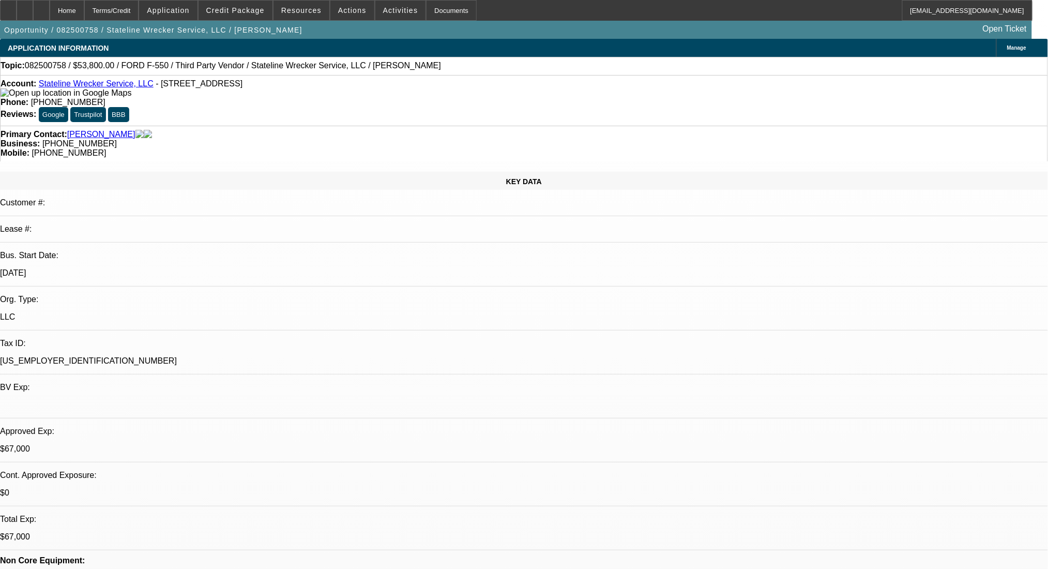
select select "0"
select select "2"
select select "0.1"
select select "4"
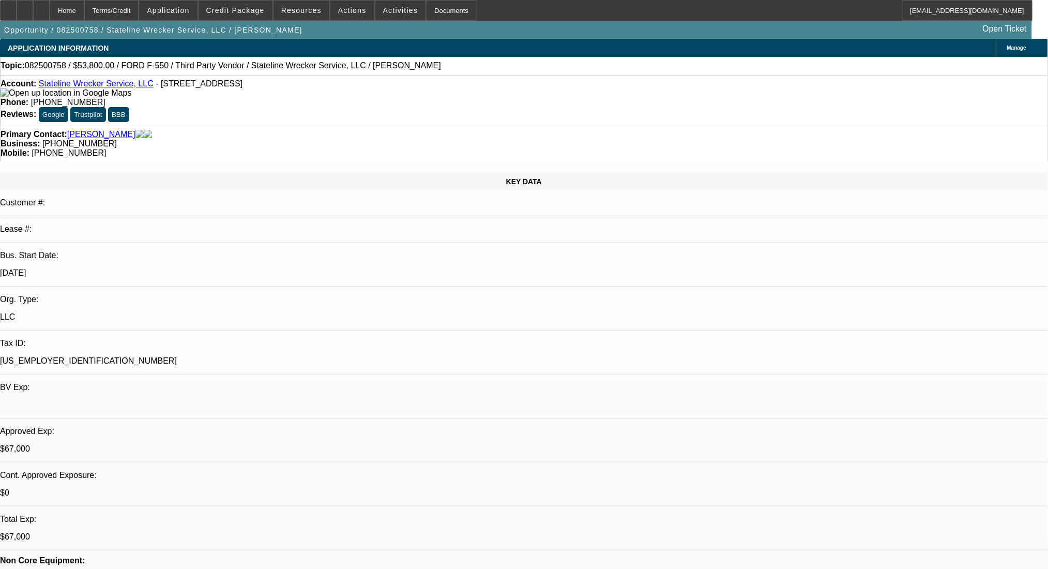
select select "0"
select select "2"
select select "0.1"
select select "4"
drag, startPoint x: 156, startPoint y: 17, endPoint x: 183, endPoint y: 21, distance: 27.8
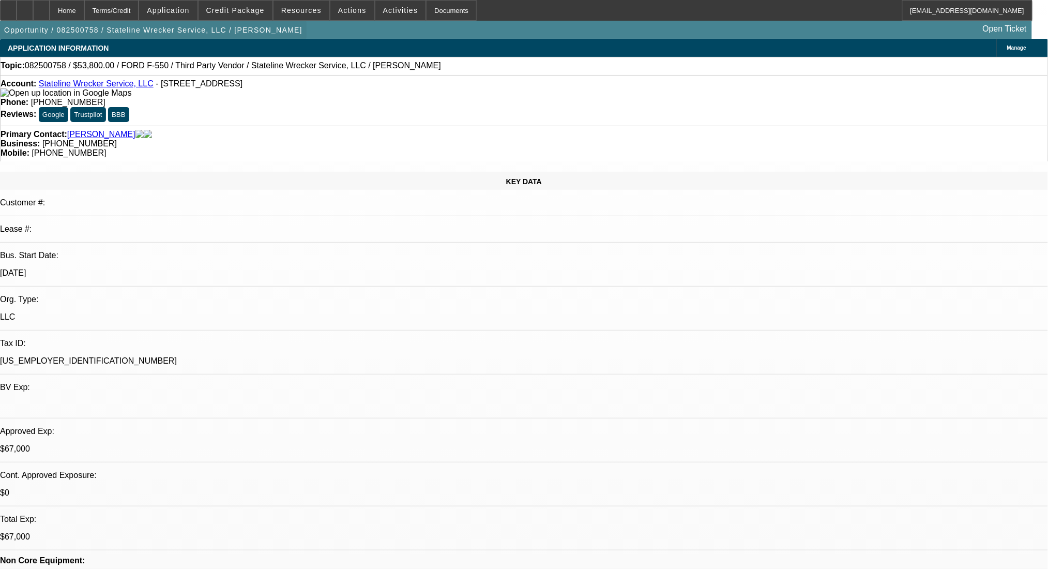
click at [139, 17] on div "Terms/Credit" at bounding box center [111, 10] width 55 height 21
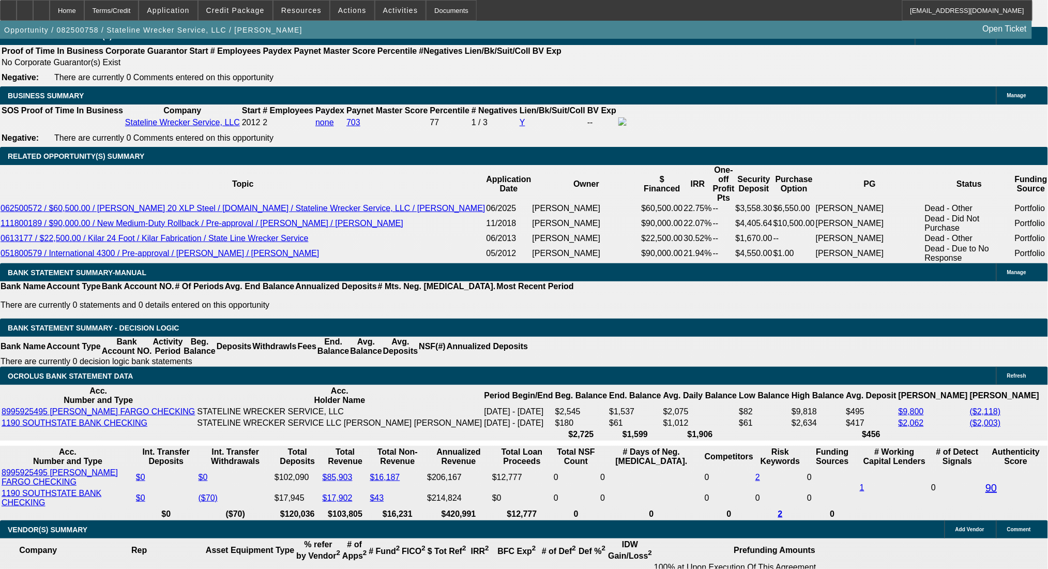
drag, startPoint x: 599, startPoint y: 323, endPoint x: 626, endPoint y: 324, distance: 27.4
type input "UNKNOWN"
type input "3"
type input "$13,392.13"
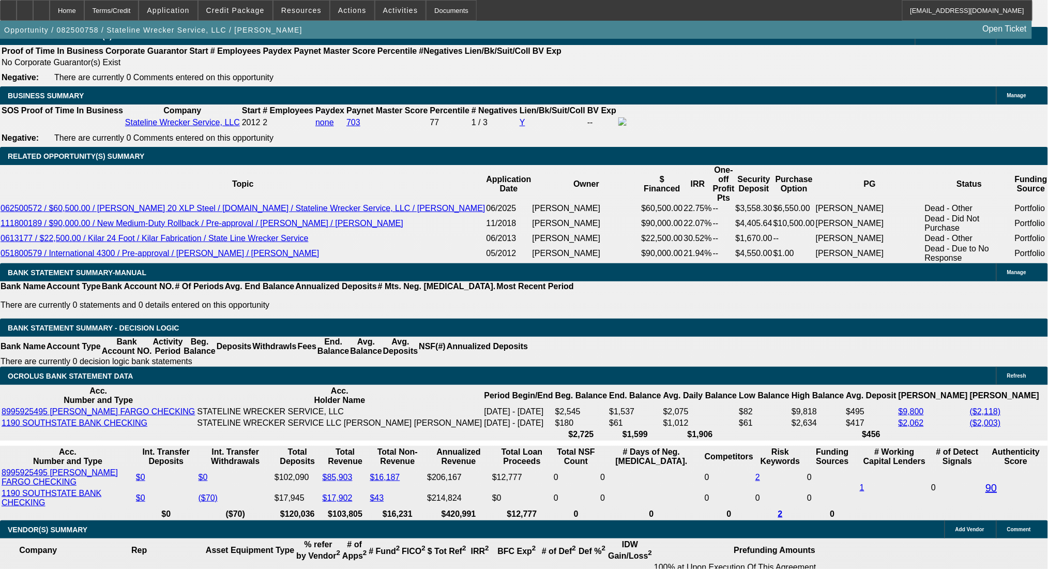
type input "$13,392.13"
type input "30"
type input "$1,624.10"
type input "30"
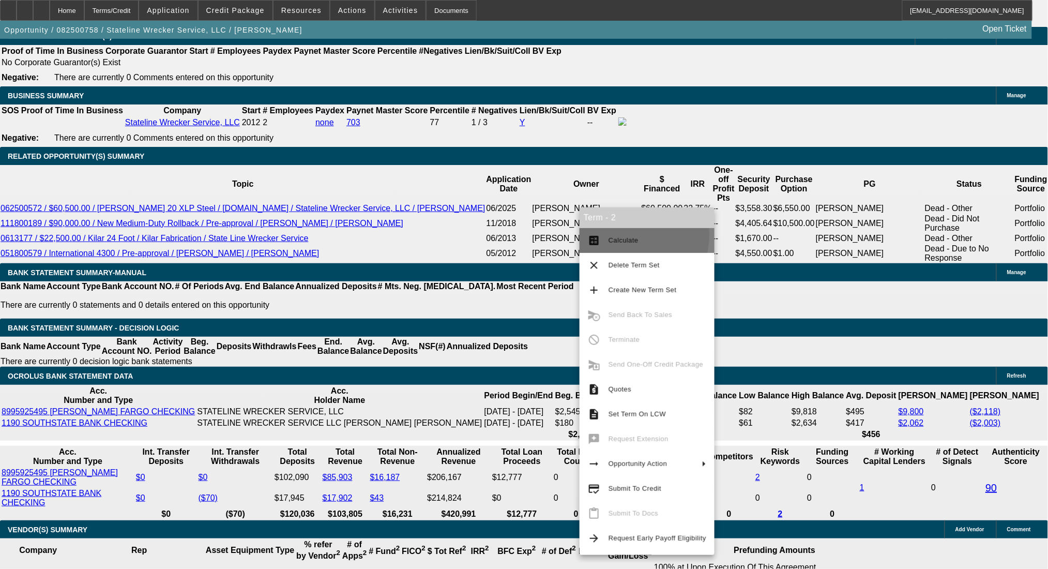
click at [611, 235] on span "Calculate" at bounding box center [657, 240] width 98 height 12
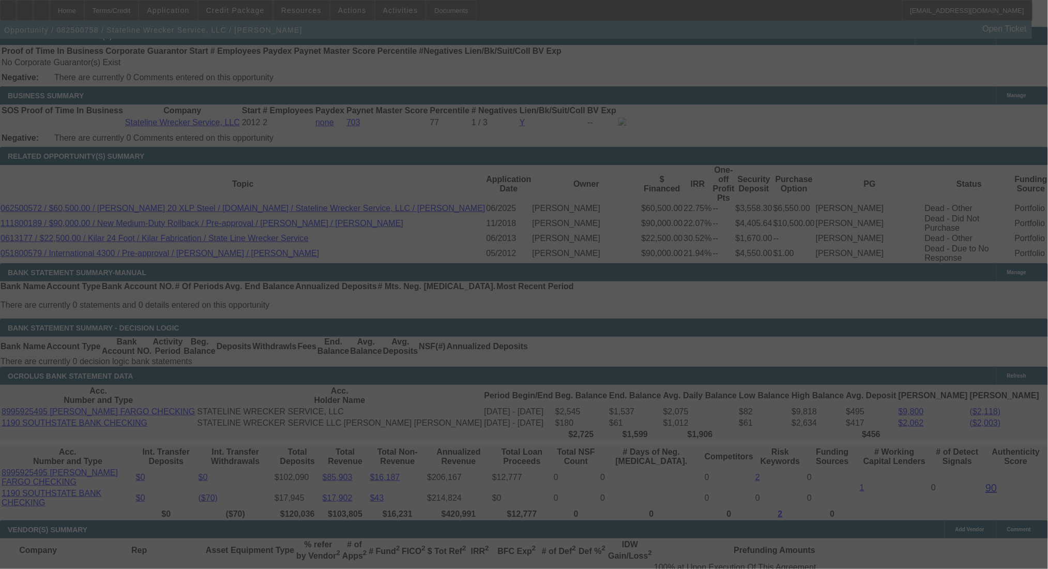
select select "0"
select select "2"
select select "0.1"
select select "4"
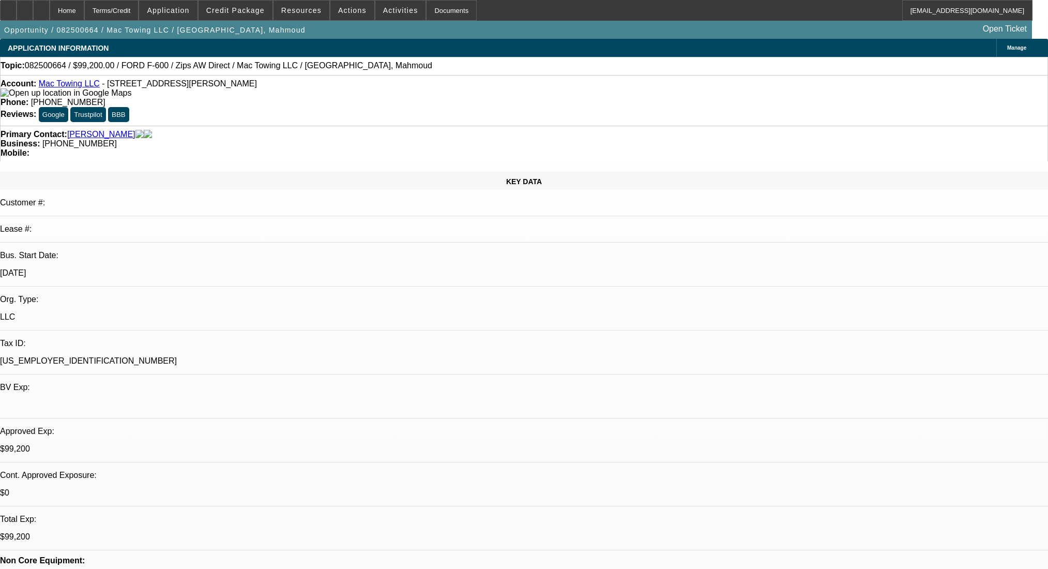
select select "0"
select select "2"
select select "0"
select select "6"
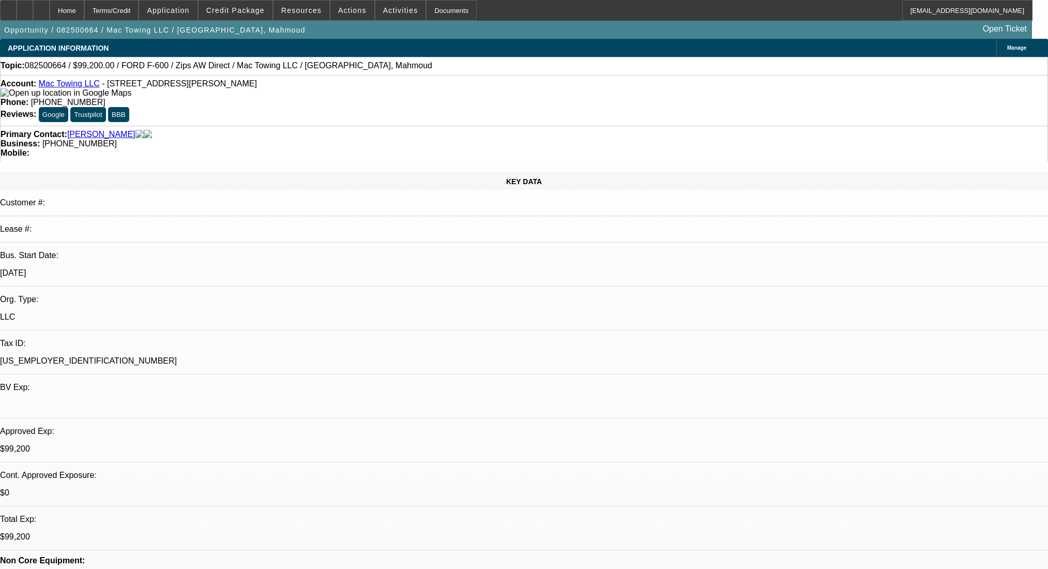
select select "0.2"
select select "2"
select select "0"
select select "6"
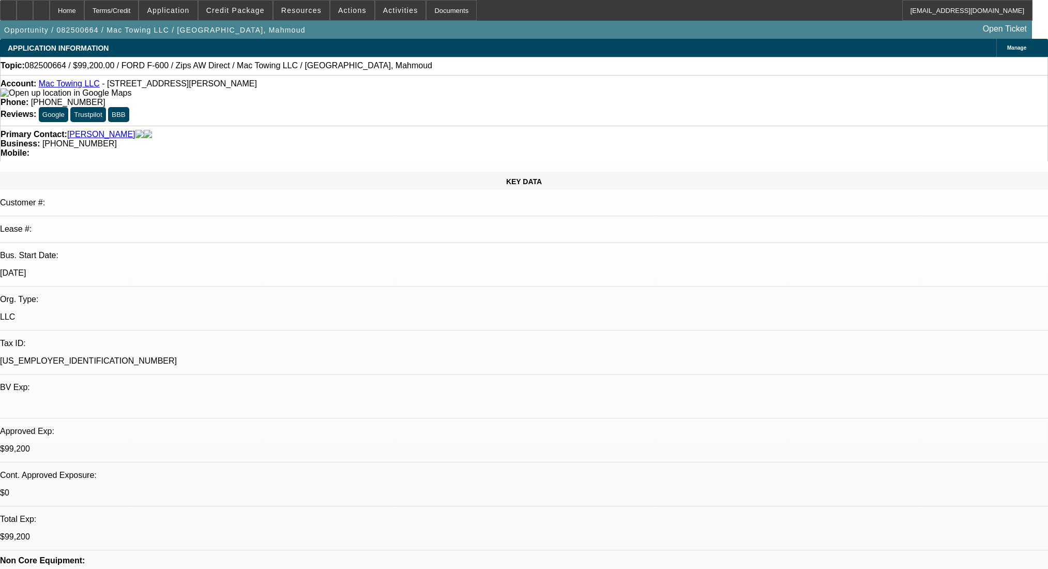
select select "0.2"
select select "2"
select select "0"
select select "6"
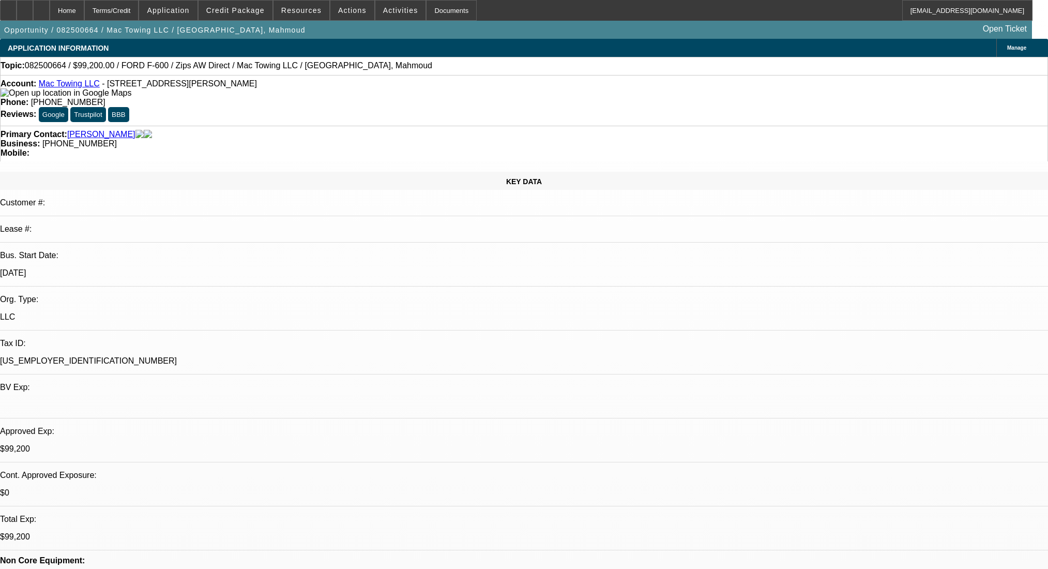
select select "0.2"
select select "2"
select select "0"
select select "6"
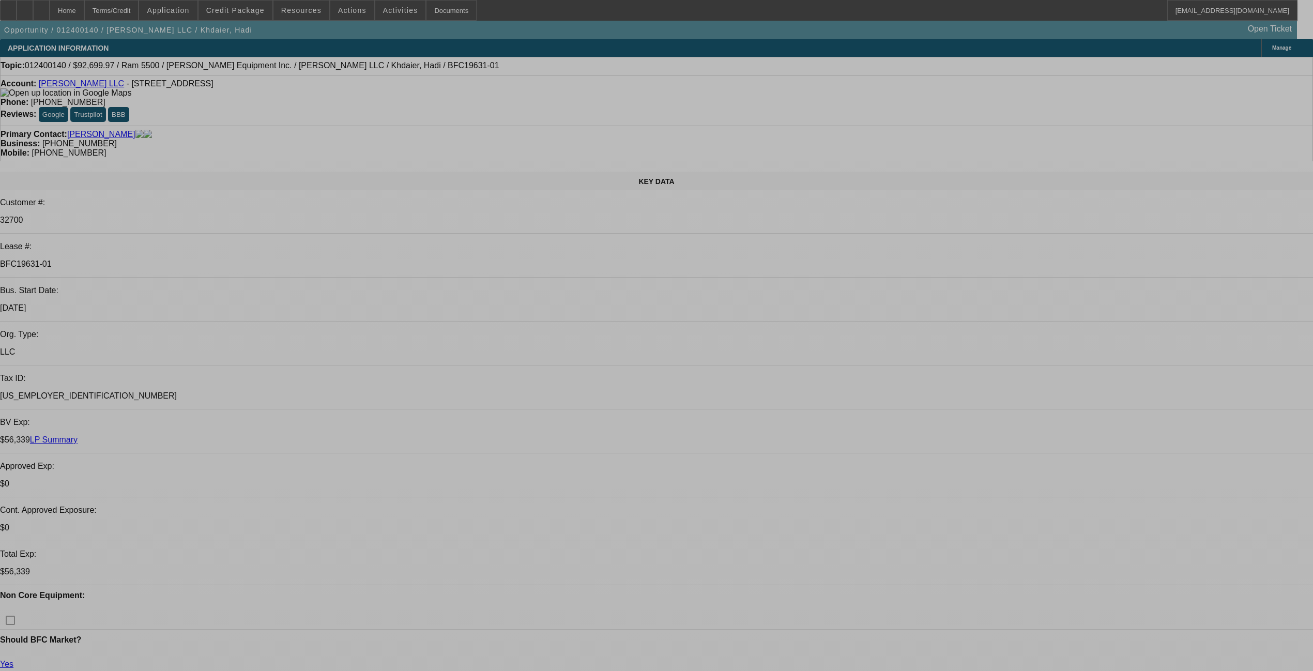
select select "0"
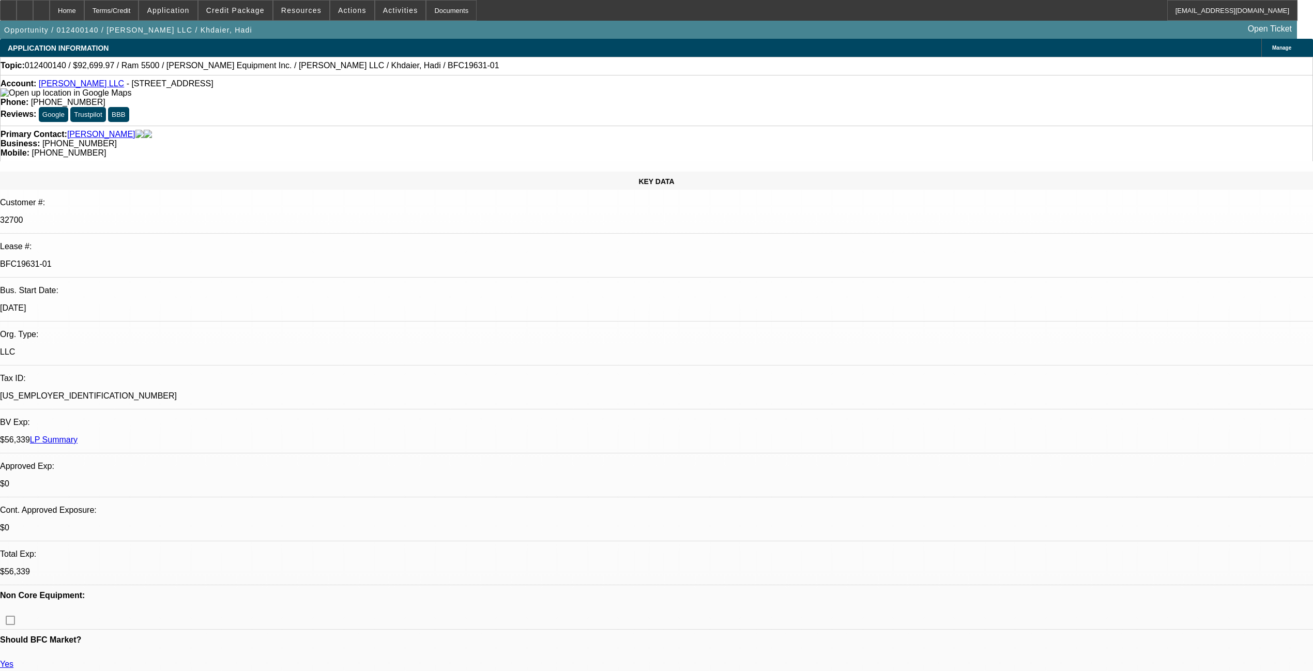
select select "2"
select select "0.1"
select select "4"
select select "0"
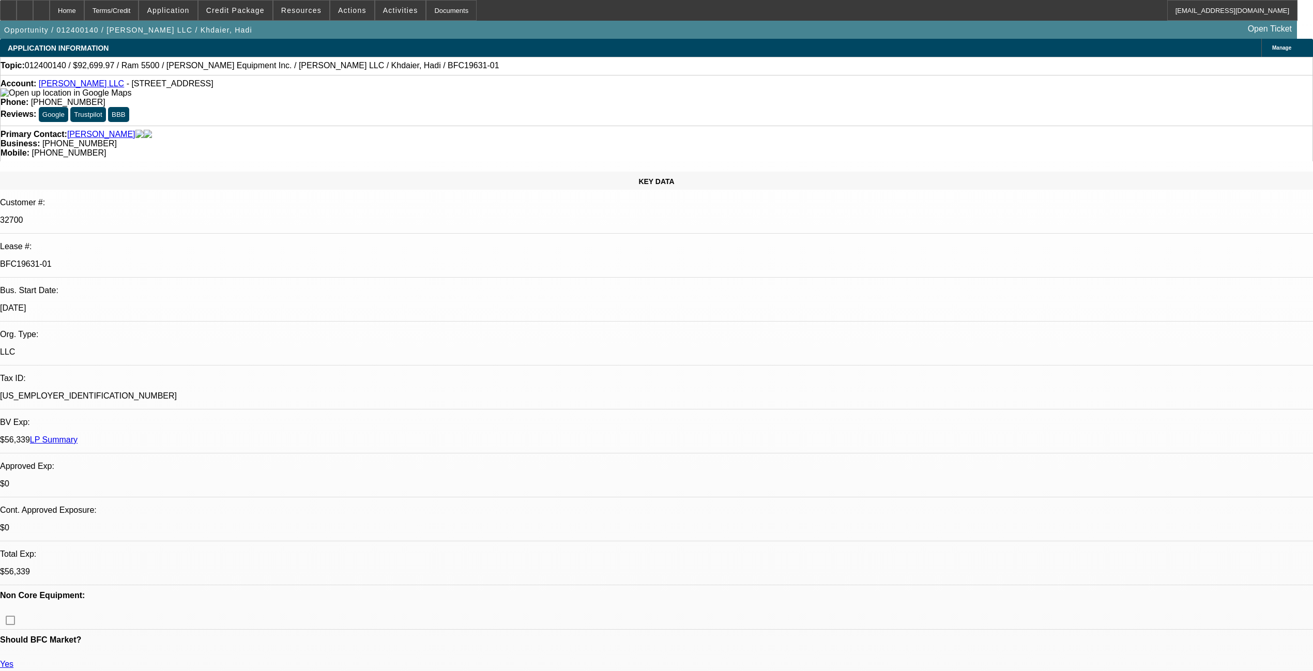
select select "2"
select select "0.1"
select select "4"
select select "0"
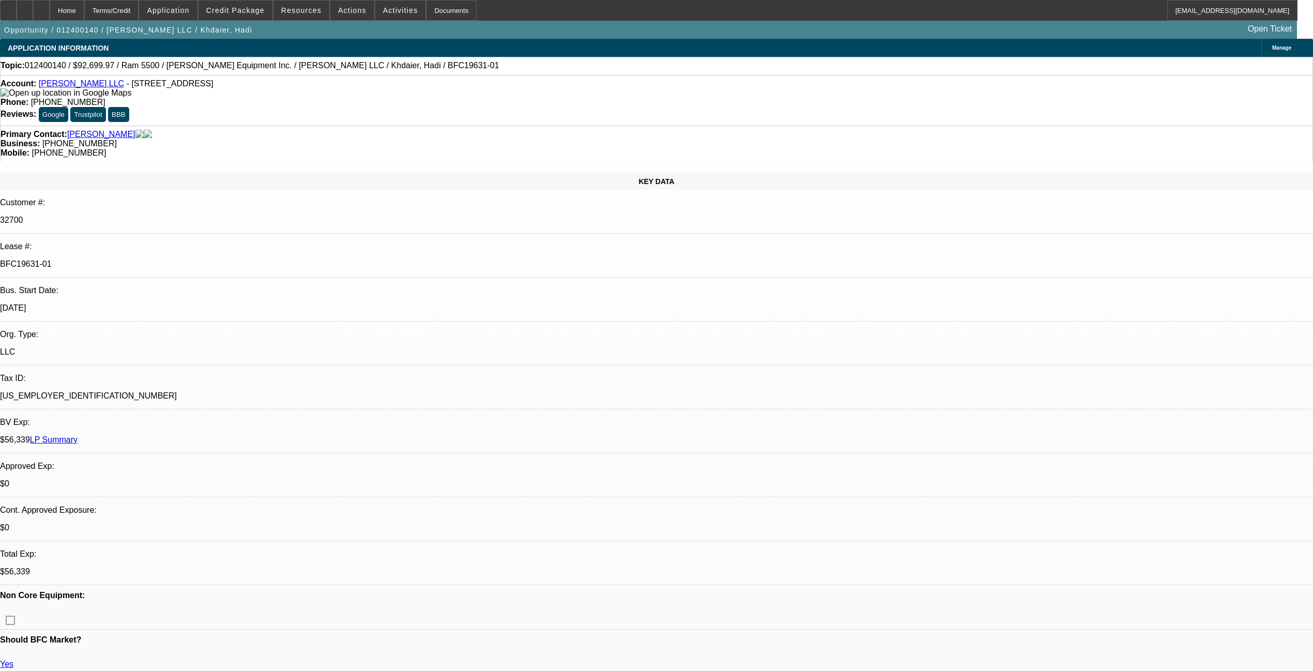
select select "2"
select select "0.1"
select select "4"
select select "0"
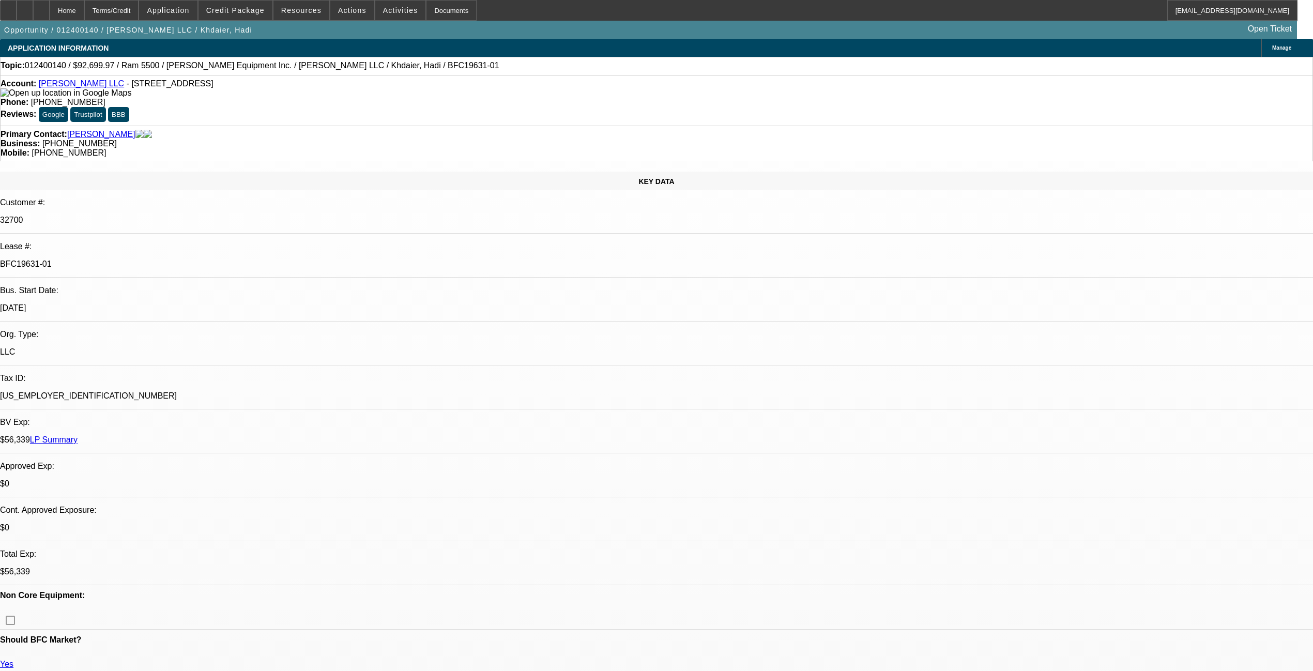
select select "2"
select select "0.1"
select select "4"
click at [139, 5] on div "Terms/Credit" at bounding box center [111, 10] width 55 height 21
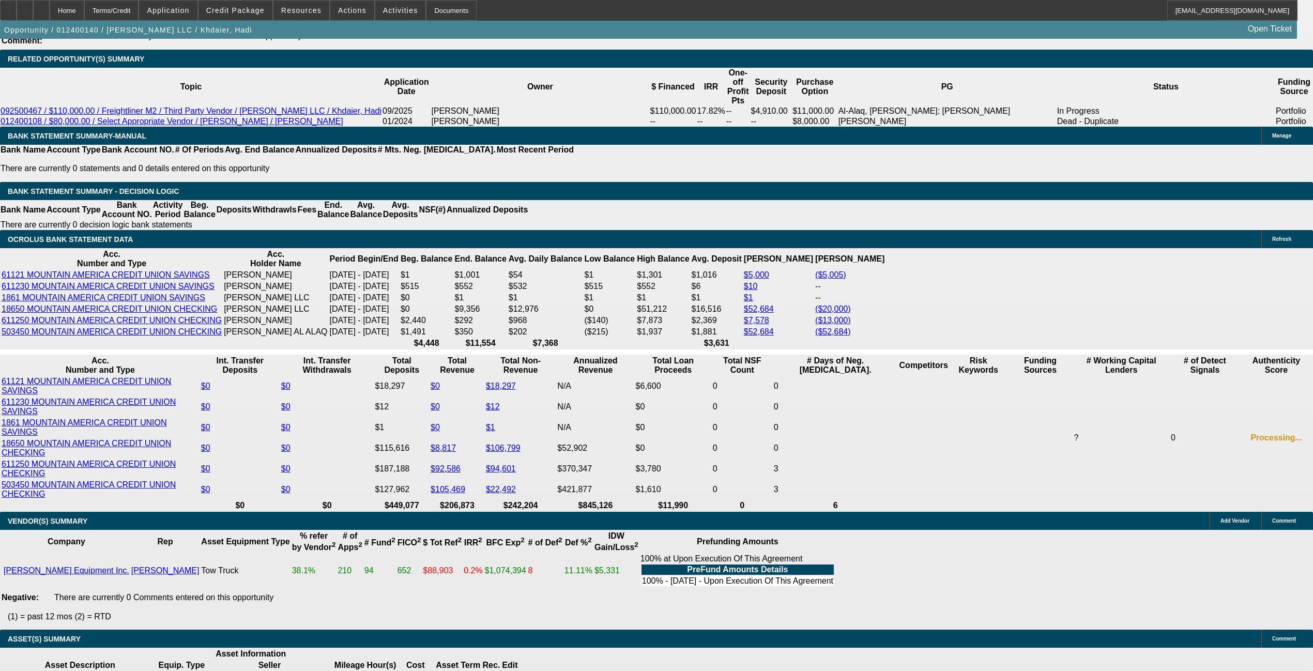
scroll to position [1905, 0]
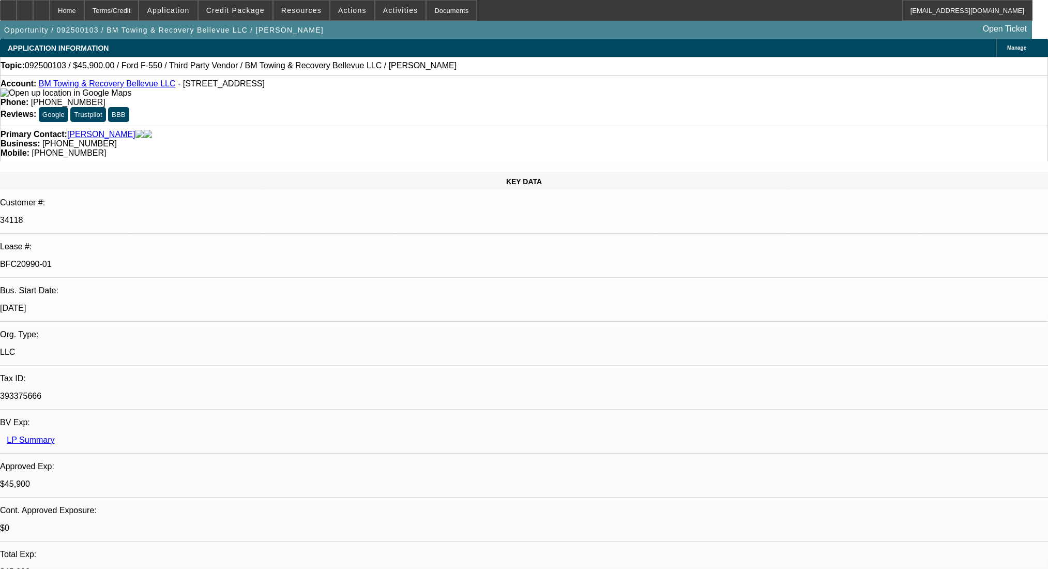
select select "0.15"
select select "2"
select select "0.1"
select select "4"
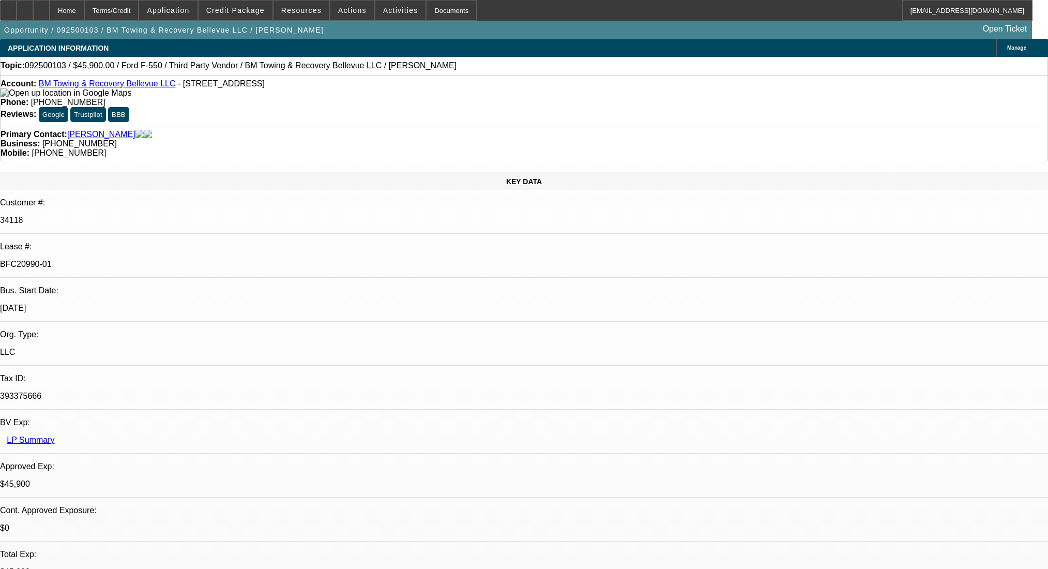
select select "0"
select select "2"
select select "0.1"
select select "4"
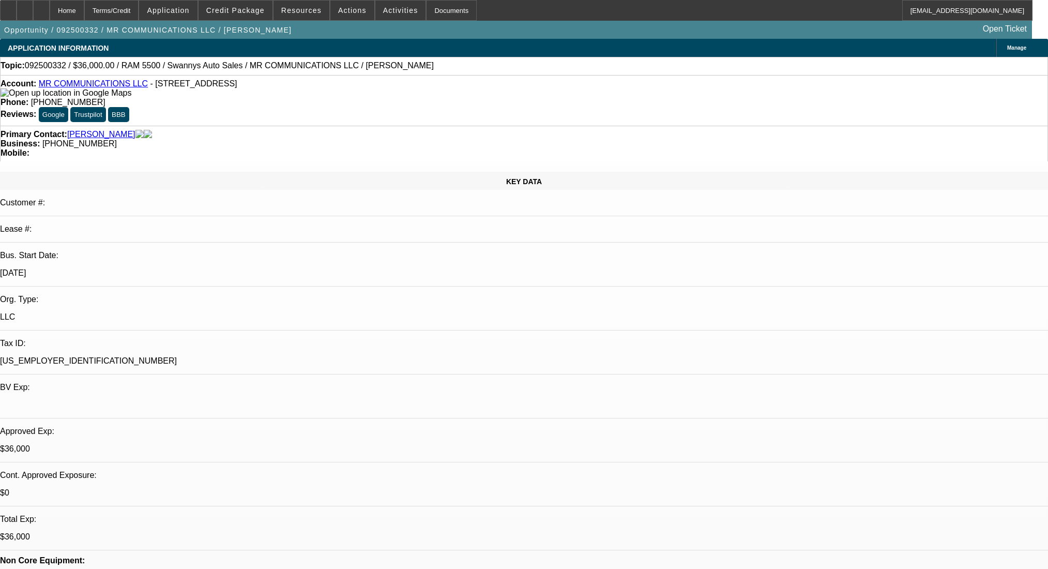
select select "0"
select select "2"
select select "0"
select select "6"
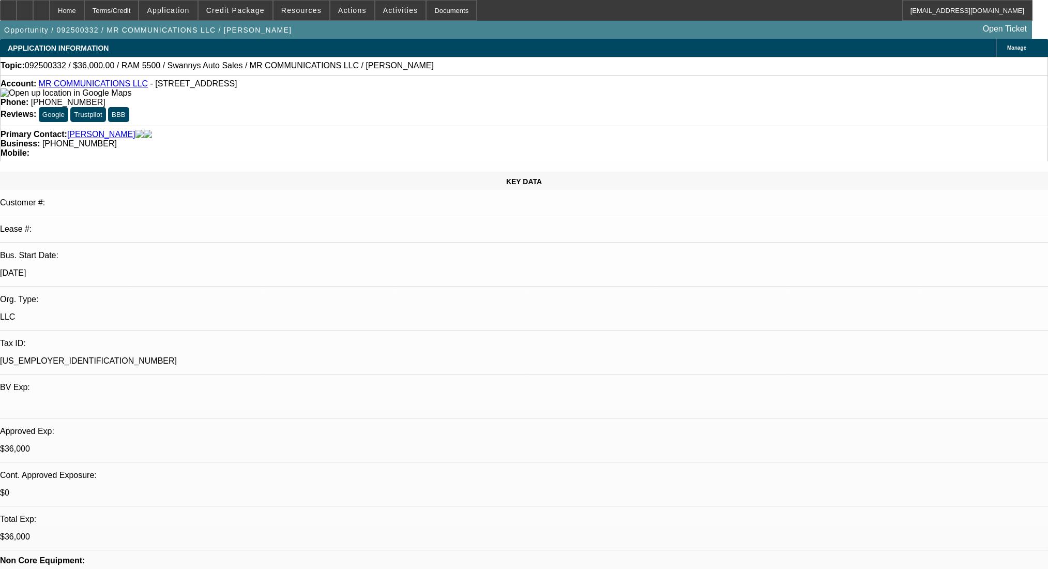
select select "0"
select select "2"
select select "0"
select select "6"
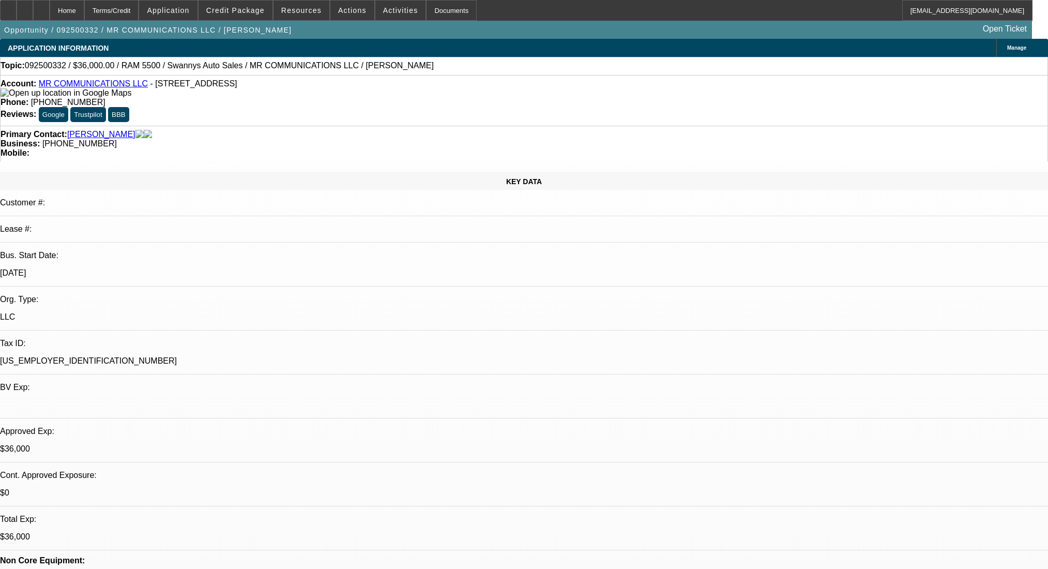
select select "0"
select select "2"
select select "0"
select select "6"
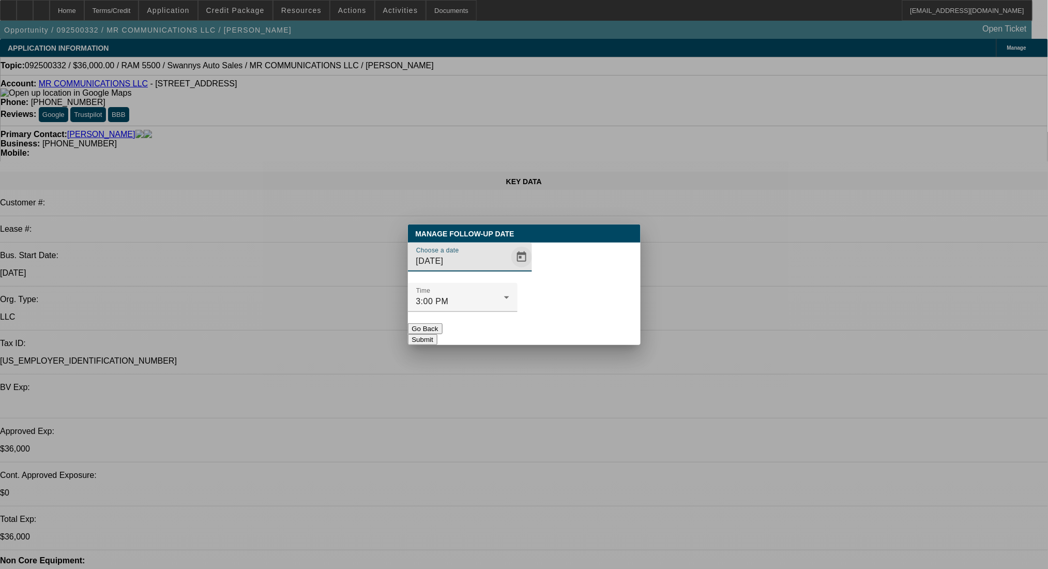
click at [509, 269] on span "Open calendar" at bounding box center [521, 256] width 25 height 25
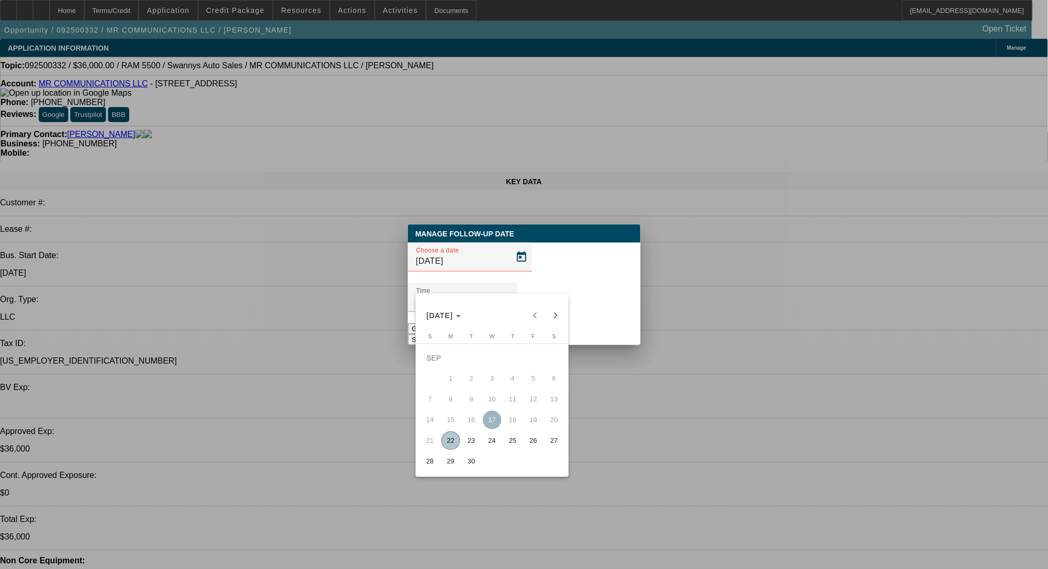
click at [472, 440] on span "23" at bounding box center [471, 440] width 19 height 19
type input "9/23/2025"
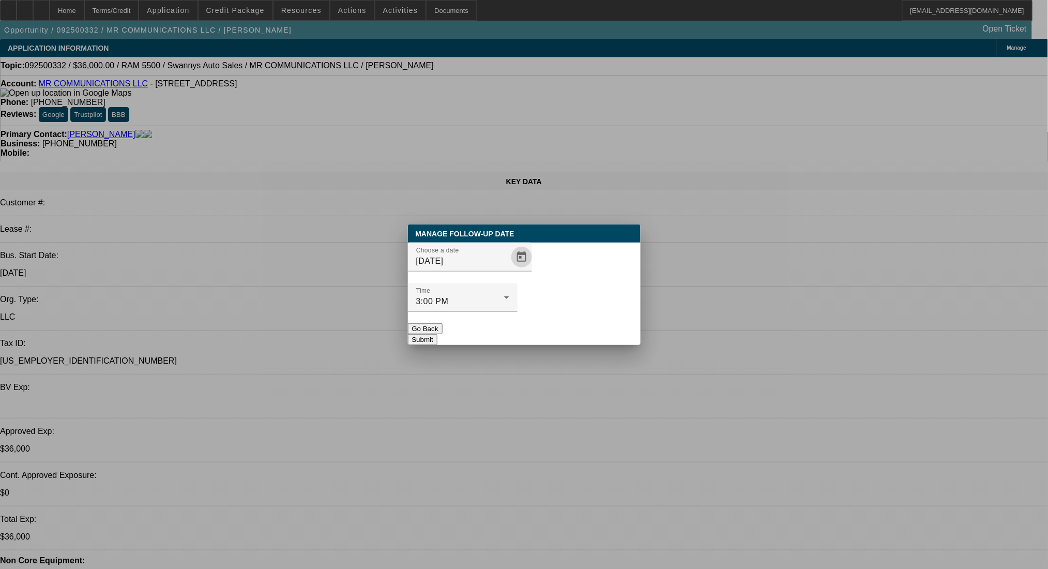
click at [437, 334] on button "Submit" at bounding box center [422, 339] width 29 height 11
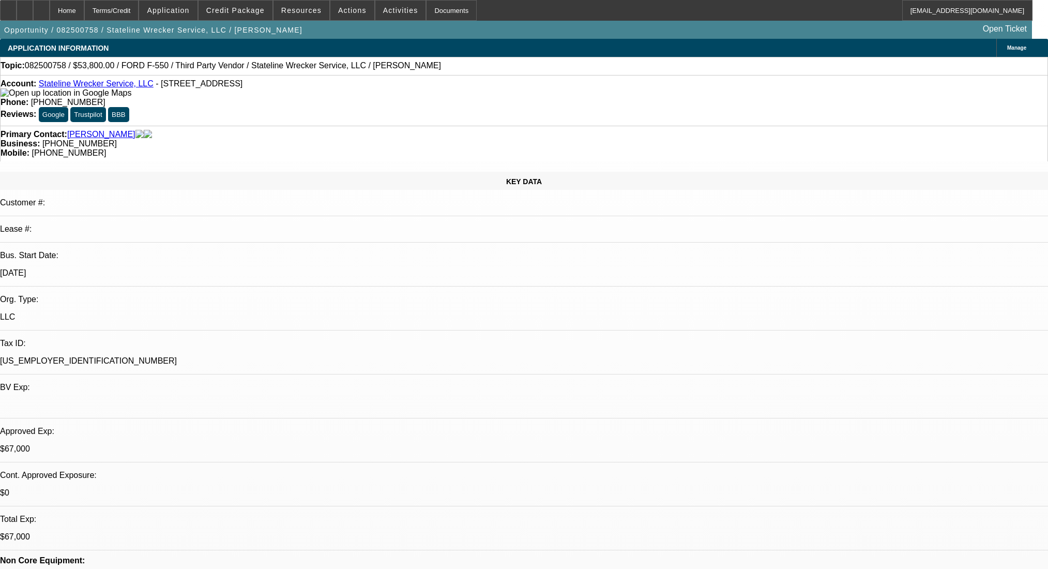
select select "0"
select select "2"
select select "0.1"
select select "4"
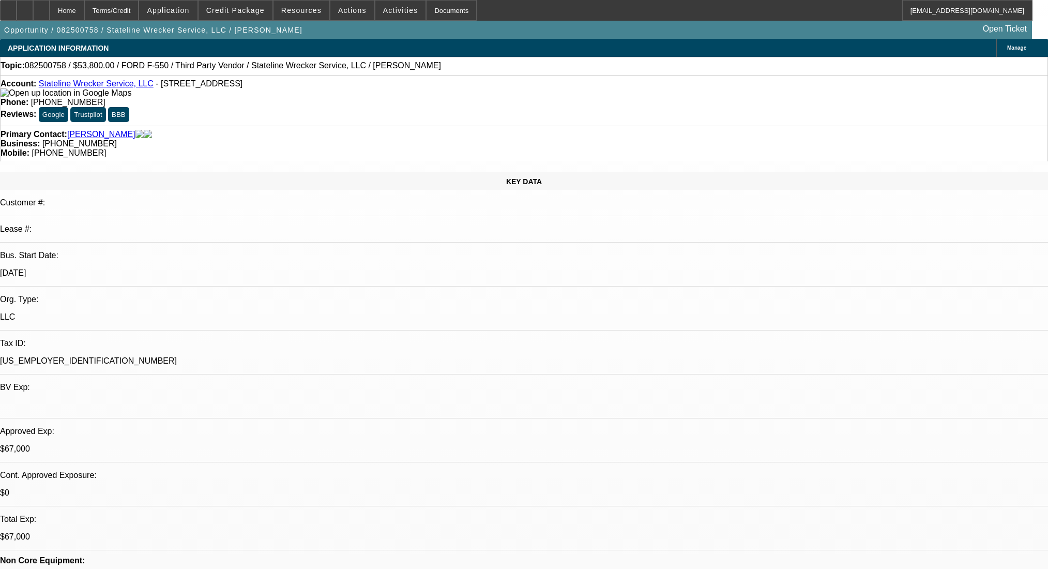
select select "0"
select select "2"
select select "0.1"
select select "4"
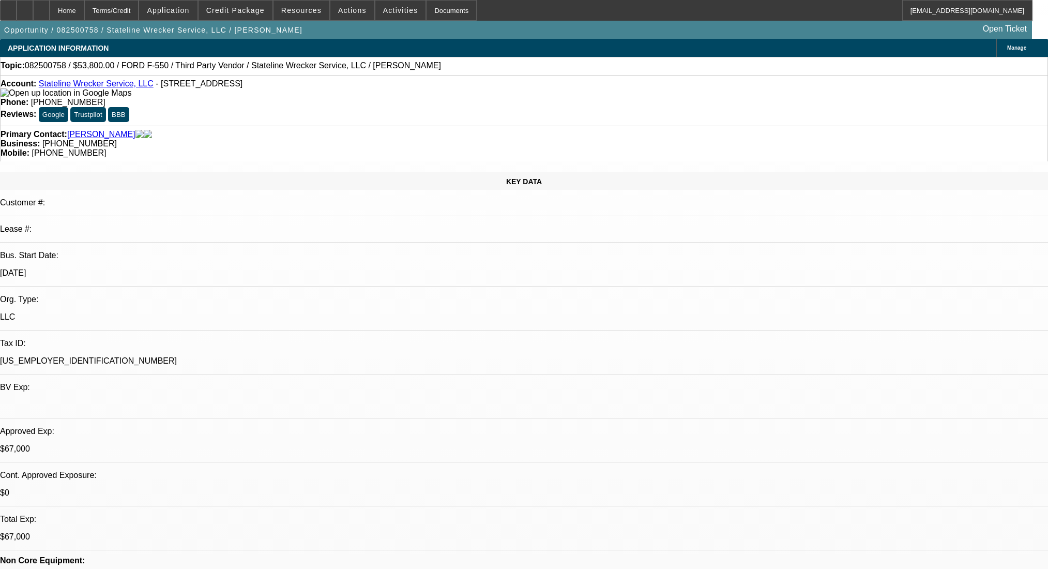
select select "0"
select select "2"
select select "0.1"
select select "4"
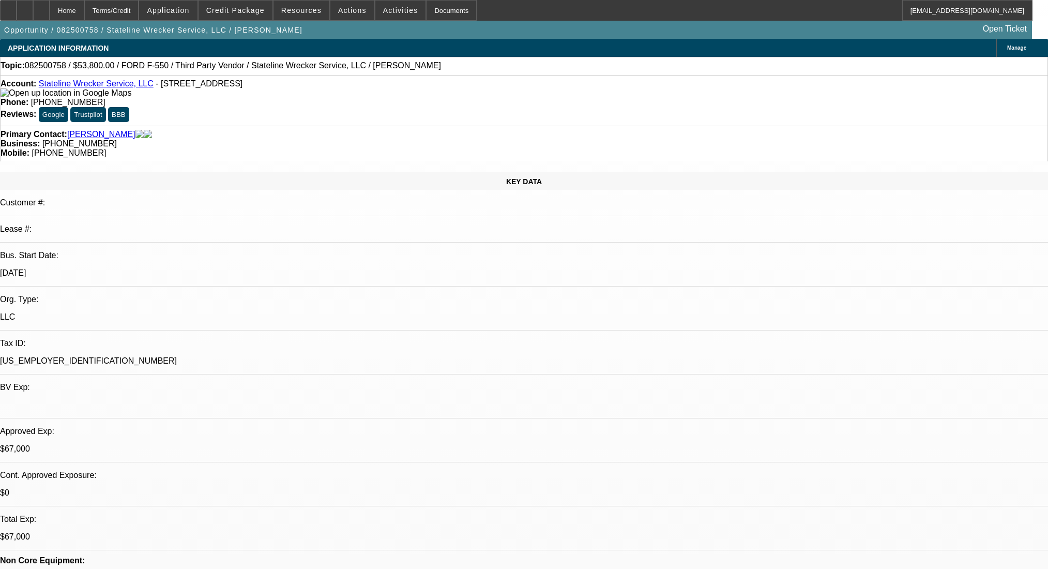
select select "0"
select select "2"
select select "0.1"
select select "4"
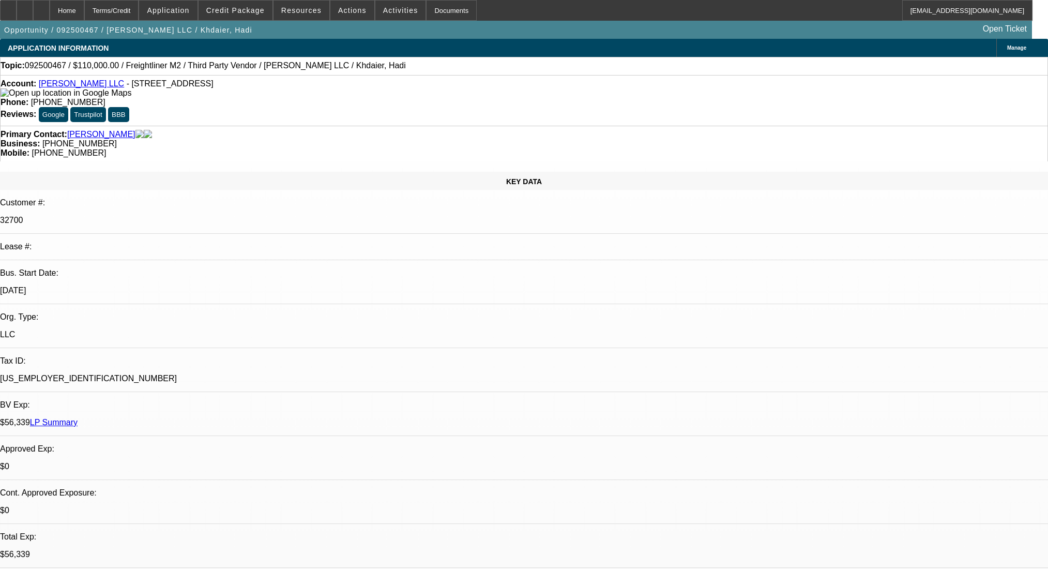
select select "0"
select select "2"
select select "0.1"
select select "4"
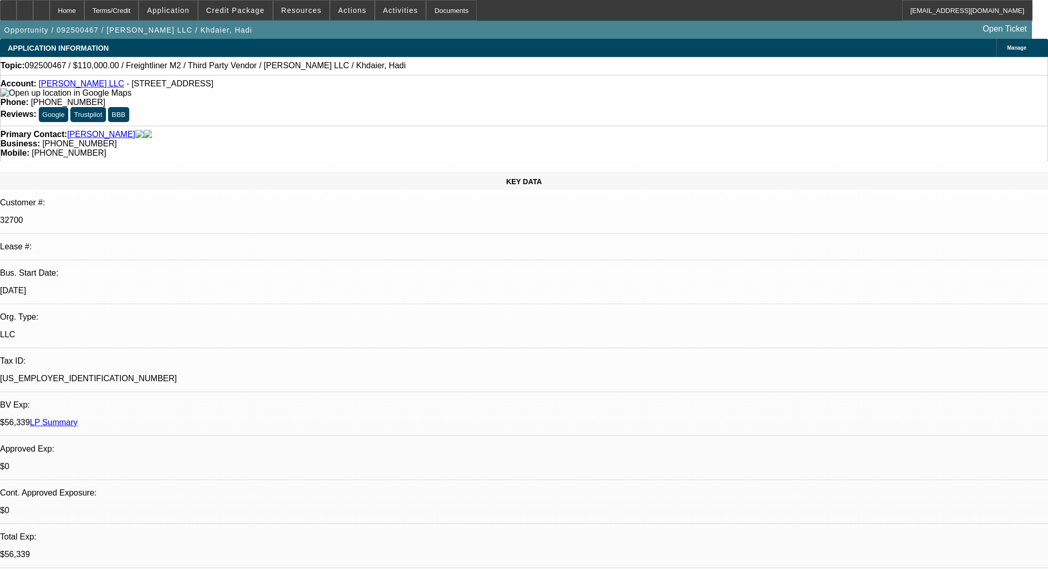
scroll to position [1560, 0]
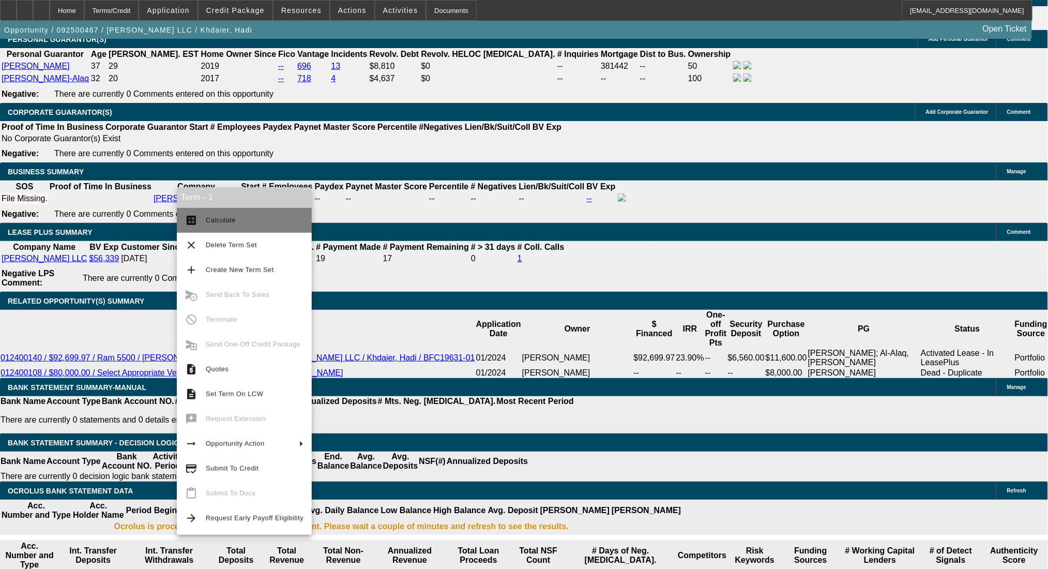
click at [209, 228] on button "calculate Calculate" at bounding box center [244, 220] width 135 height 25
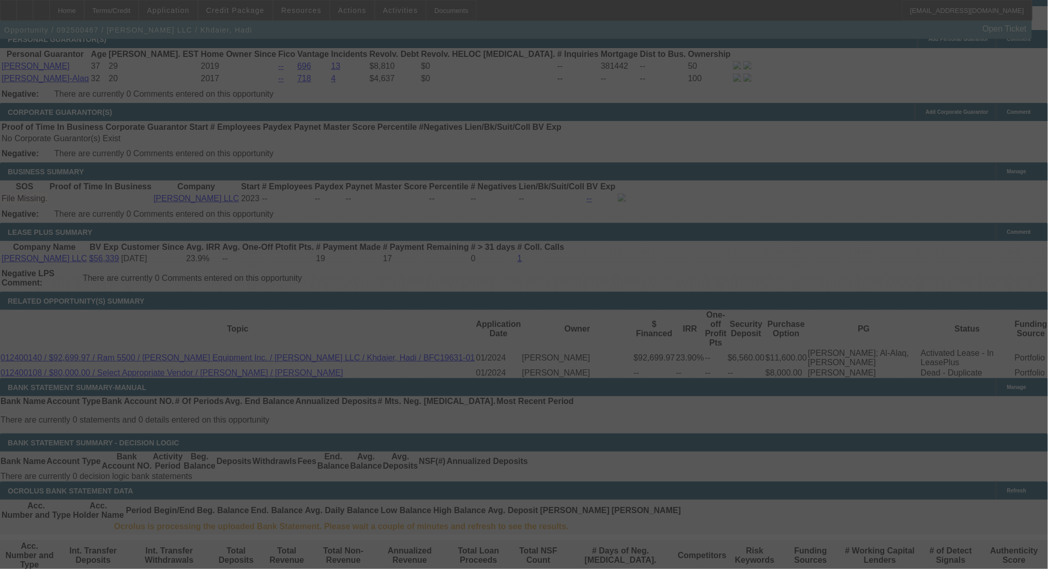
select select "0"
select select "2"
select select "0.1"
select select "4"
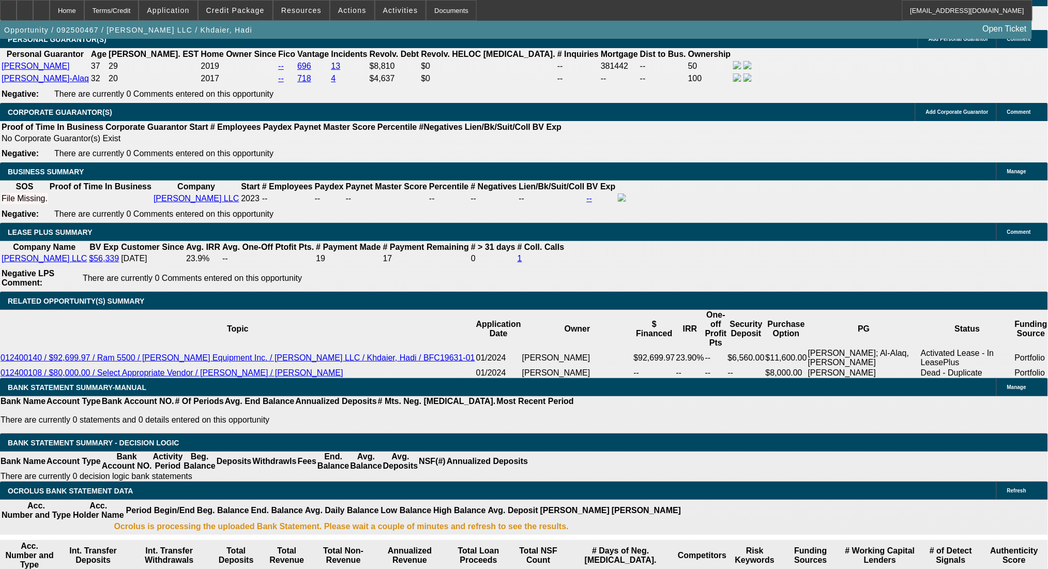
drag, startPoint x: 189, startPoint y: 253, endPoint x: 269, endPoint y: 255, distance: 80.7
type input "$14,000.00"
type input "UNKNOWN"
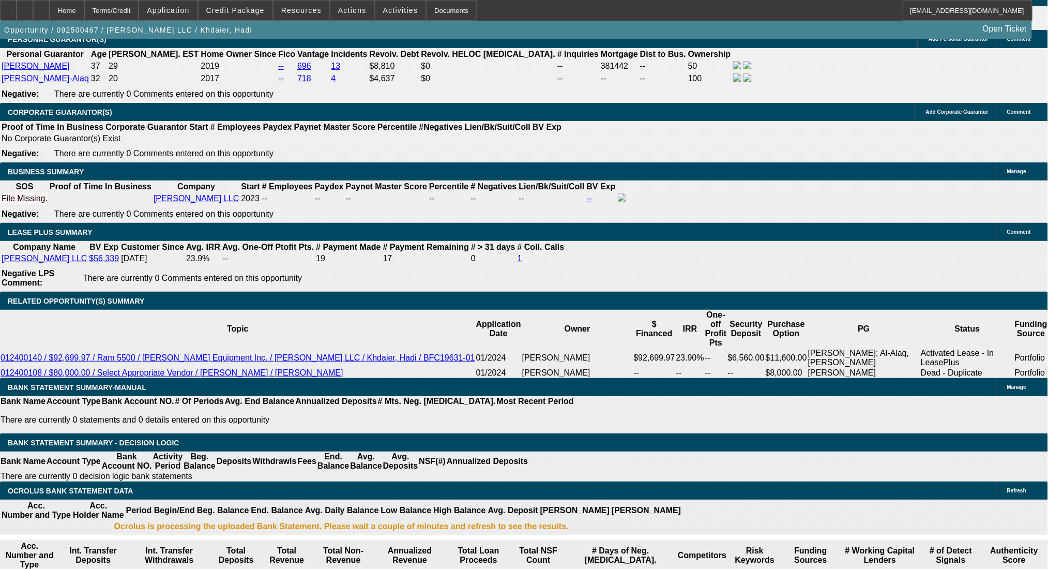
type input "$4,285.10"
type input "$2,142.55"
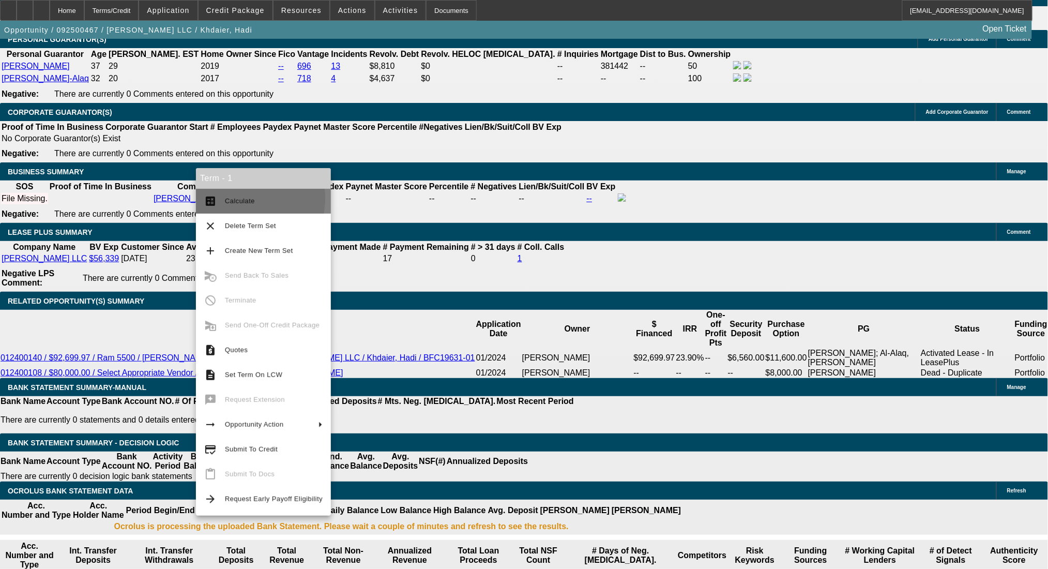
click at [227, 198] on span "Calculate" at bounding box center [240, 201] width 30 height 8
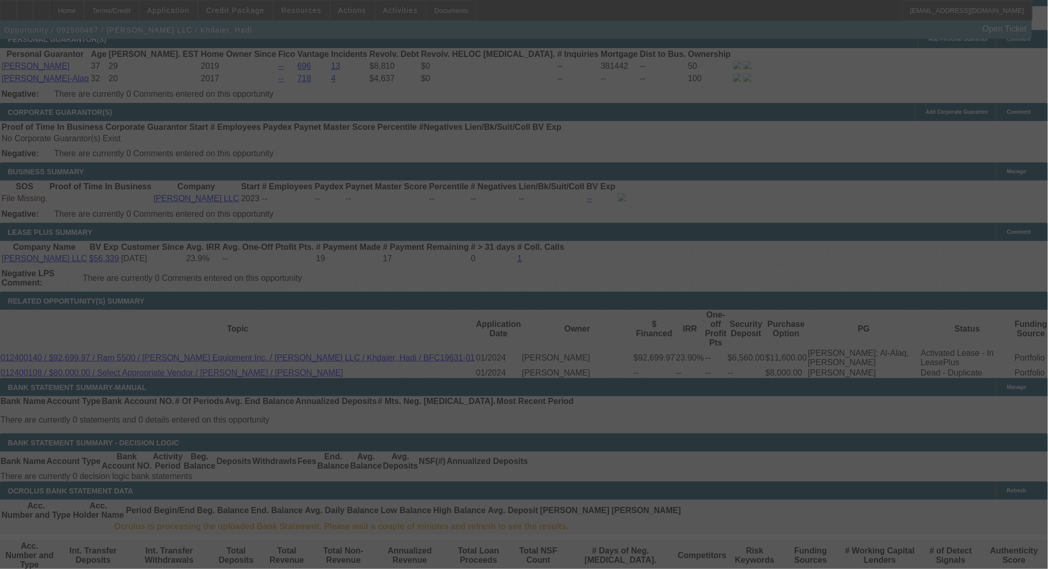
select select "0"
select select "2"
select select "0.1"
select select "4"
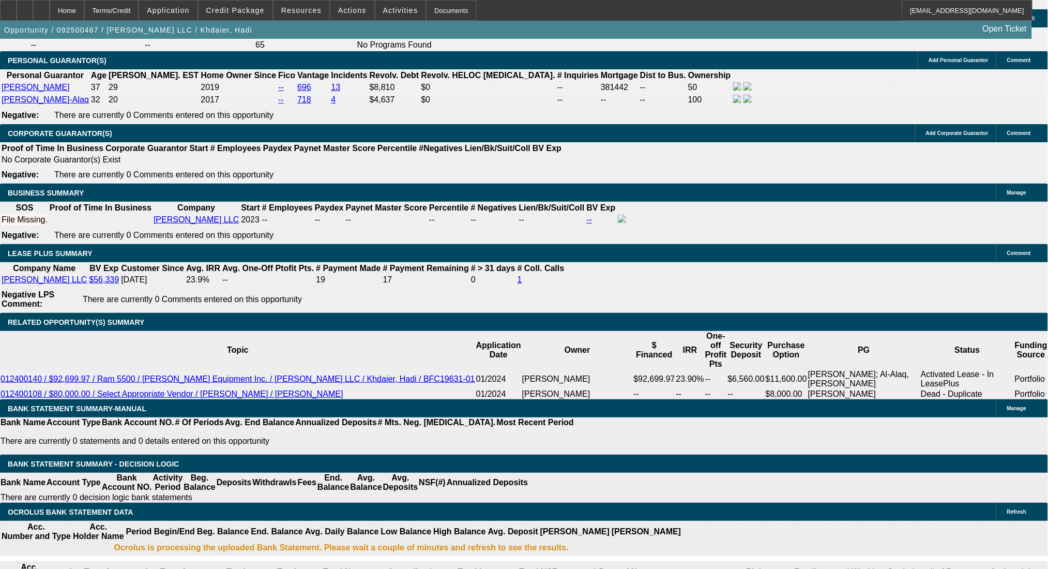
scroll to position [1353, 0]
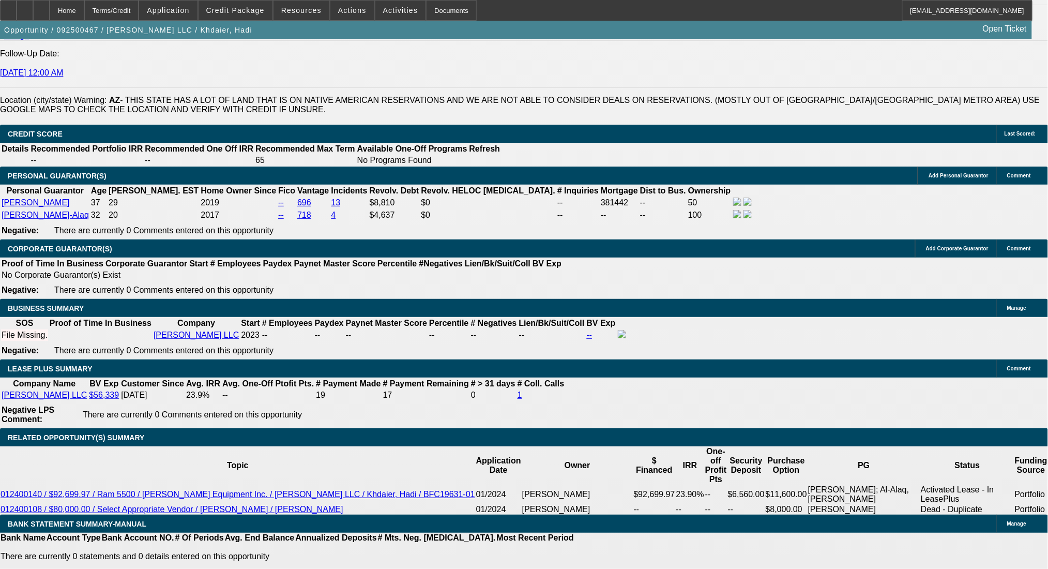
scroll to position [1560, 0]
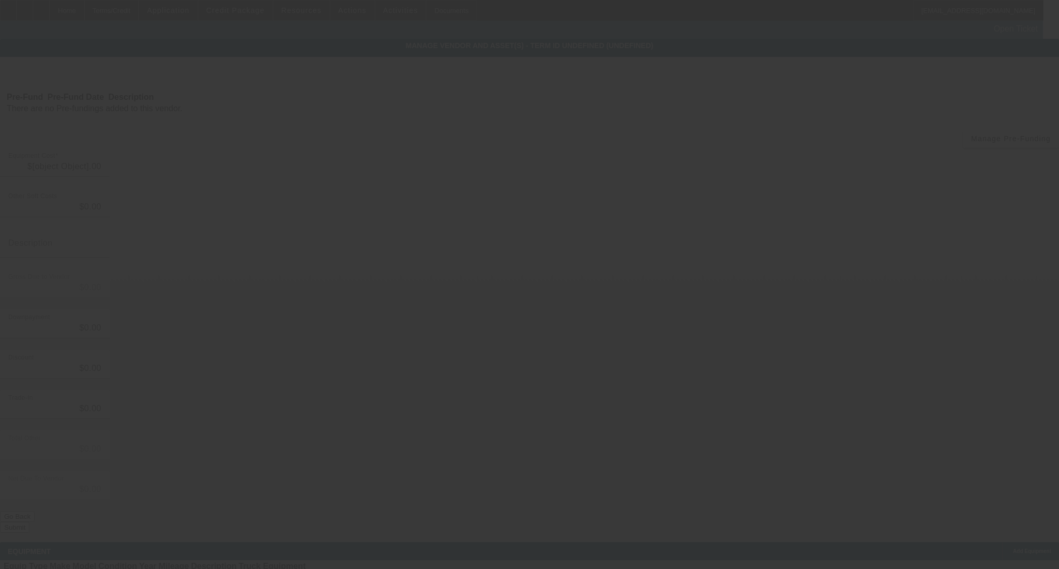
type input "$110,000.00"
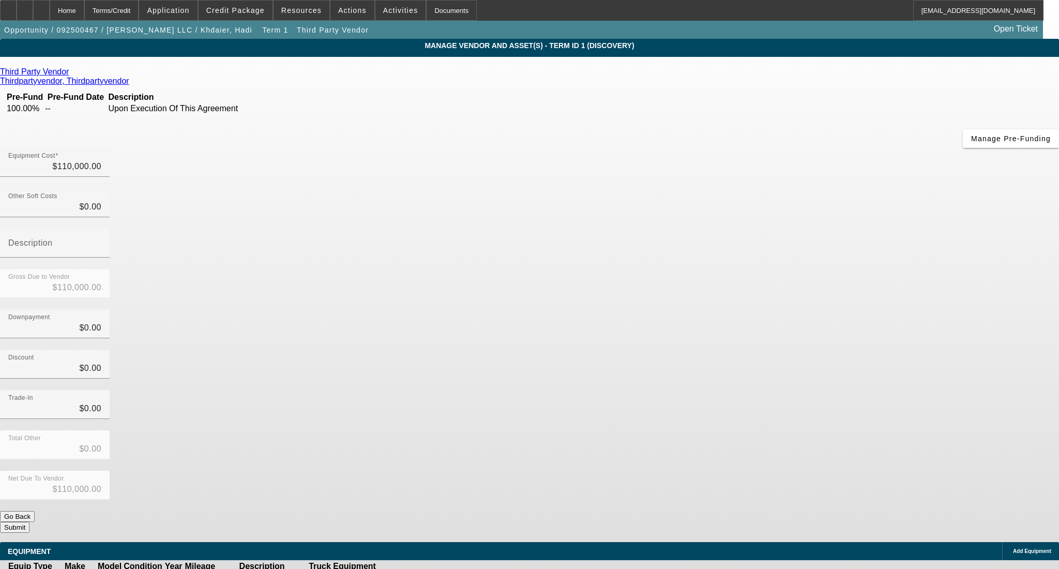
click at [399, 568] on link at bounding box center [399, 577] width 0 height 0
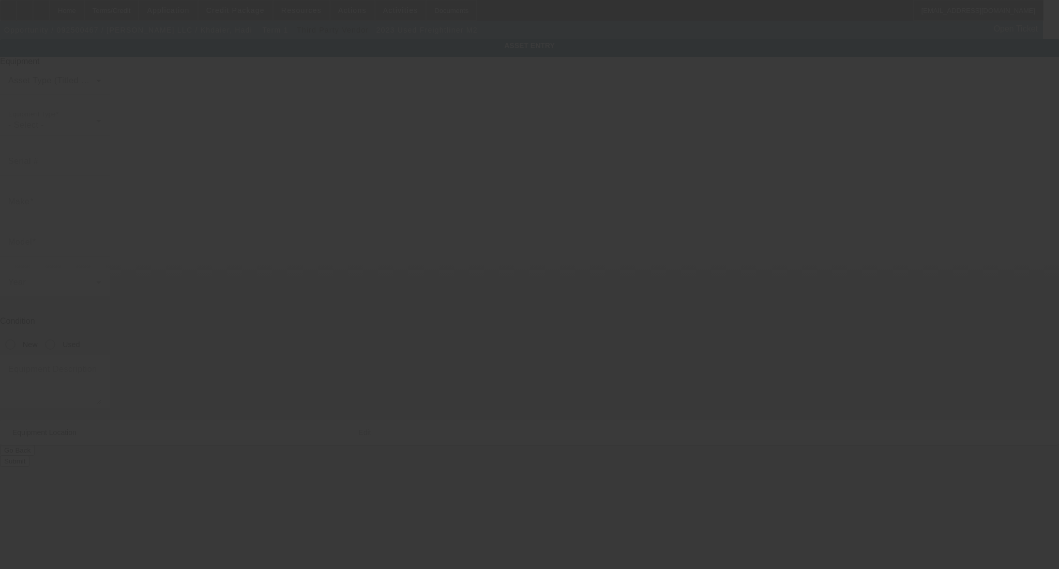
type input "3ALACWD2XPDUM7192"
type input "Freightliner"
type input "M2"
radio input "true"
type textarea "rollback jerr-dan"
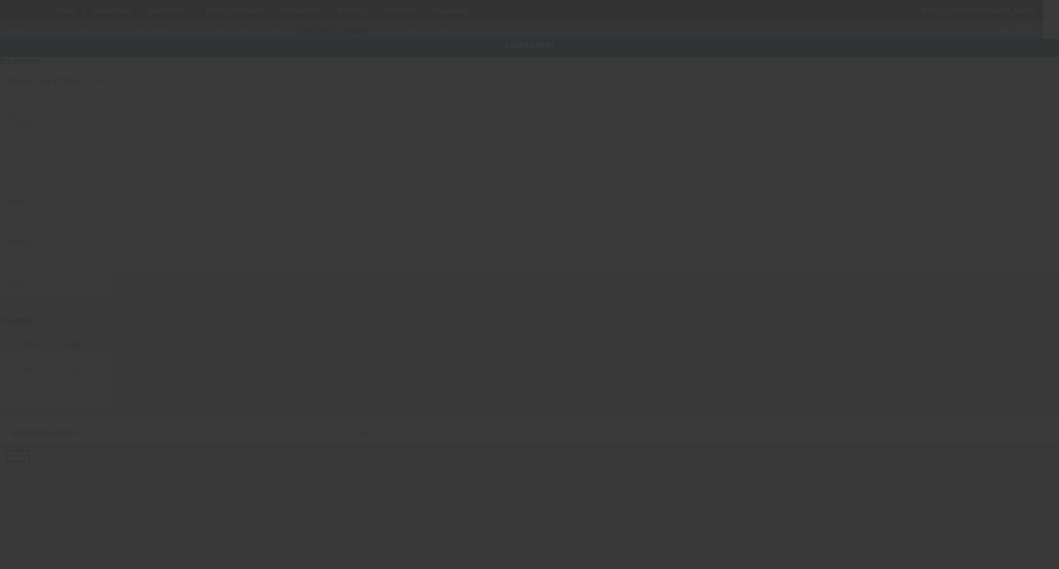
type input "12321 N 87th Dr"
type input "Peoria"
type input "85381"
type input "Maricopa"
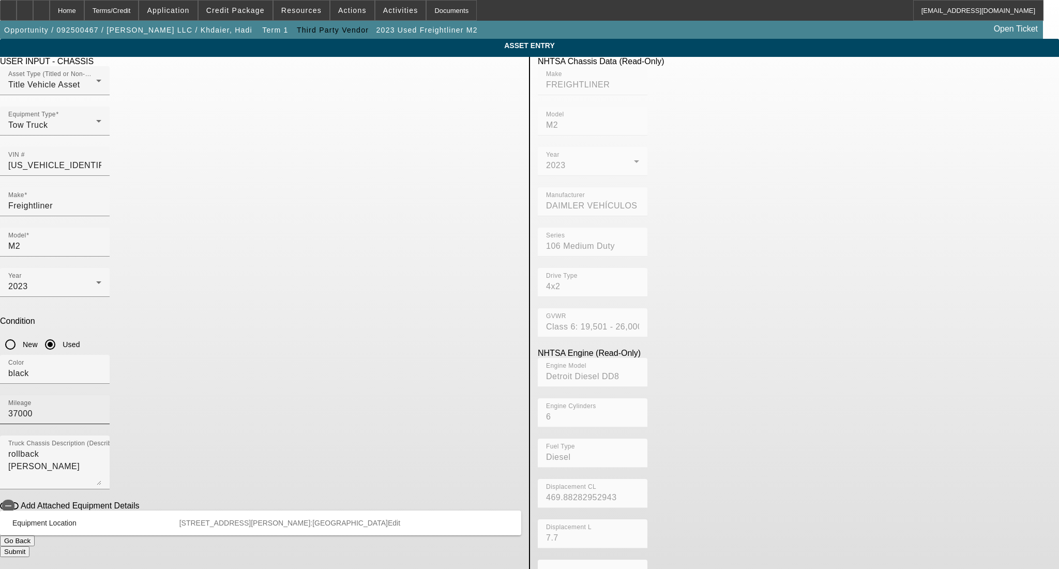
click at [101, 395] on div "Mileage 37000" at bounding box center [54, 409] width 93 height 29
type input "37321"
click at [29, 546] on button "Submit" at bounding box center [14, 551] width 29 height 11
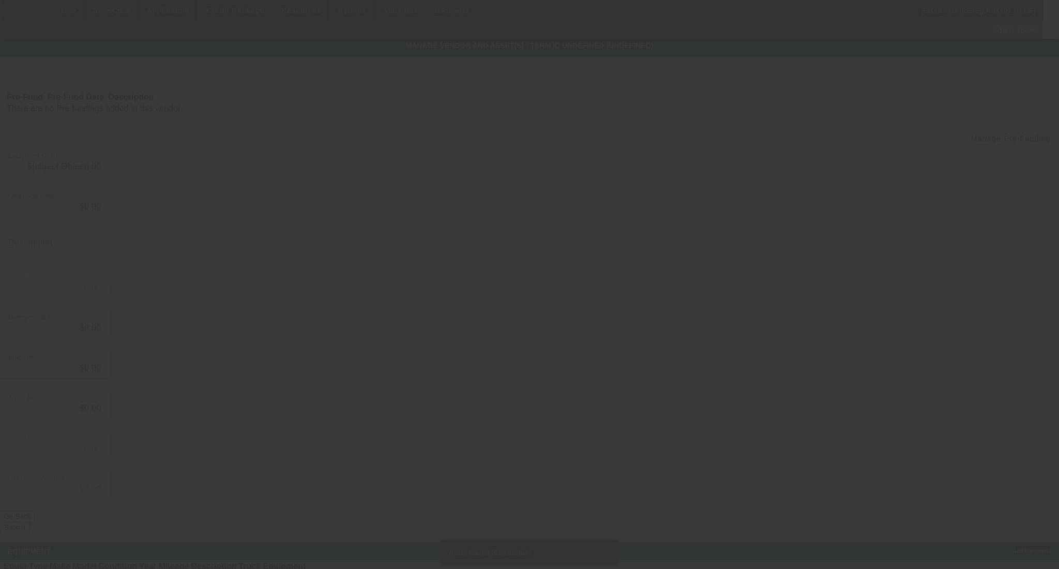
type input "$110,000.00"
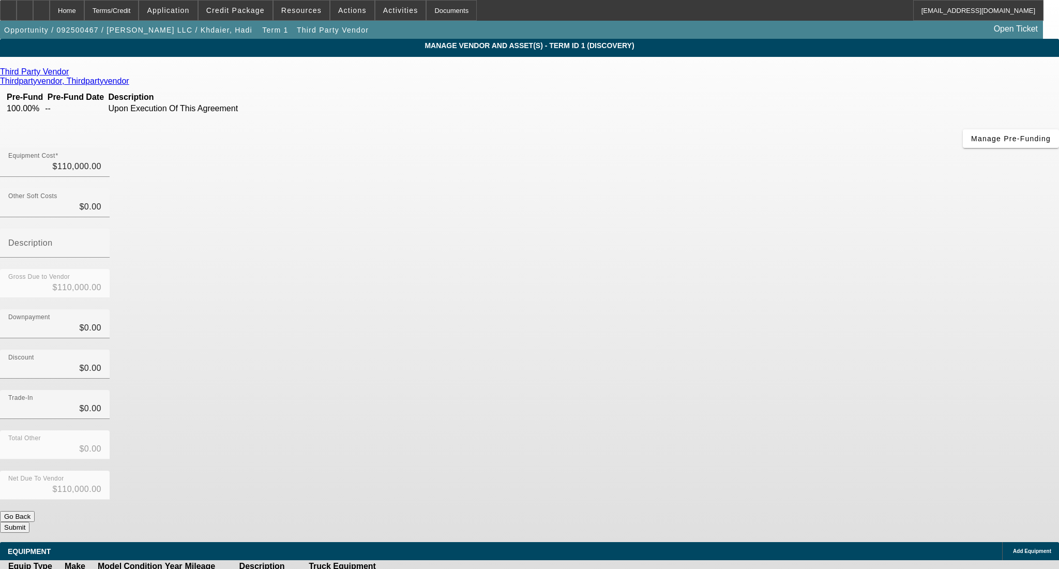
click at [29, 522] on button "Submit" at bounding box center [14, 527] width 29 height 11
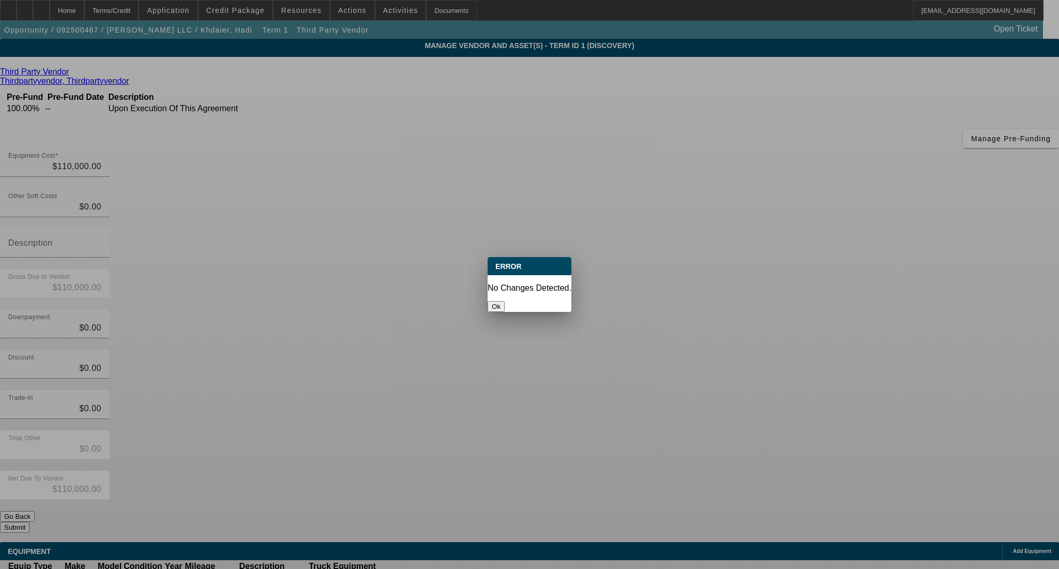
click at [504, 301] on button "Ok" at bounding box center [495, 306] width 17 height 11
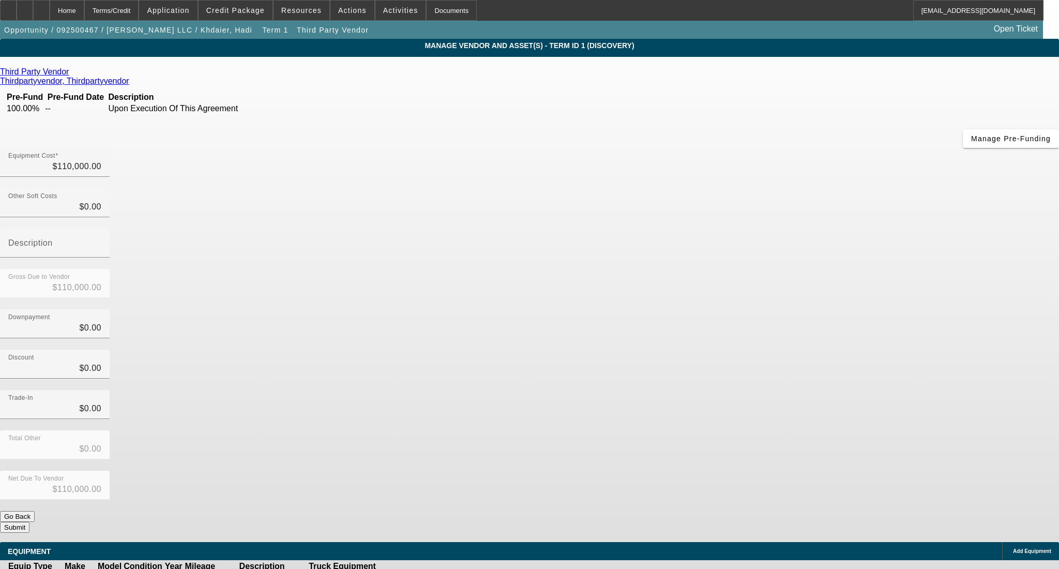
click at [29, 522] on button "Submit" at bounding box center [14, 527] width 29 height 11
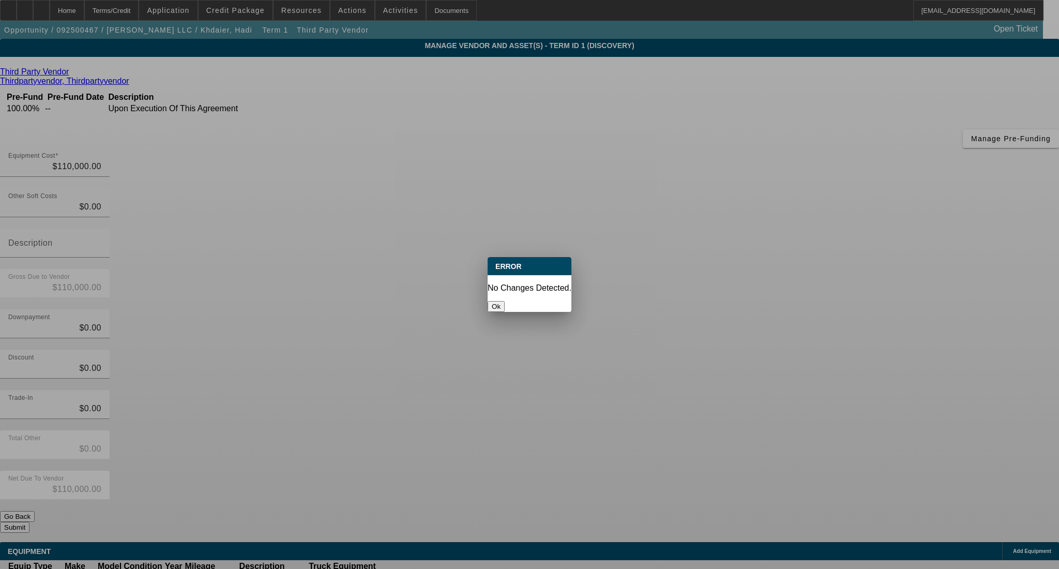
click at [504, 301] on button "Ok" at bounding box center [495, 306] width 17 height 11
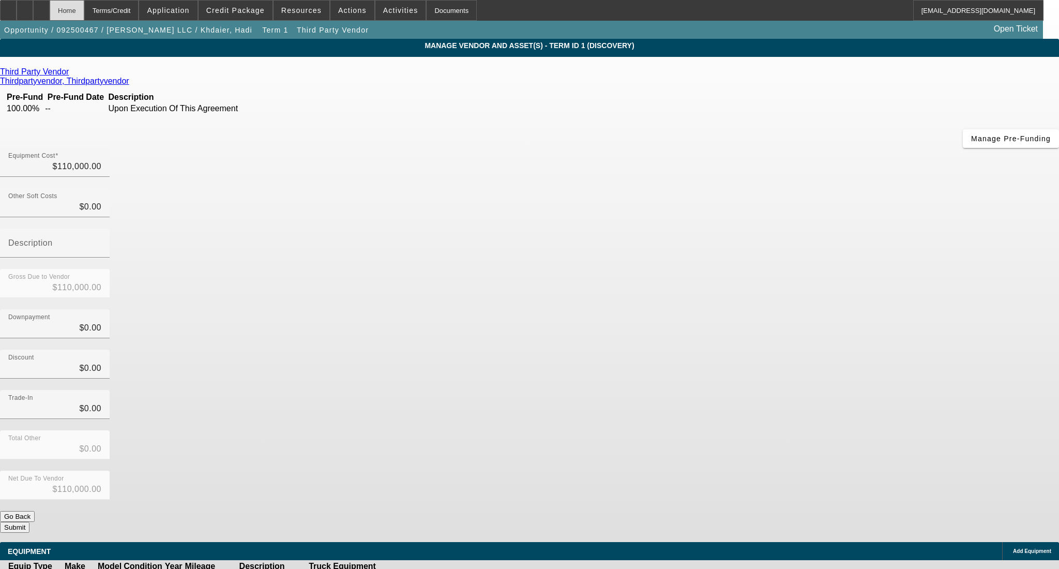
click at [84, 10] on div "Home" at bounding box center [67, 10] width 35 height 21
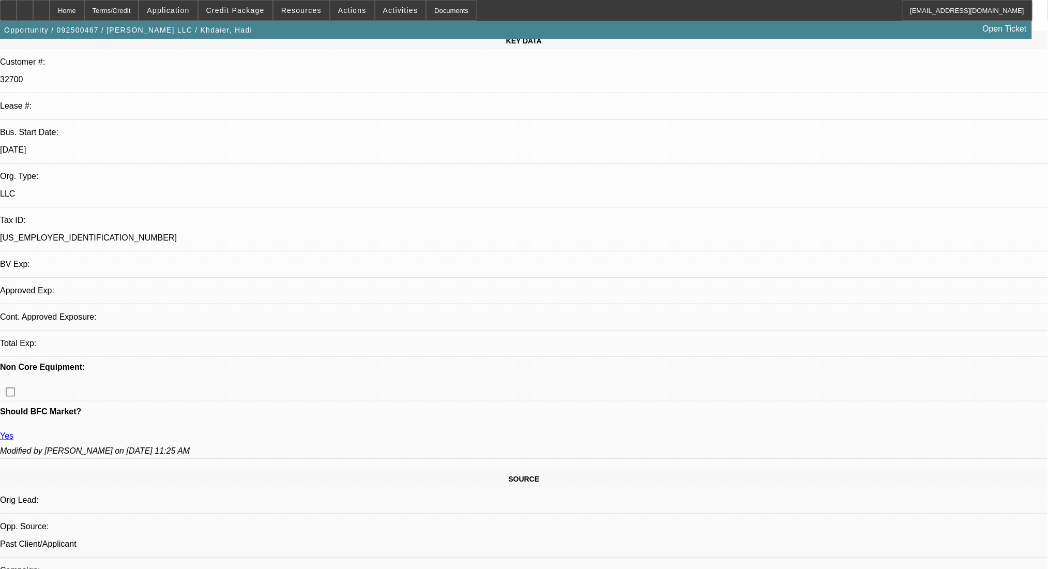
scroll to position [344, 0]
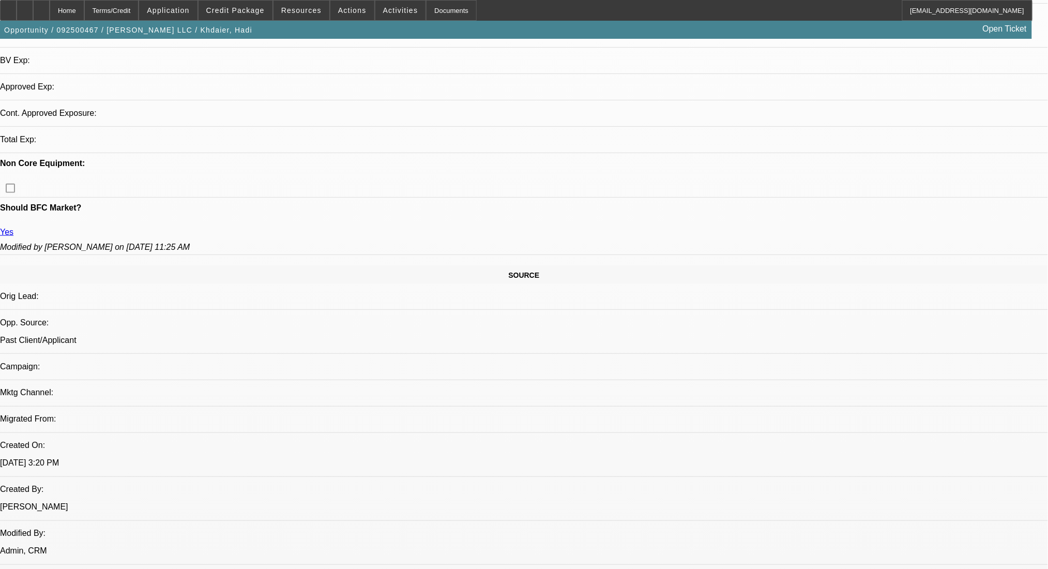
select select "0"
select select "2"
select select "0.1"
select select "4"
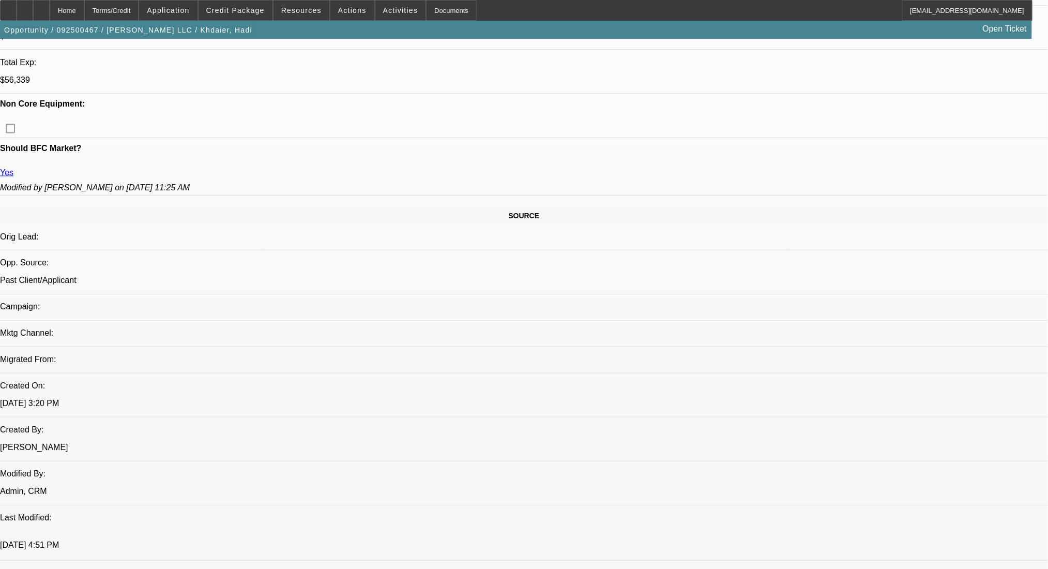
scroll to position [475, 0]
click at [126, 4] on div "Terms/Credit" at bounding box center [111, 10] width 55 height 21
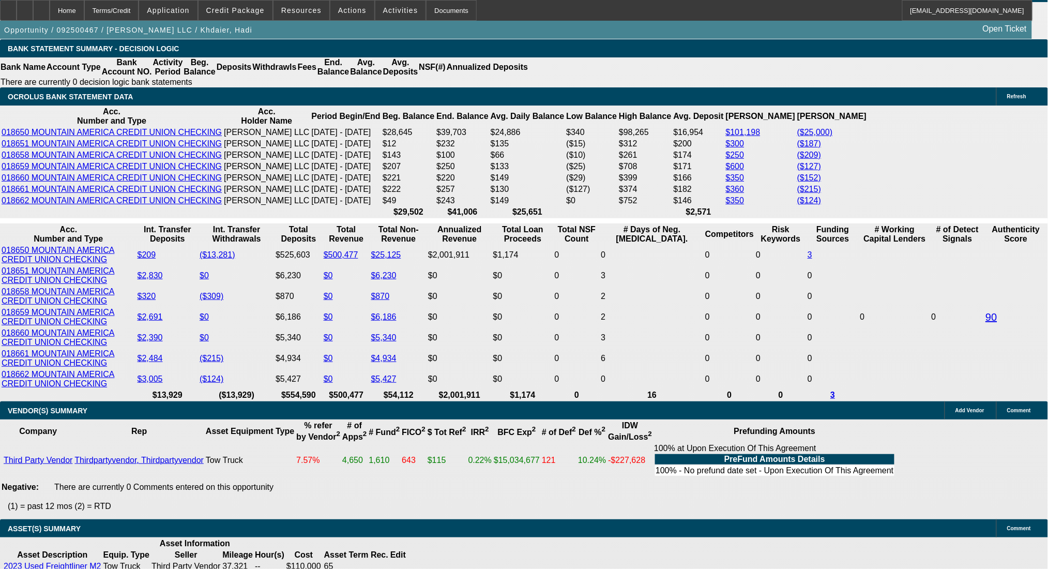
drag, startPoint x: 161, startPoint y: 334, endPoint x: 253, endPoint y: 334, distance: 92.0
type input "21"
type input "$42.00"
type input "UNKNOWN"
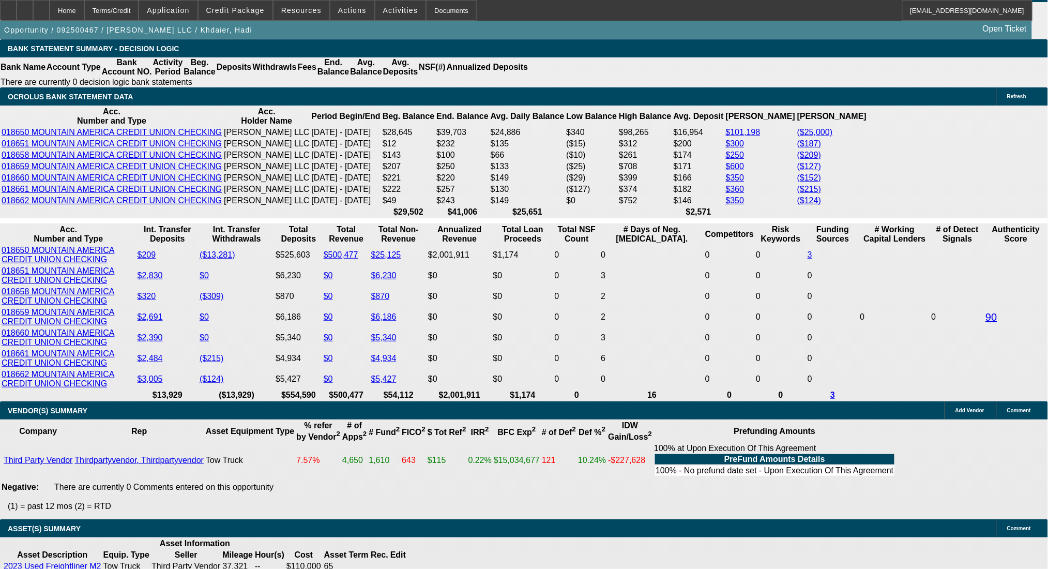
type input "2142"
type input "14.9"
type input "$4,284.00"
type input "$2,142.00"
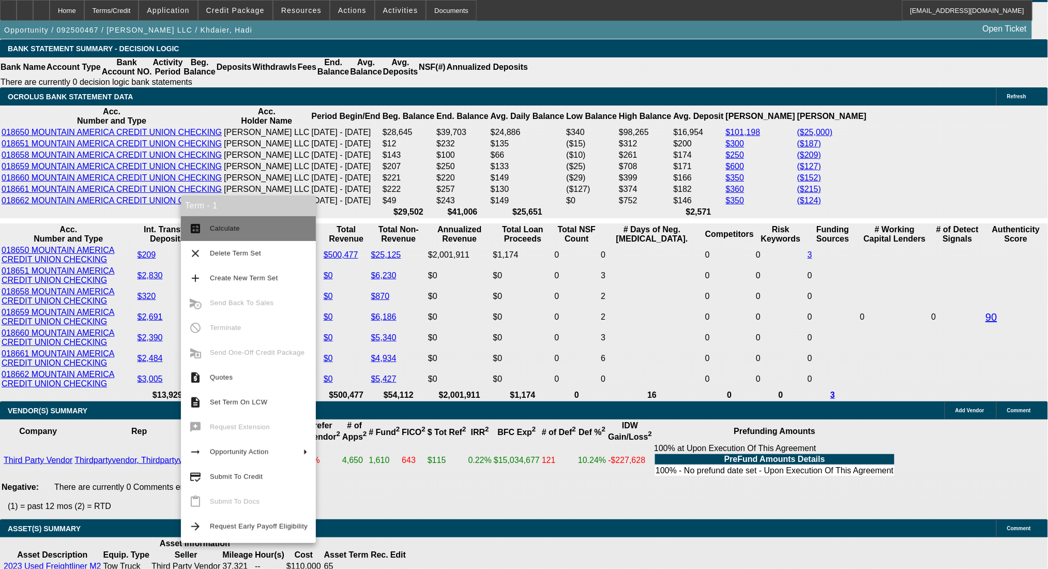
click at [218, 222] on span "Calculate" at bounding box center [259, 228] width 98 height 12
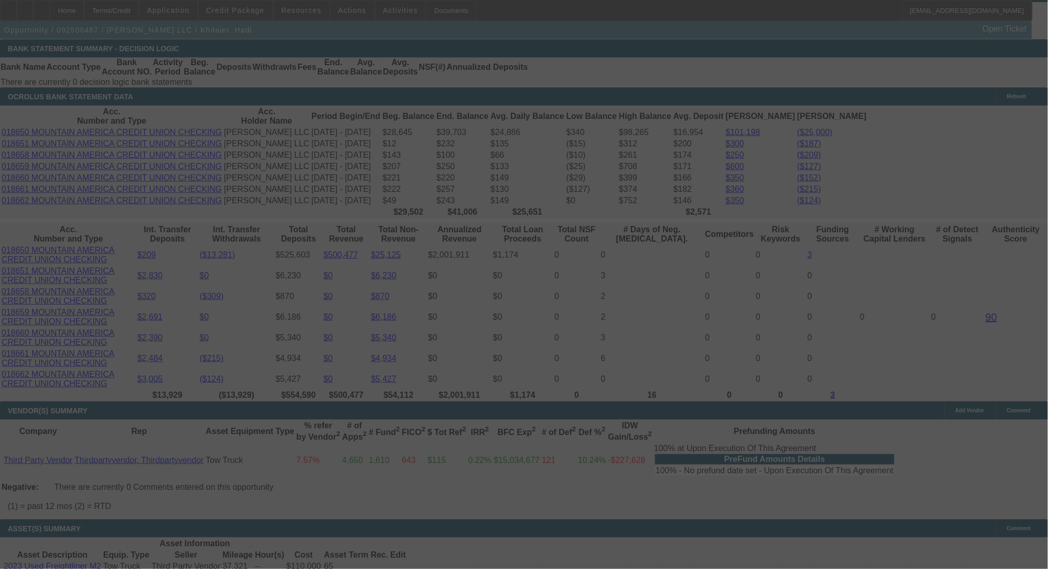
select select "0"
select select "2"
select select "0.1"
select select "4"
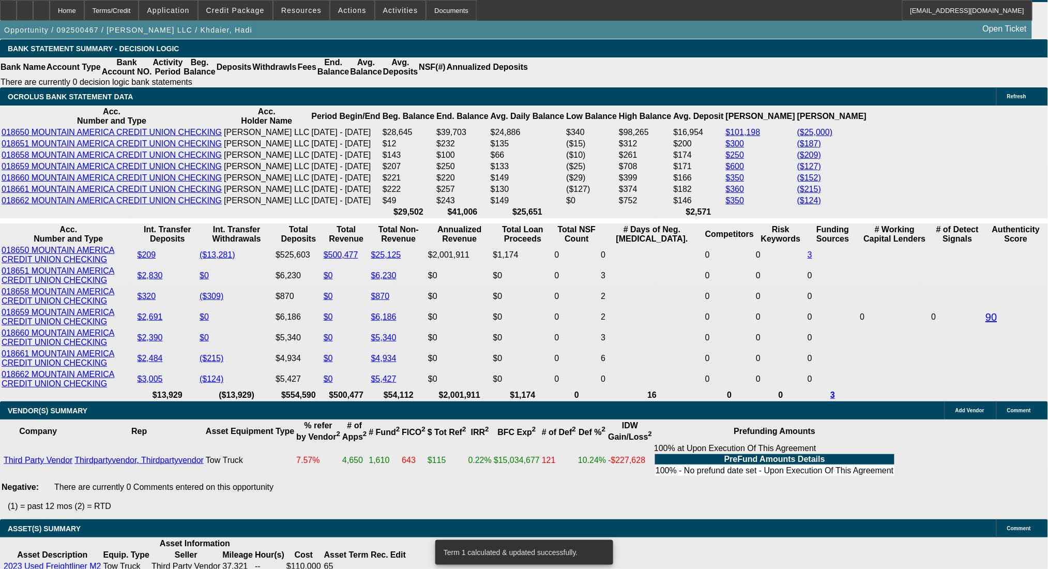
drag, startPoint x: 189, startPoint y: 252, endPoint x: 292, endPoint y: 260, distance: 103.7
type input "$14,500.00"
type input "UNKNOWN"
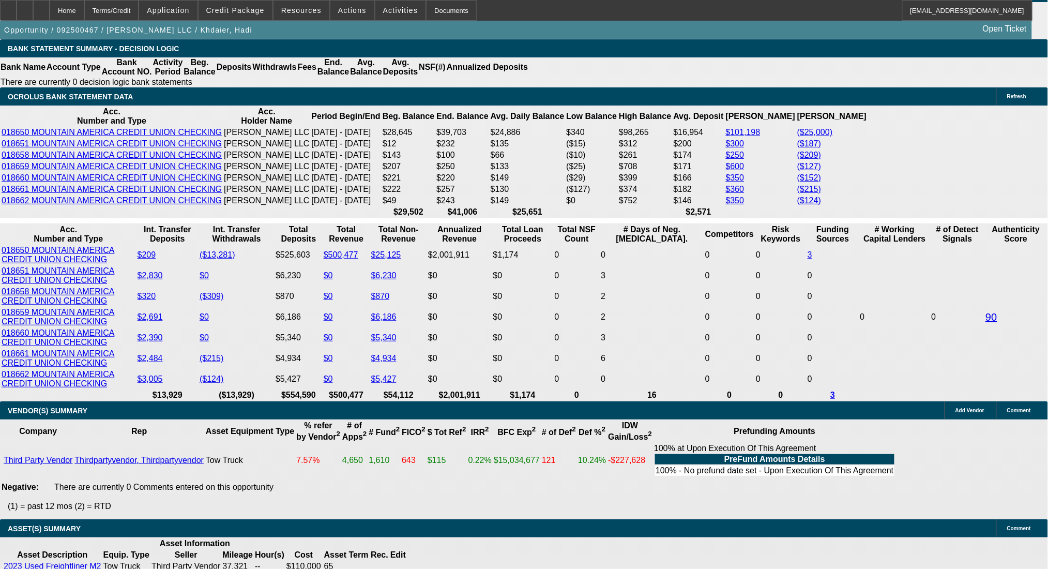
type input "$2,130.83"
type input "$4,261.66"
drag, startPoint x: 160, startPoint y: 332, endPoint x: 270, endPoint y: 346, distance: 111.0
type input "2130"
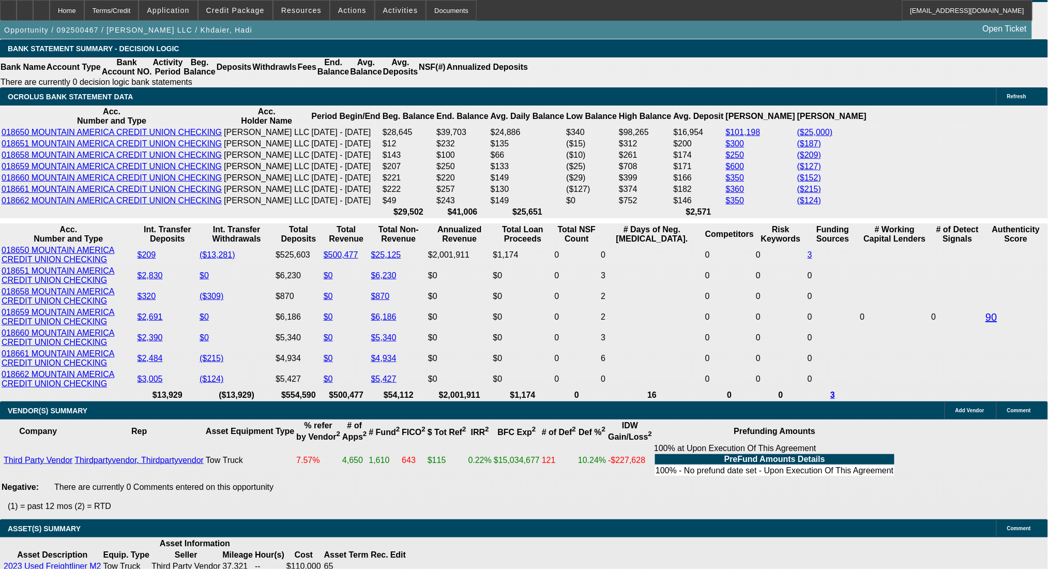
type input "$4,260.00"
type input "14.9"
type input "$2,130.00"
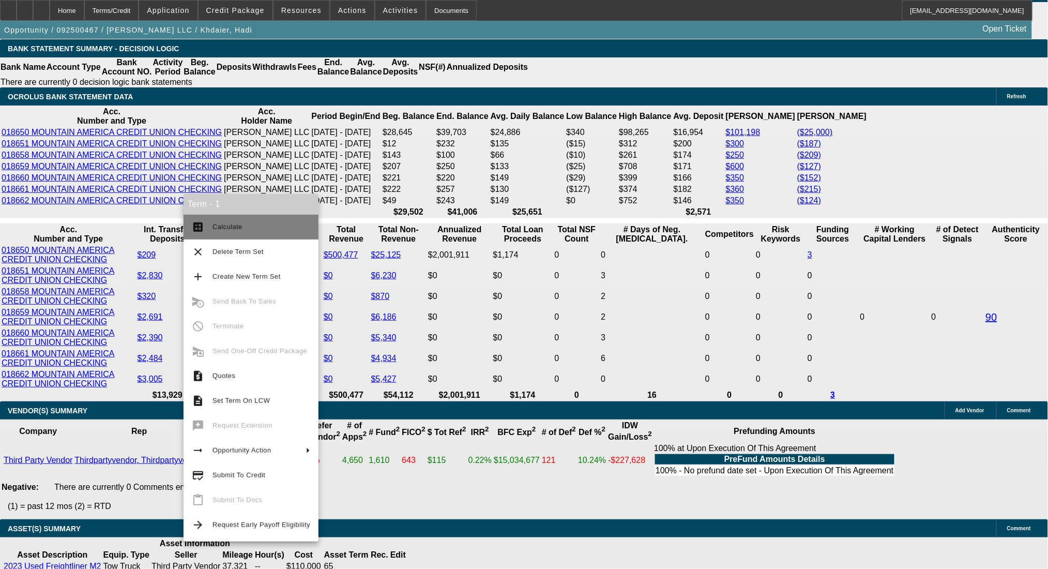
click at [212, 223] on span "Calculate" at bounding box center [261, 227] width 98 height 12
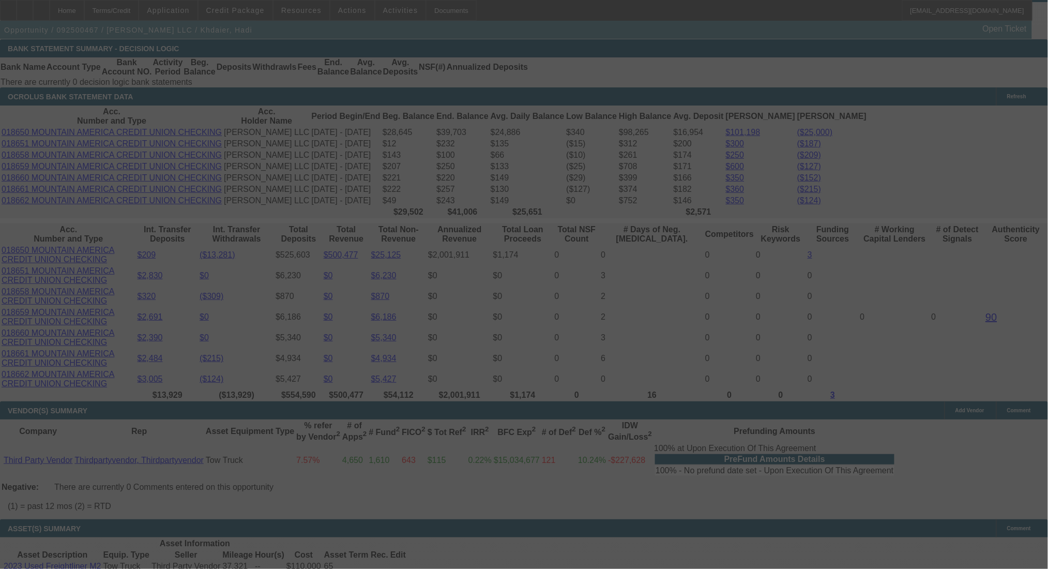
select select "0"
select select "2"
select select "0.1"
select select "4"
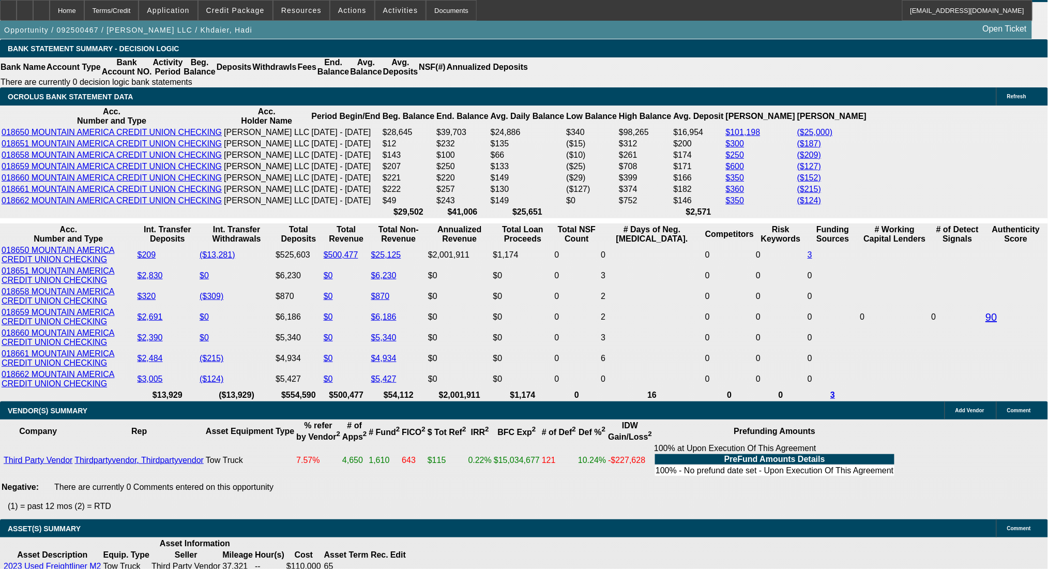
drag, startPoint x: 178, startPoint y: 251, endPoint x: 258, endPoint y: 252, distance: 80.7
type input "$14,000.00"
type input "UNKNOWN"
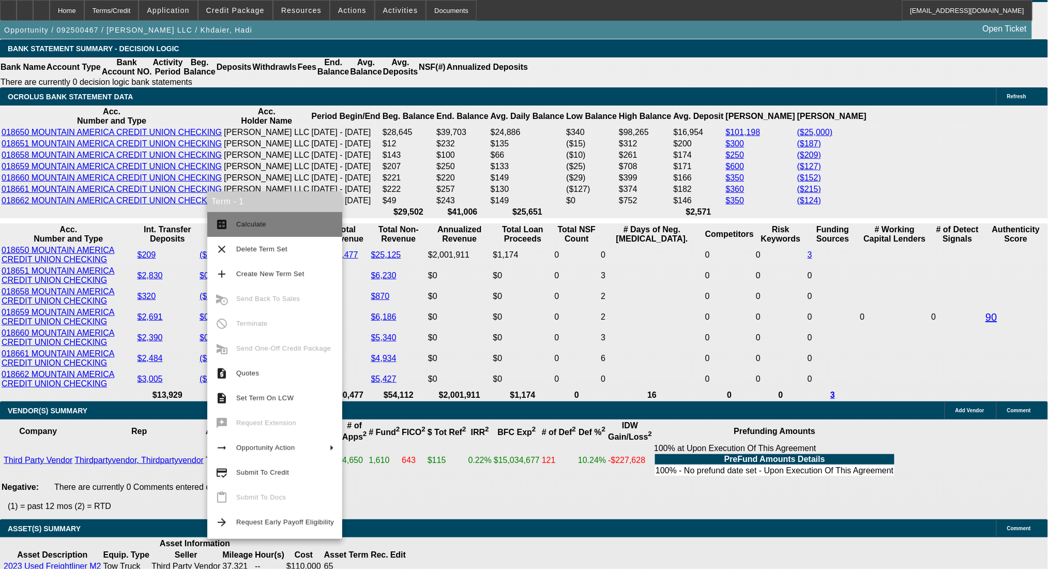
type input "$4,282.34"
type input "$2,141.17"
click at [247, 229] on span "Calculate" at bounding box center [285, 224] width 98 height 12
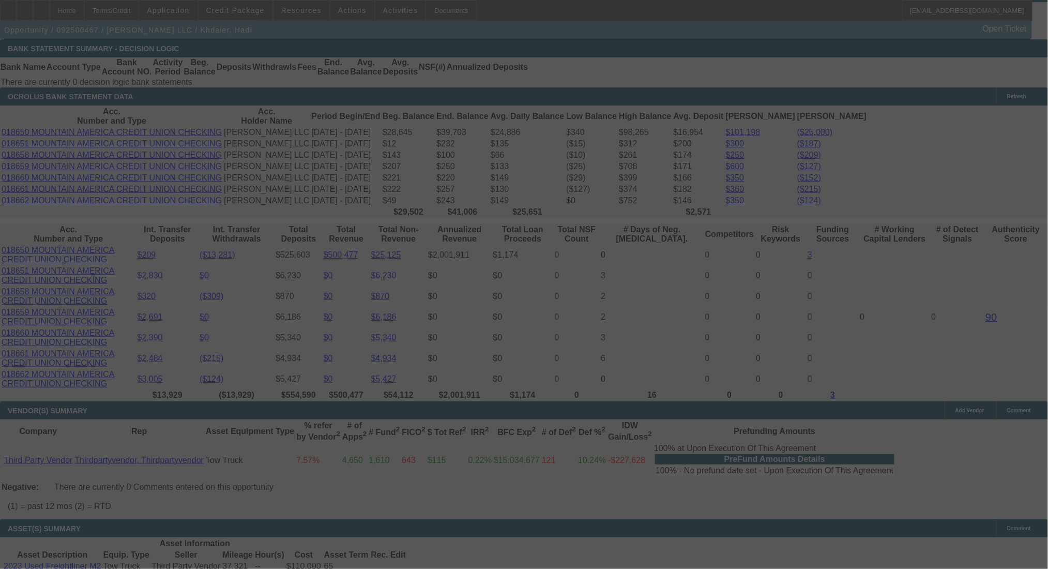
select select "0"
select select "2"
select select "0.1"
select select "4"
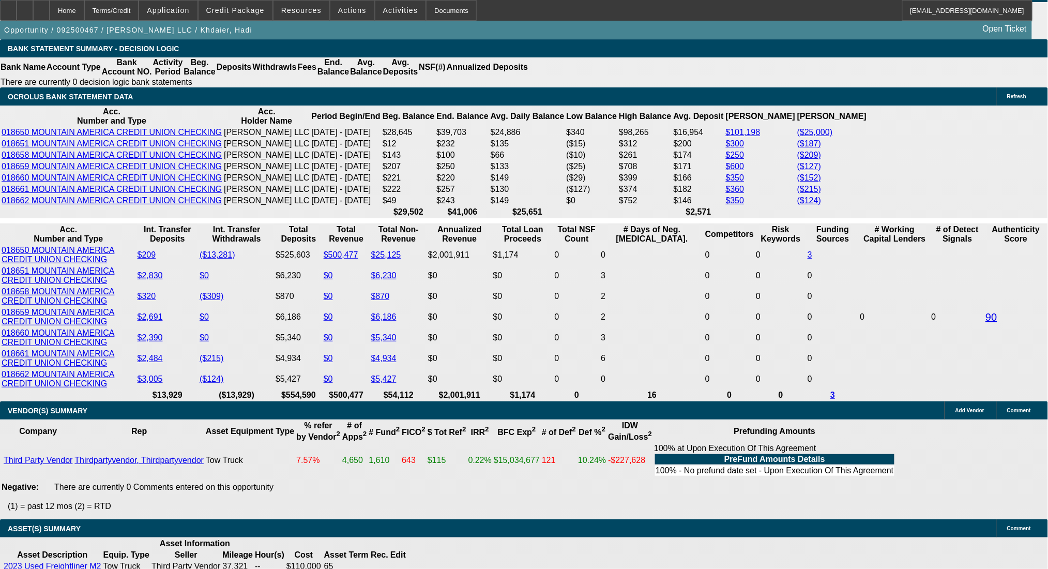
drag, startPoint x: 156, startPoint y: 338, endPoint x: 248, endPoint y: 338, distance: 92.0
type input "21"
type input "$42.00"
type input "UNKNOWN"
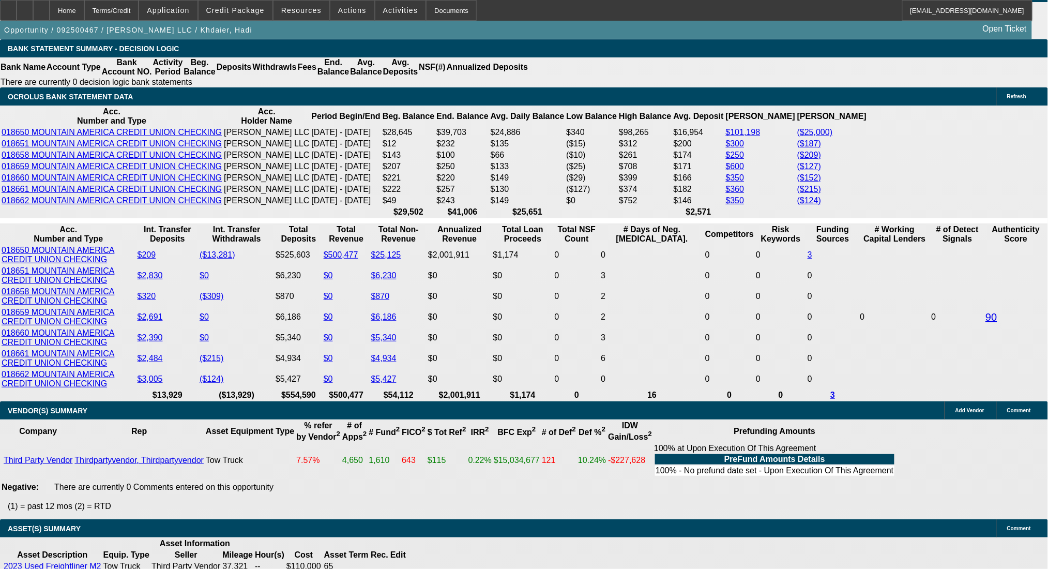
type input "2145"
type input "$4,290.00"
type input "15"
type input "$2,145.00"
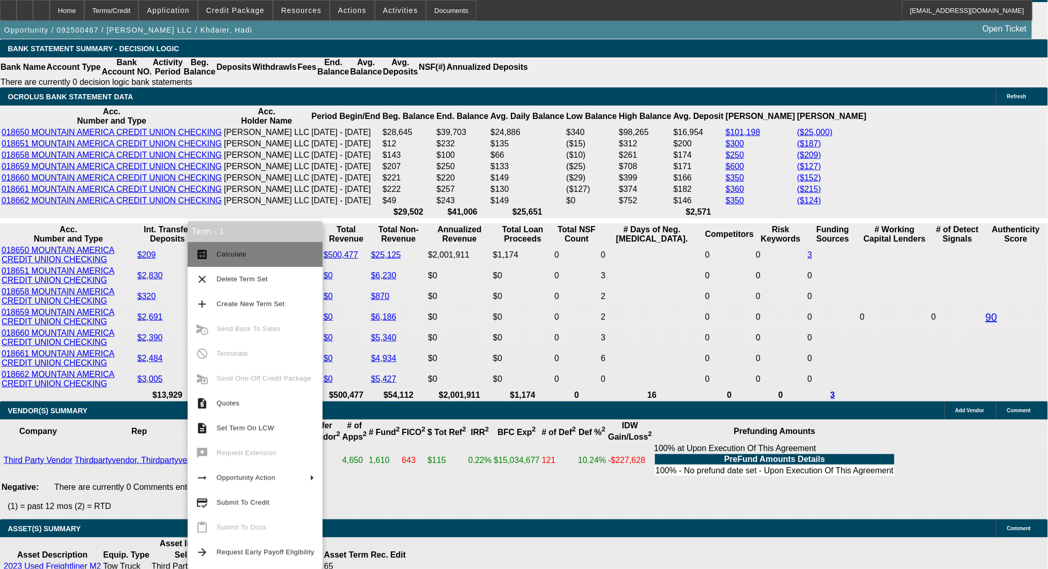
click at [224, 252] on span "Calculate" at bounding box center [232, 254] width 30 height 8
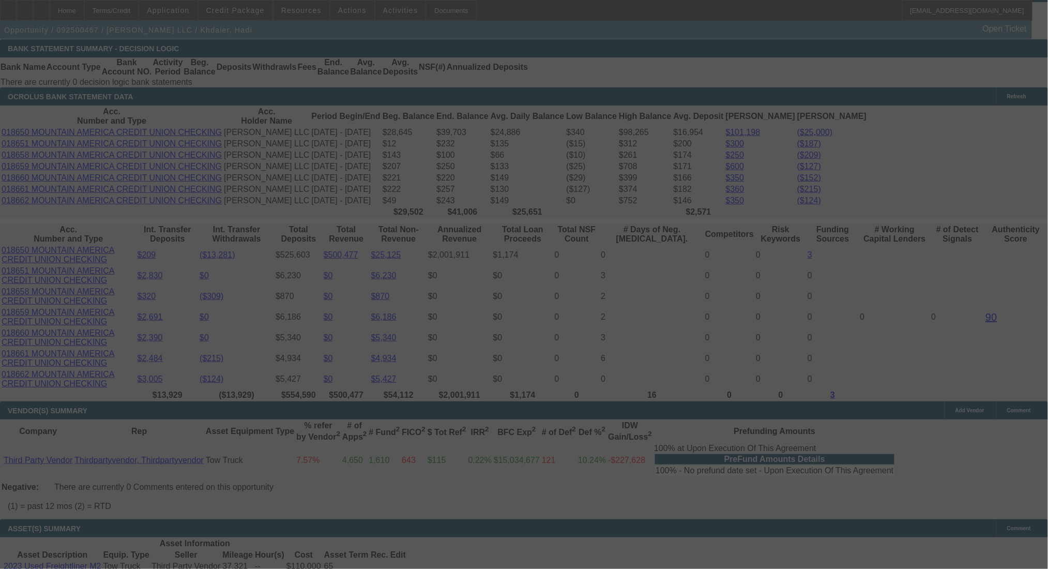
select select "0"
select select "2"
select select "0.1"
select select "4"
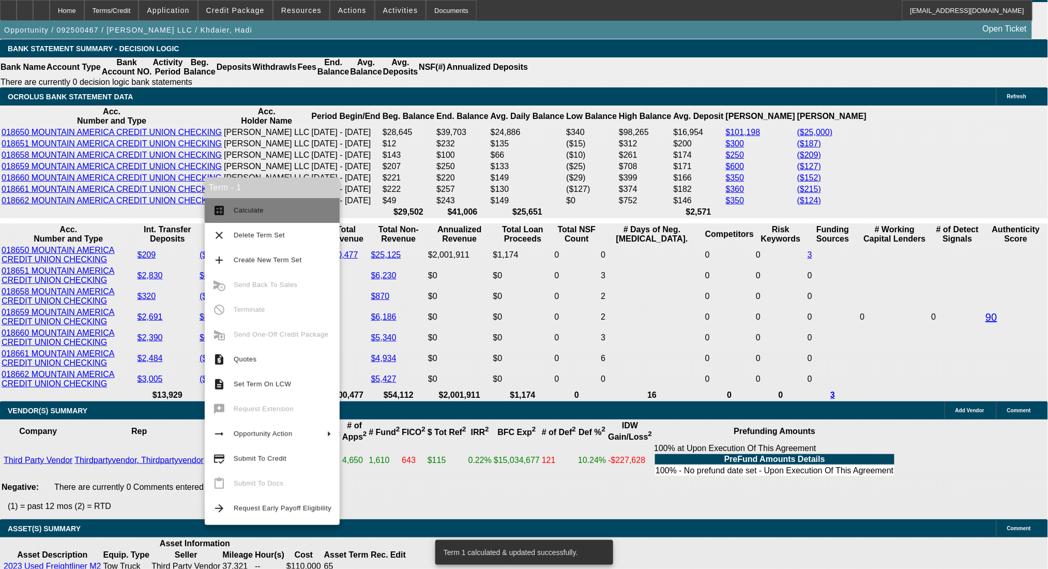
click at [230, 205] on button "calculate Calculate" at bounding box center [272, 210] width 135 height 25
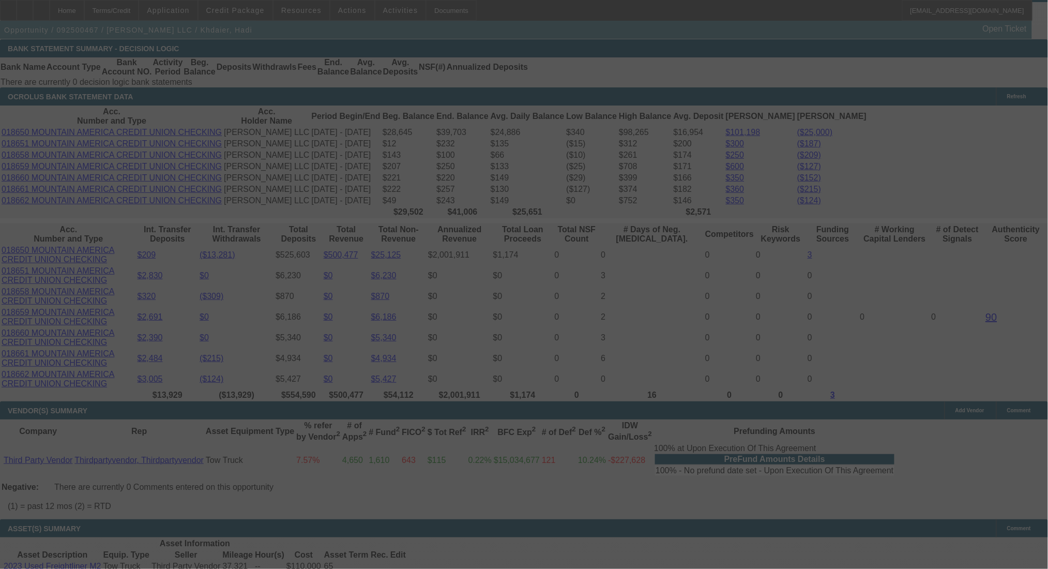
select select "0"
select select "2"
select select "0.1"
select select "4"
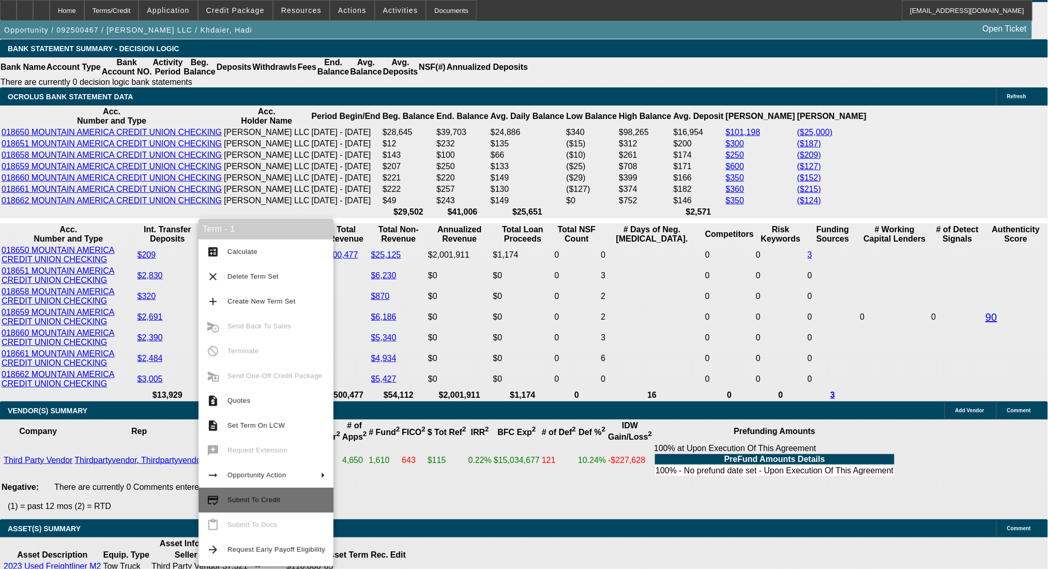
click at [266, 496] on span "Submit To Credit" at bounding box center [253, 500] width 53 height 8
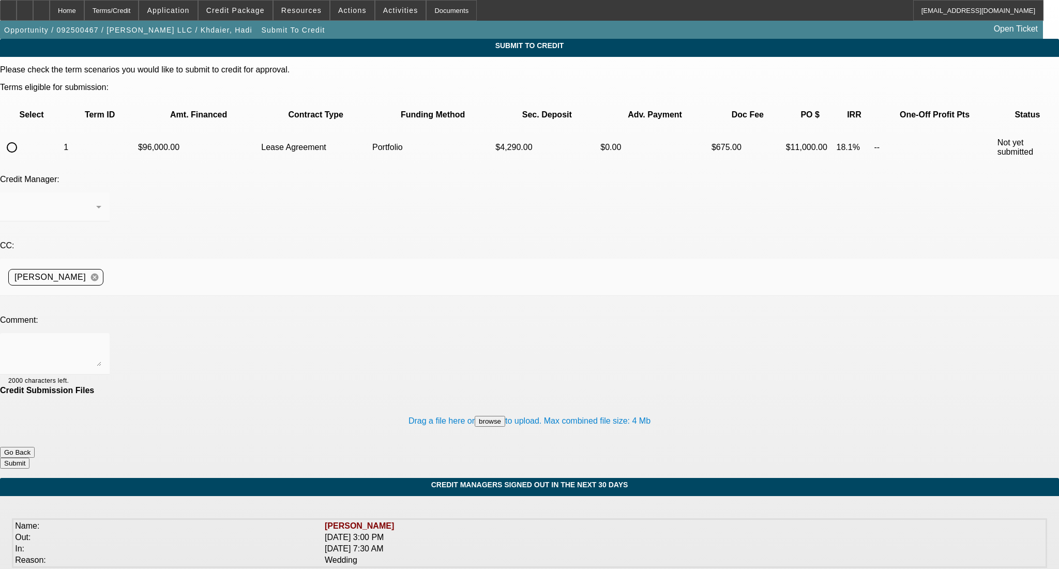
click at [22, 137] on input "radio" at bounding box center [12, 147] width 21 height 21
radio input "true"
click at [96, 201] on div at bounding box center [52, 207] width 88 height 12
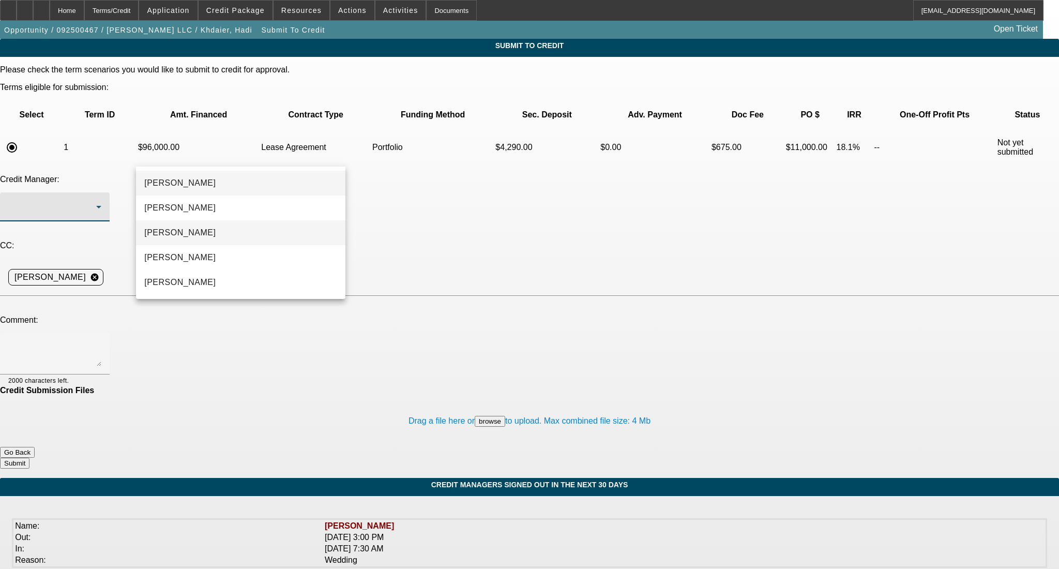
click at [274, 225] on mat-option "Arida, Michael" at bounding box center [240, 232] width 209 height 25
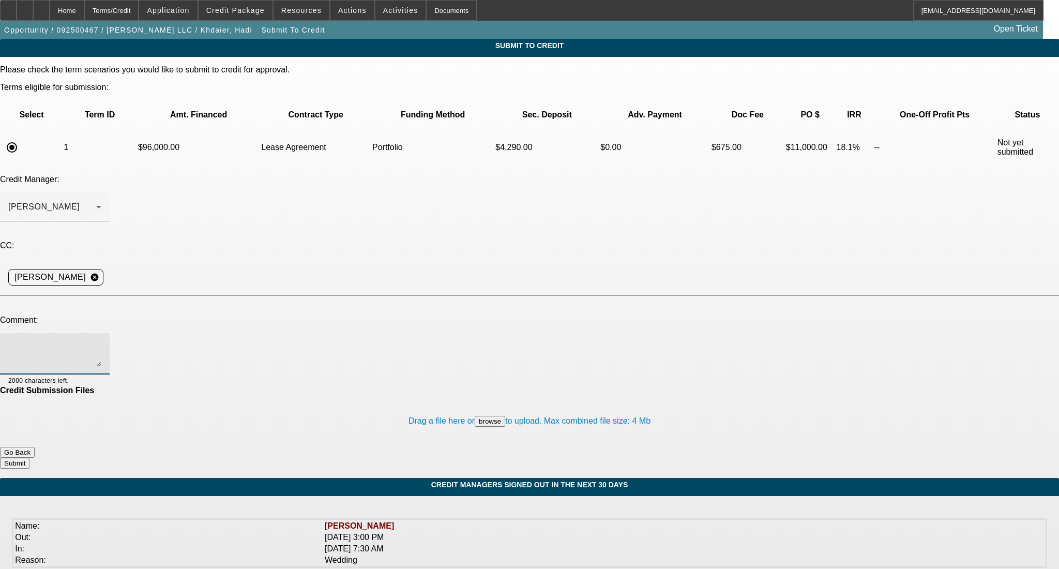
click at [101, 341] on textarea at bounding box center [54, 353] width 93 height 25
paste textarea "Good Afternoon- repeat BFC customer with perfect payment history looking to add…"
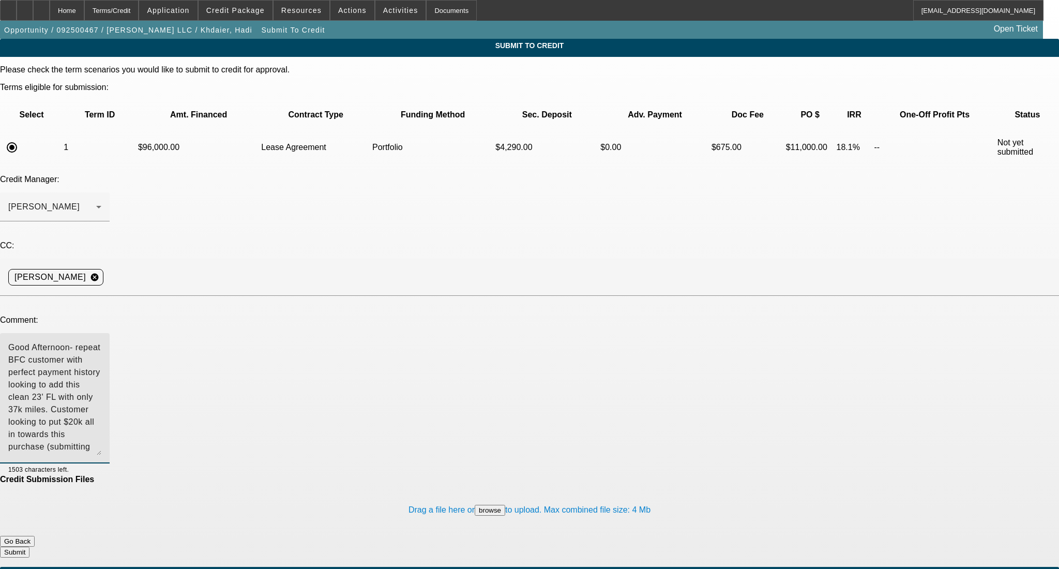
drag, startPoint x: 668, startPoint y: 255, endPoint x: 671, endPoint y: 344, distance: 88.9
click at [101, 344] on textarea "Good Afternoon- repeat BFC customer with perfect payment history looking to add…" at bounding box center [54, 398] width 93 height 114
click at [101, 341] on textarea "Good Afternoon- repeat BFC customer with perfect payment history looking to add…" at bounding box center [54, 398] width 93 height 114
type textarea "Good Afternoon- repeat BFC customer with perfect payment history looking to add…"
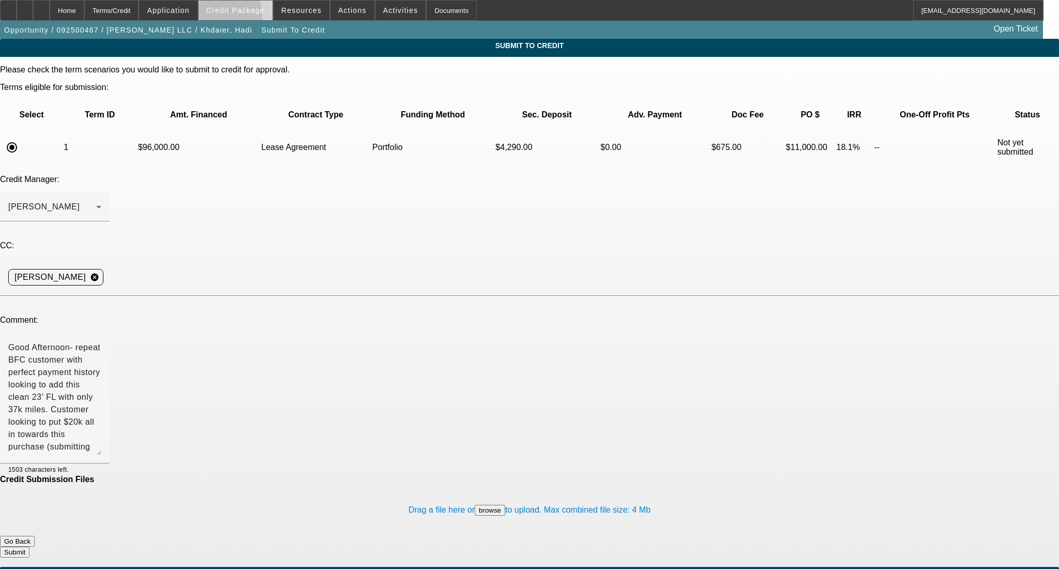
click at [237, 18] on span at bounding box center [235, 10] width 74 height 25
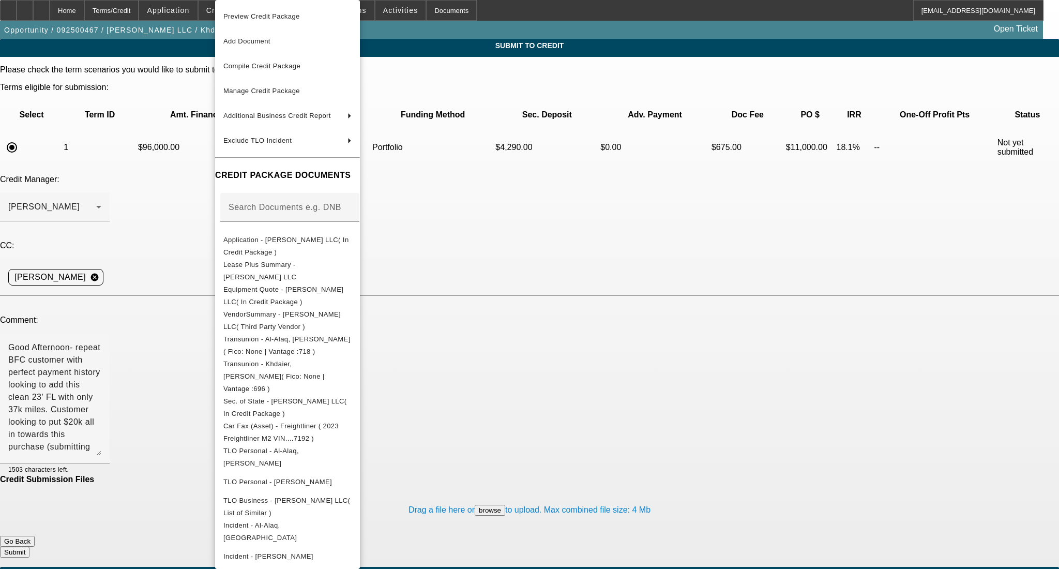
click at [558, 324] on div at bounding box center [529, 284] width 1059 height 569
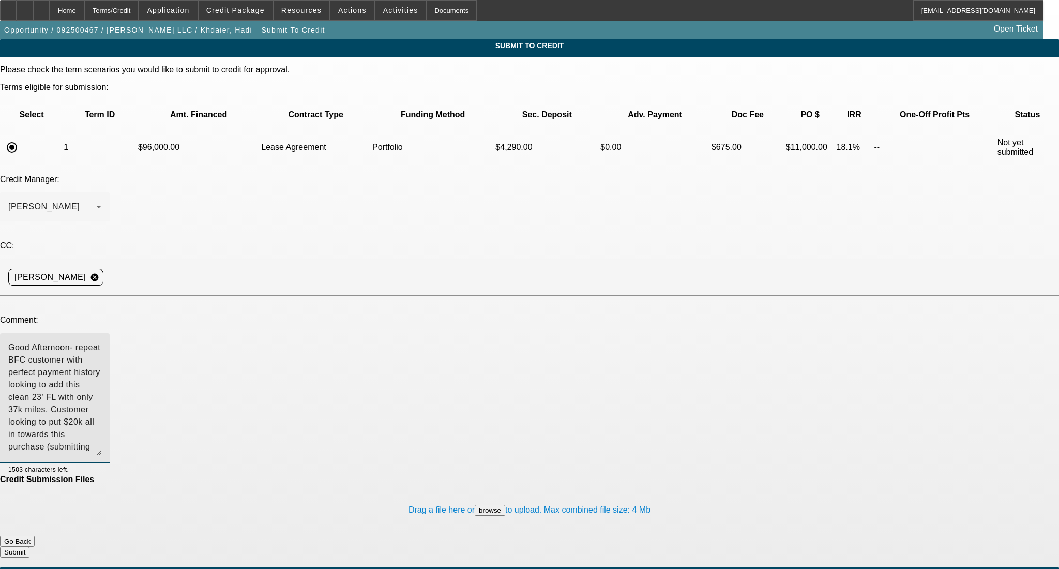
click at [101, 341] on textarea "Good Afternoon- repeat BFC customer with perfect payment history looking to add…" at bounding box center [54, 398] width 93 height 114
click at [29, 546] on button "Submit" at bounding box center [14, 551] width 29 height 11
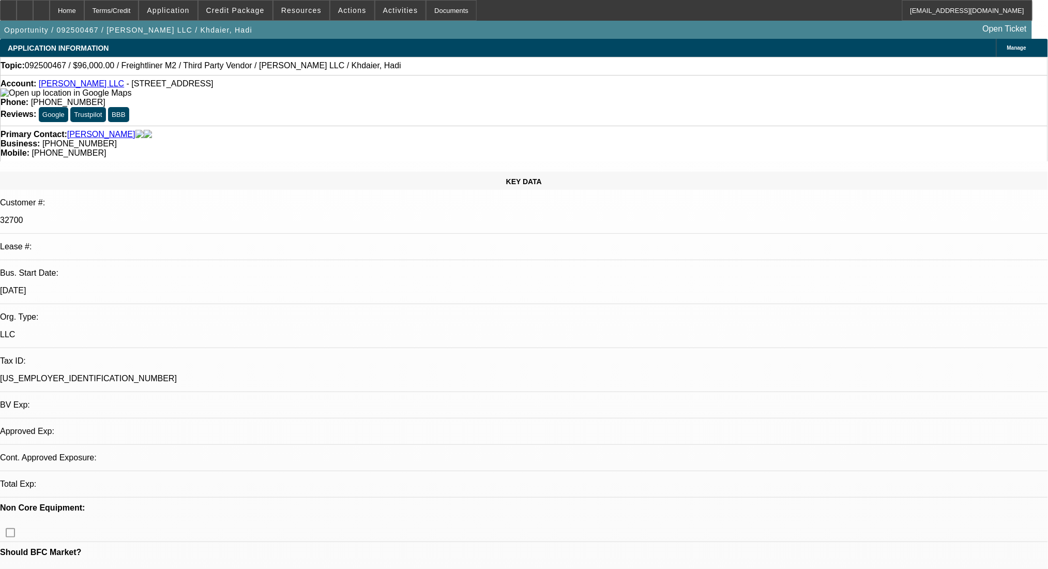
select select "0"
select select "2"
select select "0.1"
select select "4"
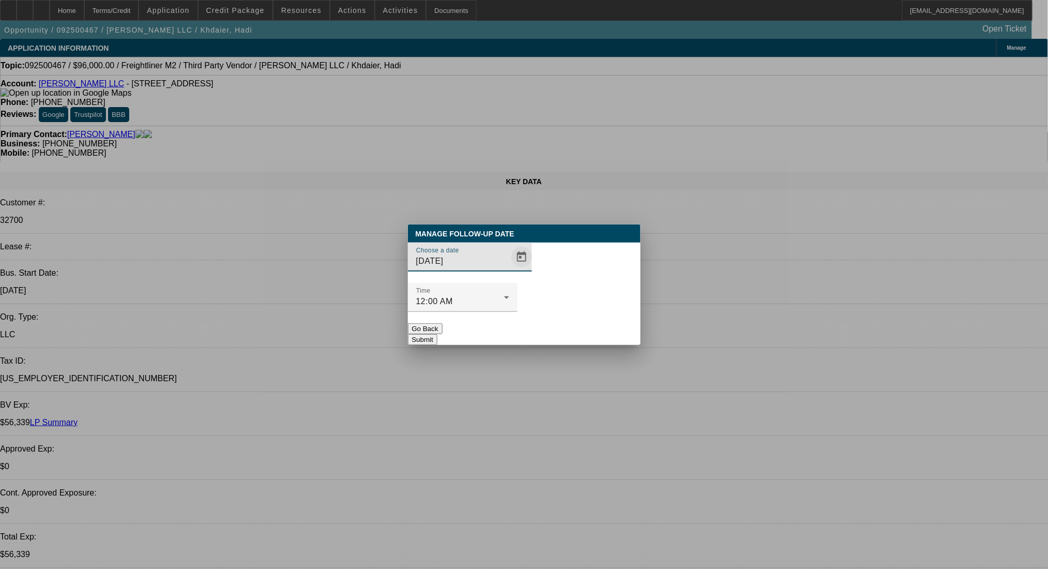
click at [509, 269] on span "Open calendar" at bounding box center [521, 256] width 25 height 25
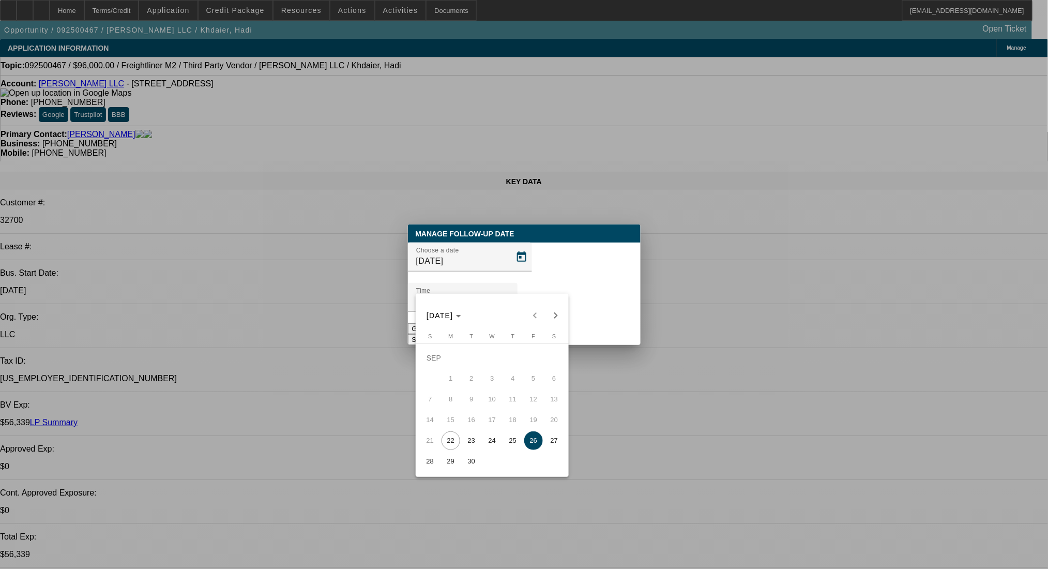
drag, startPoint x: 488, startPoint y: 448, endPoint x: 529, endPoint y: 358, distance: 99.5
click at [488, 447] on span "24" at bounding box center [492, 440] width 19 height 19
type input "9/24/2025"
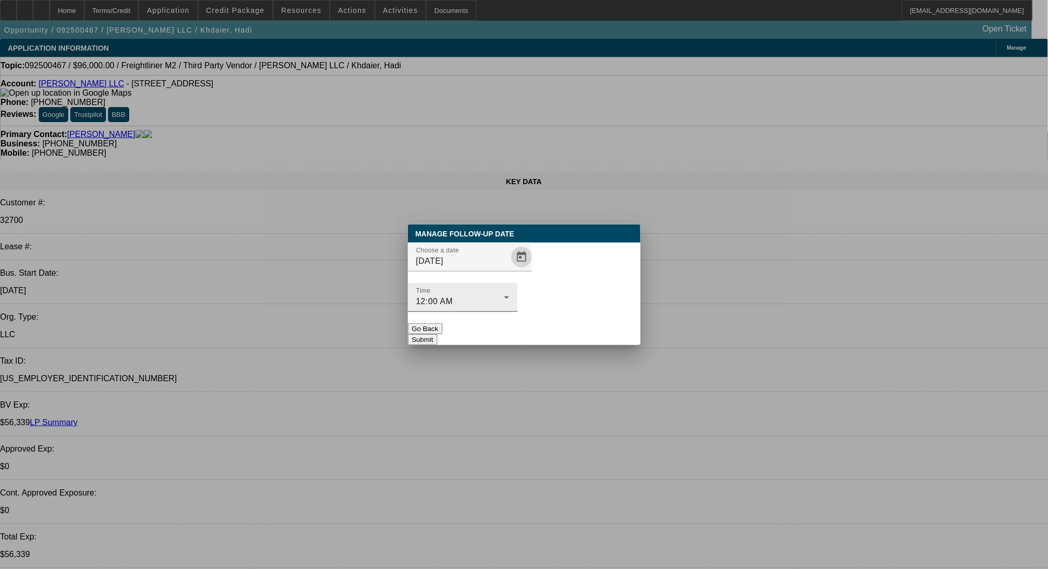
click at [437, 334] on button "Submit" at bounding box center [422, 339] width 29 height 11
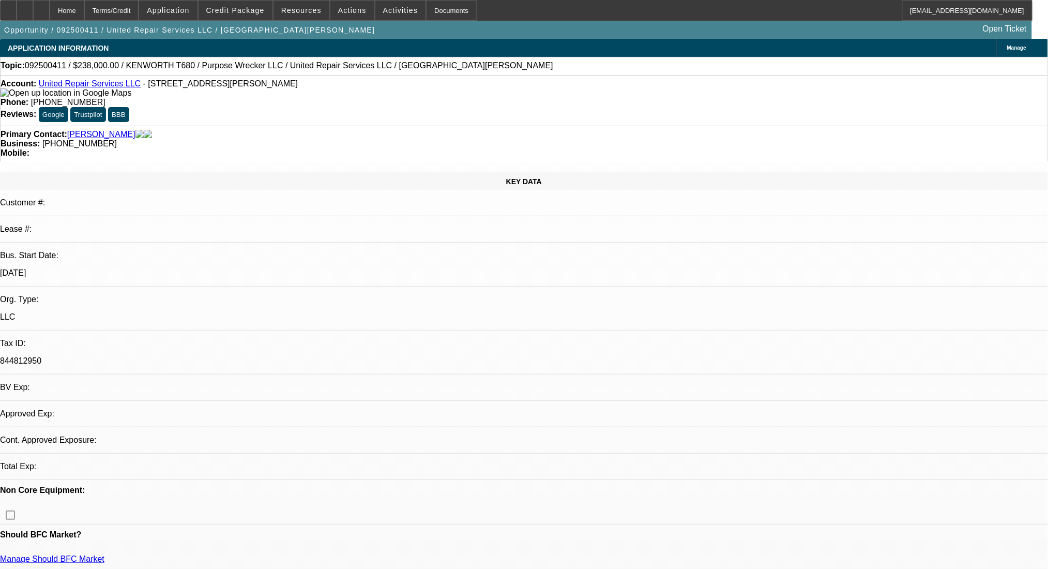
select select "0"
select select "2"
select select "0.1"
select select "1"
select select "2"
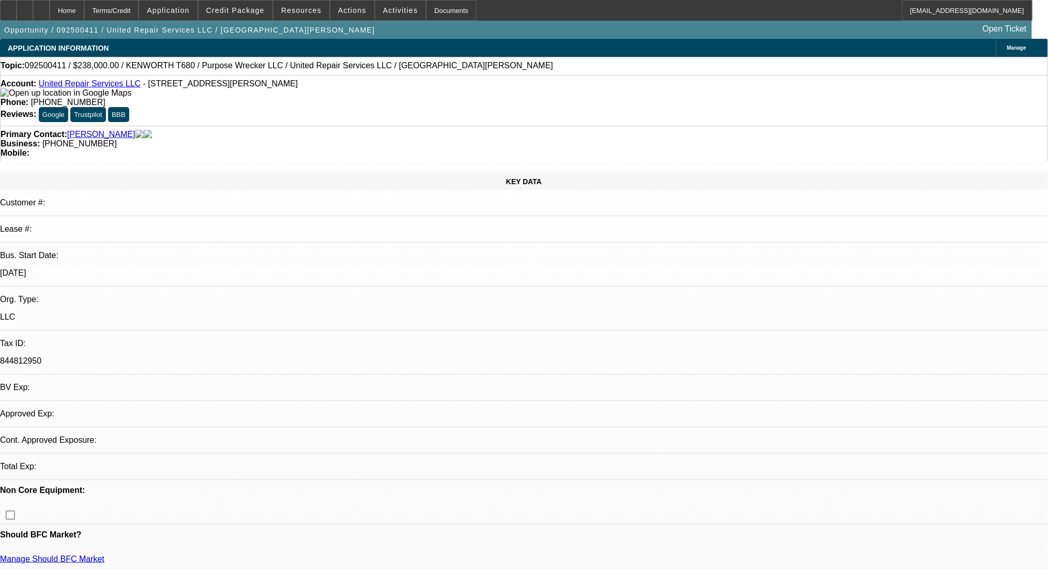
select select "4"
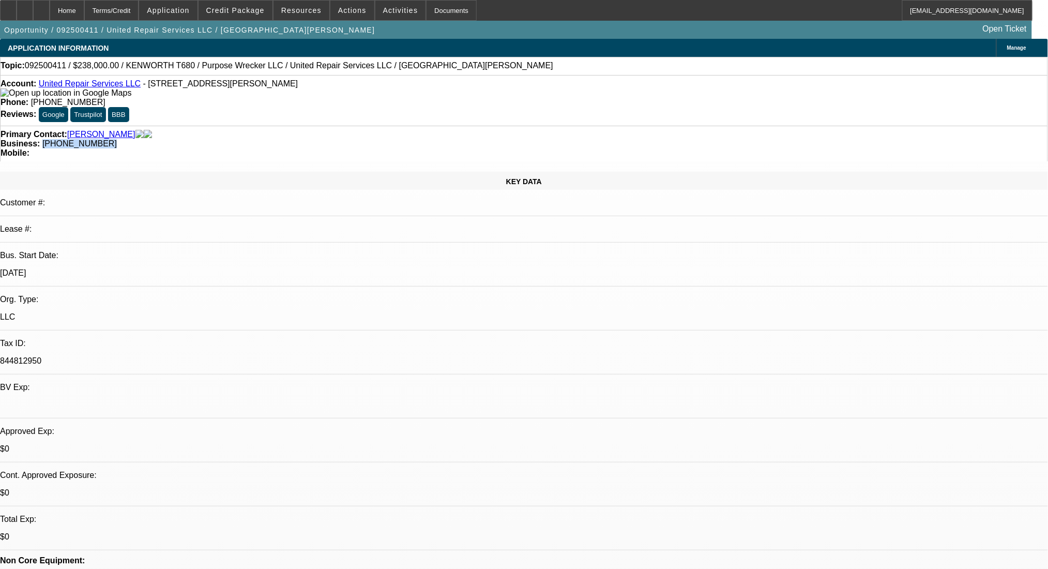
drag, startPoint x: 445, startPoint y: 119, endPoint x: 391, endPoint y: 119, distance: 53.2
click at [391, 126] on div "Primary Contact: [PERSON_NAME] Business: [PHONE_NUMBER] Mobile:" at bounding box center [524, 144] width 1048 height 36
copy span "[PHONE_NUMBER]"
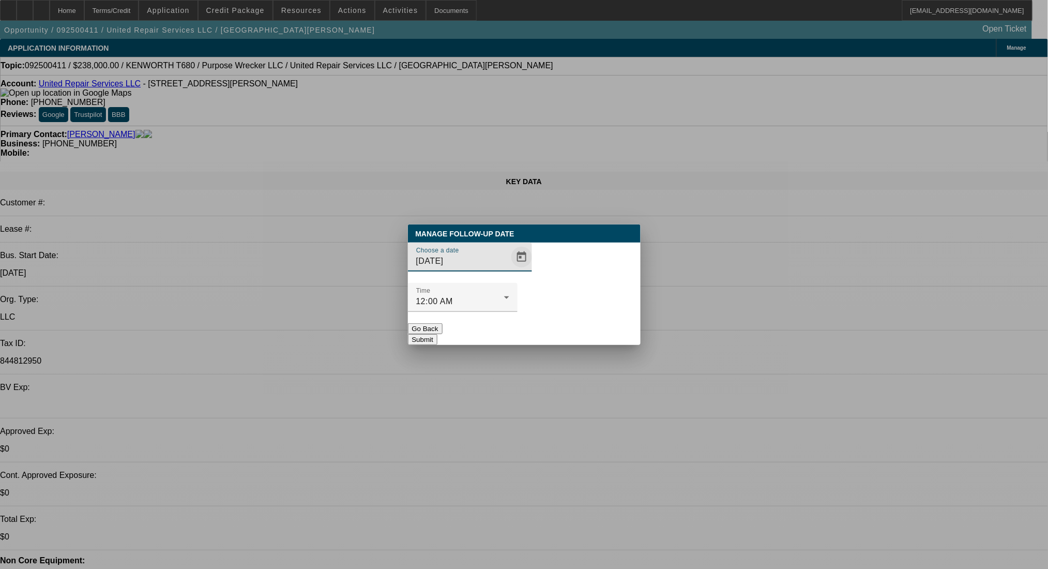
click at [509, 269] on span "Open calendar" at bounding box center [521, 256] width 25 height 25
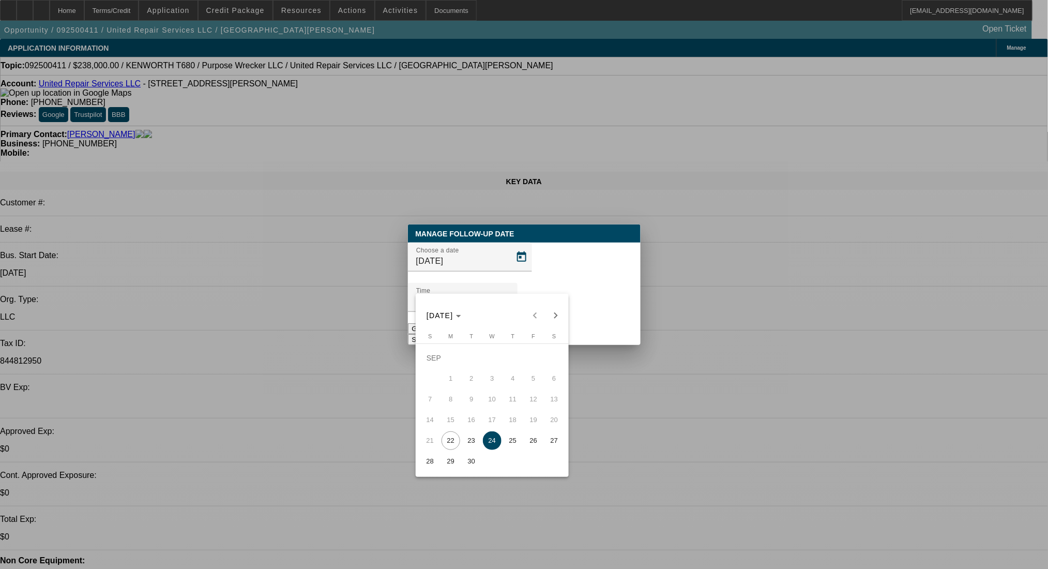
click at [530, 449] on span "26" at bounding box center [533, 440] width 19 height 19
type input "[DATE]"
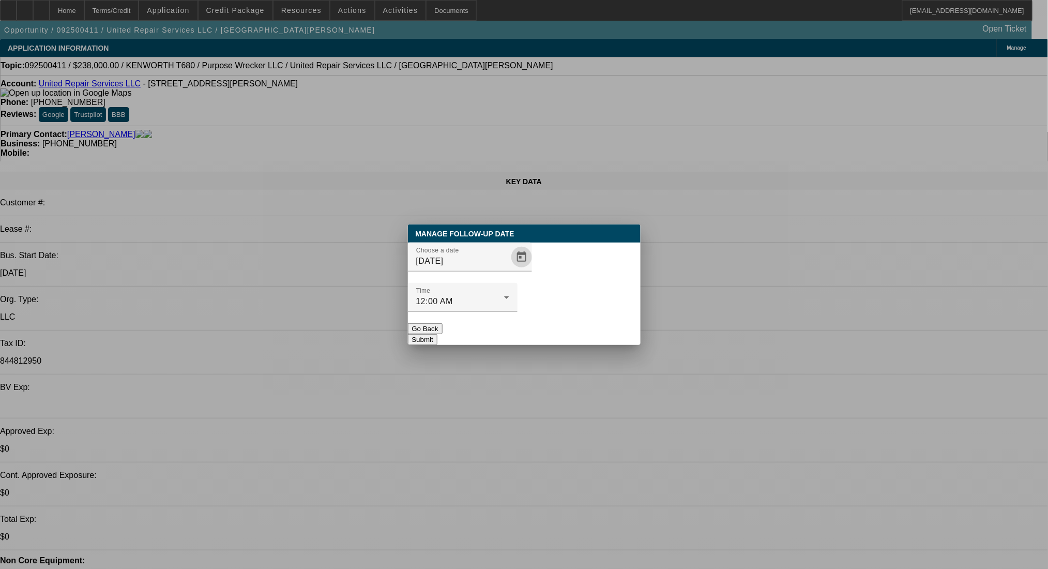
click at [437, 334] on button "Submit" at bounding box center [422, 339] width 29 height 11
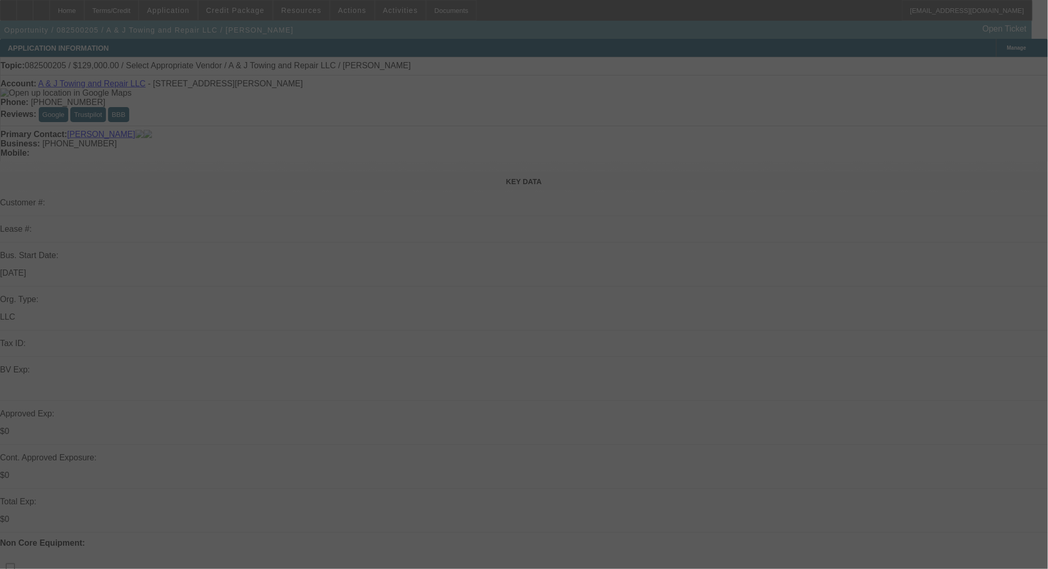
select select "0"
select select "2"
select select "0.1"
select select "4"
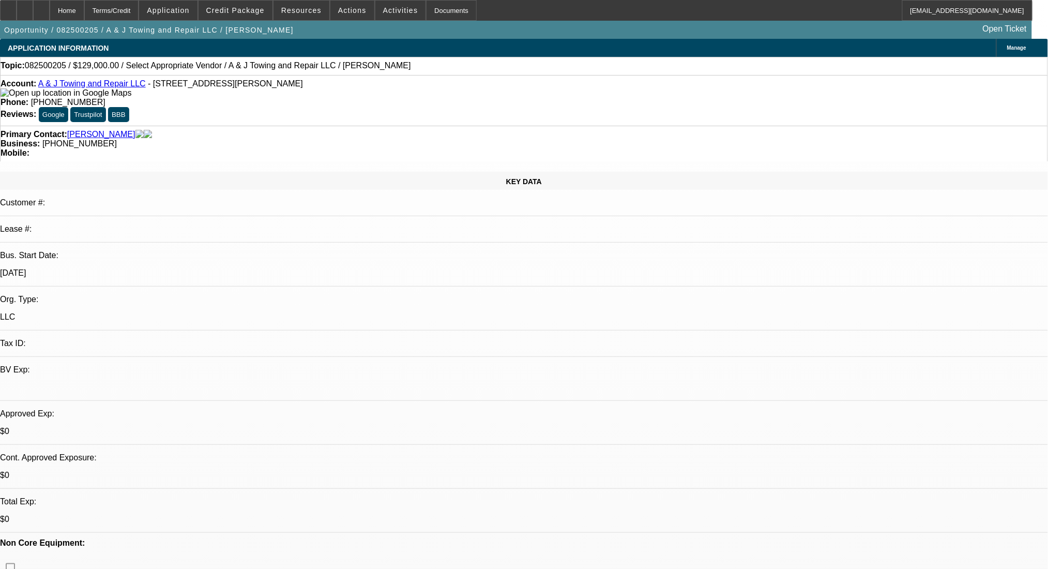
scroll to position [69, 0]
drag, startPoint x: 451, startPoint y: 114, endPoint x: 392, endPoint y: 119, distance: 59.1
click at [392, 139] on div "Business: [PHONE_NUMBER]" at bounding box center [524, 143] width 1047 height 9
copy span "[PHONE_NUMBER]"
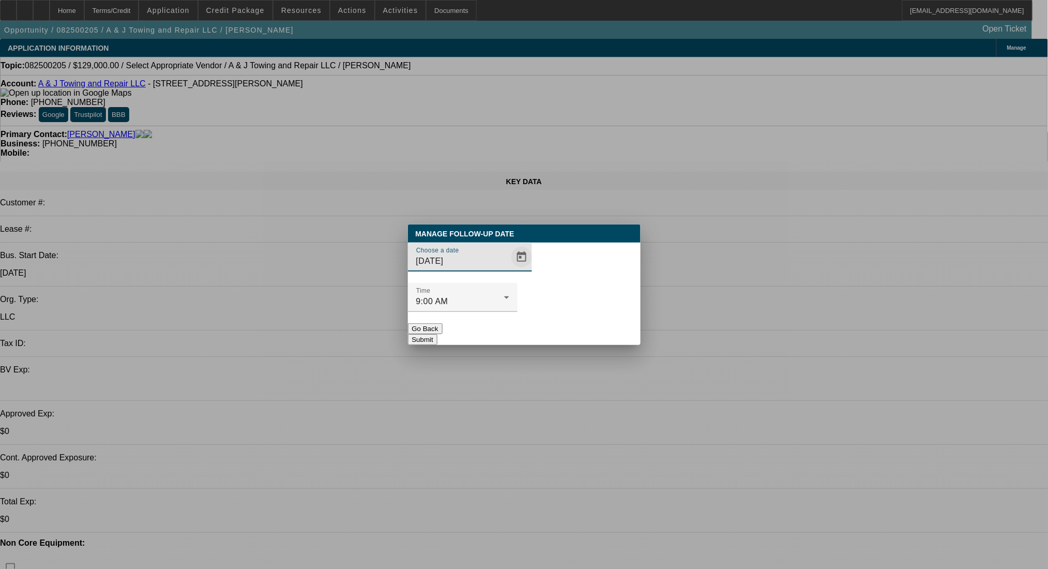
click at [509, 269] on span "Open calendar" at bounding box center [521, 256] width 25 height 25
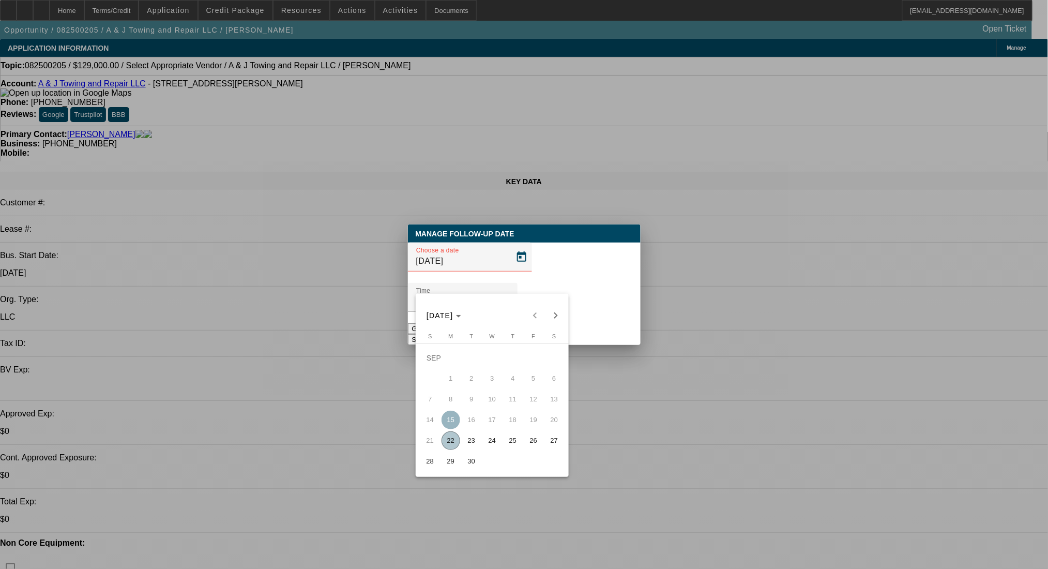
click at [455, 468] on span "29" at bounding box center [450, 461] width 19 height 19
type input "[DATE]"
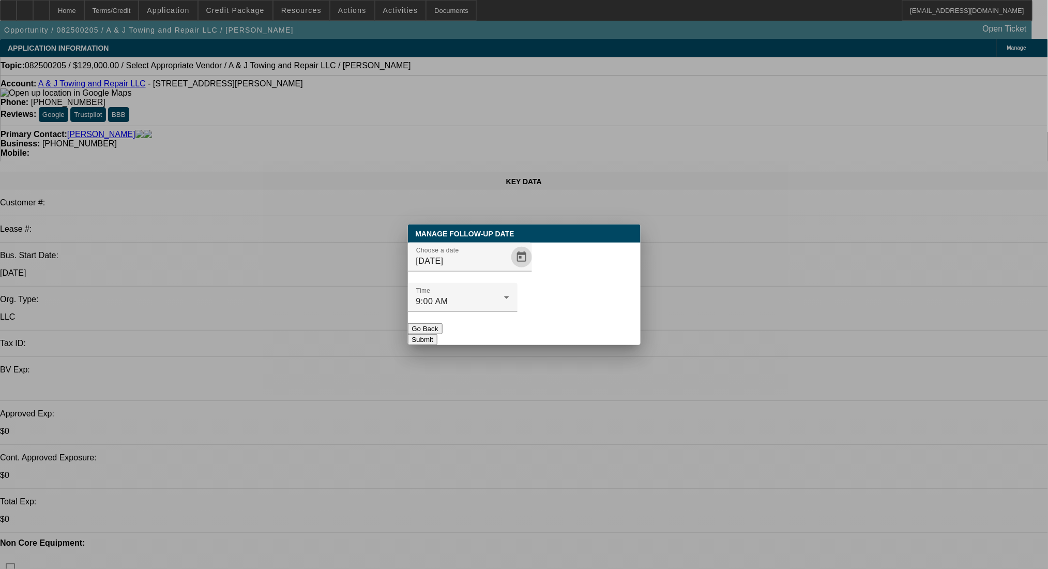
click at [437, 334] on button "Submit" at bounding box center [422, 339] width 29 height 11
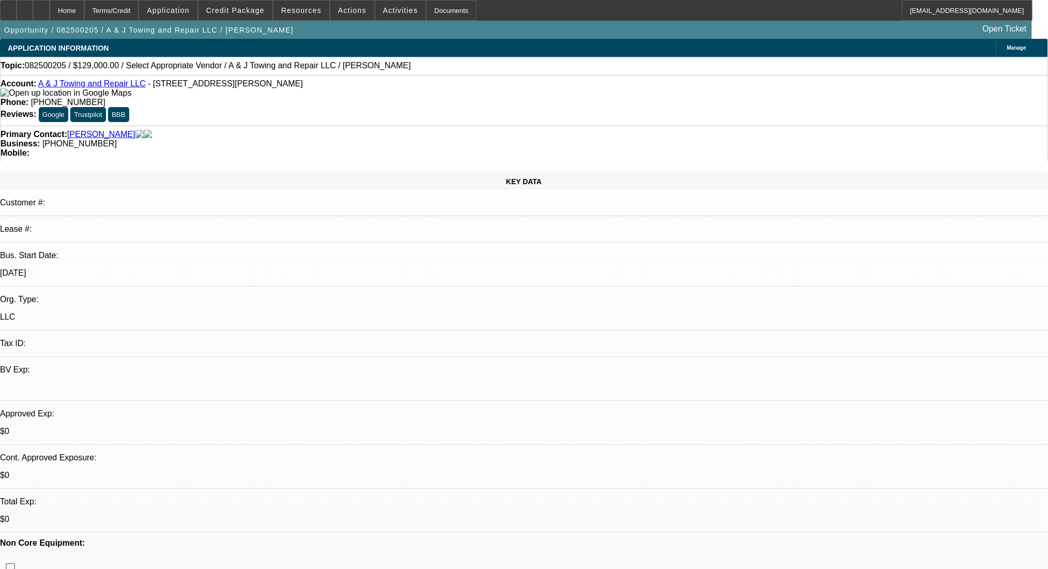
click at [139, 16] on div "Terms/Credit" at bounding box center [111, 10] width 55 height 21
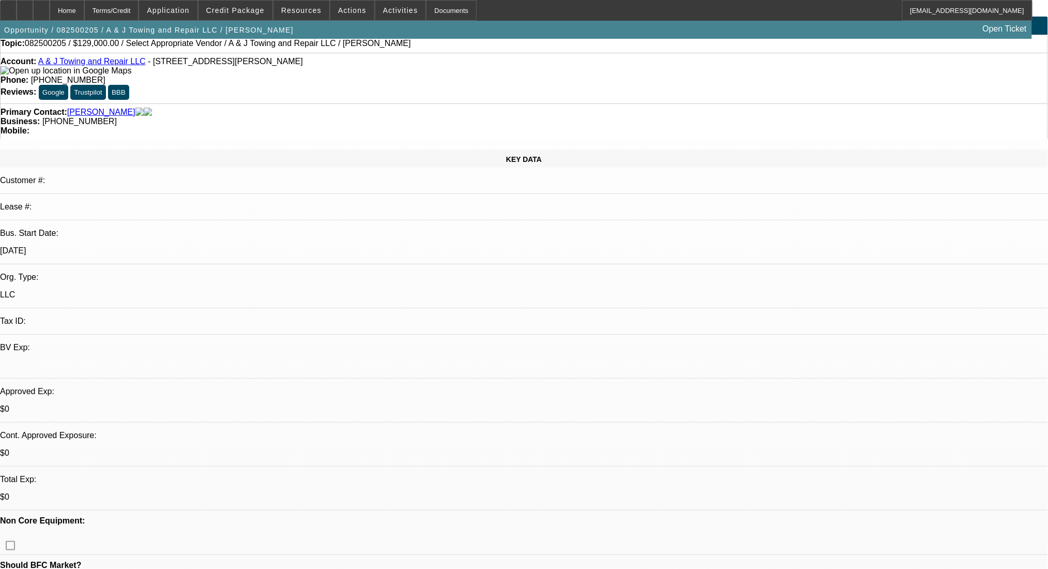
scroll to position [0, 0]
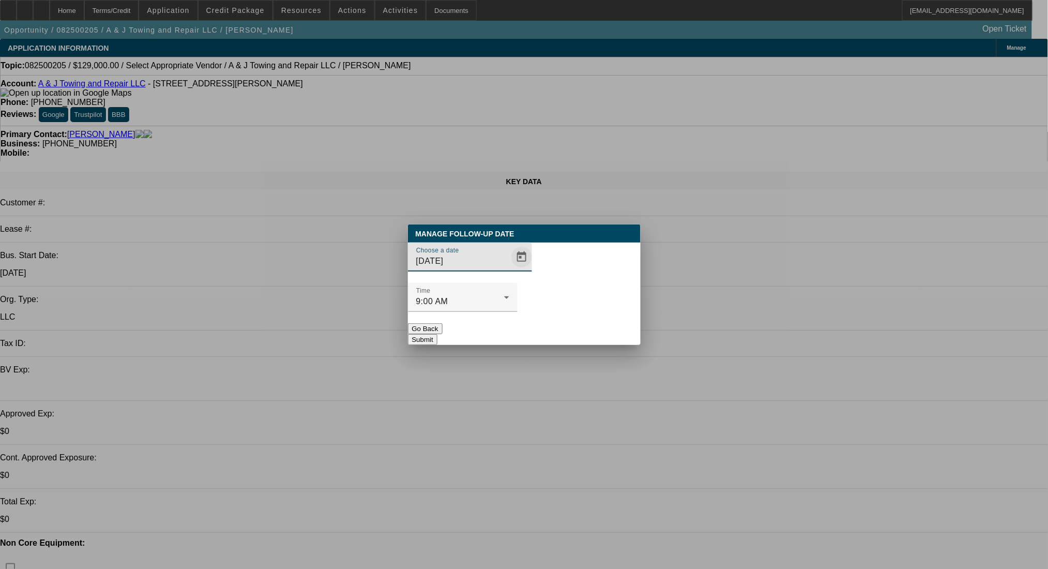
click at [509, 269] on span "Open calendar" at bounding box center [521, 256] width 25 height 25
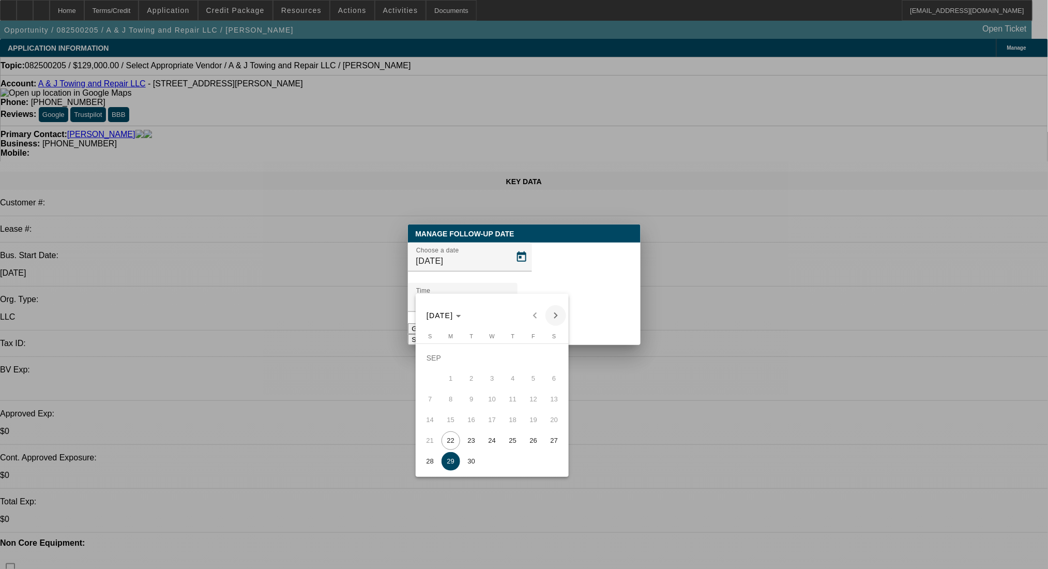
click at [556, 309] on span "Next month" at bounding box center [555, 315] width 21 height 21
click at [505, 362] on span "2" at bounding box center [512, 357] width 19 height 19
type input "10/2/2025"
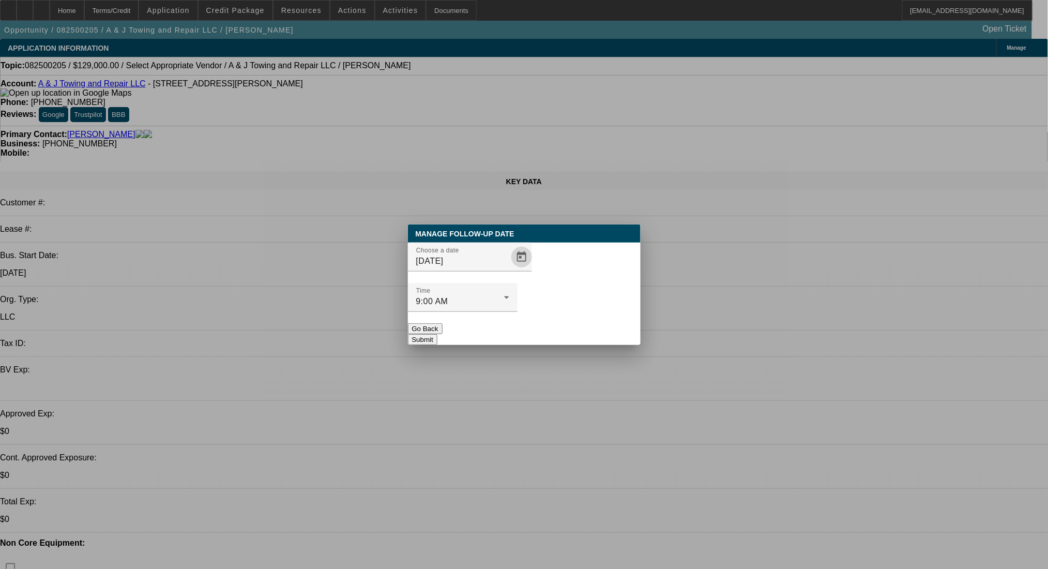
click at [437, 334] on button "Submit" at bounding box center [422, 339] width 29 height 11
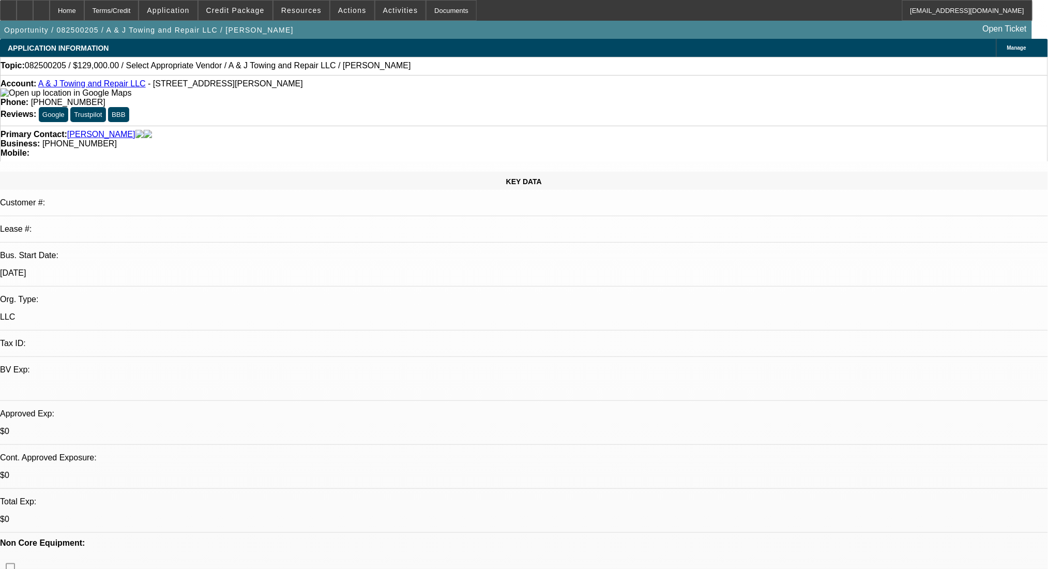
drag, startPoint x: 816, startPoint y: 319, endPoint x: 738, endPoint y: 300, distance: 81.0
copy ul "Corporate Bank Statements- last 3 months bank statements Truck info- VIN, Price…"
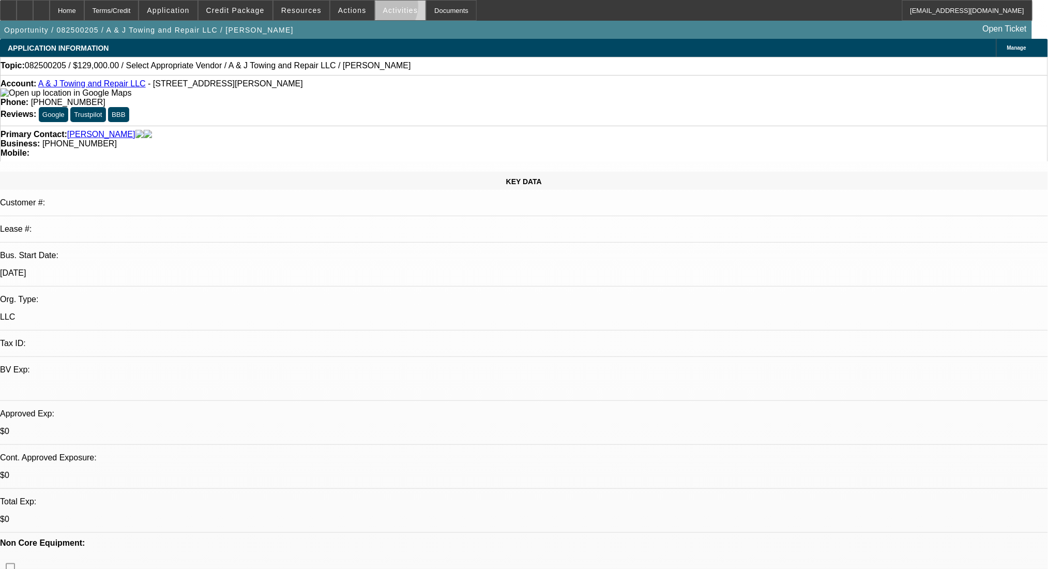
click at [375, 8] on span at bounding box center [400, 10] width 51 height 25
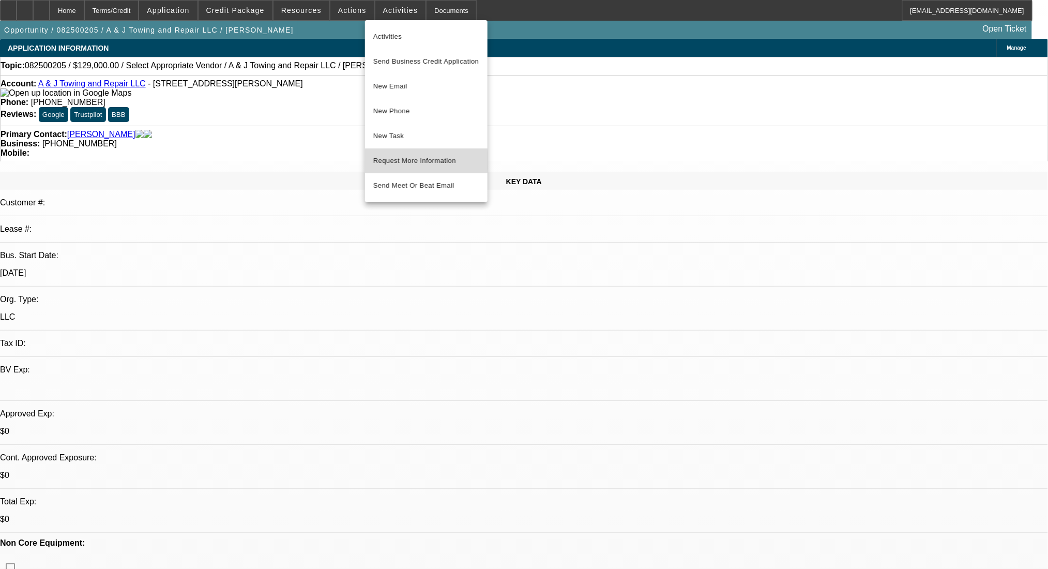
click at [415, 160] on span "Request More Information" at bounding box center [426, 161] width 106 height 12
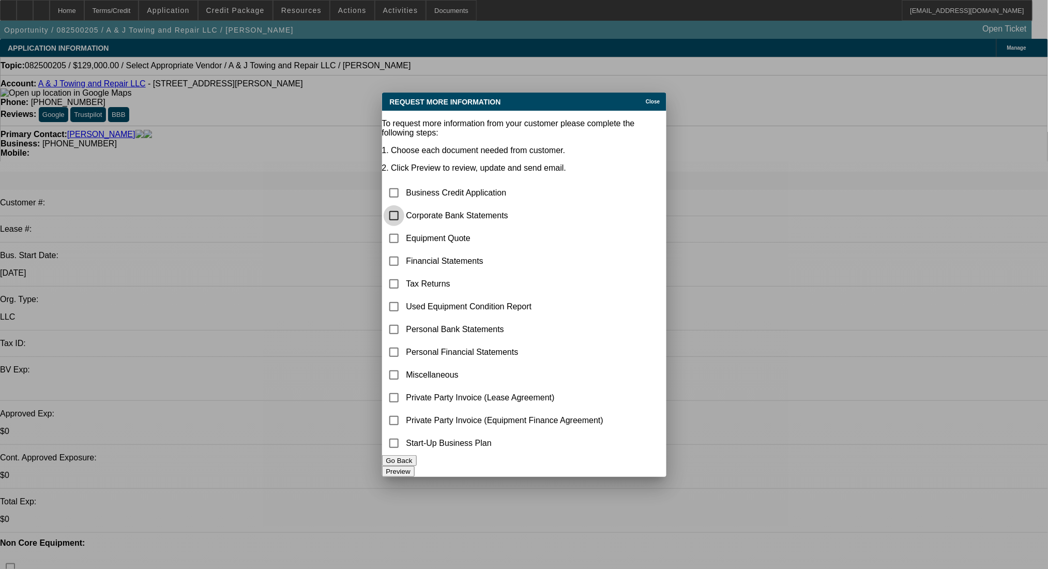
click at [404, 205] on input "checkbox" at bounding box center [394, 215] width 21 height 21
checkbox input "true"
click at [415, 466] on button "Preview" at bounding box center [398, 471] width 33 height 11
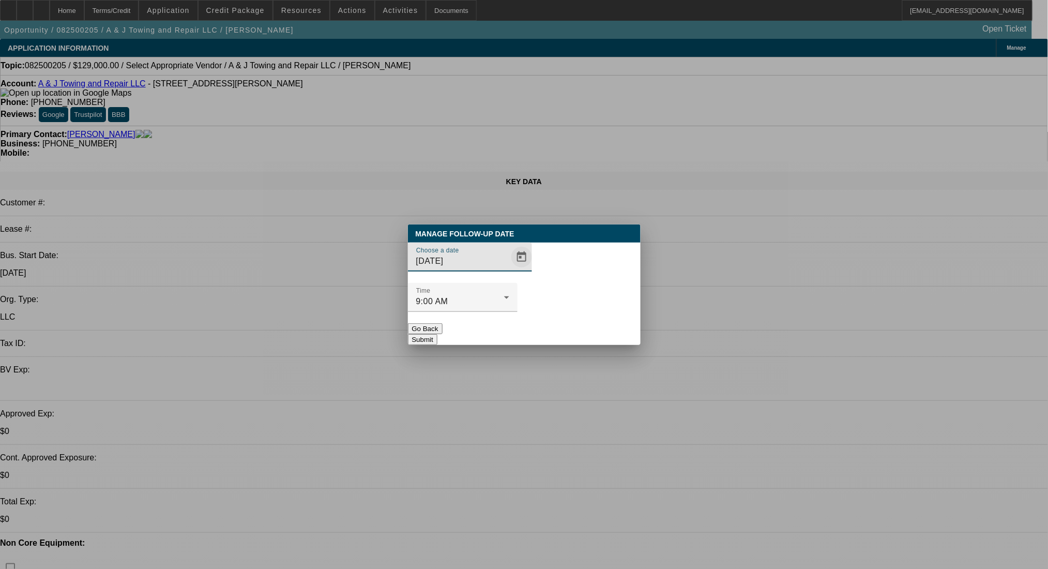
click at [509, 269] on span "Open calendar" at bounding box center [521, 256] width 25 height 25
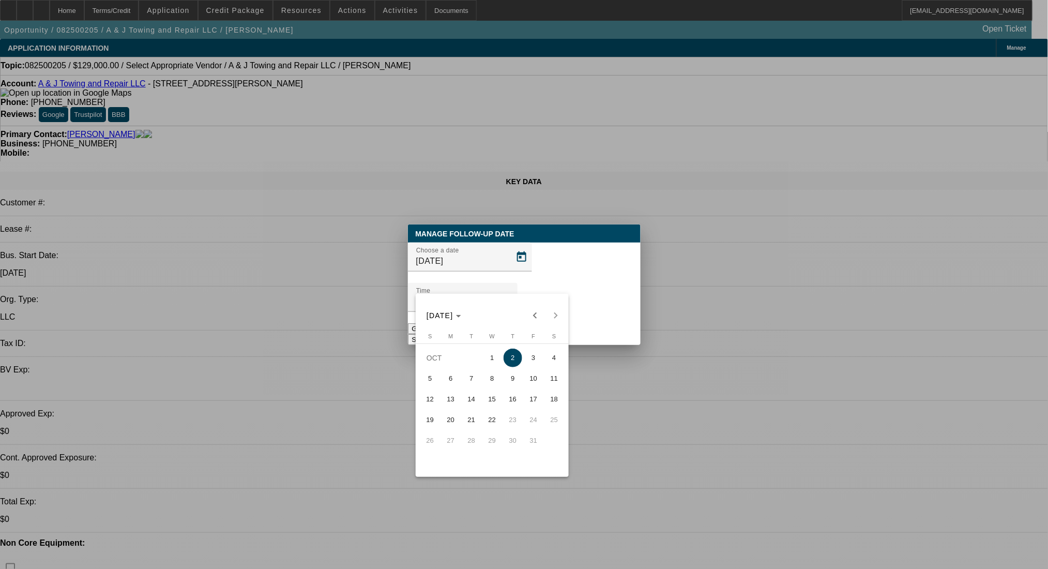
click at [532, 357] on span "3" at bounding box center [533, 357] width 19 height 19
type input "10/3/2025"
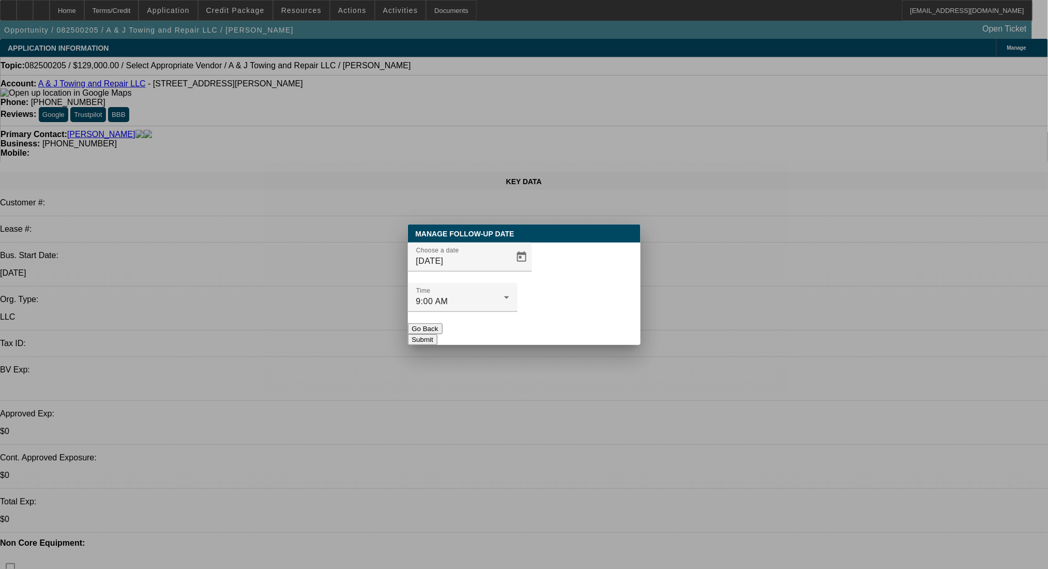
click at [517, 312] on div at bounding box center [463, 317] width 110 height 11
click at [437, 334] on button "Submit" at bounding box center [422, 339] width 29 height 11
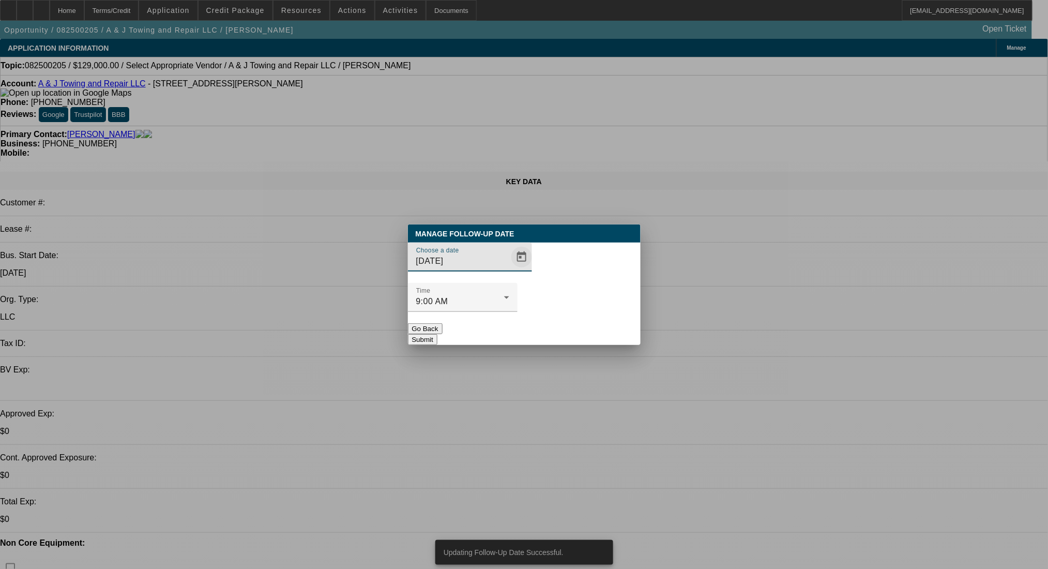
click at [509, 269] on span "Open calendar" at bounding box center [521, 256] width 25 height 25
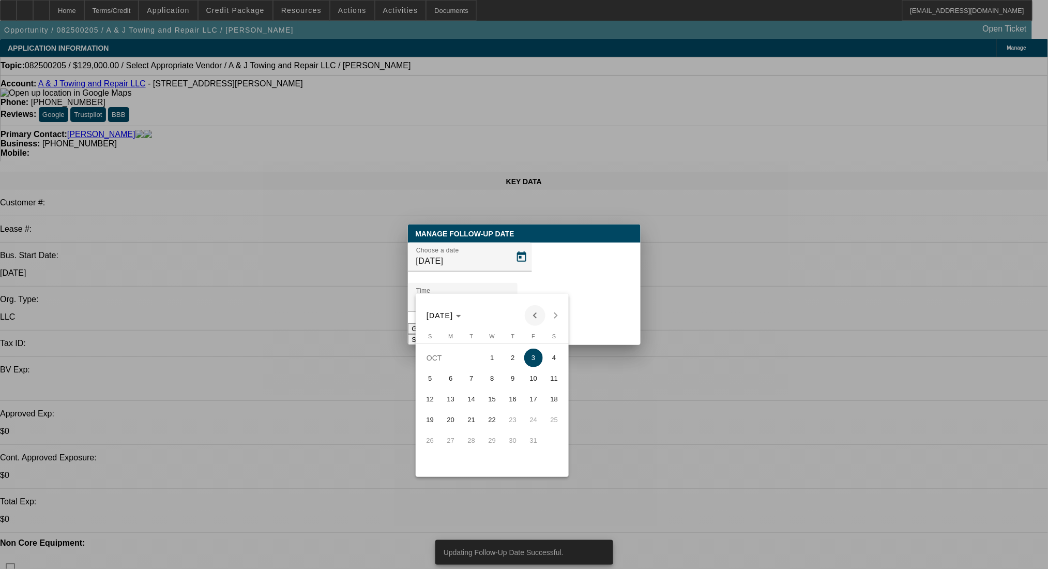
click at [533, 315] on span "Previous month" at bounding box center [535, 315] width 21 height 21
click at [492, 445] on span "24" at bounding box center [492, 440] width 19 height 19
type input "9/24/2025"
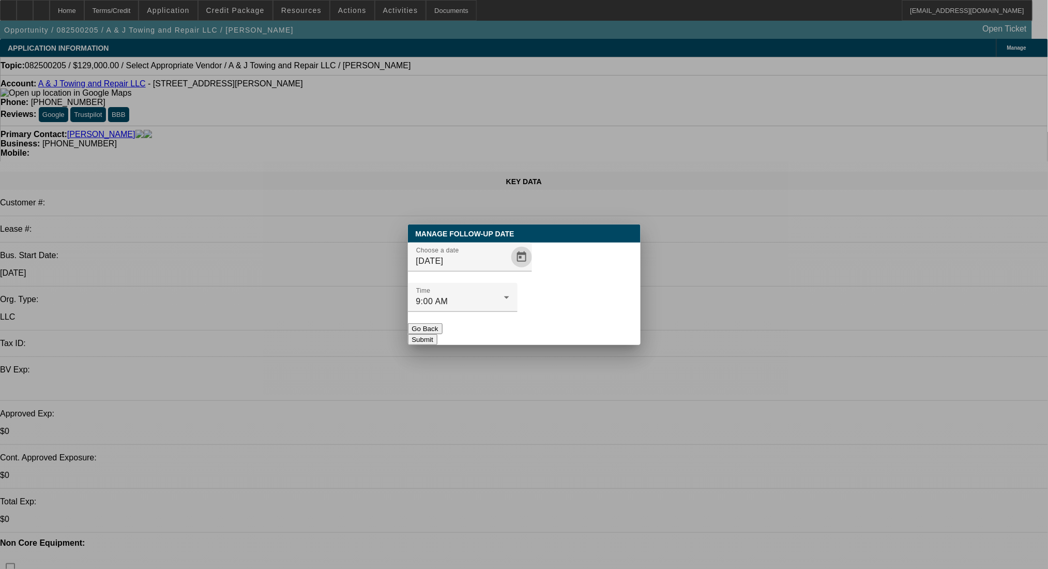
click at [437, 334] on button "Submit" at bounding box center [422, 339] width 29 height 11
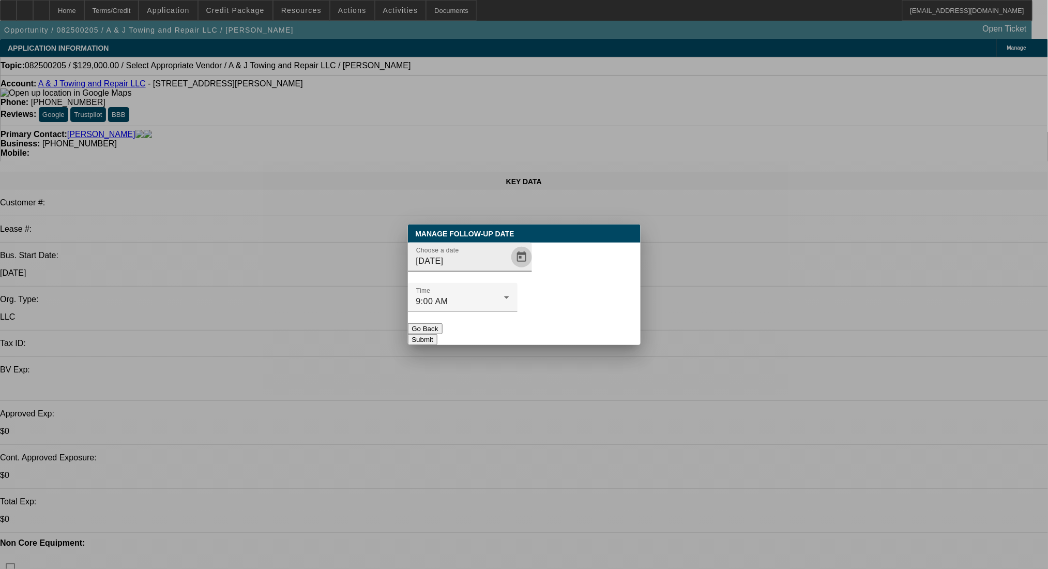
click at [509, 269] on span "Open calendar" at bounding box center [521, 256] width 25 height 25
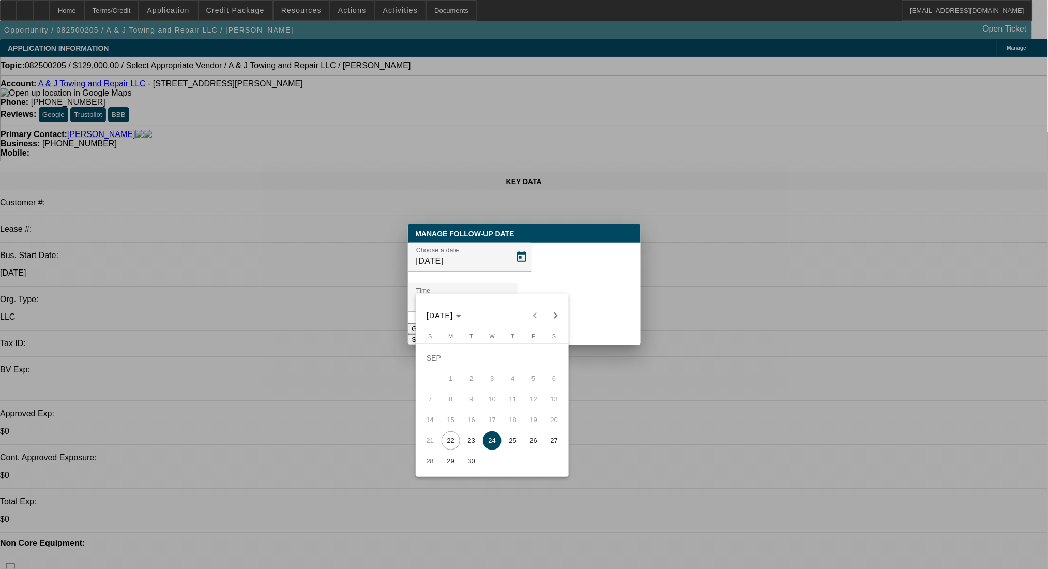
click at [515, 441] on span "25" at bounding box center [512, 440] width 19 height 19
type input "9/25/2025"
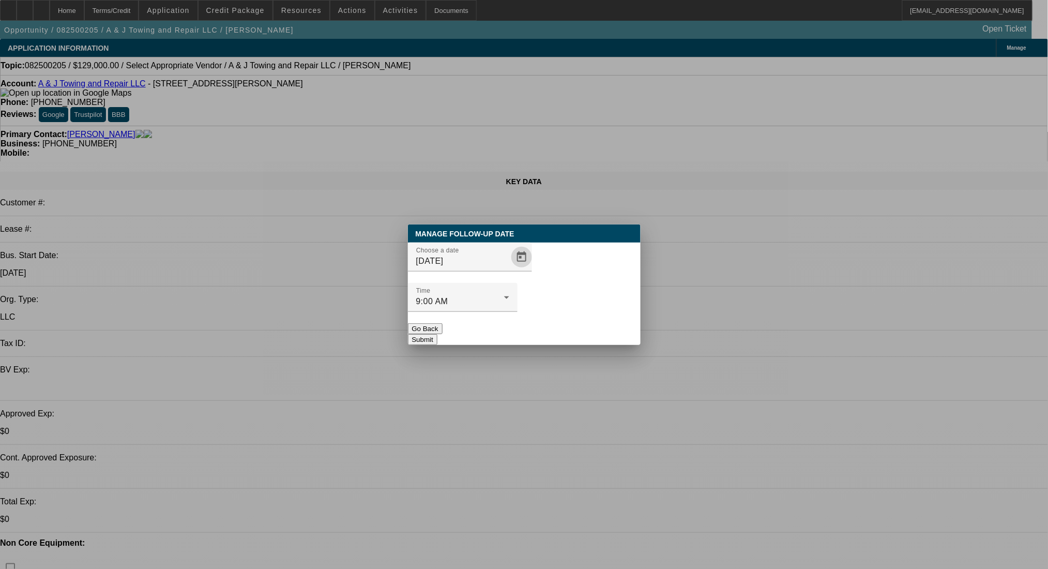
click at [437, 334] on button "Submit" at bounding box center [422, 339] width 29 height 11
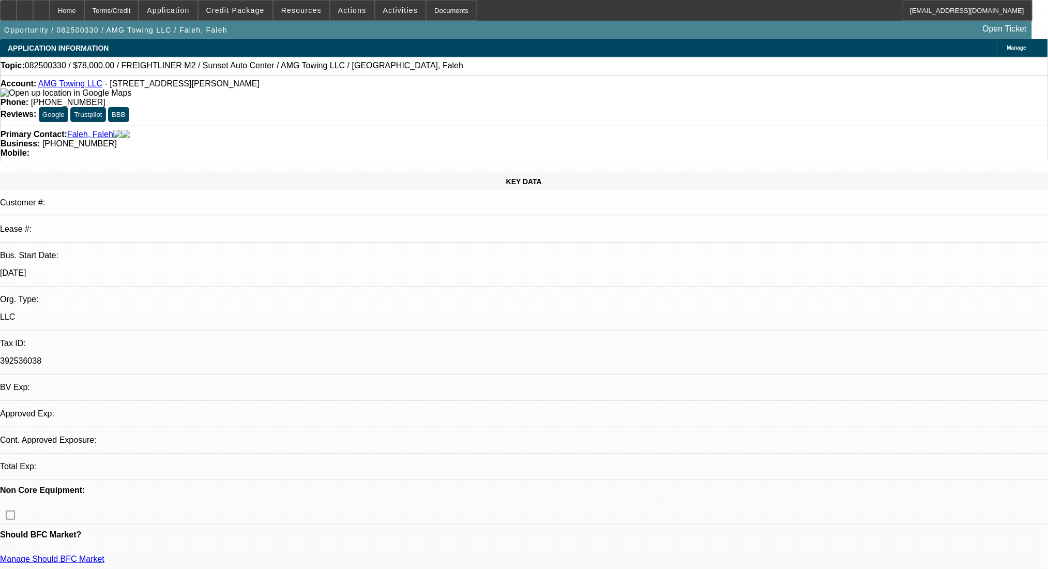
select select "0"
select select "2"
select select "0"
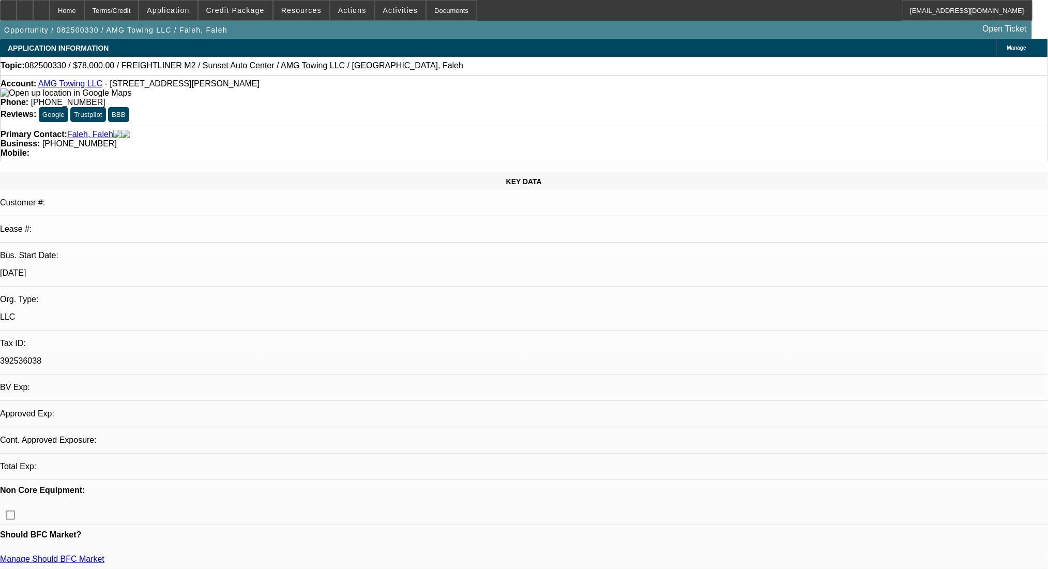
select select "2"
select select "0"
select select "6"
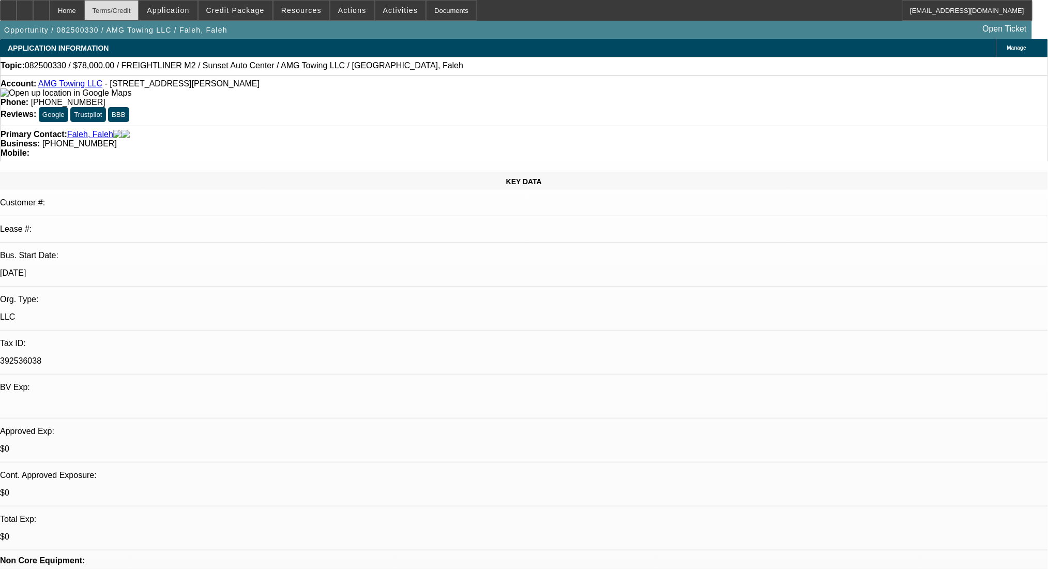
click at [139, 0] on div "Terms/Credit" at bounding box center [111, 10] width 55 height 21
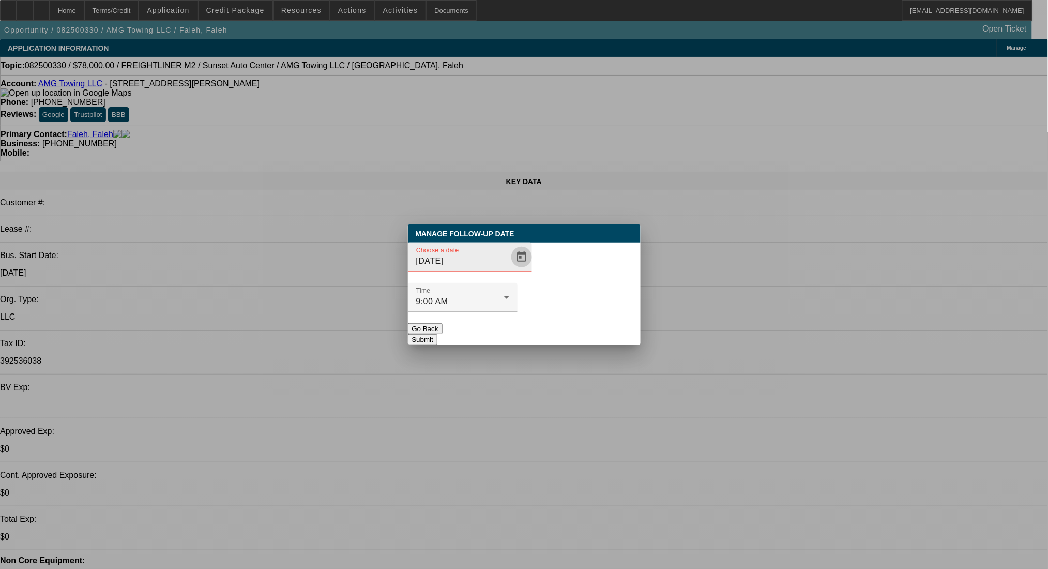
click at [509, 269] on span "Open calendar" at bounding box center [521, 256] width 25 height 25
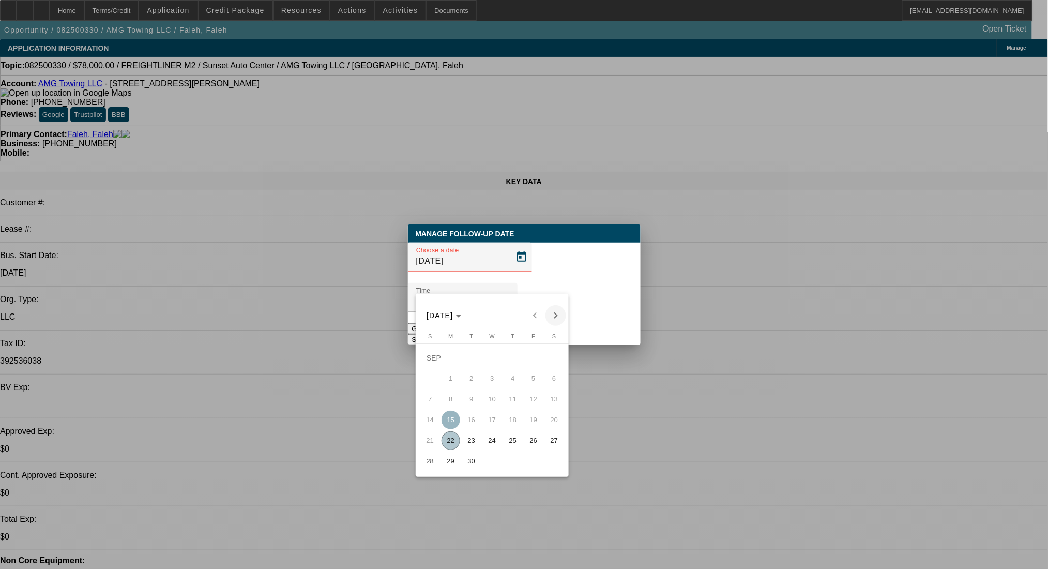
click at [548, 309] on span "Next month" at bounding box center [555, 315] width 21 height 21
drag, startPoint x: 494, startPoint y: 356, endPoint x: 547, endPoint y: 321, distance: 63.9
click at [494, 355] on span "1" at bounding box center [492, 357] width 19 height 19
type input "[DATE]"
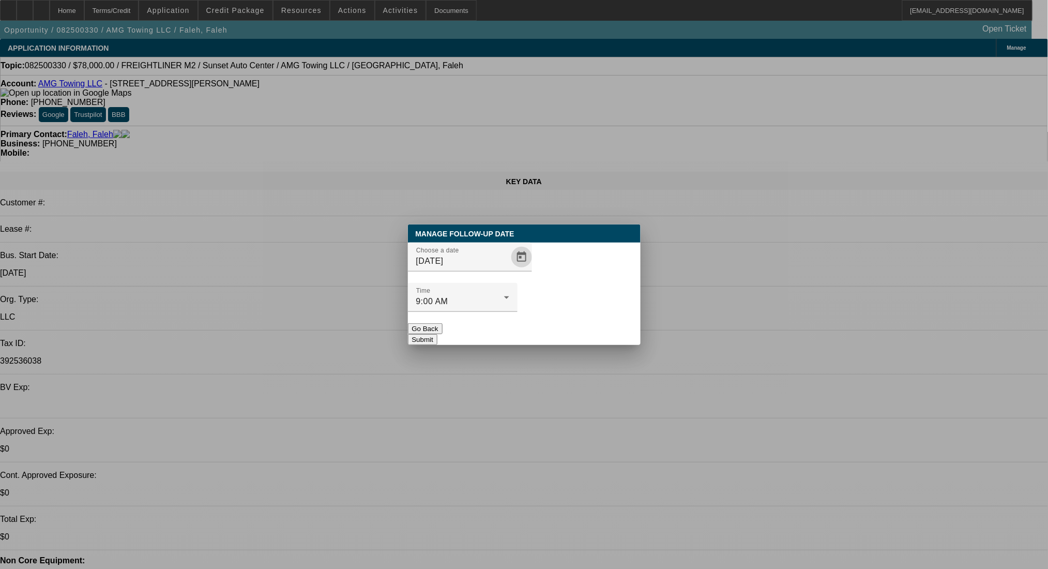
click at [437, 334] on button "Submit" at bounding box center [422, 339] width 29 height 11
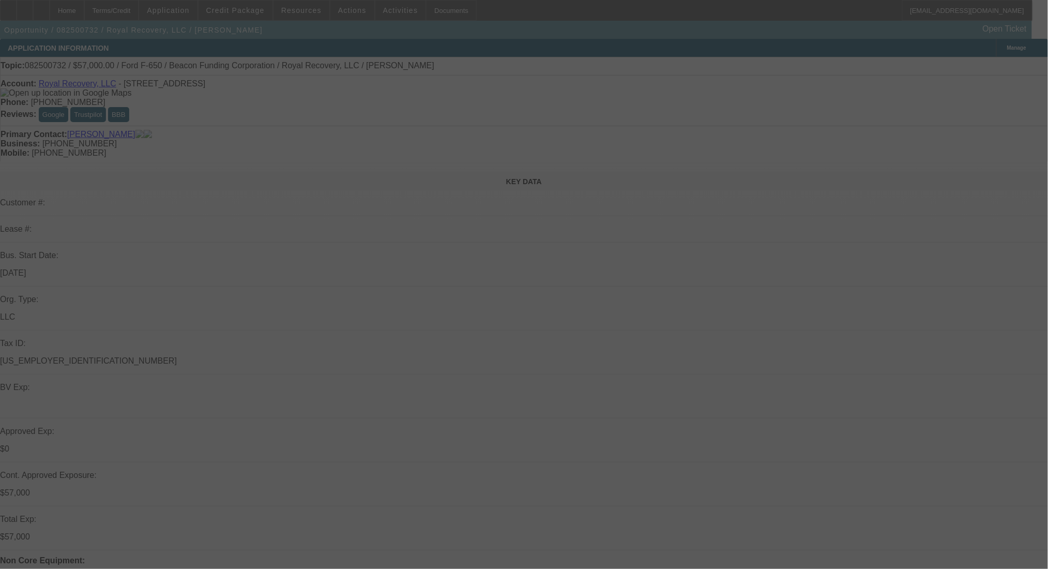
drag, startPoint x: 456, startPoint y: 112, endPoint x: 384, endPoint y: 118, distance: 73.1
click at [384, 118] on div at bounding box center [524, 284] width 1048 height 569
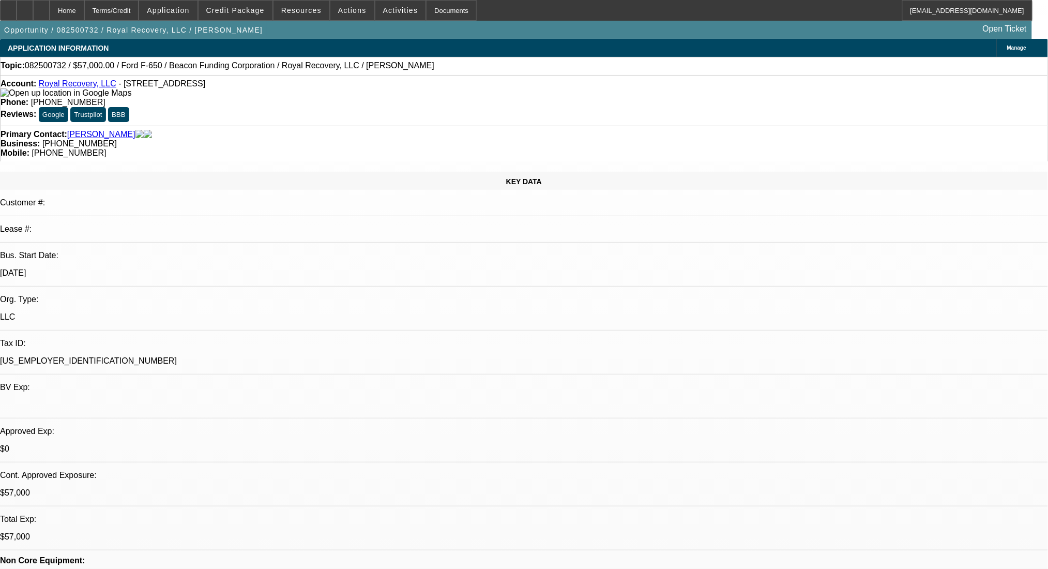
select select "0"
select select "2"
select select "0"
select select "6"
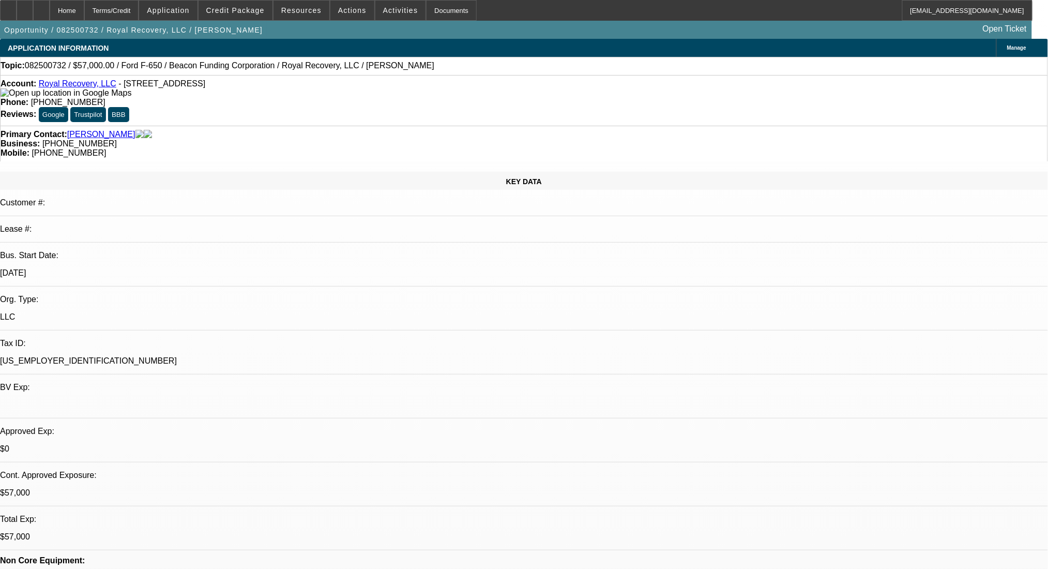
select select "0"
select select "2"
select select "0"
select select "6"
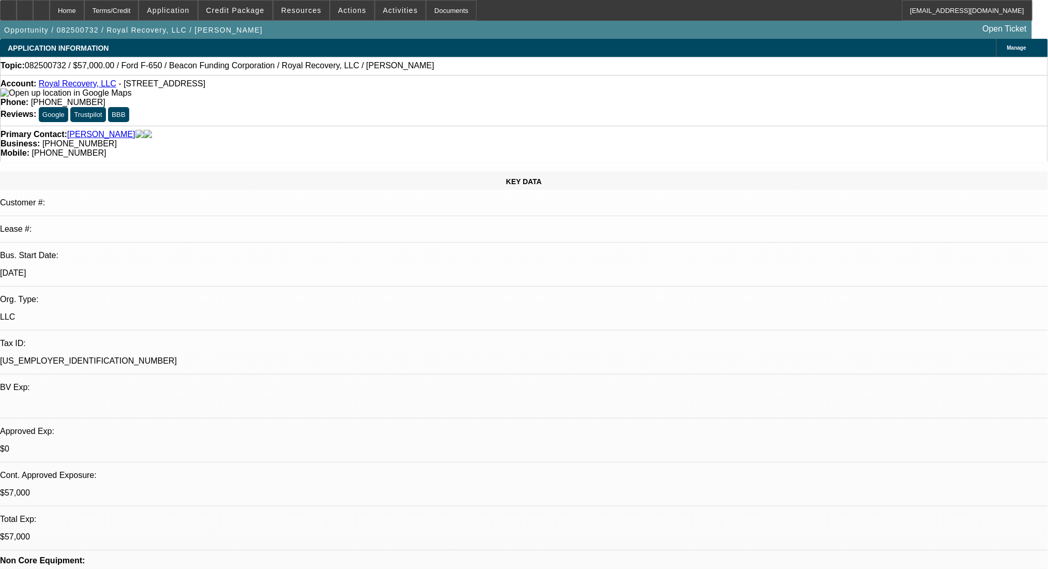
select select "0"
select select "2"
select select "0"
select select "6"
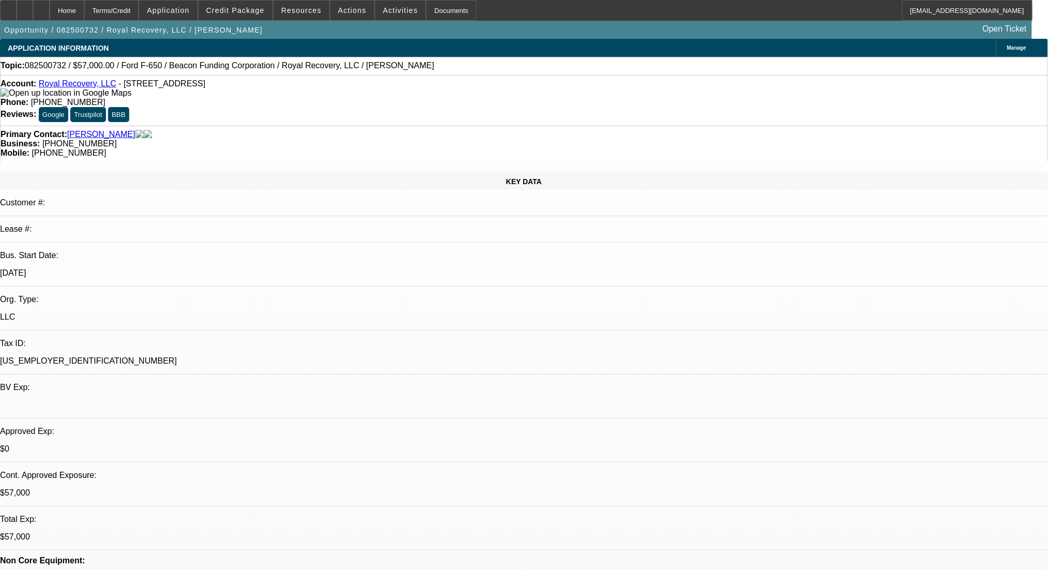
select select "0"
select select "2"
select select "0"
select select "6"
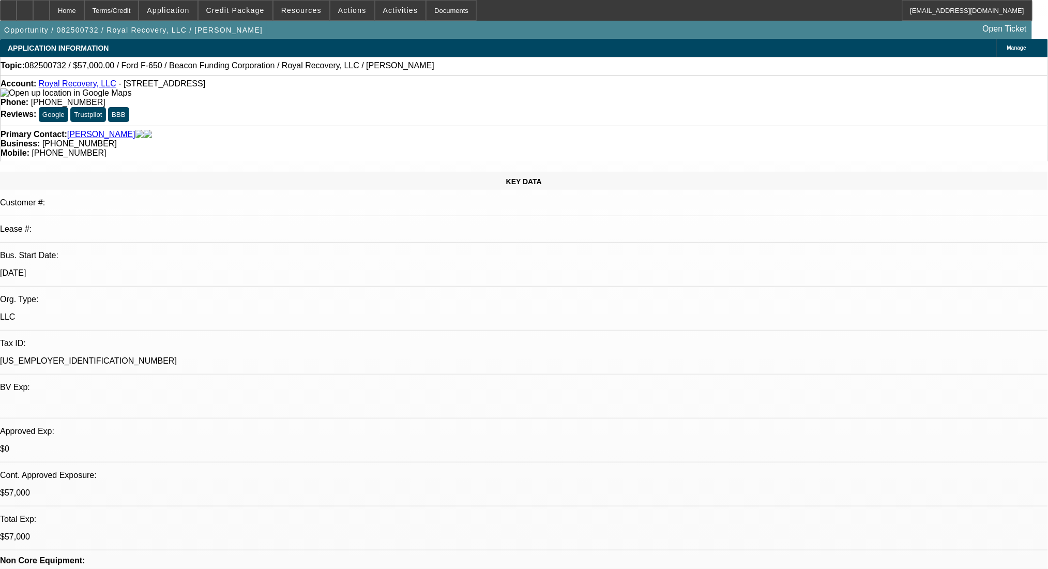
click at [83, 85] on link "Royal Recovery, LLC" at bounding box center [78, 83] width 78 height 9
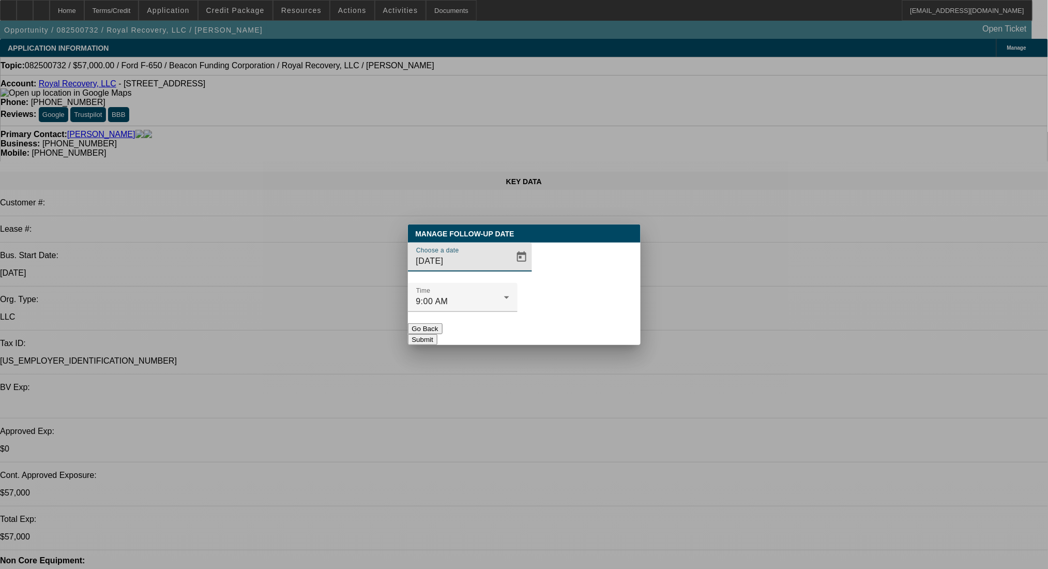
click at [511, 269] on span "Open calendar" at bounding box center [521, 256] width 25 height 25
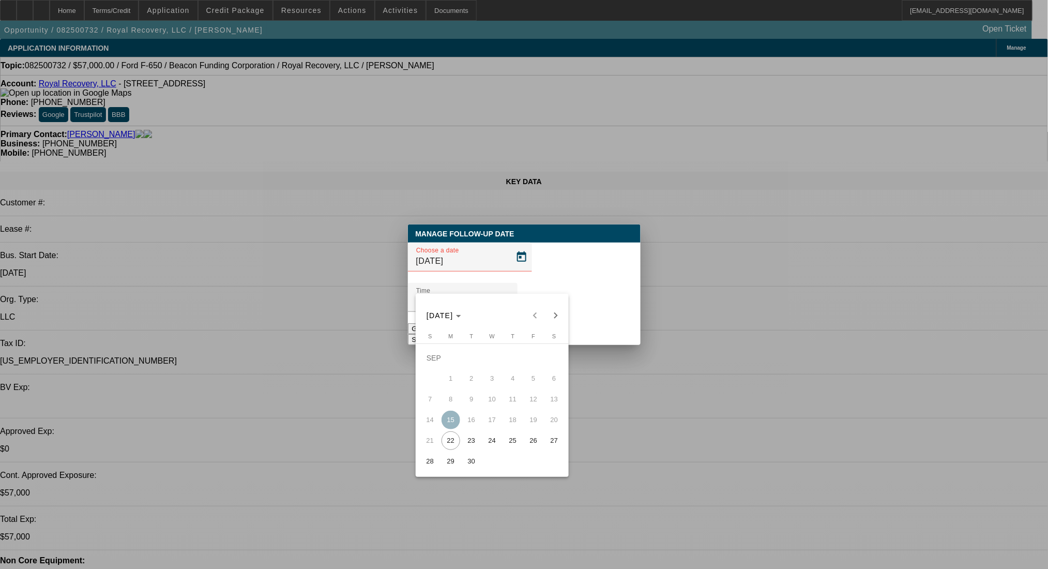
drag, startPoint x: 476, startPoint y: 460, endPoint x: 481, endPoint y: 449, distance: 11.8
click at [476, 461] on span "30" at bounding box center [471, 461] width 19 height 19
type input "[DATE]"
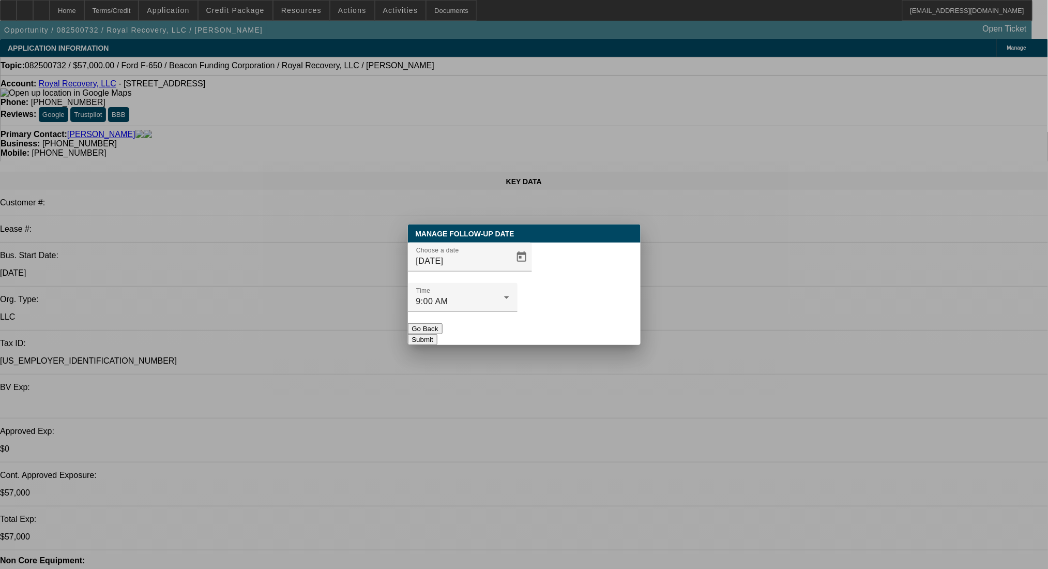
click at [437, 334] on button "Submit" at bounding box center [422, 339] width 29 height 11
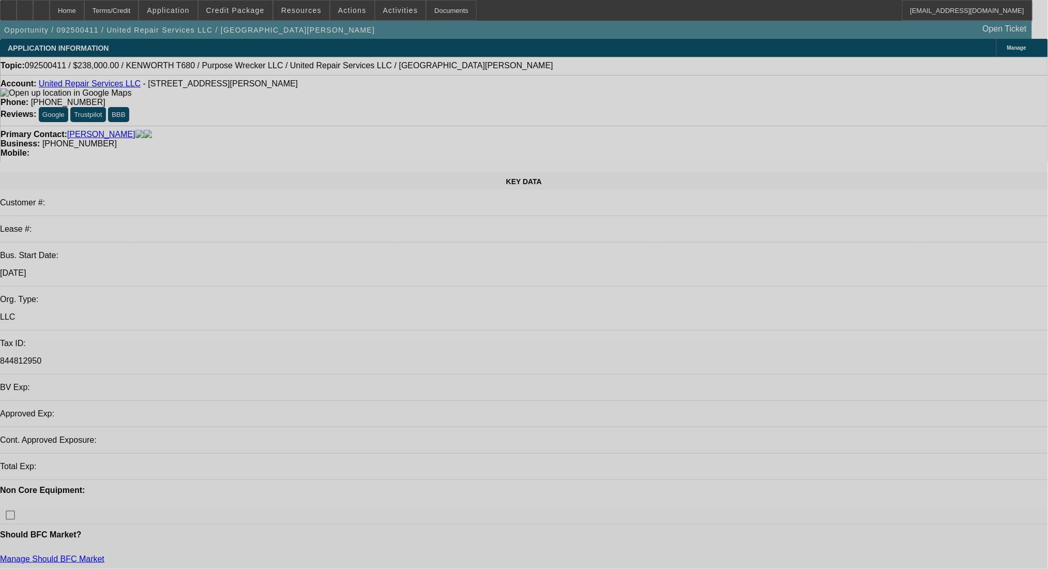
select select "0"
select select "2"
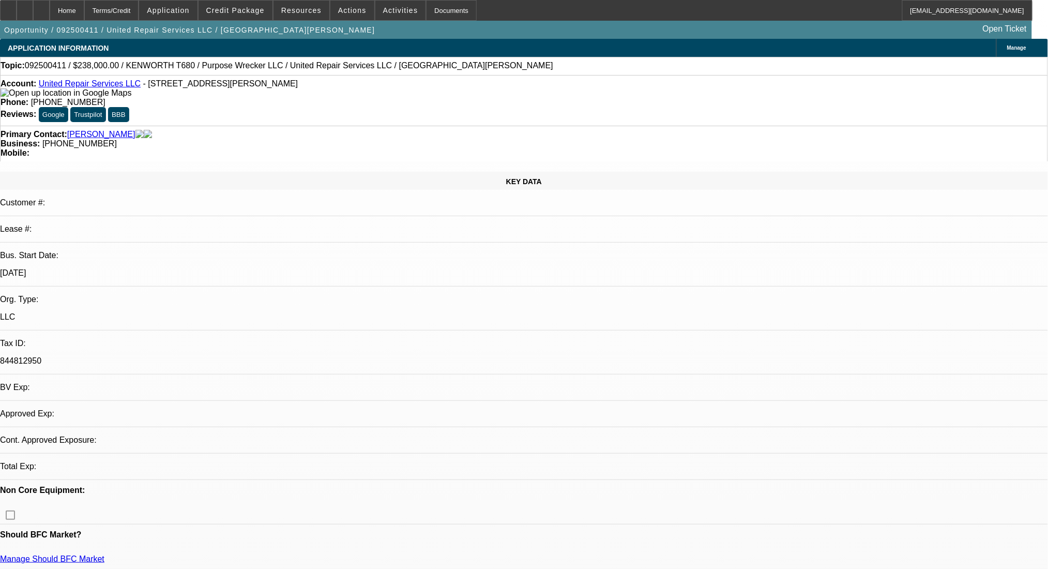
select select "2"
select select "0.1"
select select "4"
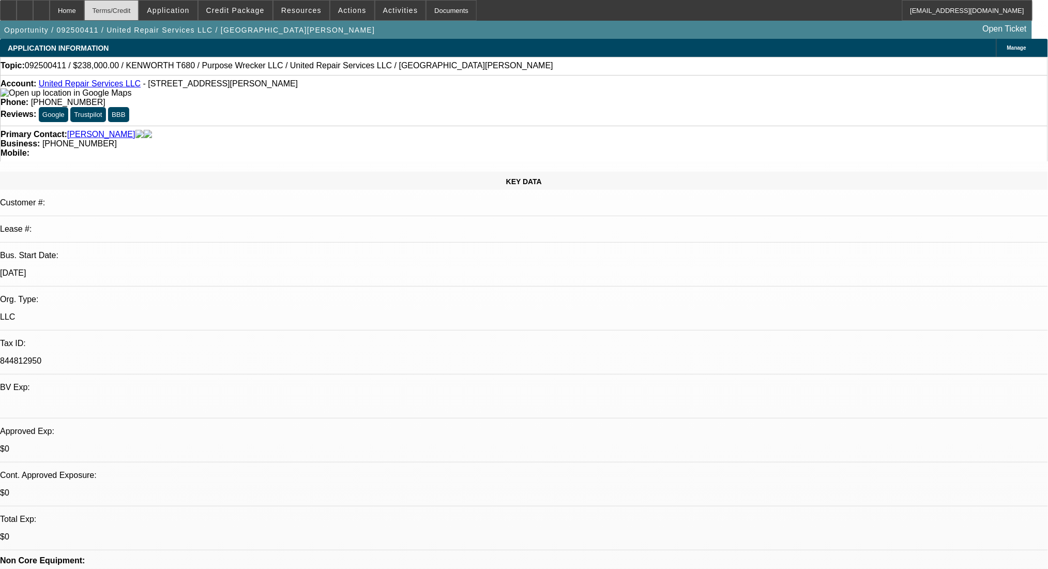
click at [123, 16] on div "Terms/Credit" at bounding box center [111, 10] width 55 height 21
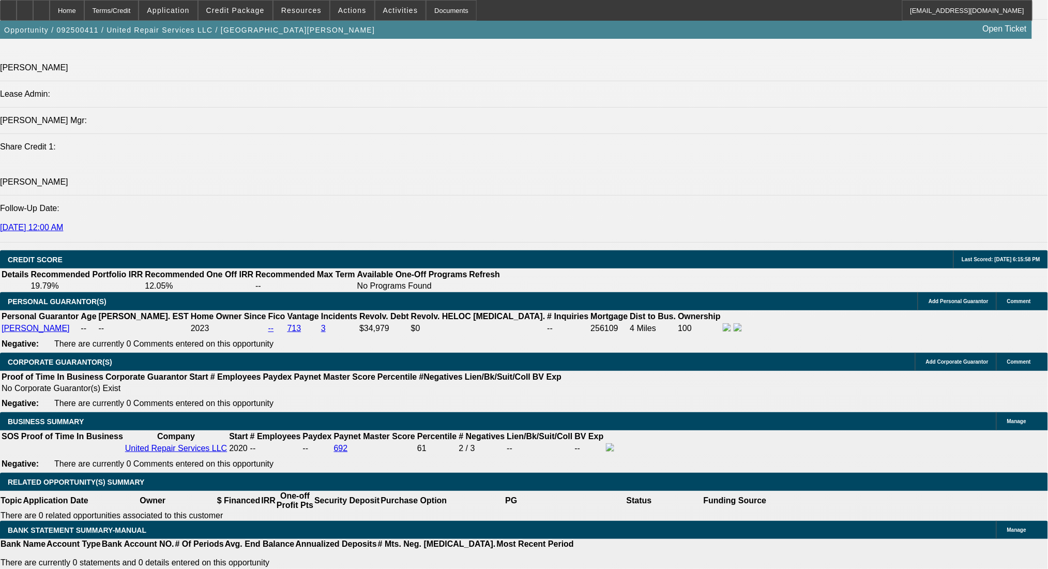
type input "60"
type input "$45,000.00"
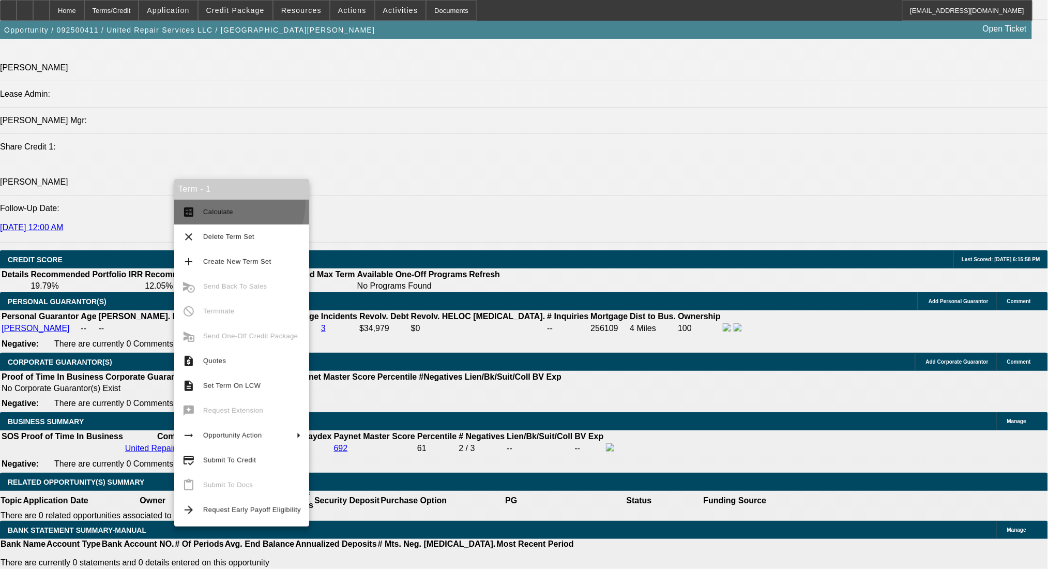
click at [219, 202] on button "calculate Calculate" at bounding box center [241, 212] width 135 height 25
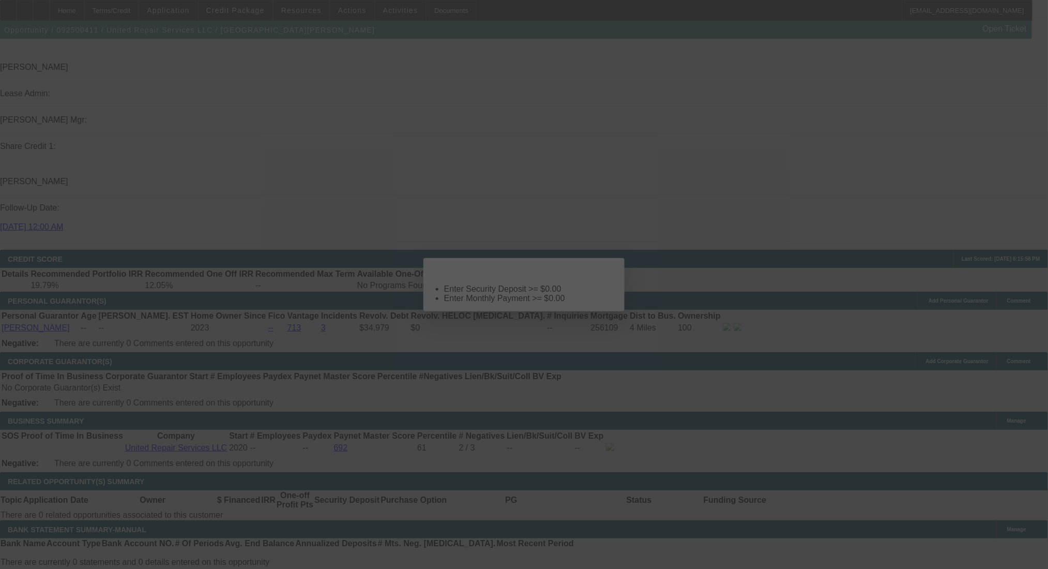
scroll to position [0, 0]
select select "0"
select select "2"
select select "0.1"
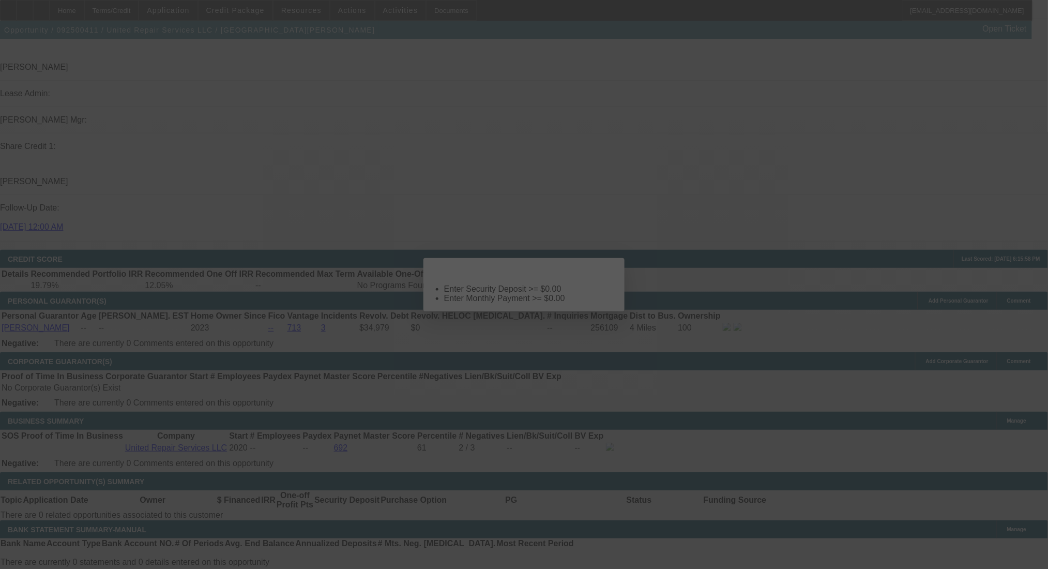
select select "4"
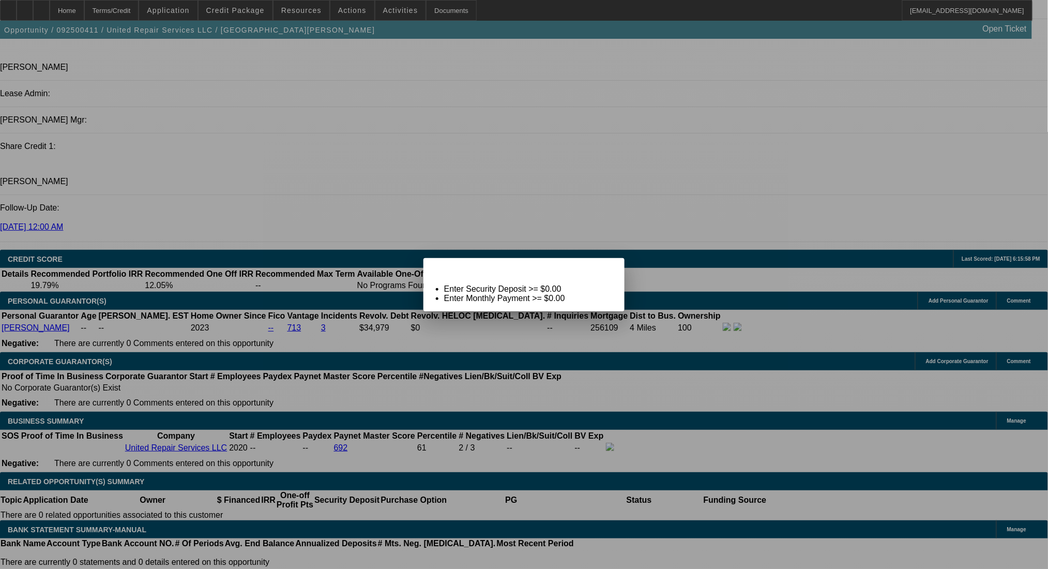
click at [602, 270] on icon at bounding box center [602, 267] width 0 height 6
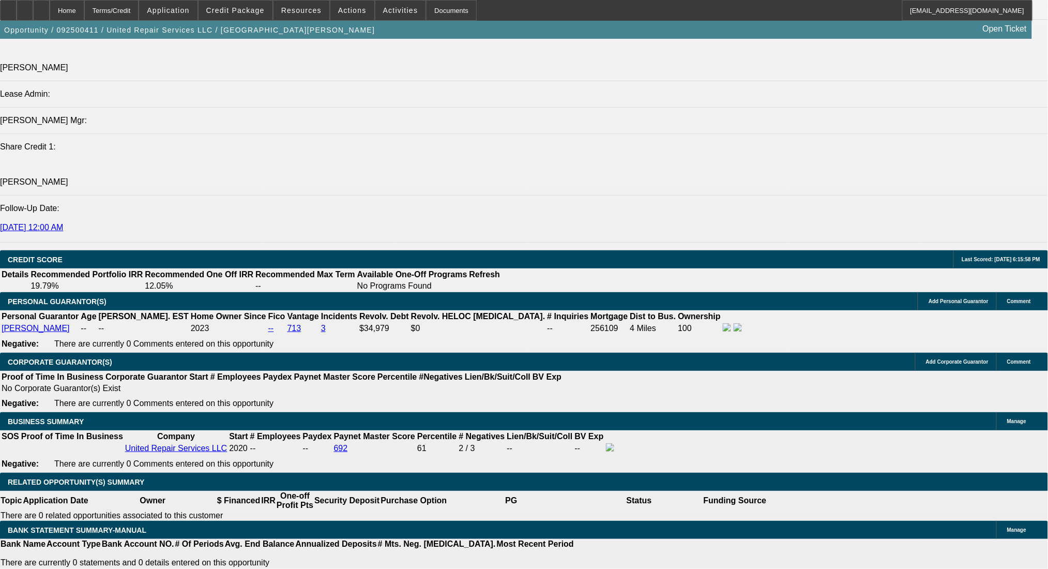
type input "1"
type input "$6,598.18"
type input "$3,299.09"
type input "15"
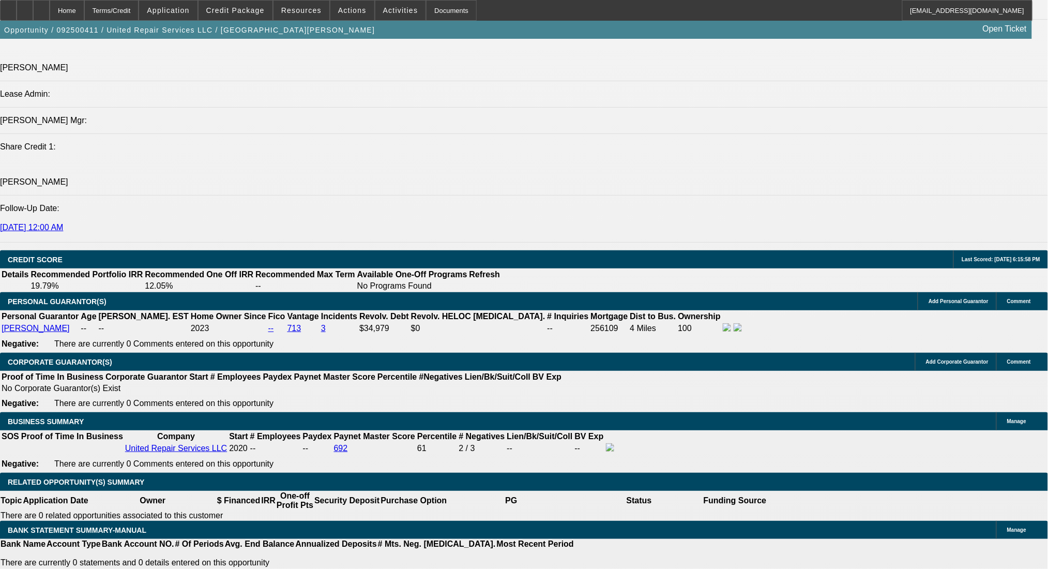
type input "$9,182.92"
type input "$4,591.46"
type input "15"
drag, startPoint x: 149, startPoint y: 325, endPoint x: 260, endPoint y: 325, distance: 111.1
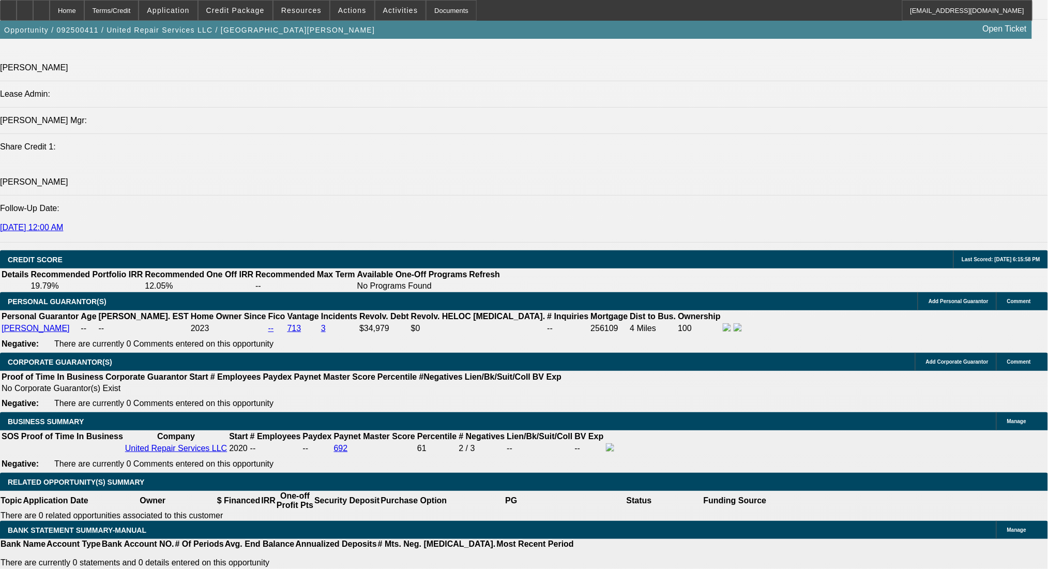
type input "459"
type input "$918.00"
type input "4590"
type input "$9,180.00"
type input "15"
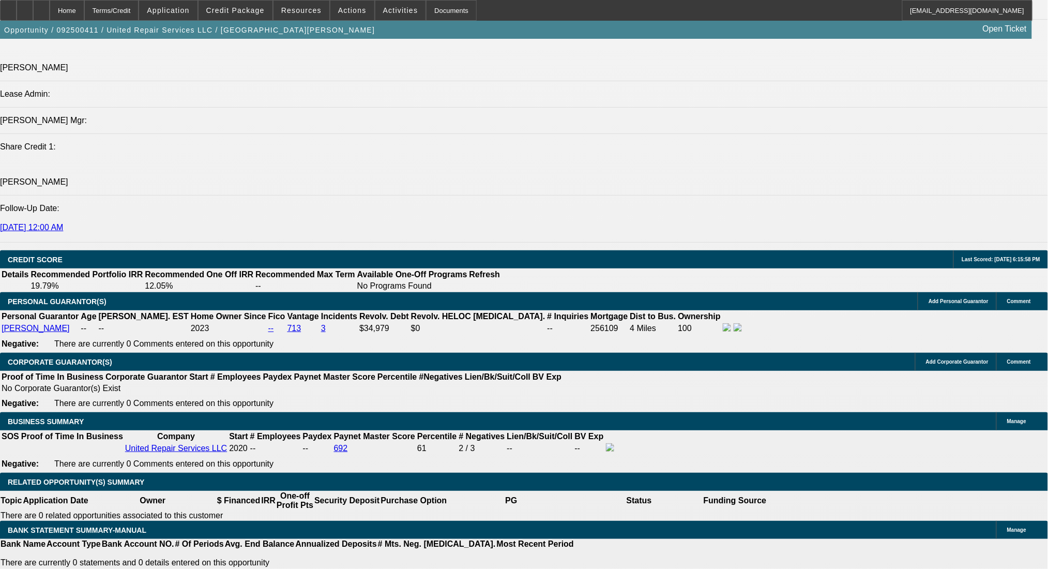
type input "$4,590.00"
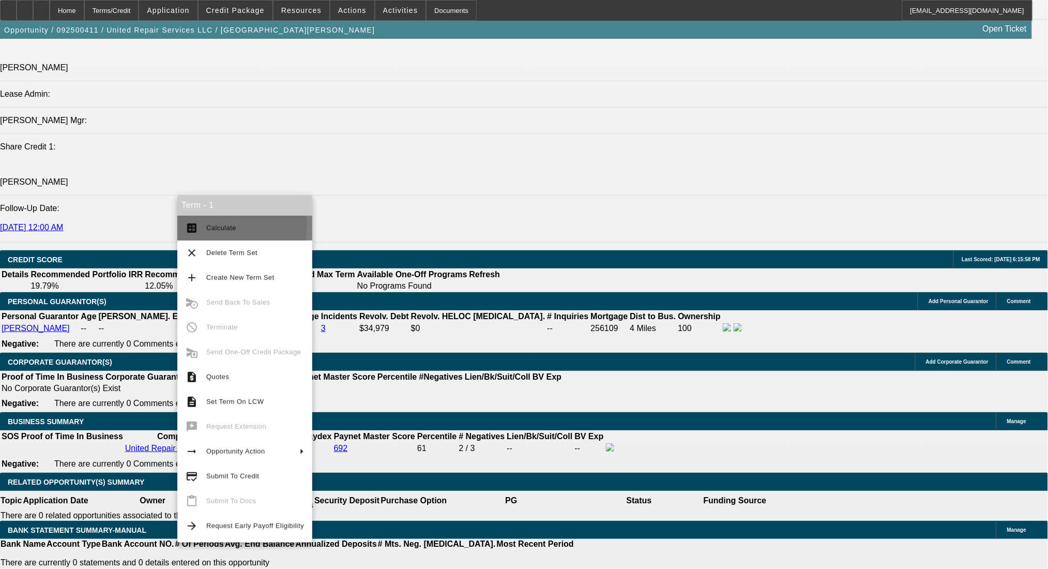
click at [219, 224] on span "Calculate" at bounding box center [221, 228] width 30 height 8
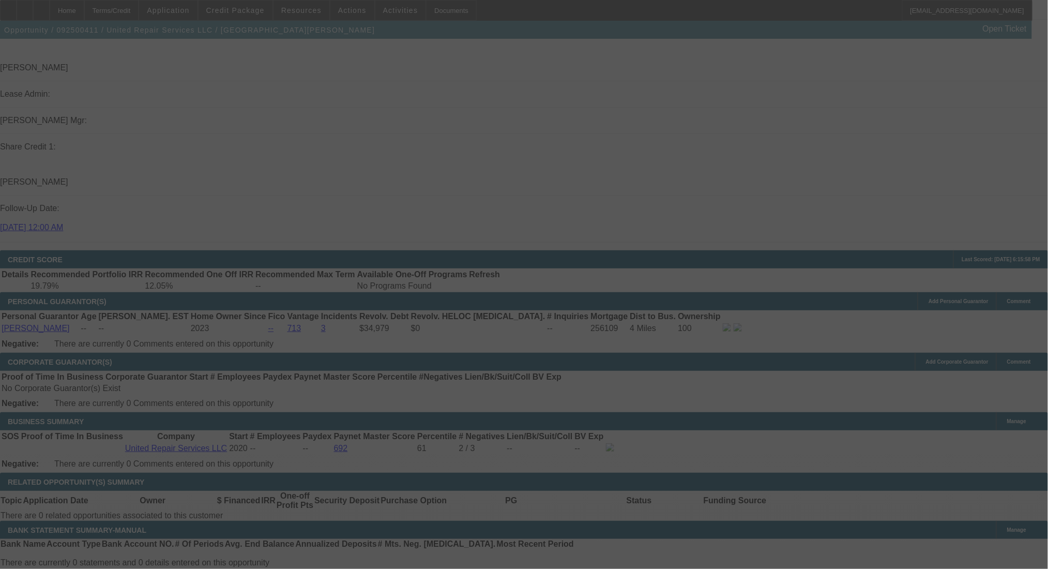
select select "0"
select select "2"
select select "0.1"
select select "4"
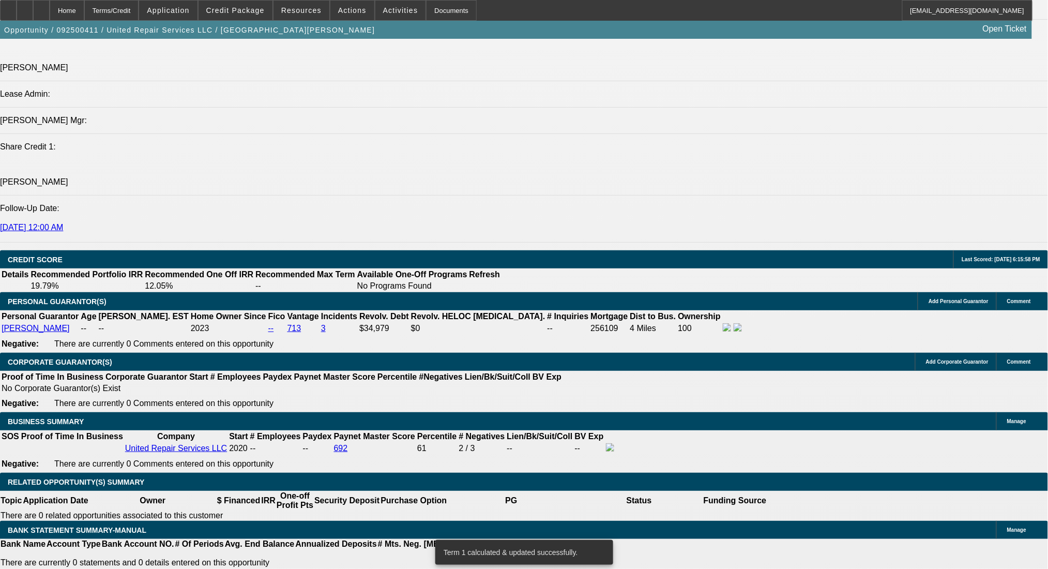
drag, startPoint x: 173, startPoint y: 240, endPoint x: 286, endPoint y: 239, distance: 113.2
type input "$40,000.00"
type input "UNKNOWN"
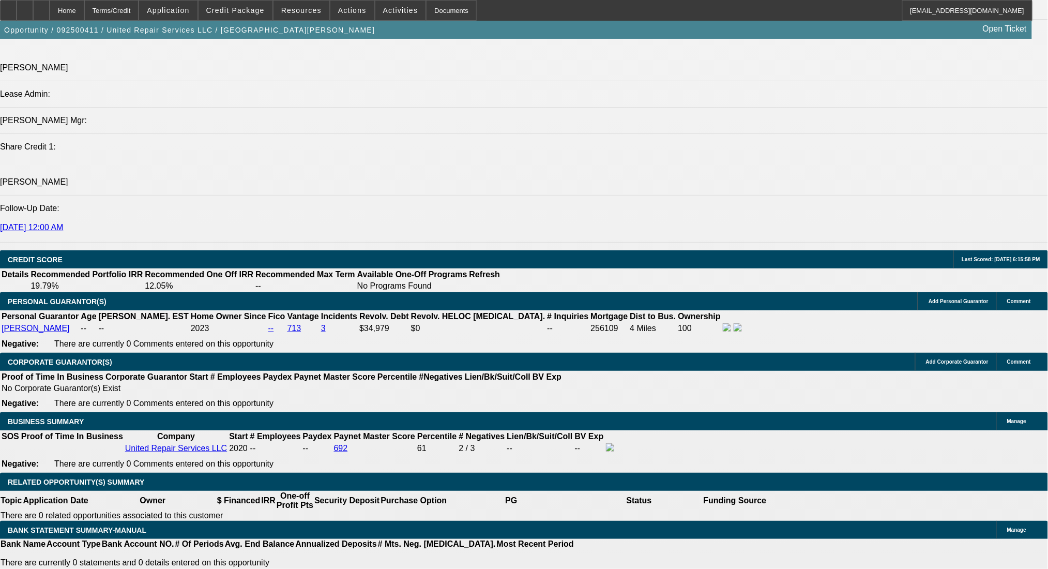
type input "$9,417.90"
type input "$4,708.95"
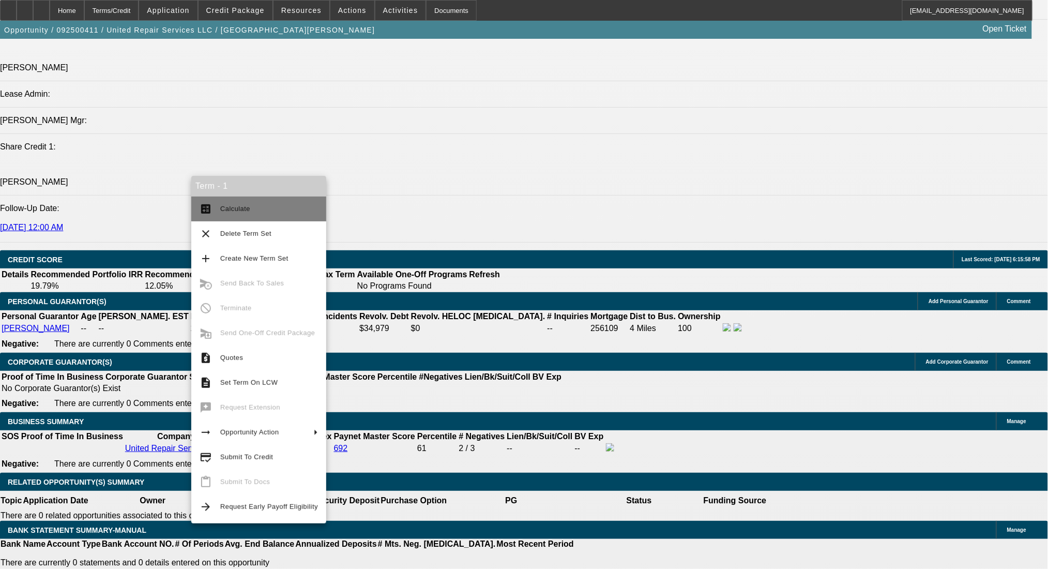
click at [227, 205] on span "Calculate" at bounding box center [235, 209] width 30 height 8
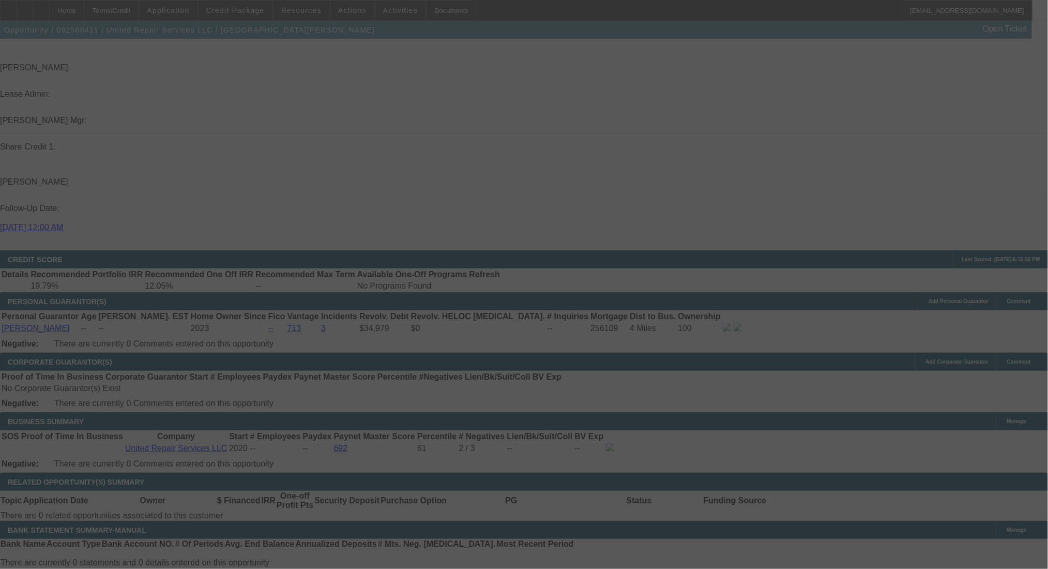
select select "0"
select select "2"
select select "0.1"
select select "4"
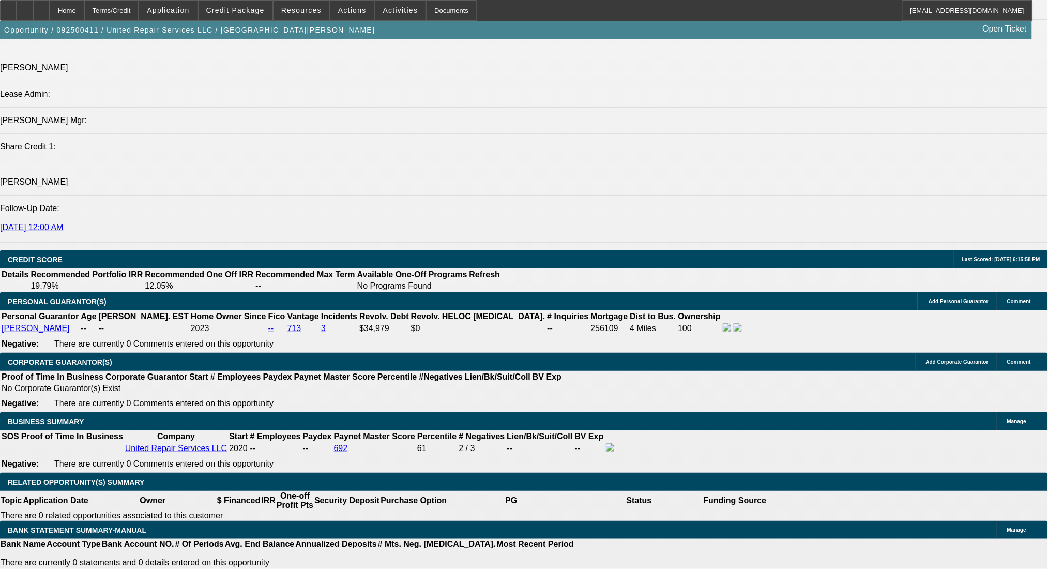
drag, startPoint x: 191, startPoint y: 243, endPoint x: 255, endPoint y: 239, distance: 63.7
type input "$38,000.00"
type input "UNKNOWN"
type input "$9,513.04"
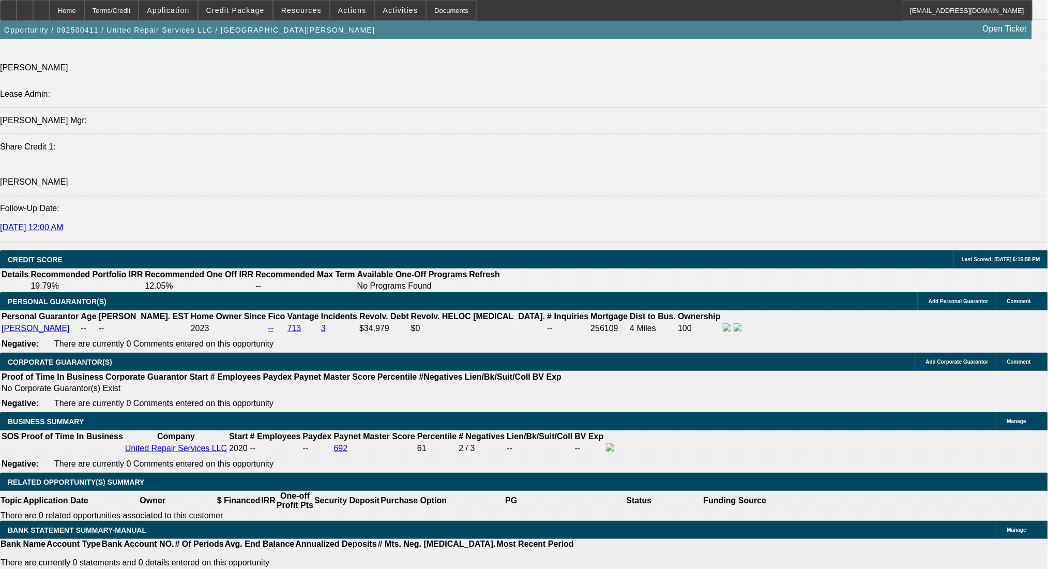
type input "$4,756.52"
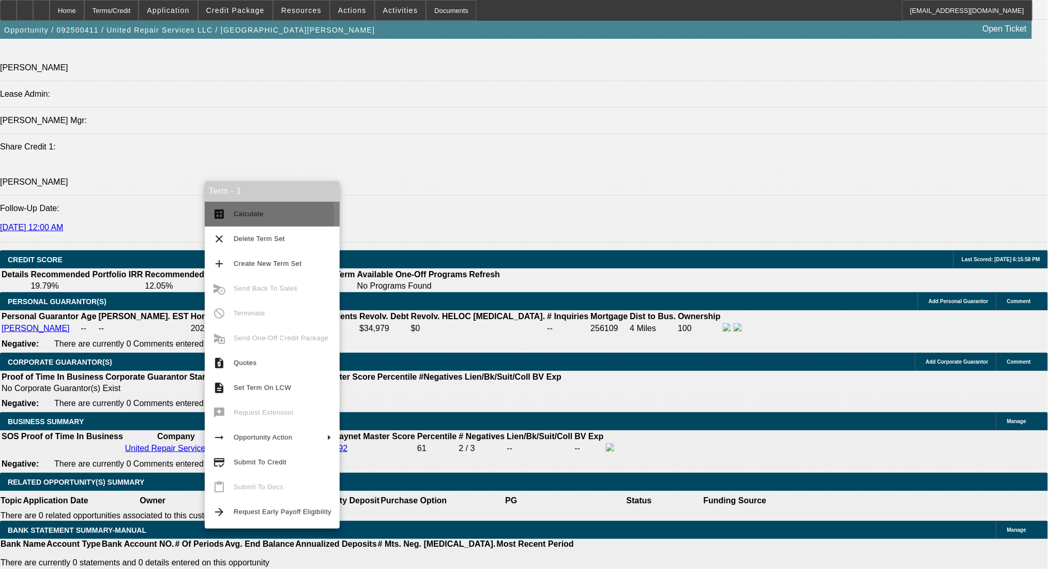
click at [234, 216] on span "Calculate" at bounding box center [283, 214] width 98 height 12
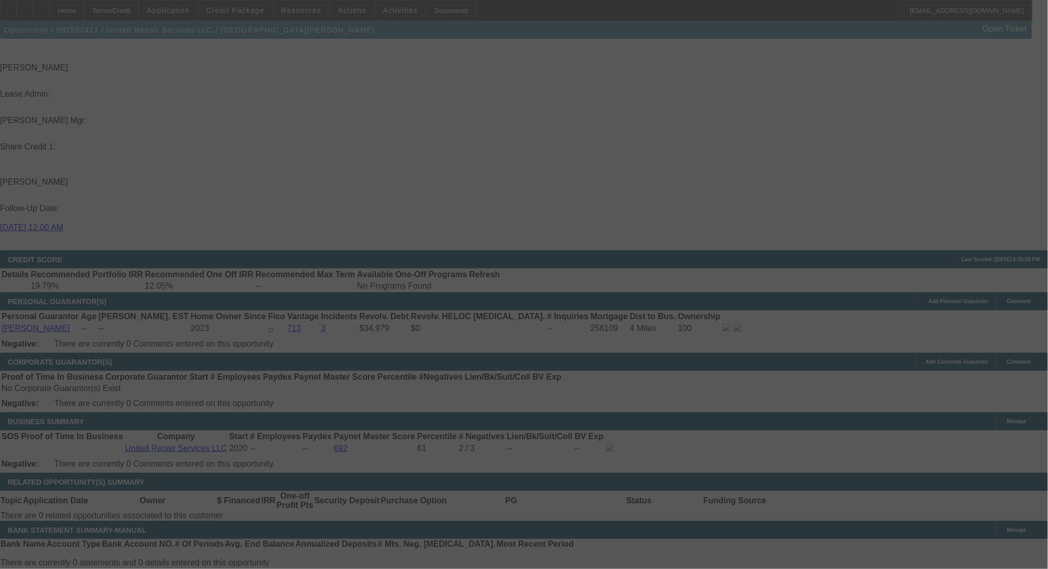
select select "0"
select select "2"
select select "0.1"
select select "4"
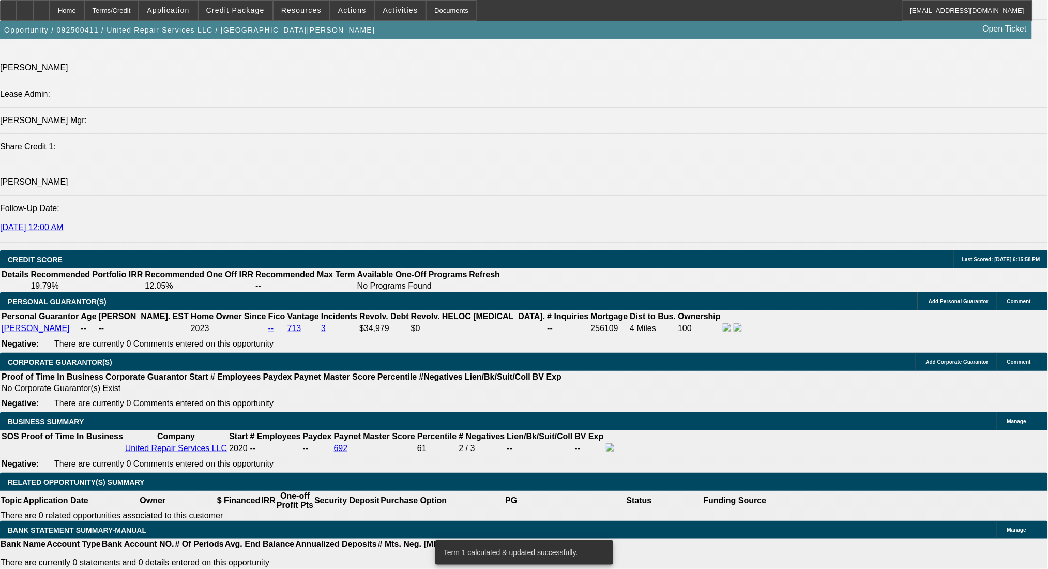
drag, startPoint x: 161, startPoint y: 324, endPoint x: 227, endPoint y: 324, distance: 66.7
type input "4755"
type input "$9,510.00"
type input "UNKNOWN"
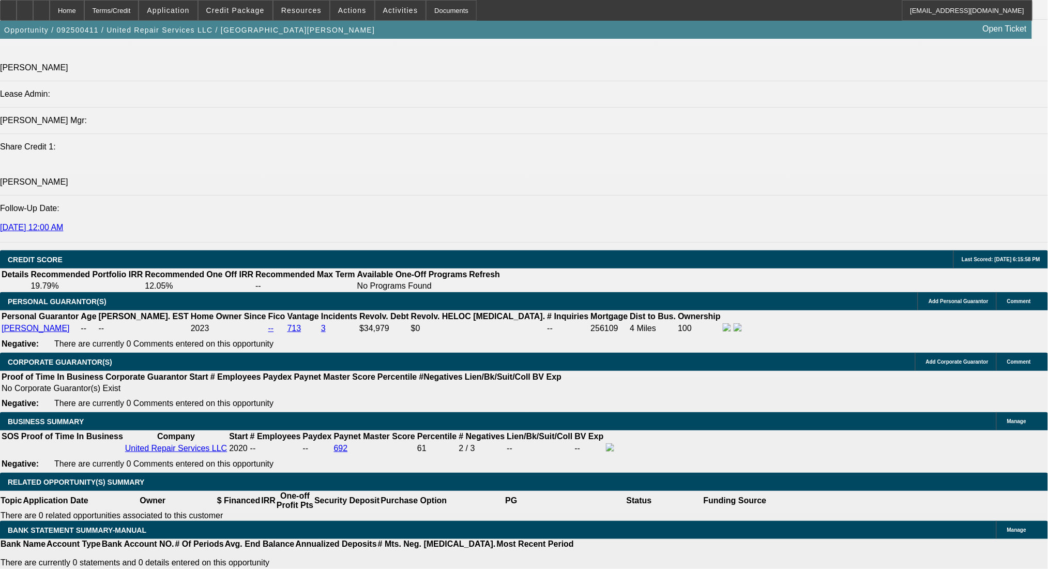
type input "15"
type input "$4,755.00"
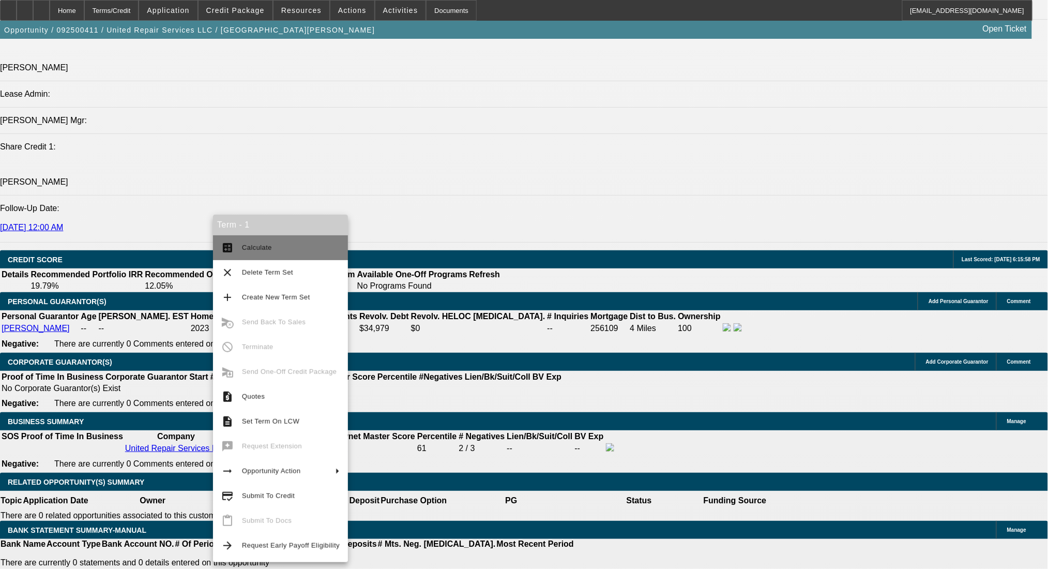
click at [259, 240] on button "calculate Calculate" at bounding box center [280, 247] width 135 height 25
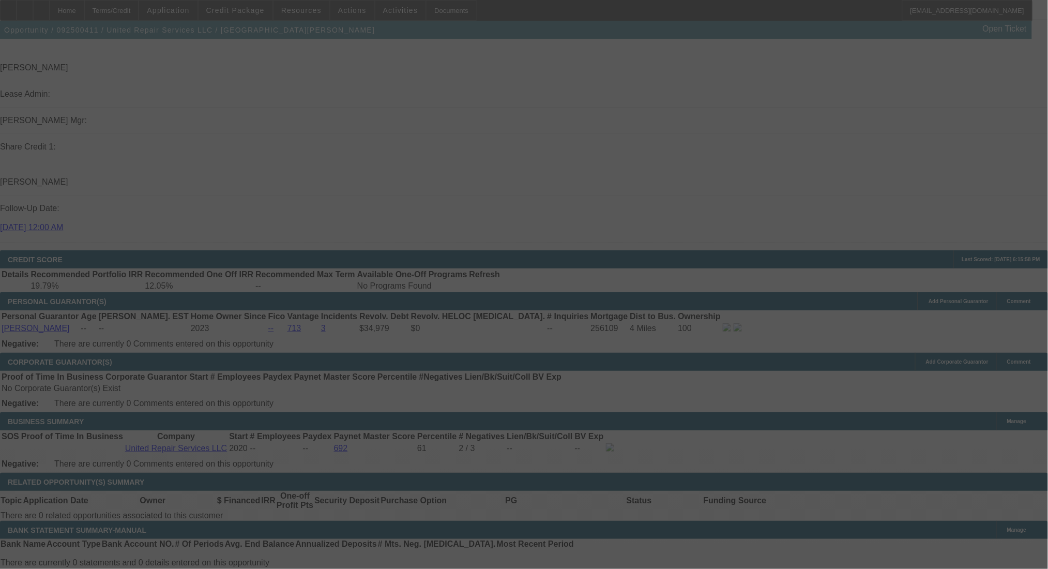
select select "0"
select select "2"
select select "0.1"
select select "4"
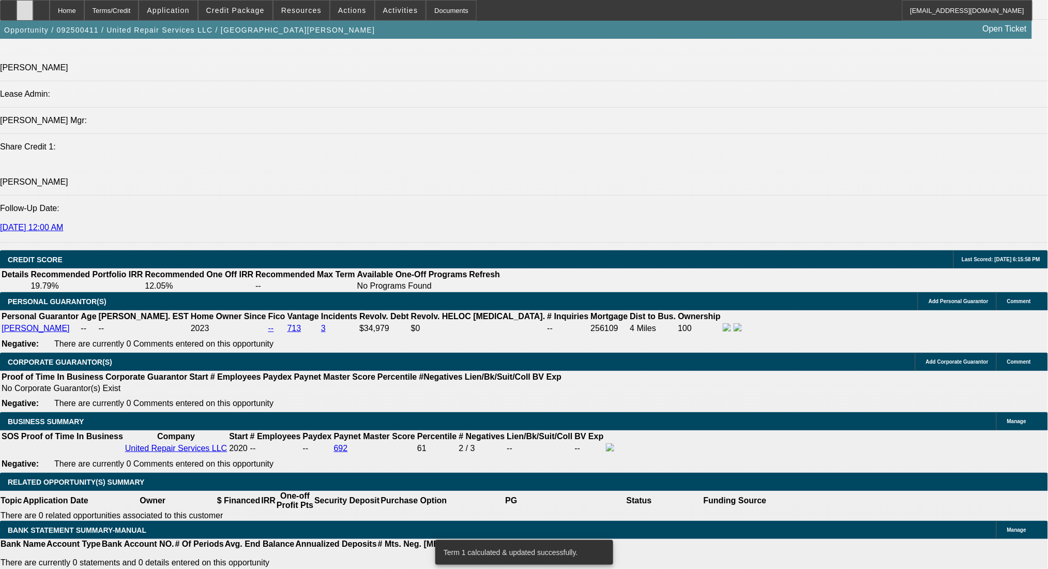
click at [33, 11] on div at bounding box center [25, 10] width 17 height 21
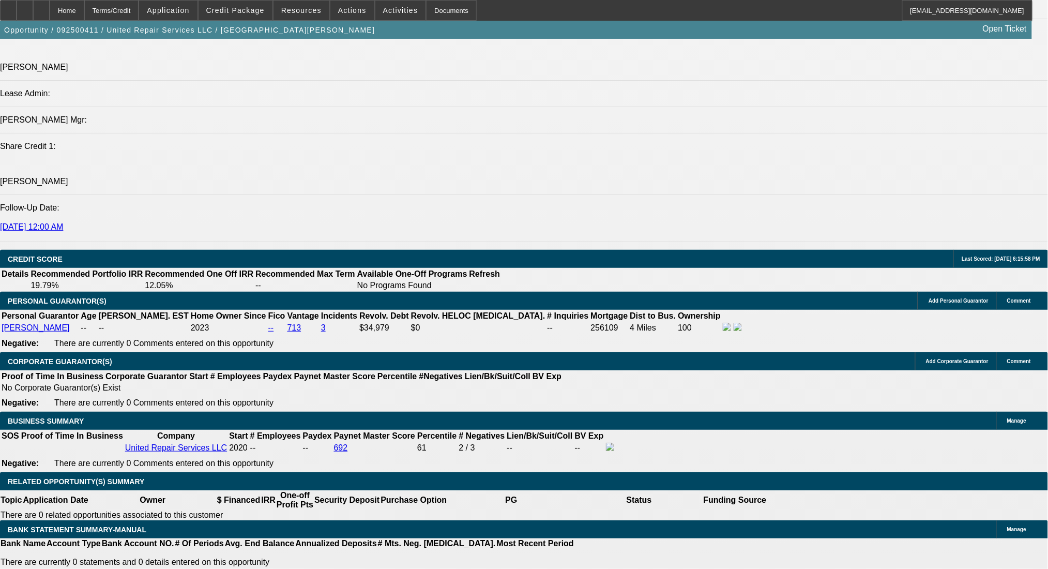
scroll to position [0, 0]
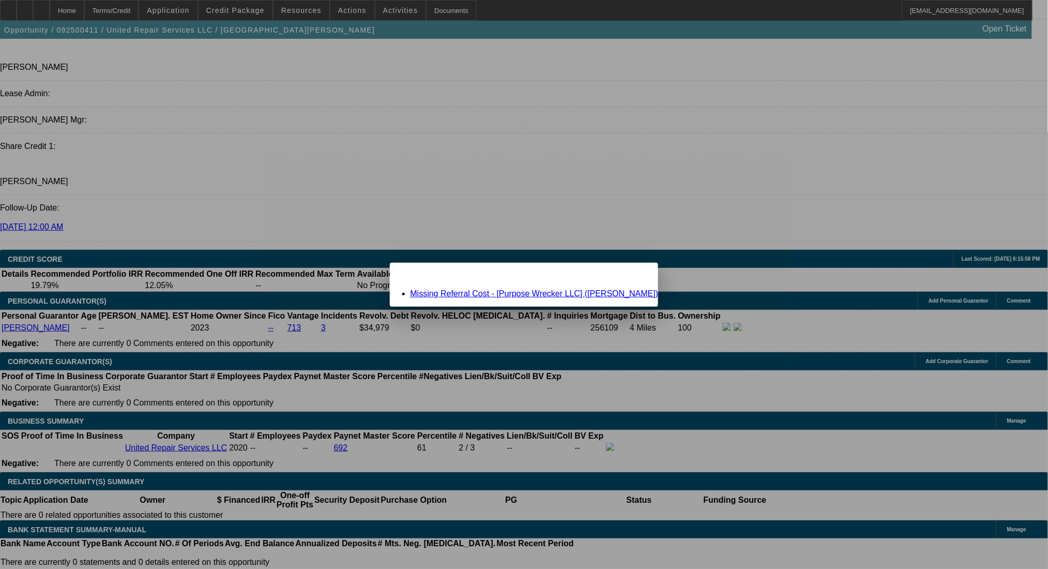
click at [541, 294] on link "Missing Referral Cost - [Purpose Wrecker LLC] (Hish, Alex)" at bounding box center [534, 293] width 248 height 9
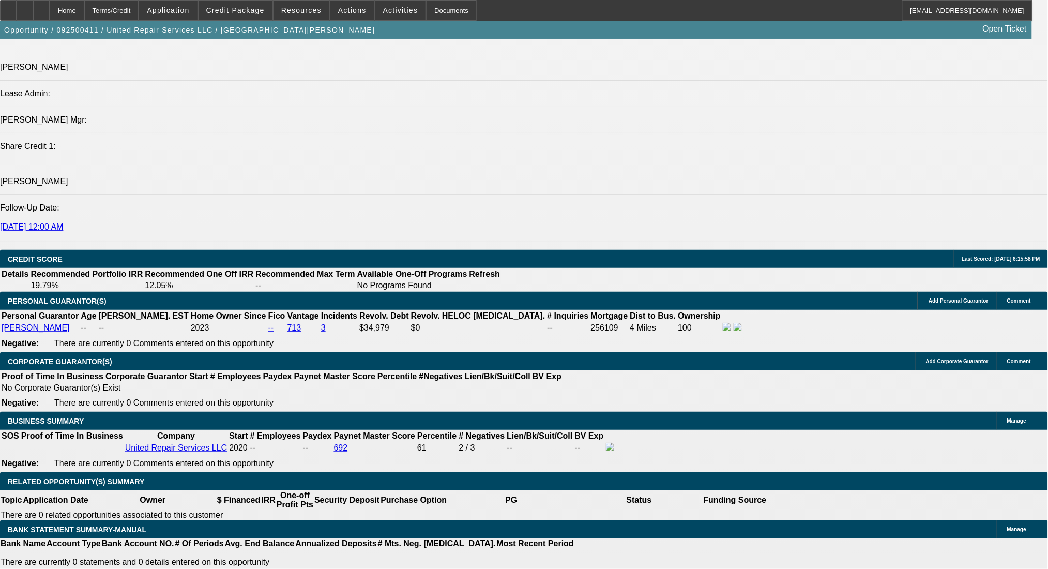
scroll to position [1278, 0]
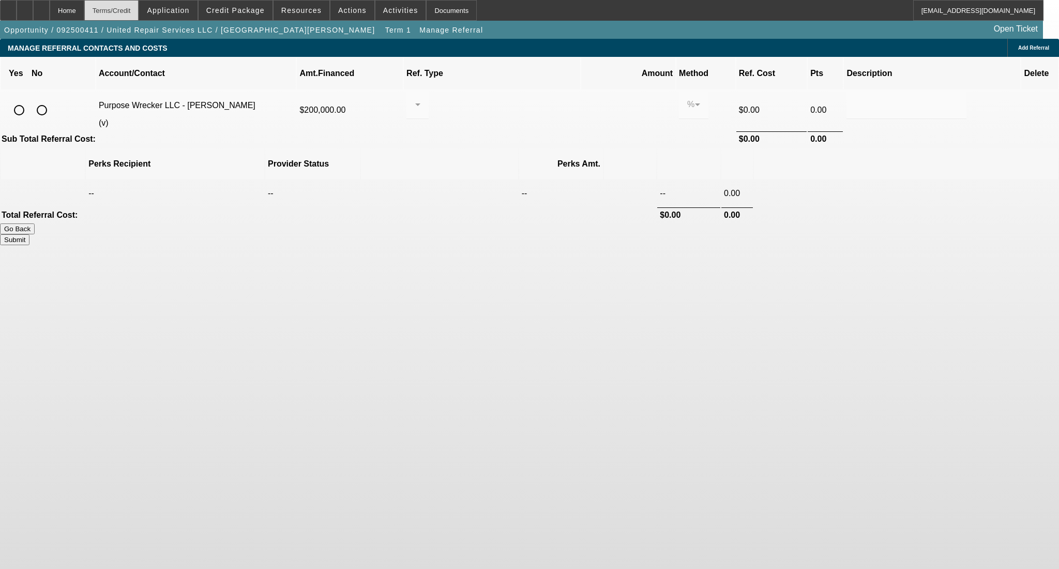
click at [132, 6] on div "Terms/Credit" at bounding box center [111, 10] width 55 height 21
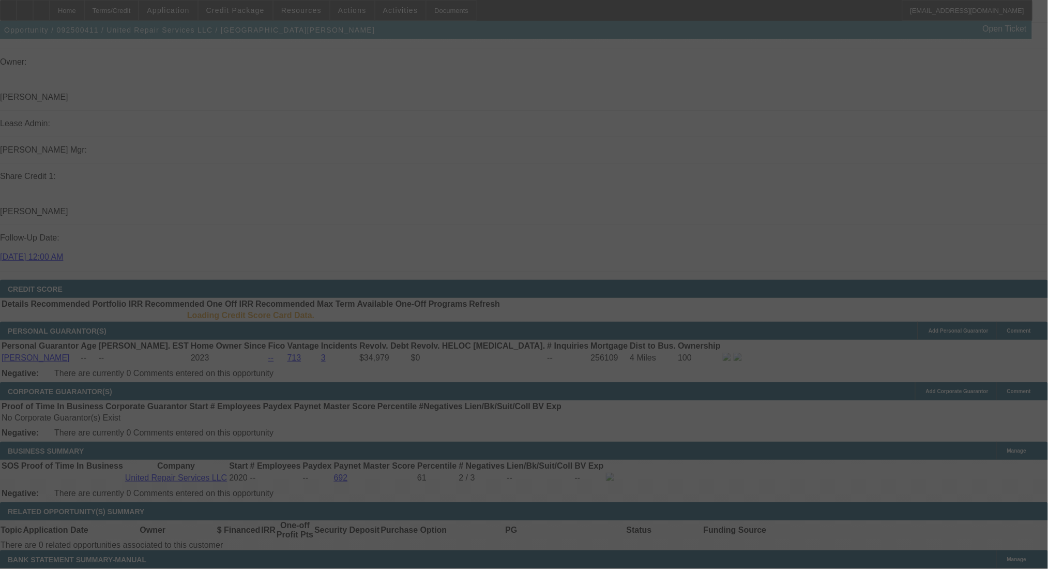
scroll to position [1194, 0]
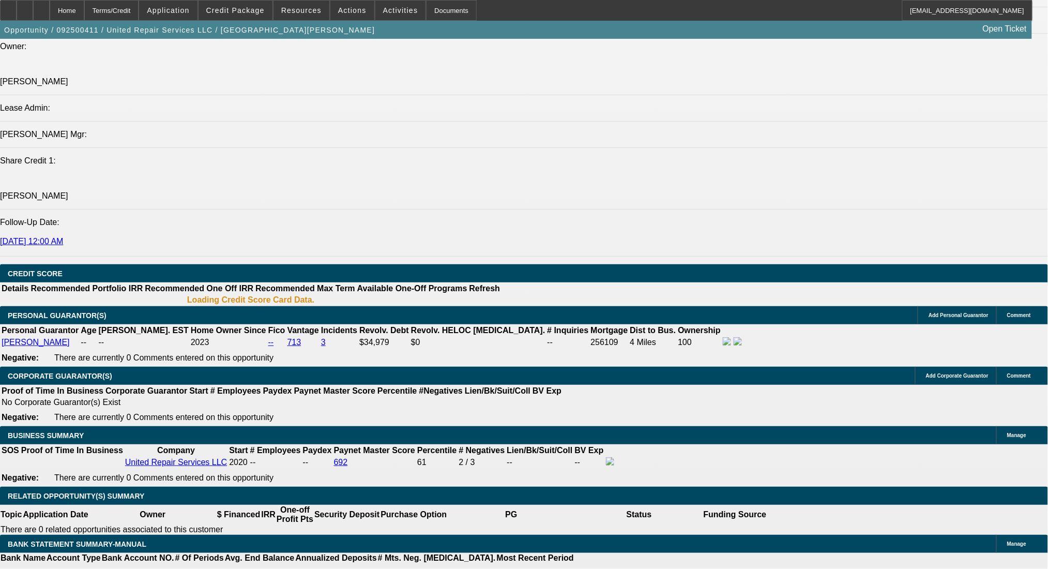
select select "0"
select select "2"
select select "0.1"
select select "4"
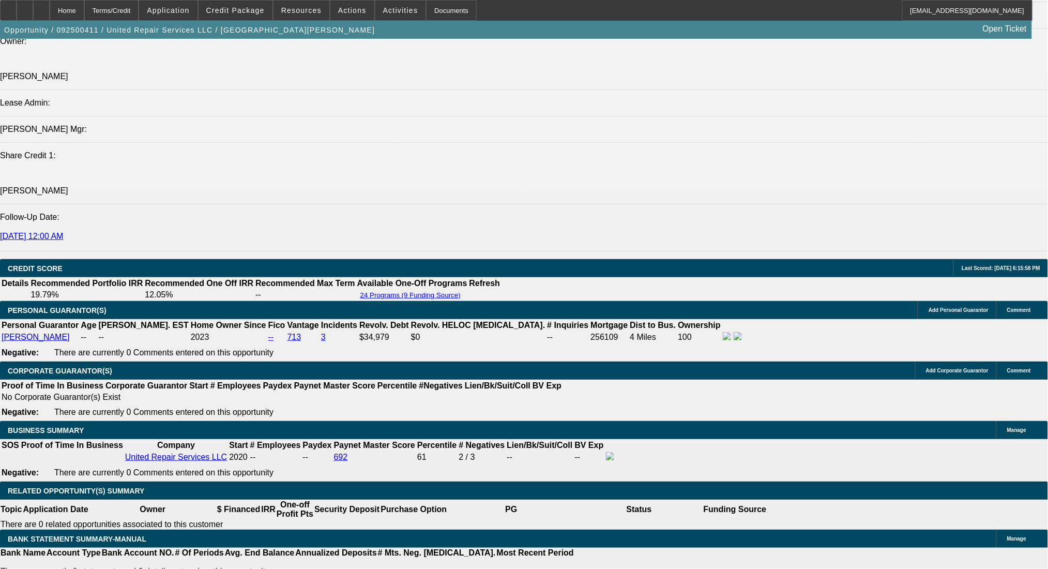
scroll to position [1293, 0]
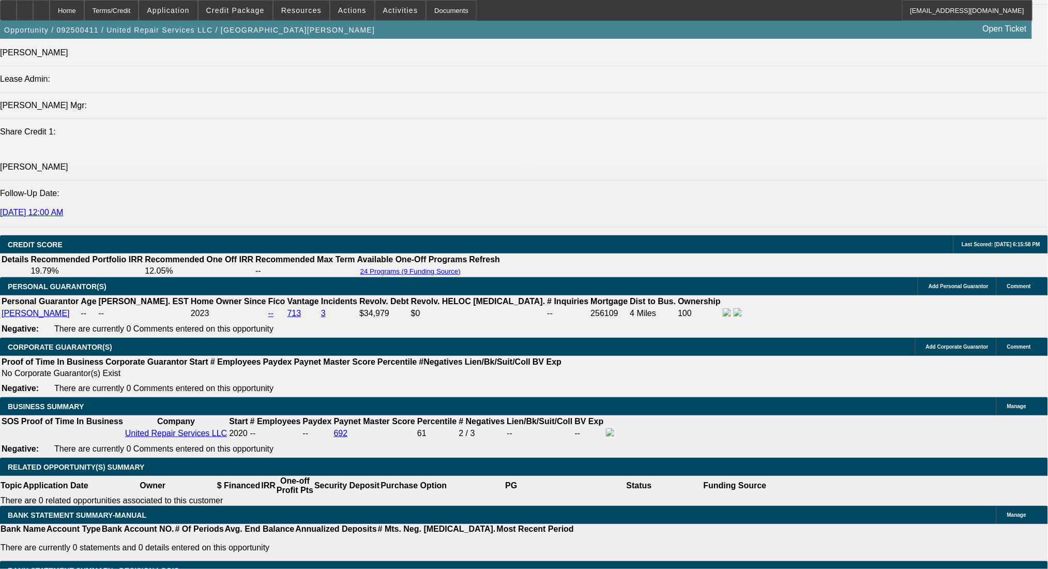
drag, startPoint x: 233, startPoint y: 311, endPoint x: 288, endPoint y: 311, distance: 54.8
type input "1"
type input "UNKNOWN"
type input "16"
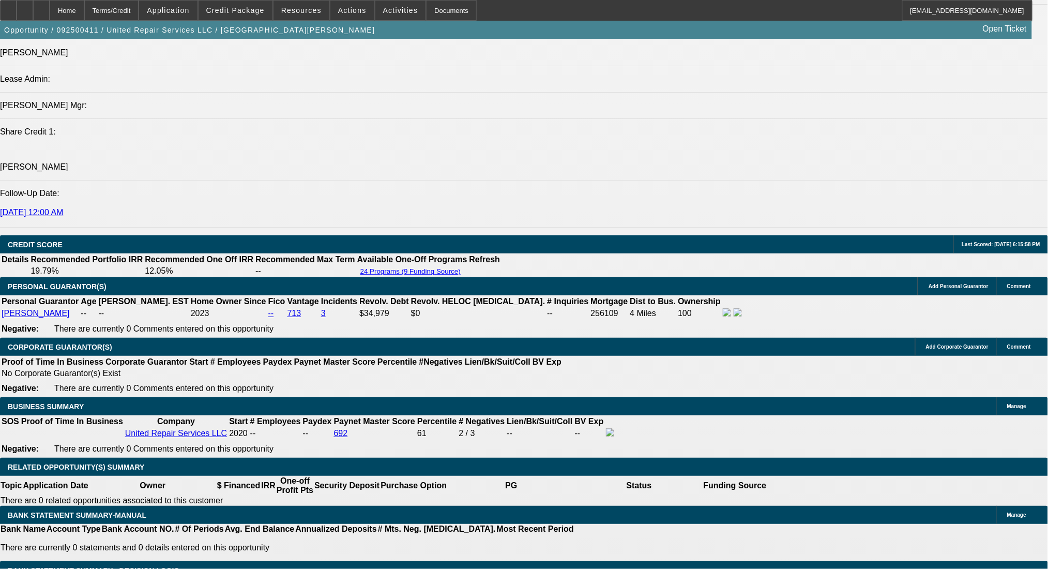
type input "$3,418.75"
type input "$6,837.50"
type input "$4,863.61"
type input "$9,727.22"
type input "16"
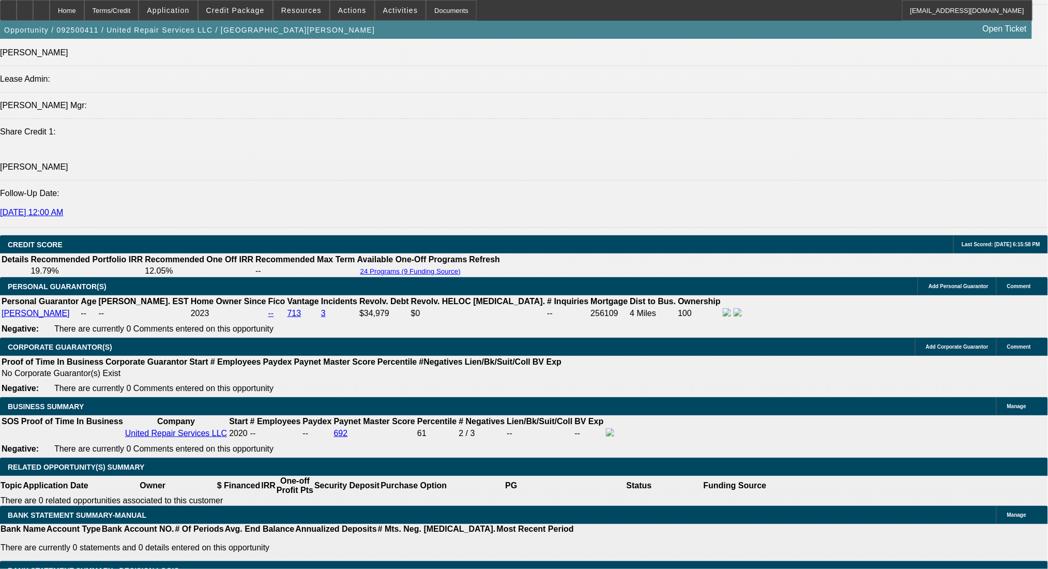
drag, startPoint x: 162, startPoint y: 308, endPoint x: 276, endPoint y: 311, distance: 114.3
type input "48"
type input "$96.00"
type input "4863"
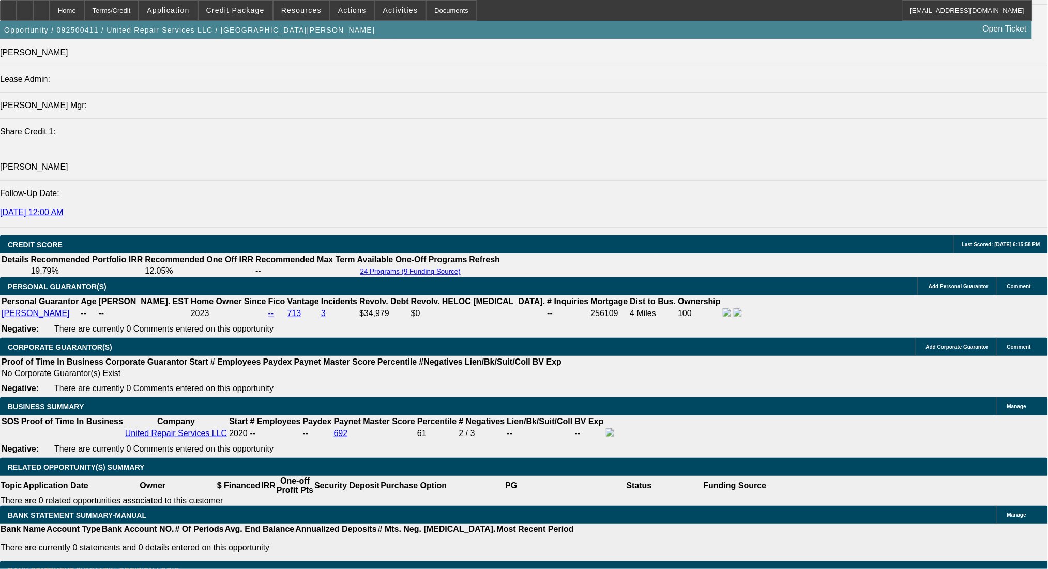
type input "16"
type input "$9,726.00"
type input "$4,863.00"
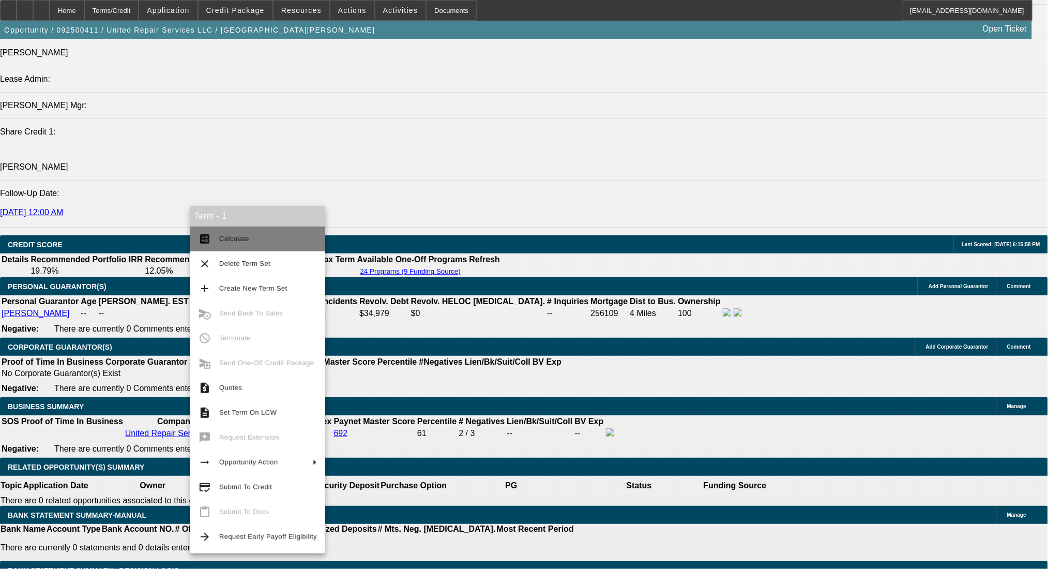
click at [255, 240] on span "Calculate" at bounding box center [268, 239] width 98 height 12
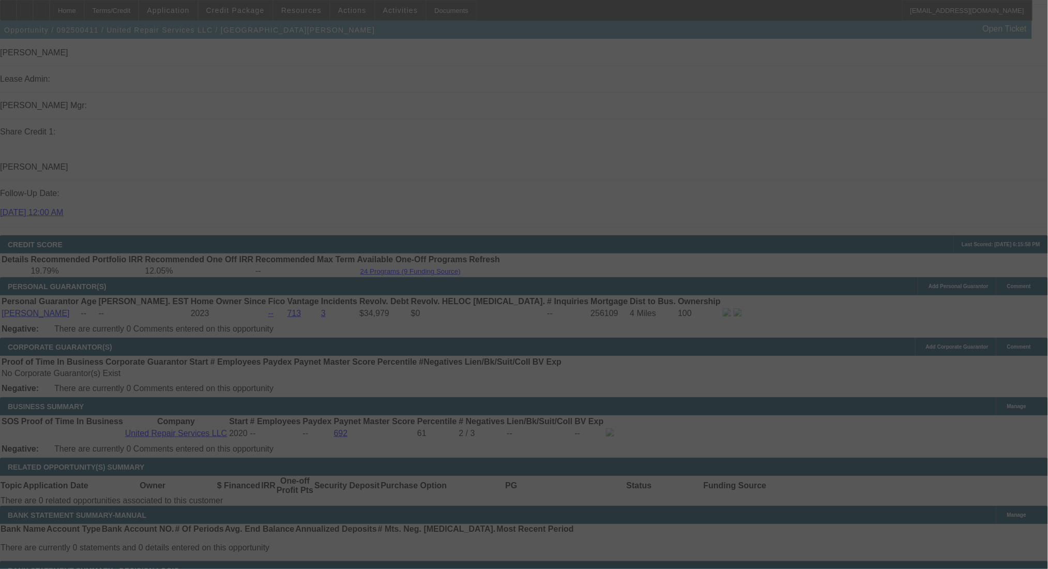
select select "0"
select select "2"
select select "0.1"
select select "4"
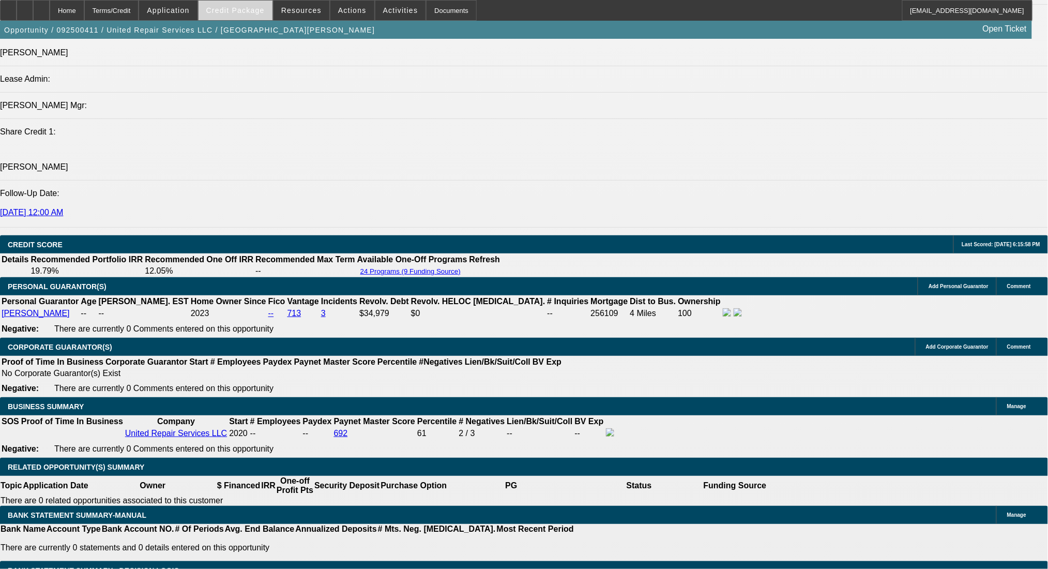
click at [233, 9] on span "Credit Package" at bounding box center [235, 10] width 58 height 8
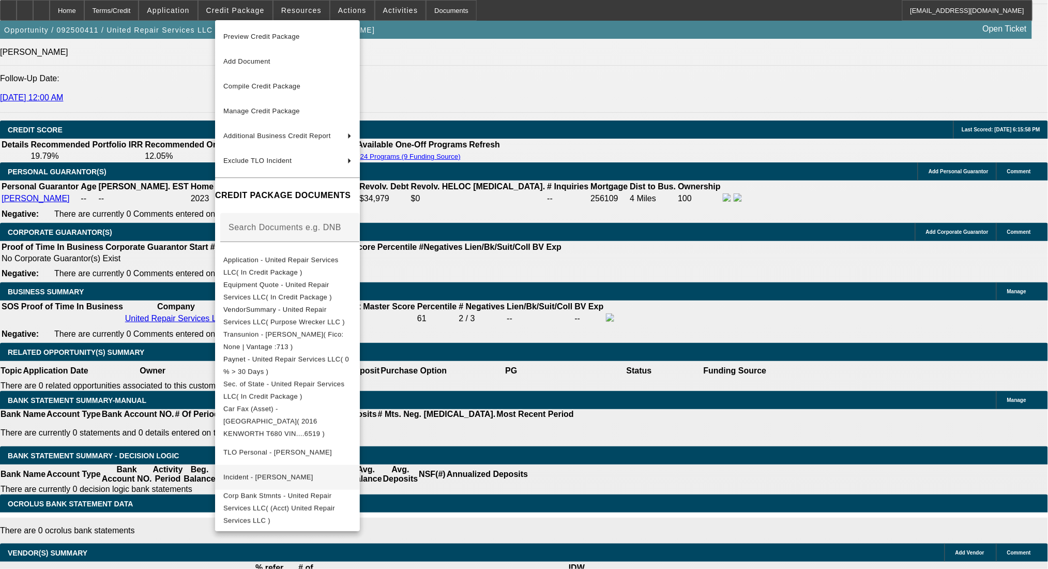
scroll to position [1431, 0]
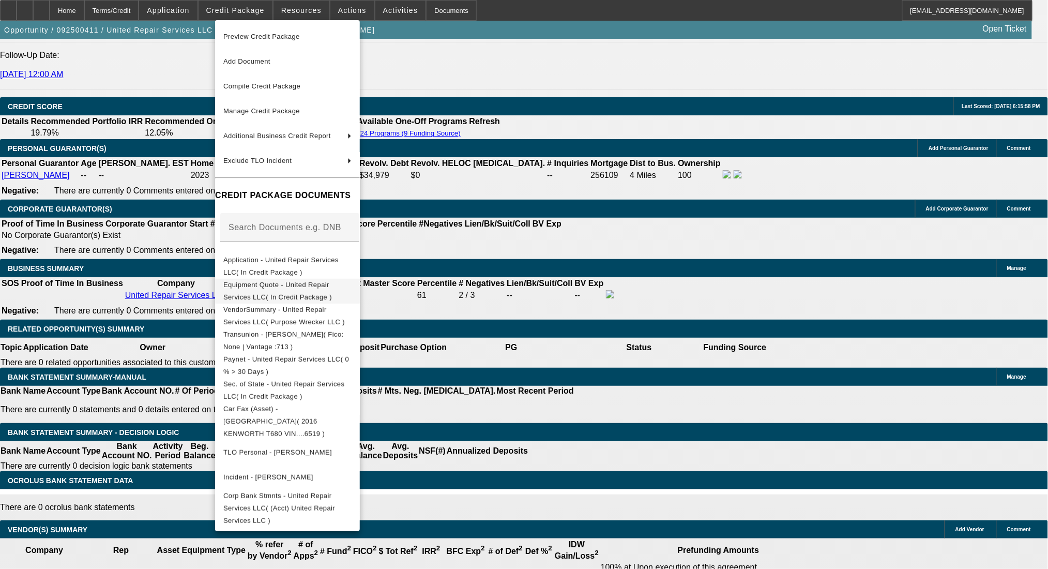
click at [332, 286] on span "Equipment Quote - United Repair Services LLC( In Credit Package )" at bounding box center [277, 290] width 109 height 20
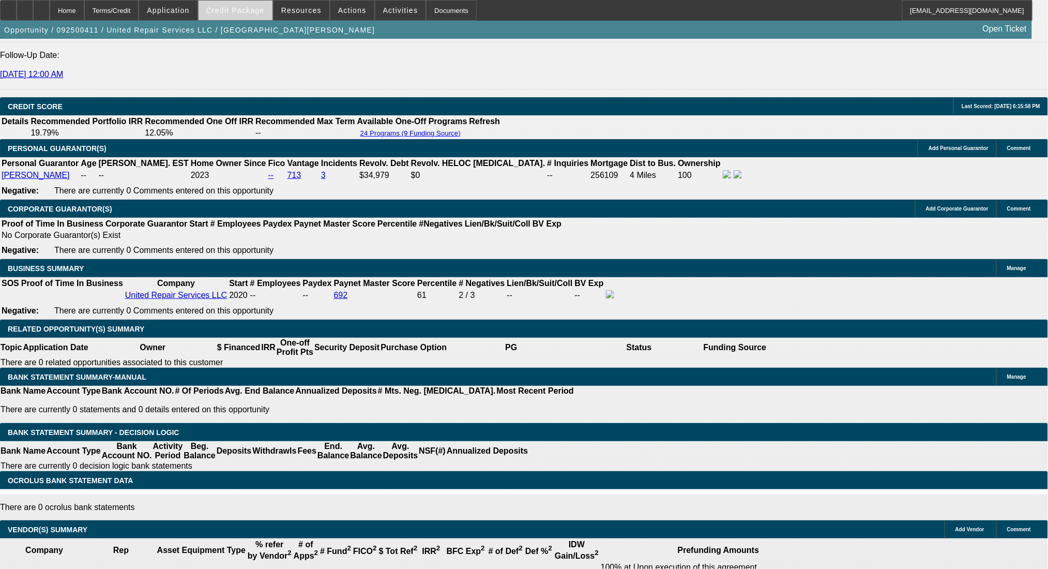
click at [261, 11] on span "Credit Package" at bounding box center [235, 10] width 58 height 8
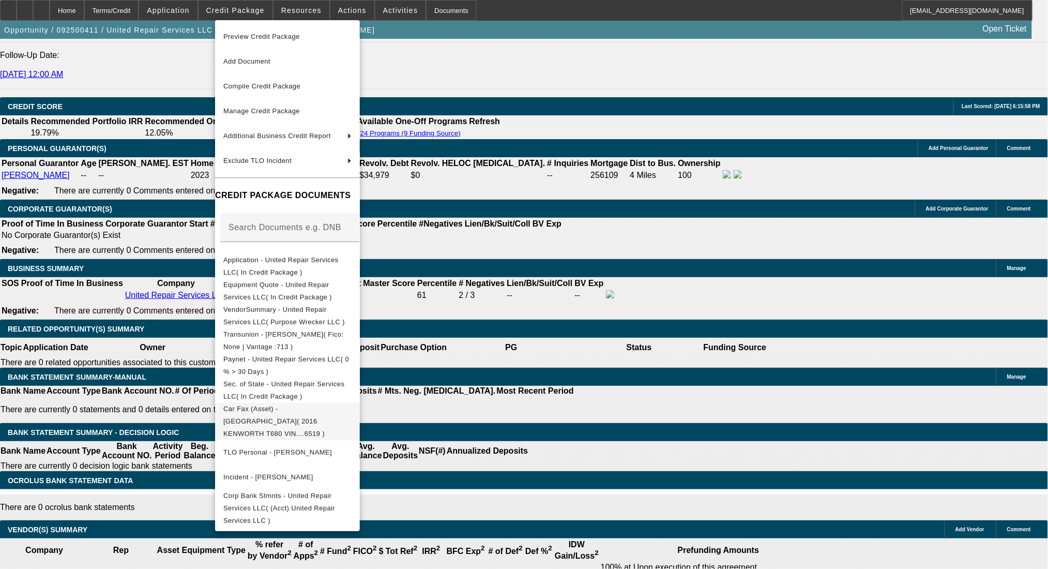
click at [351, 405] on span "Car Fax (Asset) - KENWORTH( 2016 KENWORTH T680 VIN....6519 )" at bounding box center [287, 420] width 128 height 37
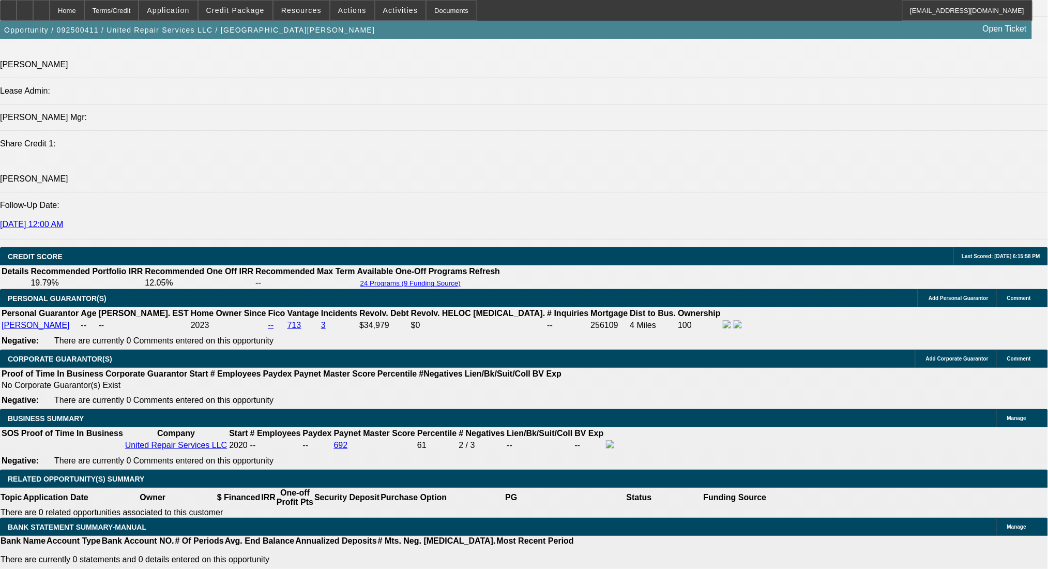
scroll to position [1293, 0]
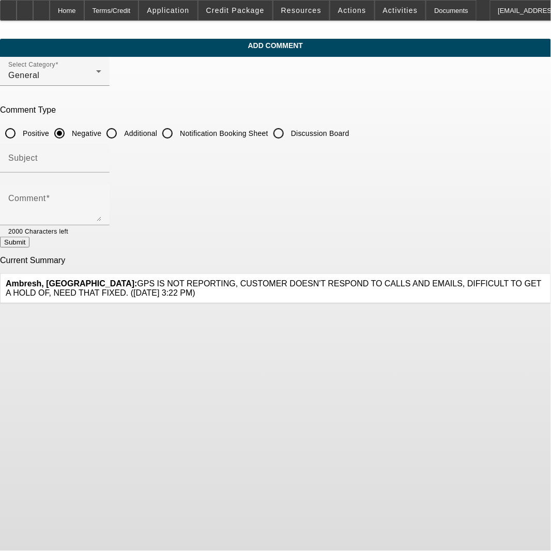
click at [122, 139] on input "Additional" at bounding box center [111, 133] width 21 height 21
radio input "true"
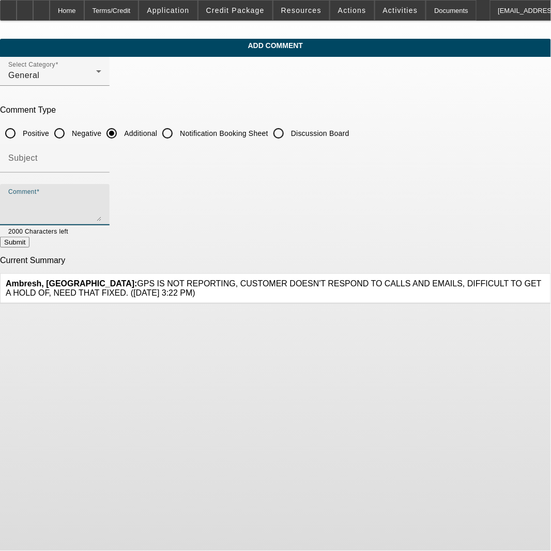
click at [101, 197] on textarea "Comment" at bounding box center [54, 208] width 93 height 25
click at [101, 215] on textarea "Good Afternoon- repeat BFC customer with perfect payment history looking to add…" at bounding box center [54, 208] width 93 height 25
click at [101, 207] on textarea "Good Afternoon- repeat BFC customer with perfect payment history looking to add…" at bounding box center [54, 208] width 93 height 25
click at [101, 218] on textarea "Good Afternoon- repeat BFC customer with perfect payment history looking to add…" at bounding box center [54, 208] width 93 height 25
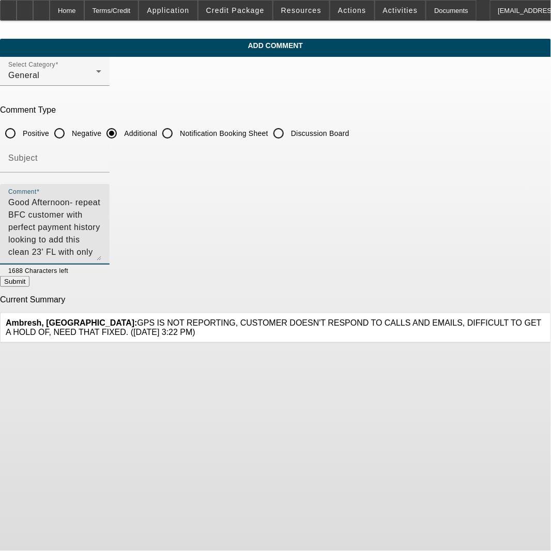
drag, startPoint x: 505, startPoint y: 217, endPoint x: 467, endPoint y: 255, distance: 53.4
click at [101, 259] on textarea "Good Afternoon- repeat BFC customer with perfect payment history looking to add…" at bounding box center [54, 228] width 93 height 64
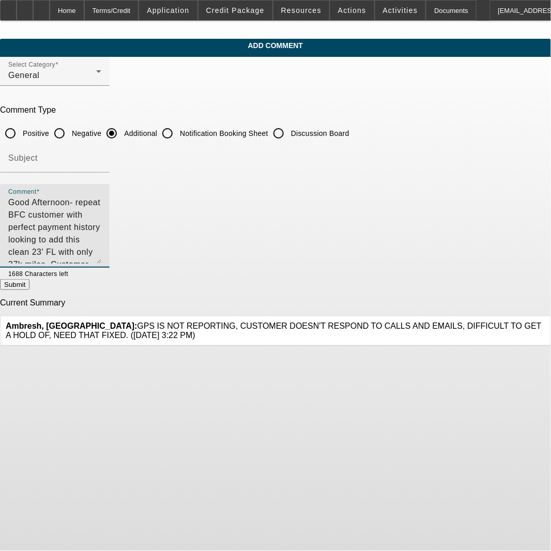
drag, startPoint x: 501, startPoint y: 213, endPoint x: 35, endPoint y: 188, distance: 466.4
click at [35, 188] on div "Comment Good Afternoon- repeat BFC customer with perfect payment history lookin…" at bounding box center [55, 226] width 110 height 84
click at [101, 230] on textarea "Good Afternoon- repeat BFC customer with perfect payment history looking to add…" at bounding box center [54, 229] width 93 height 67
click at [101, 217] on textarea "Good Afternoon- repeat BFC customer with perfect payment history looking to add…" at bounding box center [54, 229] width 93 height 67
drag, startPoint x: 424, startPoint y: 234, endPoint x: 36, endPoint y: 197, distance: 390.4
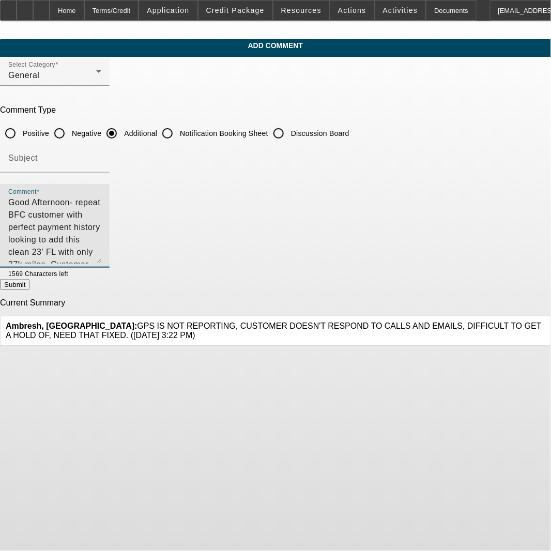
click at [36, 197] on div "Comment Good Afternoon- repeat BFC customer with perfect payment history lookin…" at bounding box center [55, 226] width 110 height 84
click at [101, 213] on textarea "Good Afternoon- repeat BFC customer with perfect payment history looking to add…" at bounding box center [54, 229] width 93 height 67
drag, startPoint x: 191, startPoint y: 251, endPoint x: -4, endPoint y: 195, distance: 203.1
click at [0, 195] on html "Home Terms/Credit Application Credit Package Resources Actions Activities Docum…" at bounding box center [275, 275] width 551 height 551
click at [101, 246] on textarea "Good Afternoon- repeat BFC customer with perfect payment history looking to add…" at bounding box center [54, 229] width 93 height 67
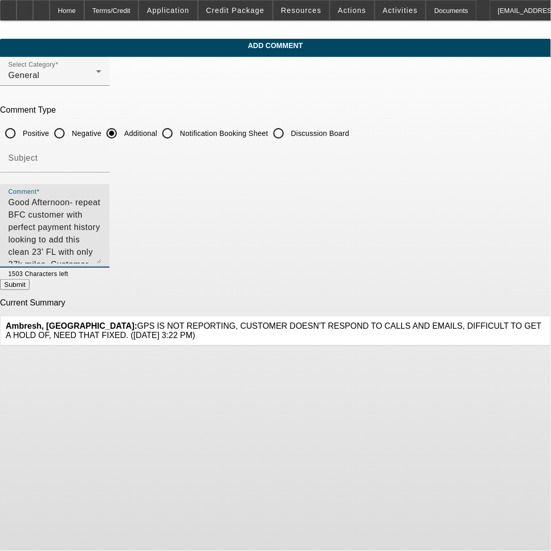
click at [101, 247] on textarea "Good Afternoon- repeat BFC customer with perfect payment history looking to add…" at bounding box center [54, 229] width 93 height 67
type textarea "Good Afternoon- repeat BFC customer with perfect payment history looking to add…"
click at [101, 246] on textarea "Good Afternoon- repeat BFC customer with perfect payment history looking to add…" at bounding box center [54, 229] width 93 height 67
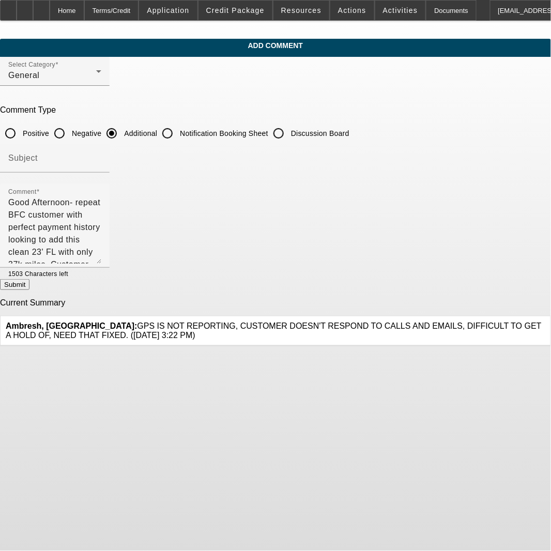
click at [29, 290] on button "Submit" at bounding box center [14, 284] width 29 height 11
radio input "true"
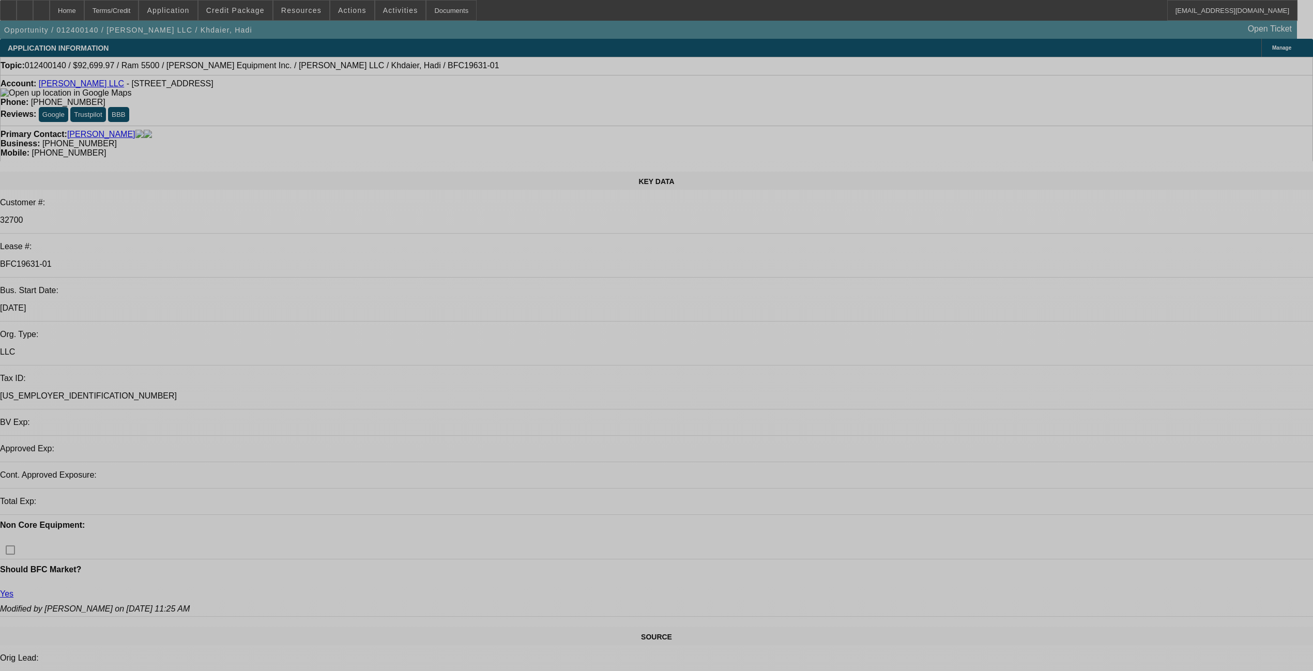
select select "0"
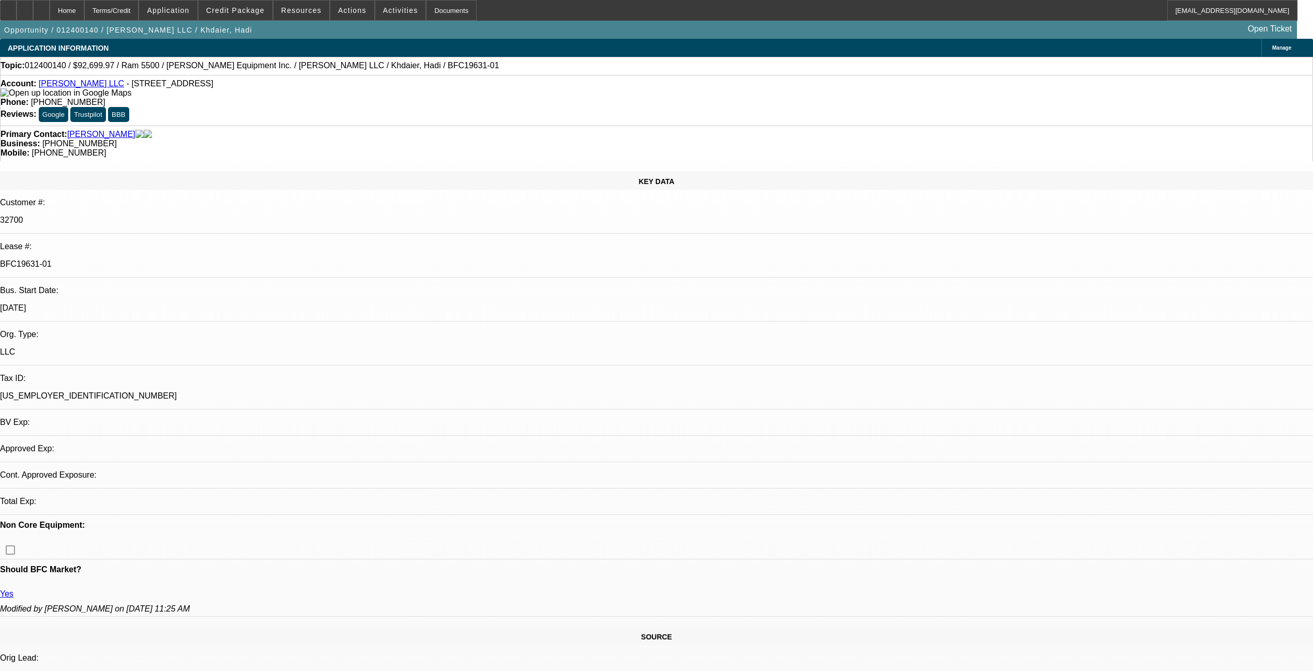
select select "2"
select select "0.1"
select select "4"
select select "0"
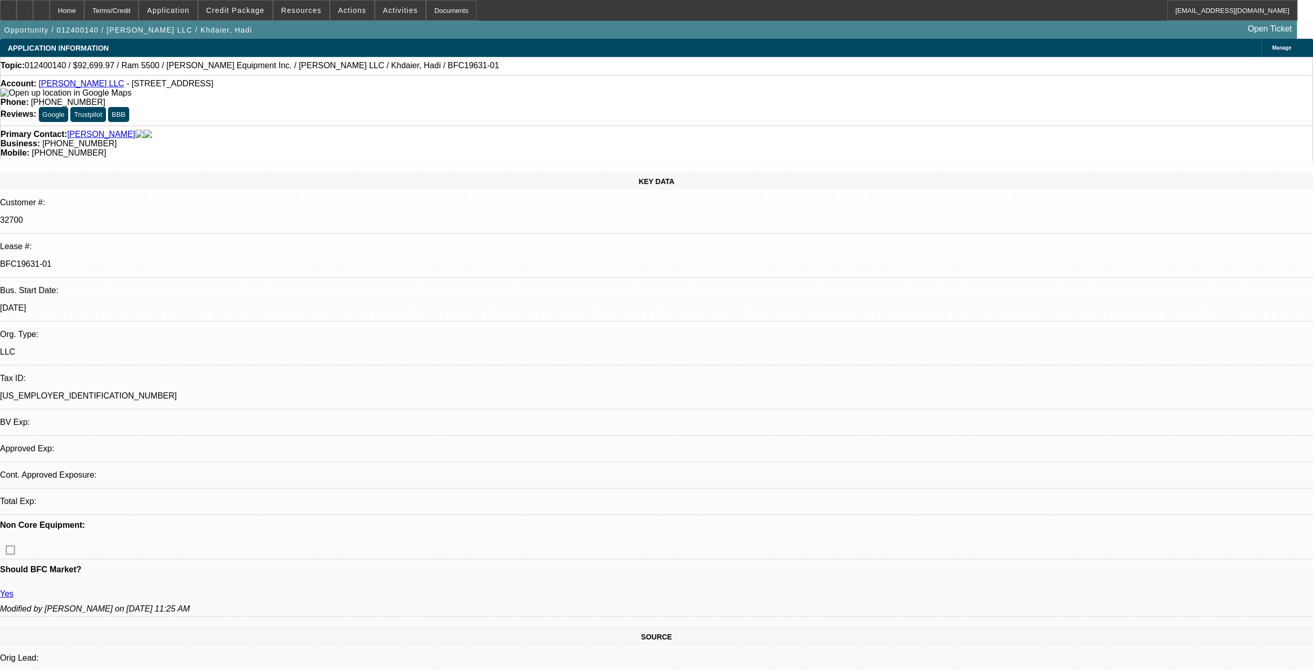
select select "2"
select select "0.1"
select select "4"
select select "0"
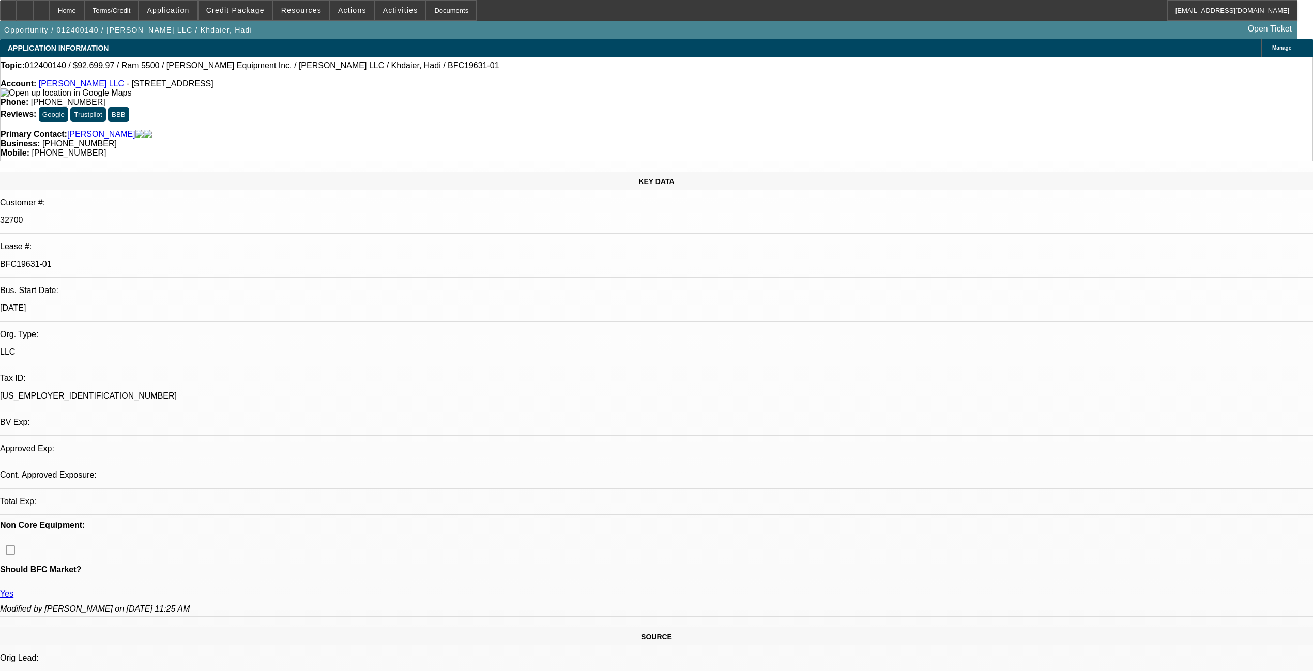
select select "2"
select select "0.1"
select select "4"
select select "0"
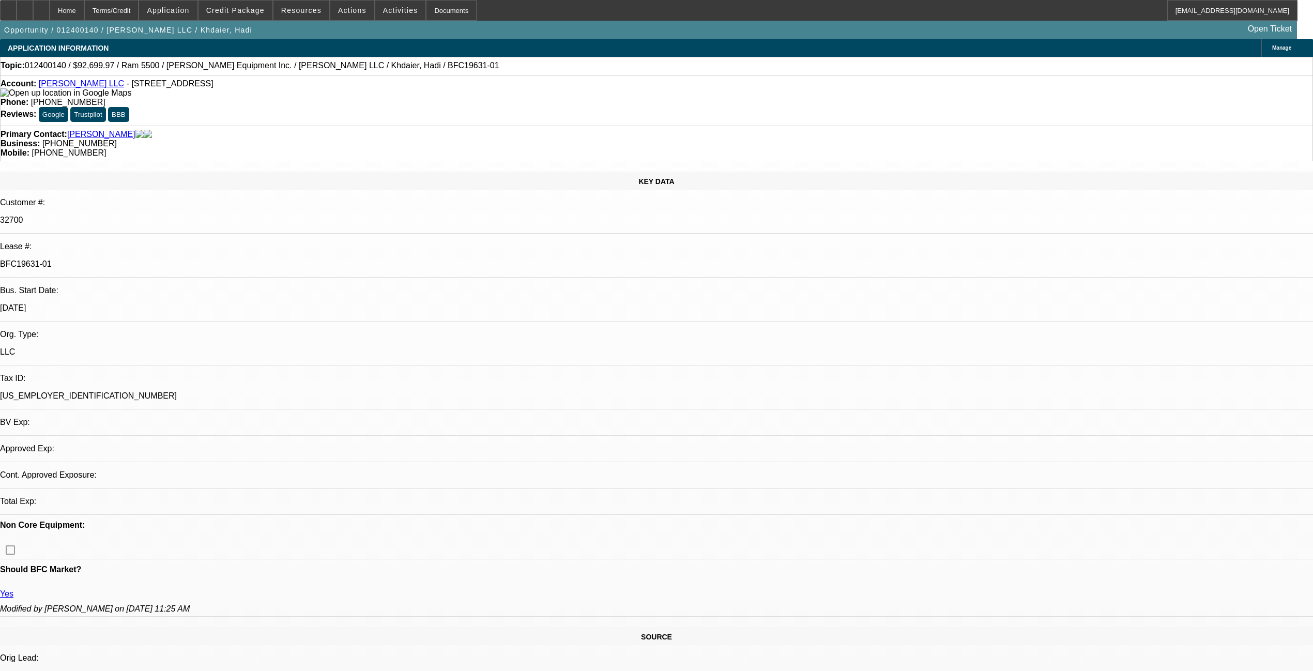
select select "2"
select select "0.1"
select select "4"
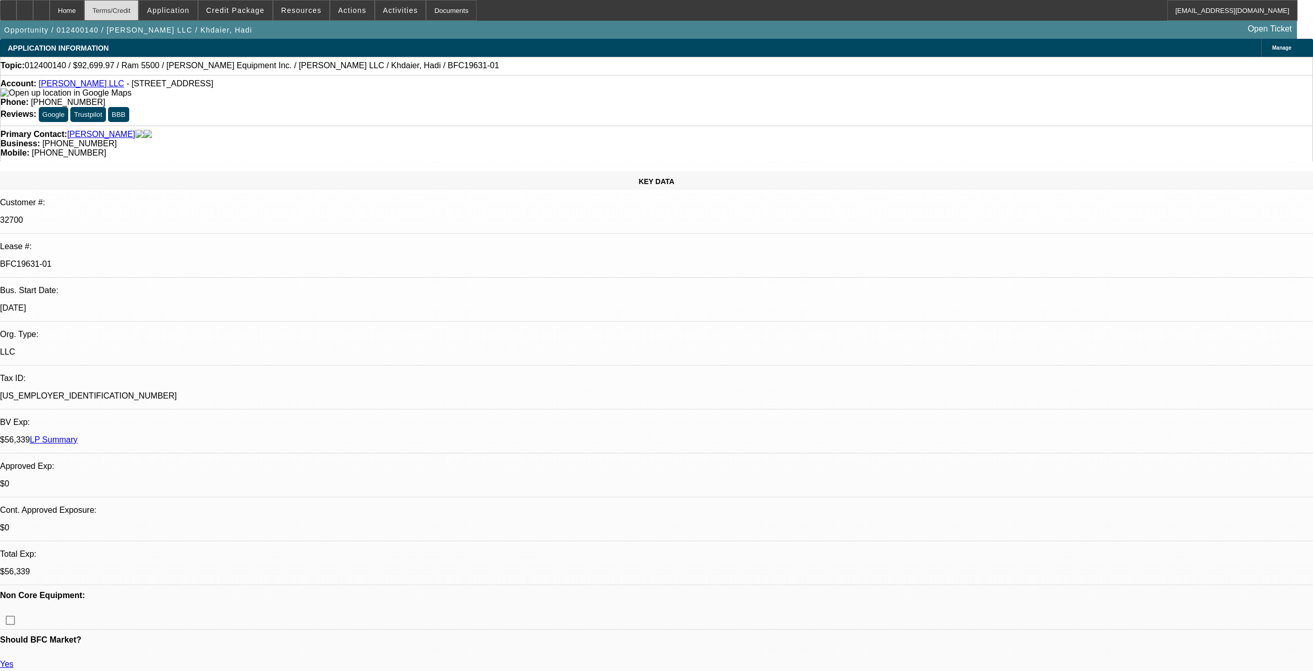
click at [137, 7] on div "Terms/Credit" at bounding box center [111, 10] width 55 height 21
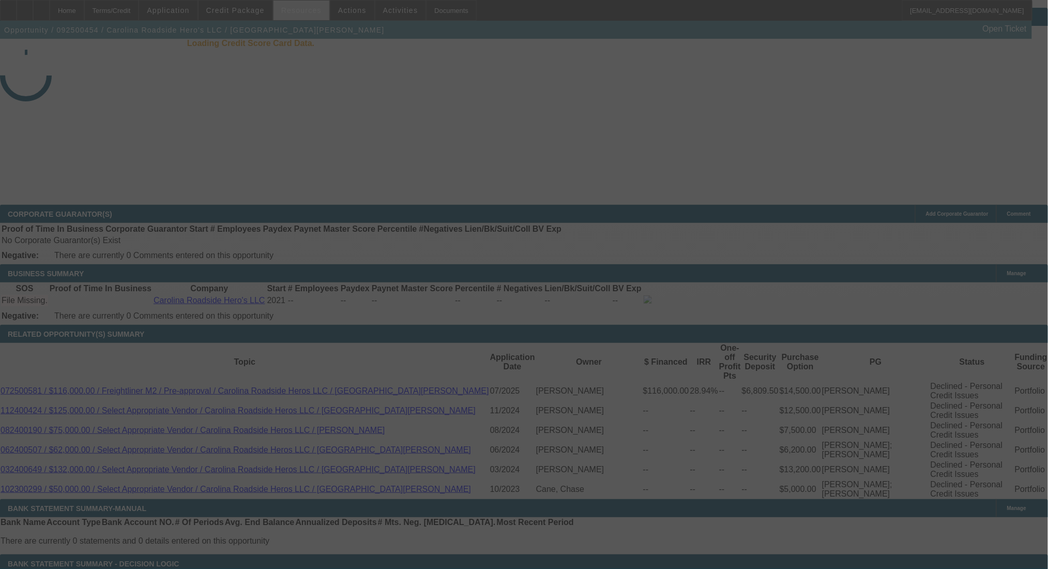
scroll to position [1491, 0]
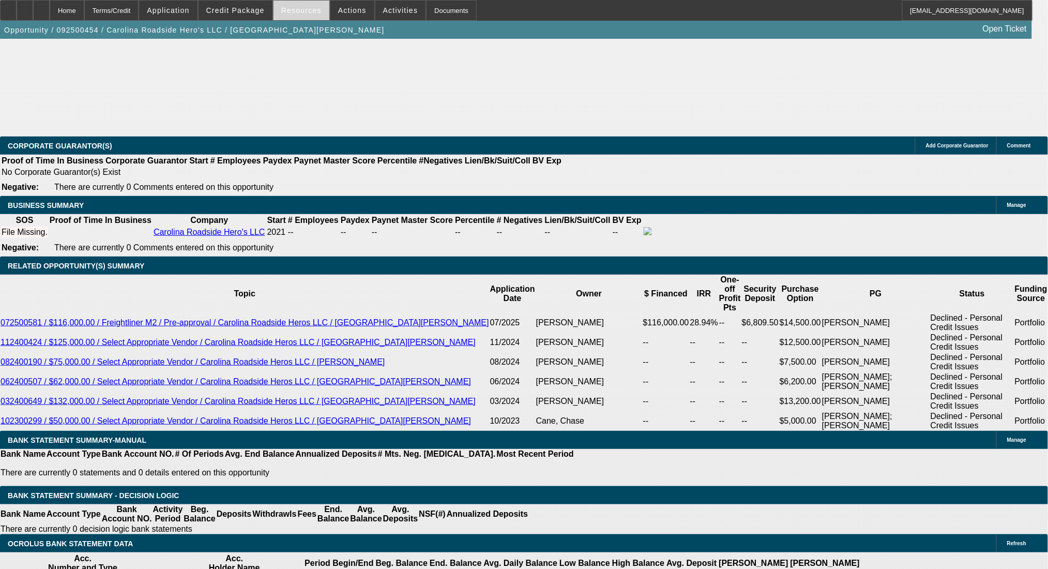
select select "0"
select select "2"
select select "0.1"
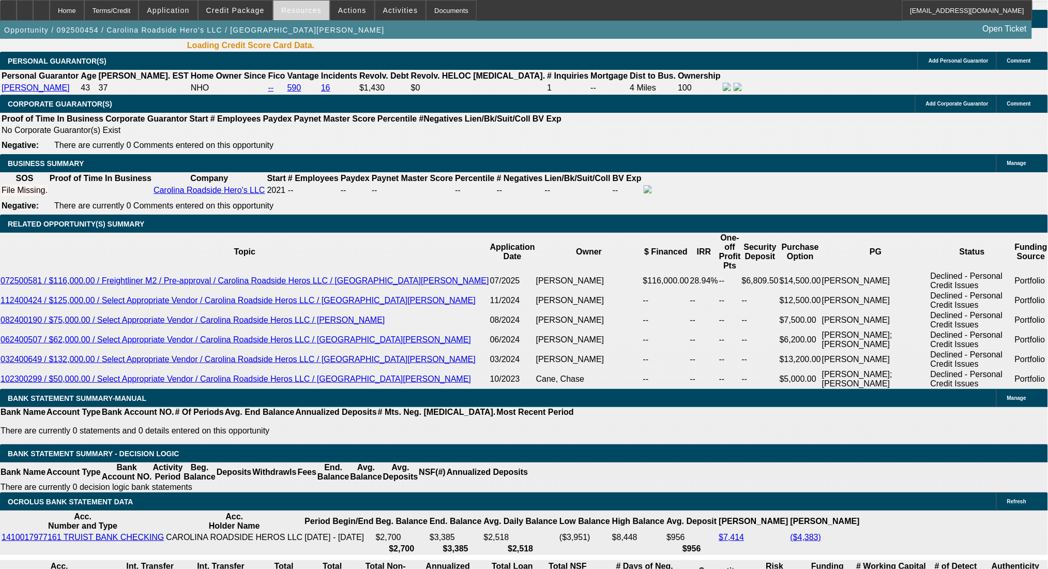
select select "1"
select select "2"
select select "4"
